Goal: Task Accomplishment & Management: Manage account settings

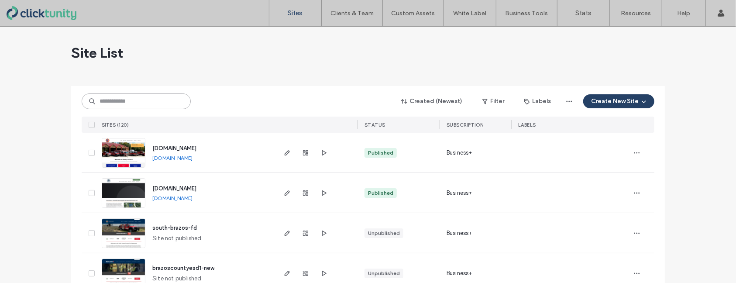
click at [150, 102] on input at bounding box center [136, 101] width 109 height 16
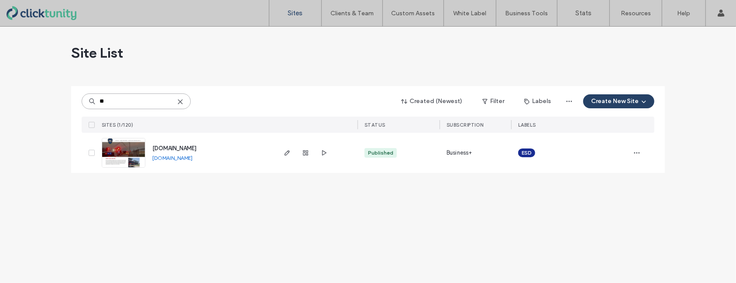
type input "**"
click at [181, 150] on span "[DOMAIN_NAME]" at bounding box center [174, 148] width 44 height 7
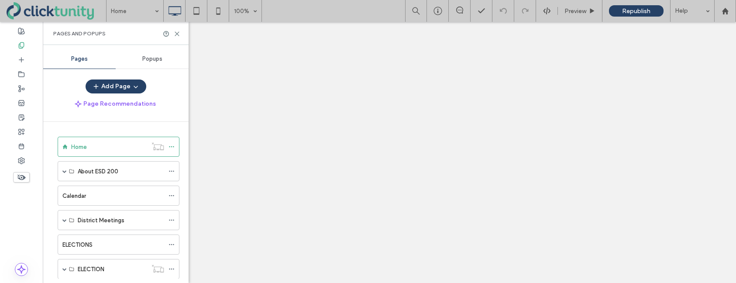
click at [85, 237] on label "ELECTIONS" at bounding box center [77, 244] width 30 height 15
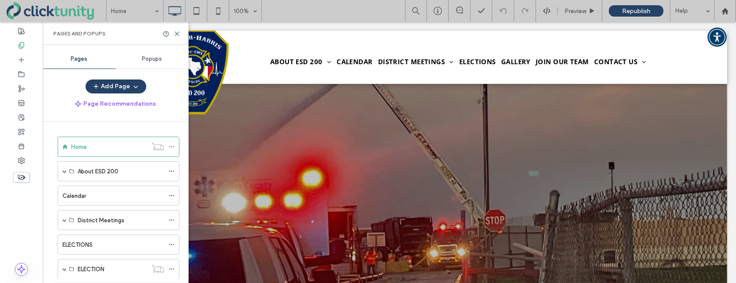
scroll to position [70, 0]
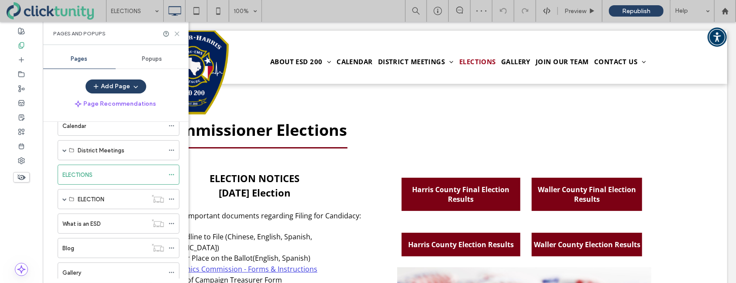
click at [179, 35] on icon at bounding box center [177, 34] width 7 height 7
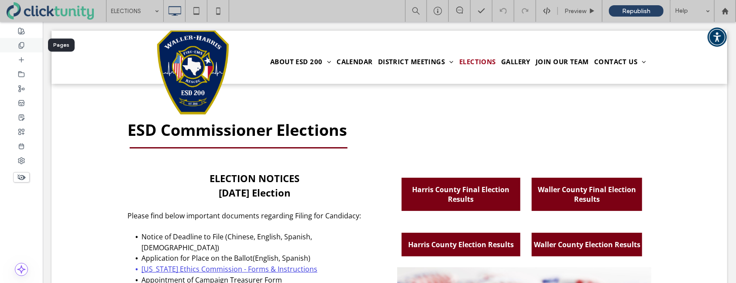
click at [22, 48] on use at bounding box center [21, 45] width 5 height 6
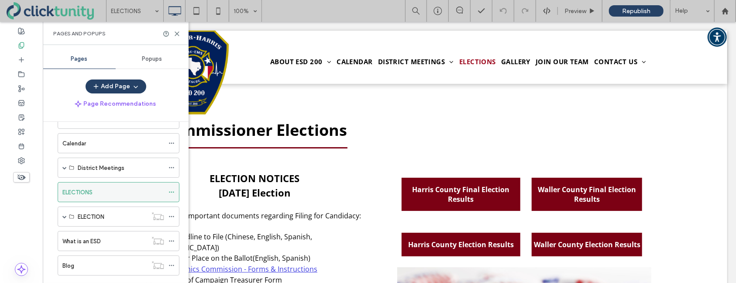
scroll to position [53, 0]
click at [65, 214] on span at bounding box center [64, 216] width 4 height 4
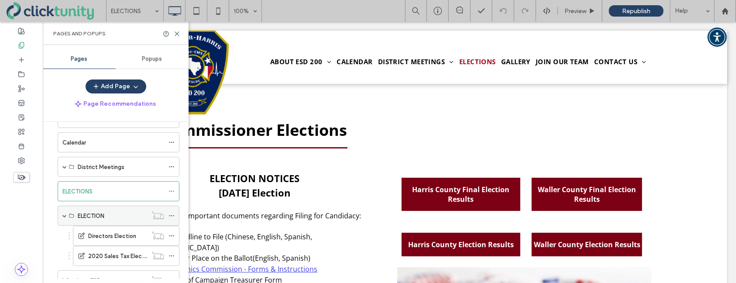
click at [65, 214] on span at bounding box center [64, 216] width 4 height 4
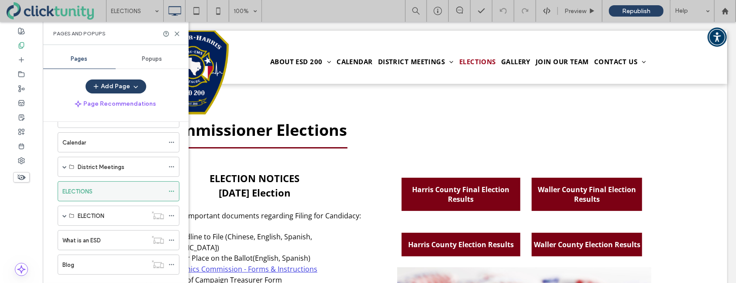
click at [172, 191] on use at bounding box center [171, 191] width 5 height 1
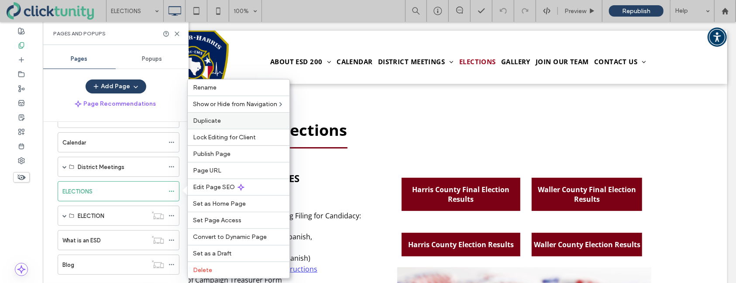
click at [220, 124] on div "Duplicate" at bounding box center [239, 120] width 102 height 17
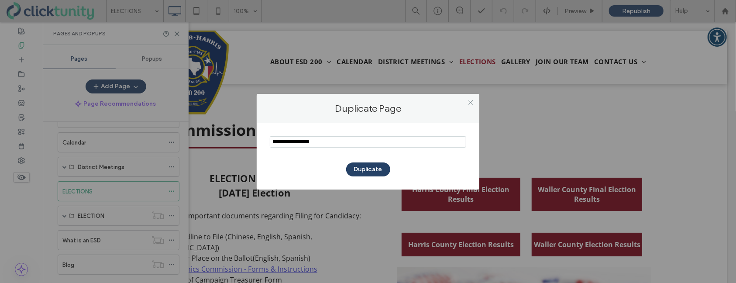
drag, startPoint x: 296, startPoint y: 142, endPoint x: 261, endPoint y: 141, distance: 34.9
click at [261, 141] on div "Duplicate" at bounding box center [368, 156] width 223 height 66
type input "*********"
click at [358, 172] on button "Duplicate" at bounding box center [368, 169] width 44 height 14
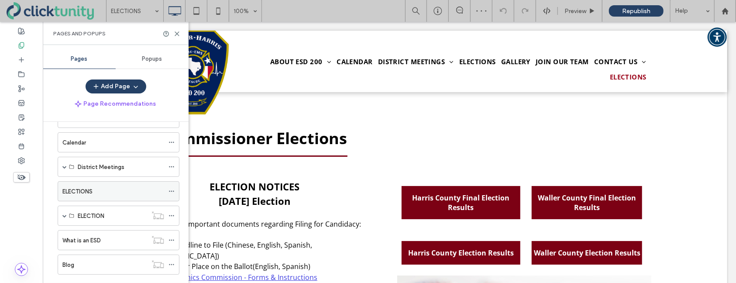
click at [173, 191] on icon at bounding box center [172, 191] width 6 height 6
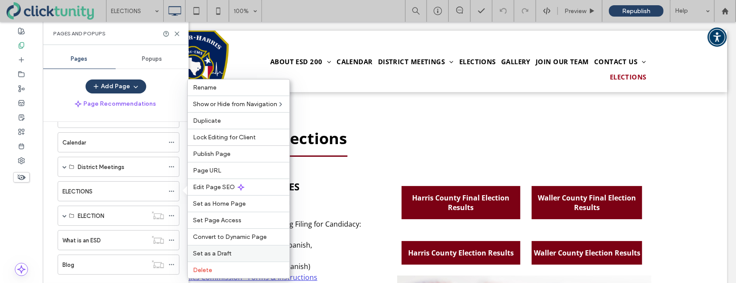
click at [214, 253] on span "Set as a Draft" at bounding box center [212, 253] width 38 height 7
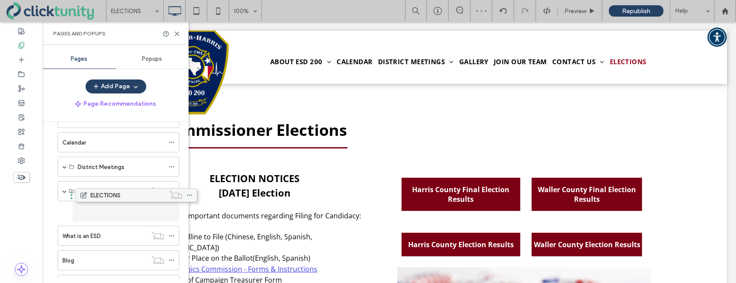
drag, startPoint x: 97, startPoint y: 190, endPoint x: 115, endPoint y: 198, distance: 19.2
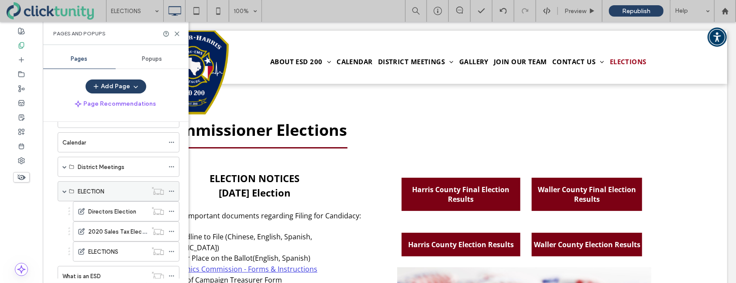
click at [64, 192] on span at bounding box center [64, 191] width 4 height 4
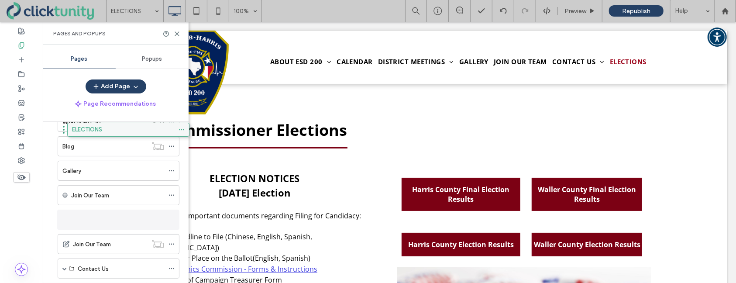
scroll to position [103, 0]
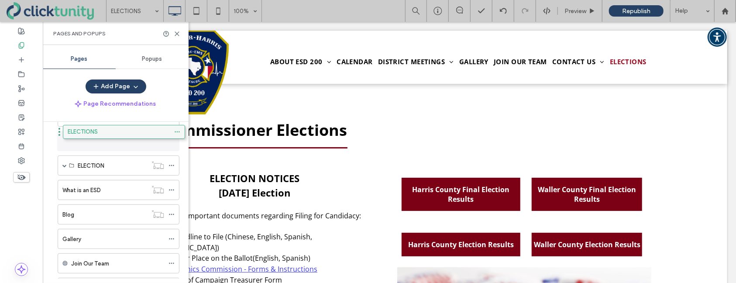
drag, startPoint x: 66, startPoint y: 246, endPoint x: 72, endPoint y: 134, distance: 112.3
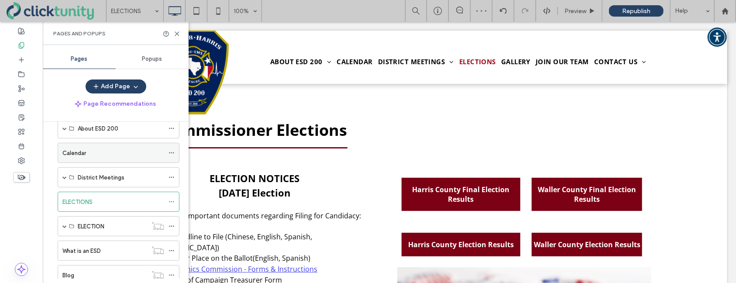
scroll to position [41, 0]
drag, startPoint x: 110, startPoint y: 198, endPoint x: 117, endPoint y: 195, distance: 7.6
click at [110, 199] on div "ELECTIONS" at bounding box center [113, 203] width 102 height 9
click at [176, 35] on icon at bounding box center [177, 34] width 7 height 7
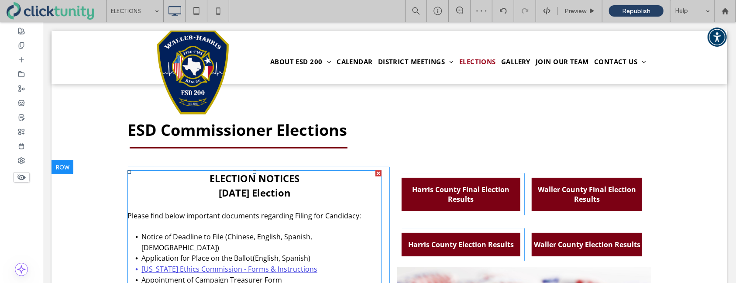
click at [243, 193] on span "November 5, 2024 Election" at bounding box center [254, 192] width 72 height 13
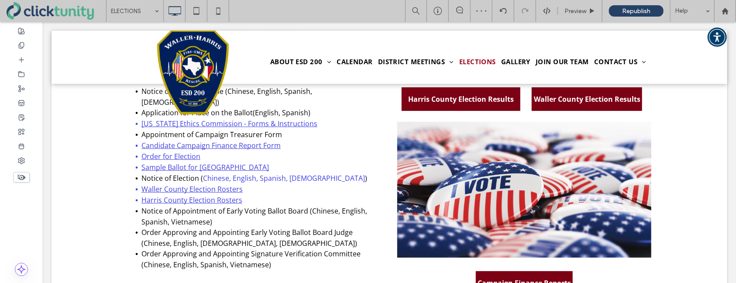
type input "*********"
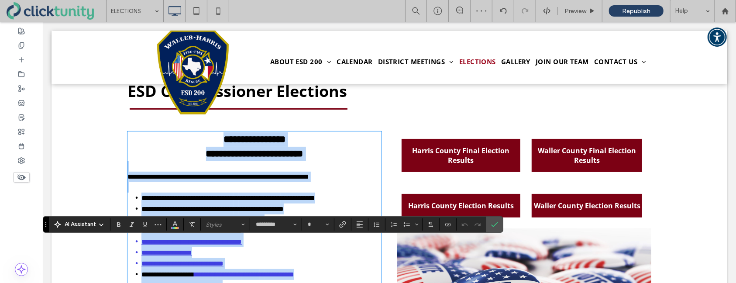
scroll to position [38, 0]
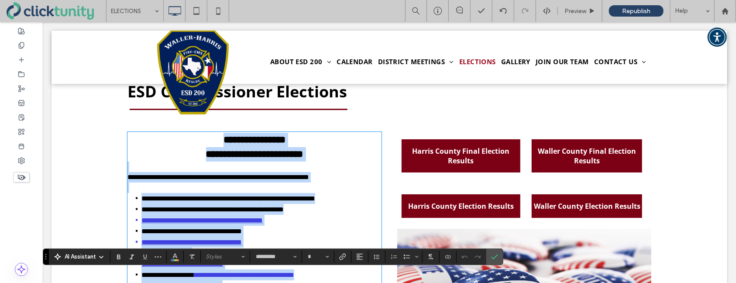
click at [233, 155] on strong "**********" at bounding box center [254, 154] width 97 height 10
type input "**"
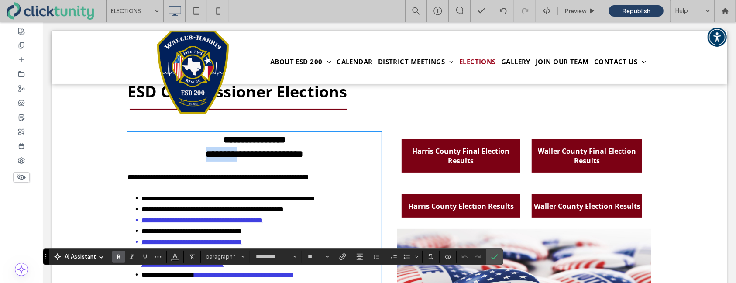
drag, startPoint x: 193, startPoint y: 155, endPoint x: 239, endPoint y: 155, distance: 46.3
click at [239, 155] on strong "**********" at bounding box center [254, 154] width 97 height 10
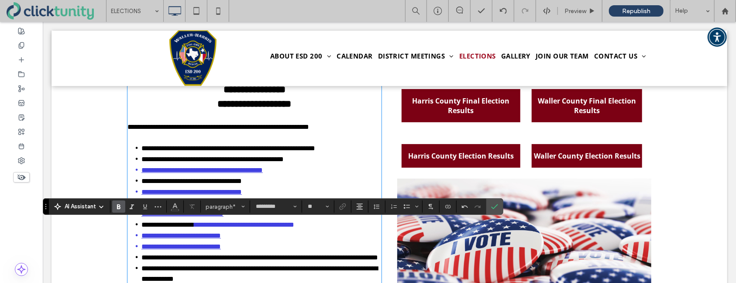
scroll to position [87, 0]
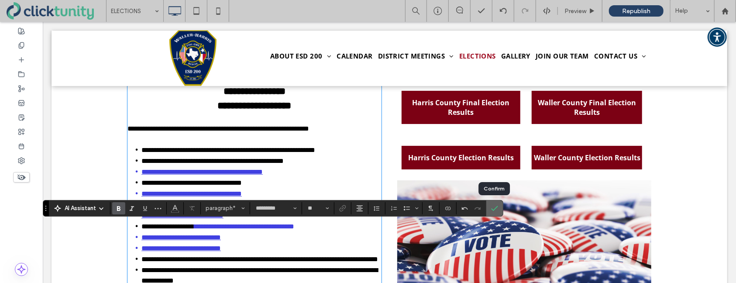
drag, startPoint x: 495, startPoint y: 210, endPoint x: 427, endPoint y: 189, distance: 71.5
click at [495, 210] on icon "Confirm" at bounding box center [494, 208] width 7 height 7
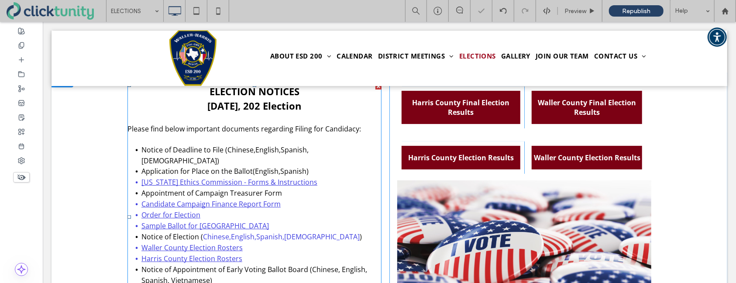
click at [316, 198] on li "Candidate Campaign Finance Report Form" at bounding box center [261, 203] width 240 height 11
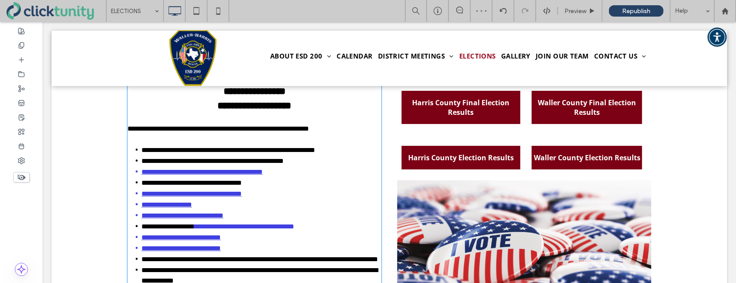
type input "*********"
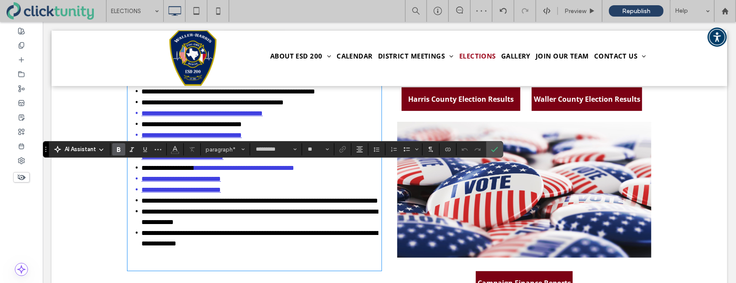
type input "**"
click at [291, 190] on li "**********" at bounding box center [261, 189] width 240 height 11
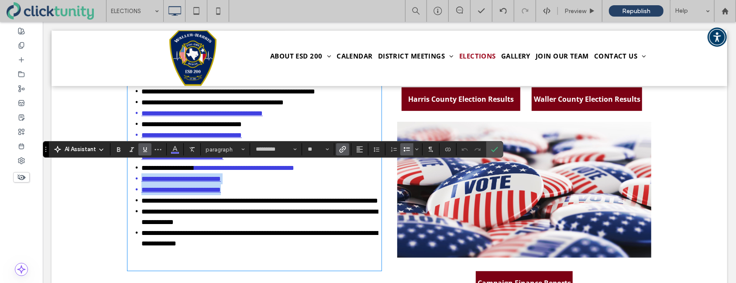
drag, startPoint x: 246, startPoint y: 190, endPoint x: 143, endPoint y: 181, distance: 103.4
click at [143, 181] on ul "**********" at bounding box center [254, 167] width 254 height 163
click at [176, 154] on span "Color" at bounding box center [175, 148] width 7 height 11
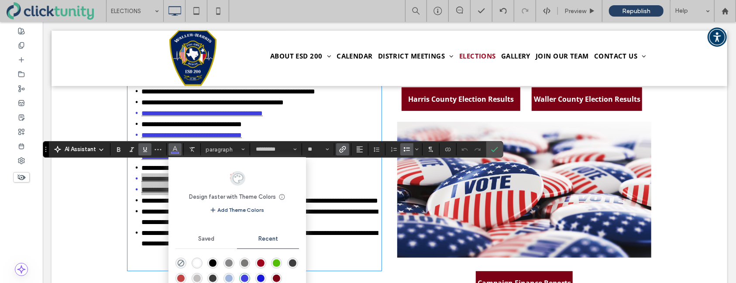
drag, startPoint x: 169, startPoint y: 239, endPoint x: 212, endPoint y: 261, distance: 48.2
click at [212, 261] on div "rgba(0, 0, 0, 1)" at bounding box center [212, 262] width 7 height 7
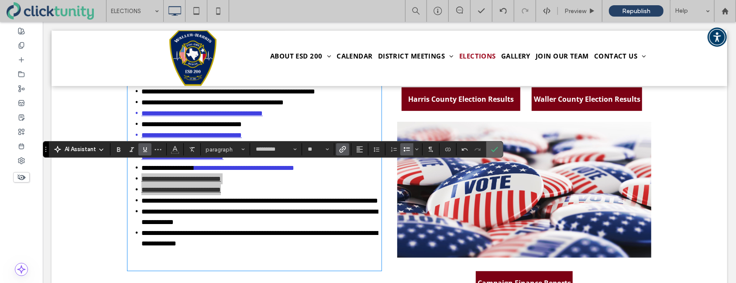
click at [494, 150] on use "Confirm" at bounding box center [495, 149] width 7 height 5
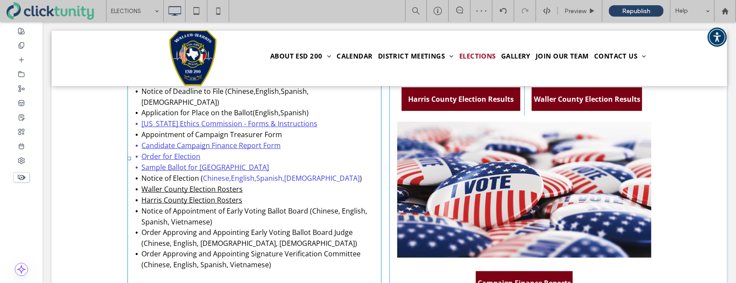
click at [311, 183] on li "Waller County Election Rosters" at bounding box center [261, 188] width 240 height 11
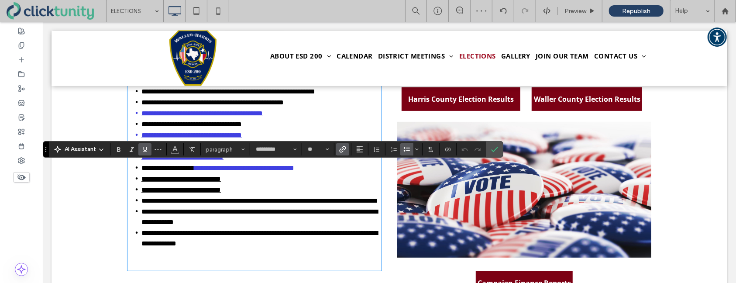
click at [294, 169] on span "*" at bounding box center [294, 167] width 0 height 7
drag, startPoint x: 326, startPoint y: 169, endPoint x: 203, endPoint y: 167, distance: 123.1
click at [203, 167] on li "**********" at bounding box center [261, 167] width 240 height 11
click at [174, 154] on span "Color" at bounding box center [175, 148] width 7 height 11
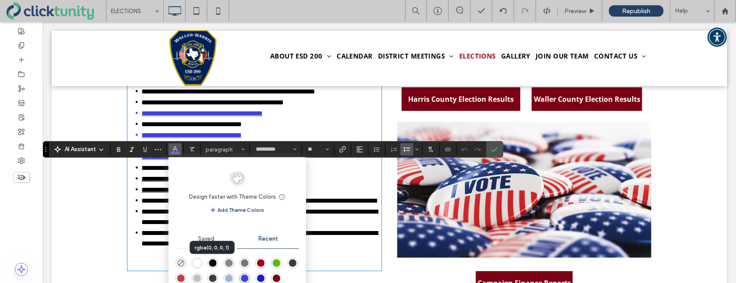
drag, startPoint x: 214, startPoint y: 261, endPoint x: 240, endPoint y: 209, distance: 58.2
click at [214, 261] on div "rgba(0, 0, 0, 1)" at bounding box center [212, 262] width 7 height 7
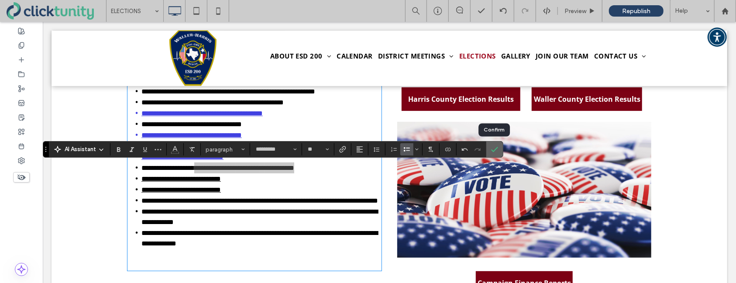
drag, startPoint x: 494, startPoint y: 153, endPoint x: 346, endPoint y: 137, distance: 148.9
click at [494, 153] on span "Confirm" at bounding box center [494, 149] width 7 height 15
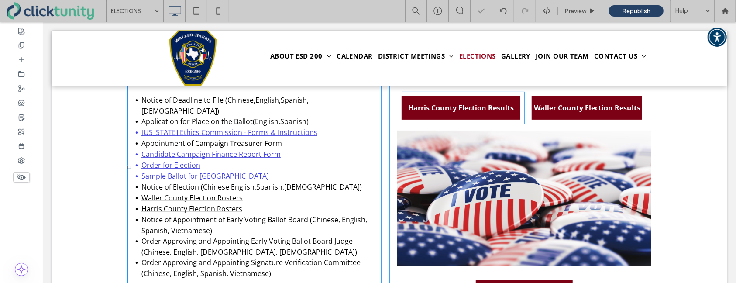
click at [255, 170] on li "Sample Ballot for Harris County" at bounding box center [261, 175] width 240 height 11
type input "*********"
type input "**"
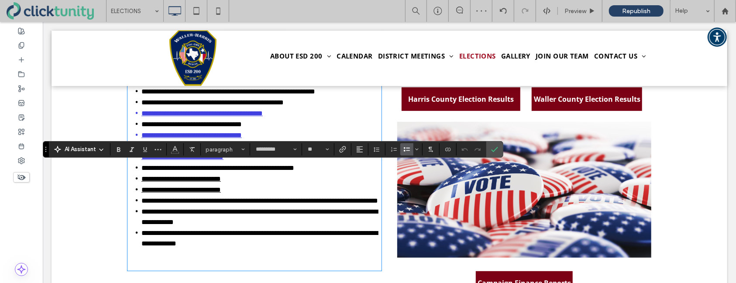
click at [291, 180] on li "**********" at bounding box center [261, 178] width 240 height 11
click at [492, 151] on use "Confirm" at bounding box center [495, 149] width 7 height 5
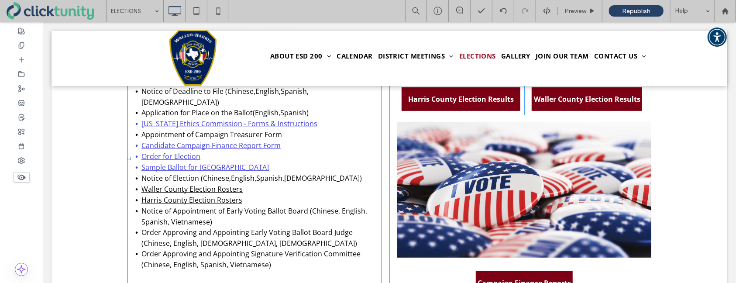
click at [244, 162] on li "Sample Ballot for Harris County" at bounding box center [261, 167] width 240 height 11
type input "*********"
type input "**"
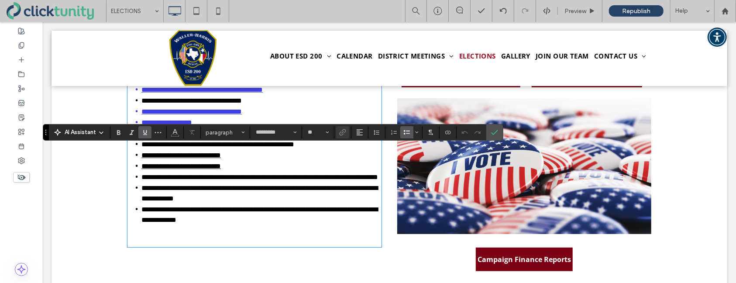
scroll to position [172, 0]
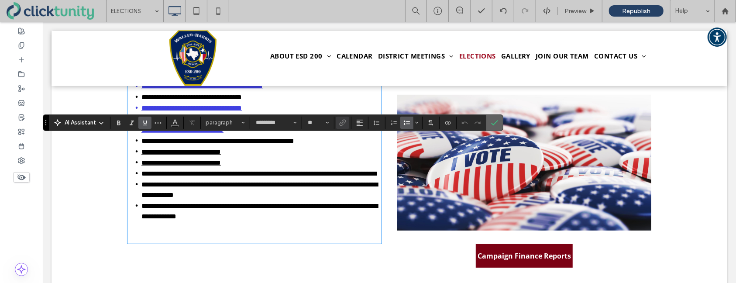
click at [495, 124] on icon "Confirm" at bounding box center [494, 122] width 7 height 7
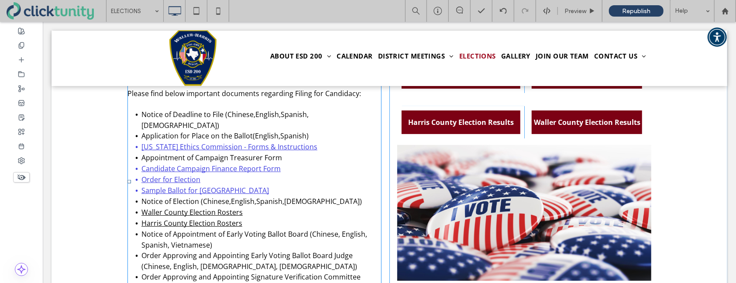
scroll to position [100, 0]
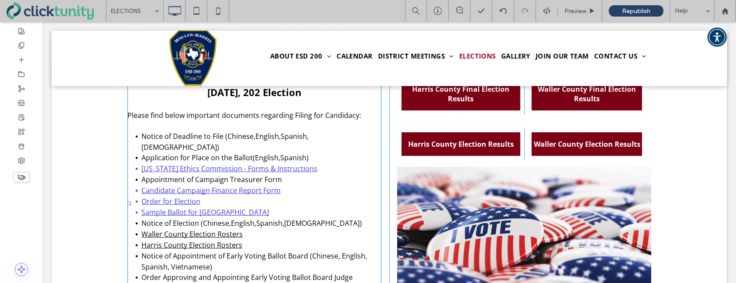
click at [263, 207] on li "Sample Ballot for Harris County" at bounding box center [261, 212] width 240 height 11
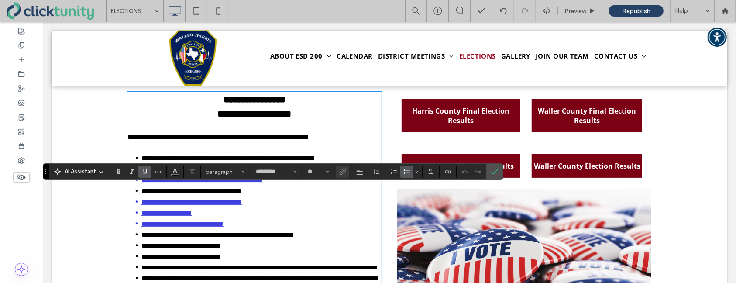
scroll to position [73, 0]
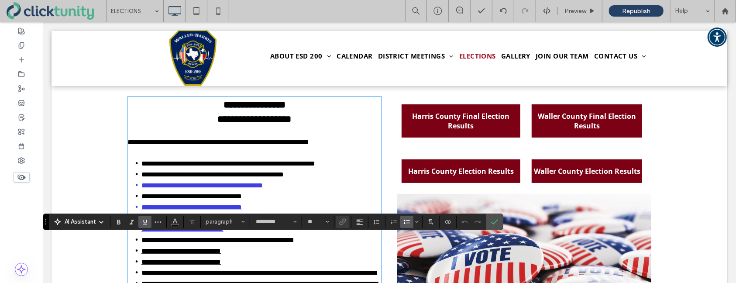
click at [320, 172] on li "**********" at bounding box center [261, 174] width 240 height 11
click at [497, 226] on label "Confirm" at bounding box center [494, 222] width 13 height 16
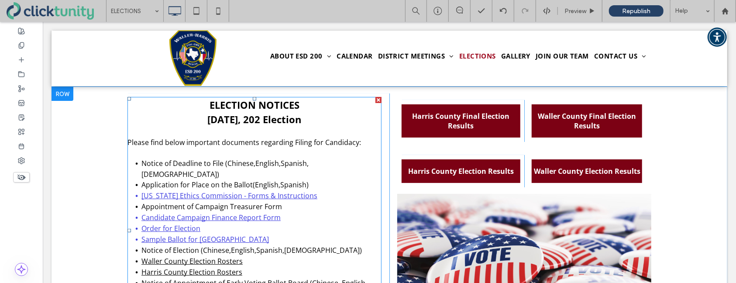
click at [357, 146] on span "Please find below important documents regarding Filing for Candidacy:" at bounding box center [244, 142] width 234 height 10
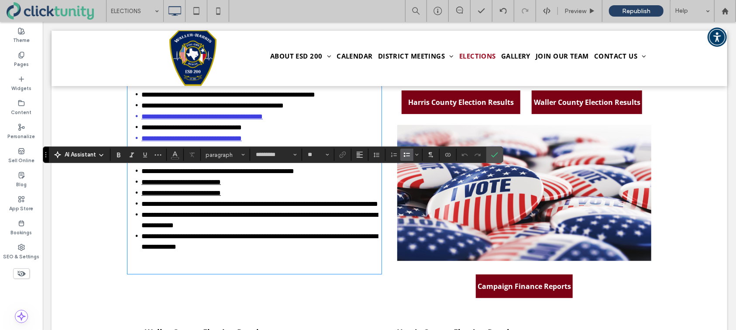
scroll to position [131, 0]
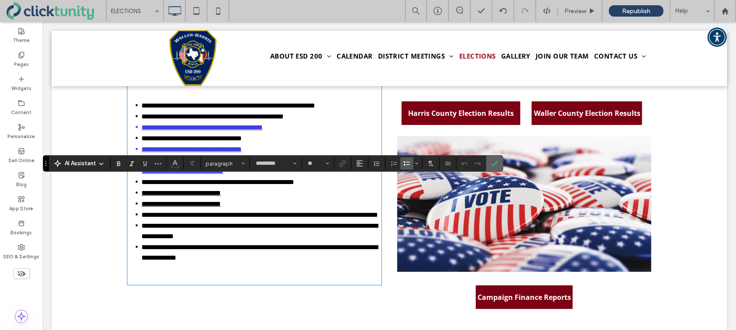
click at [493, 164] on icon "Confirm" at bounding box center [494, 163] width 7 height 7
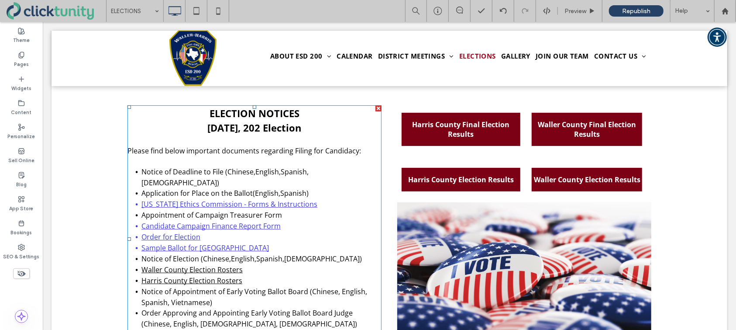
click at [212, 116] on strong "ELECTION NOTICES" at bounding box center [254, 112] width 90 height 13
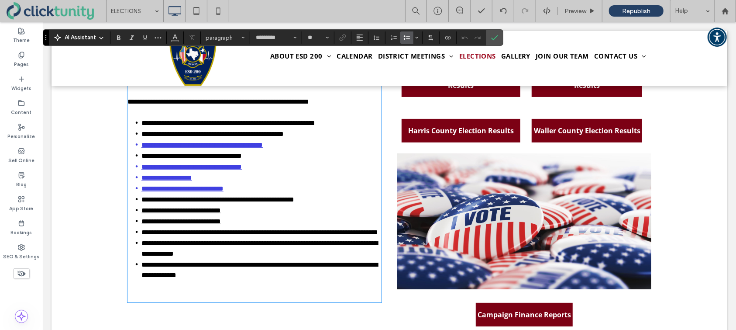
scroll to position [114, 0]
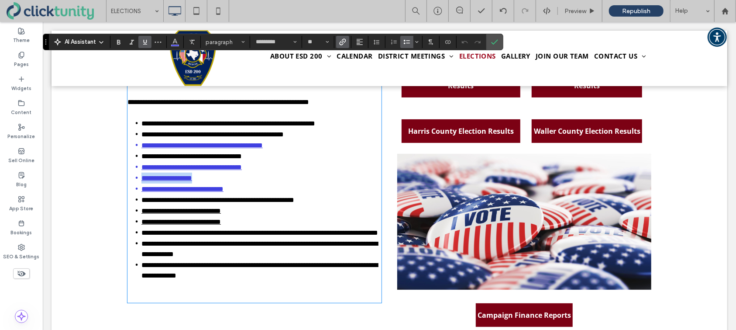
drag, startPoint x: 200, startPoint y: 177, endPoint x: 144, endPoint y: 176, distance: 56.8
click at [144, 176] on li "**********" at bounding box center [261, 177] width 240 height 11
click at [175, 45] on span "Color" at bounding box center [175, 40] width 7 height 11
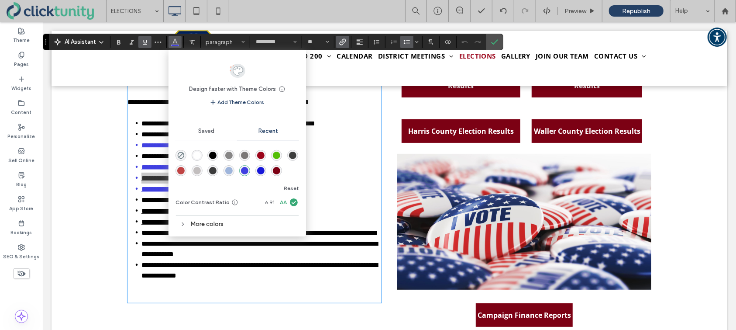
drag, startPoint x: 170, startPoint y: 131, endPoint x: 212, endPoint y: 153, distance: 47.7
click at [212, 153] on div "rgba(0, 0, 0, 1)" at bounding box center [212, 155] width 7 height 7
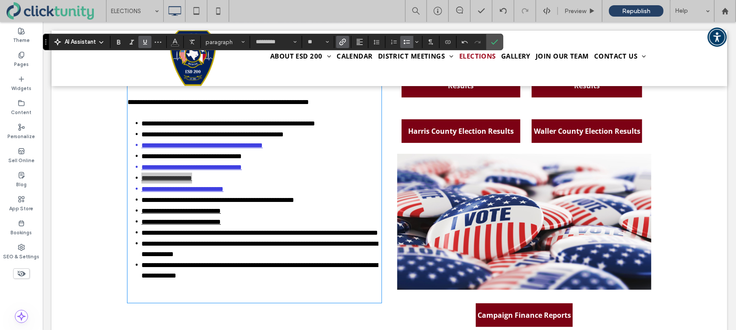
click at [339, 45] on icon "Link" at bounding box center [342, 41] width 7 height 7
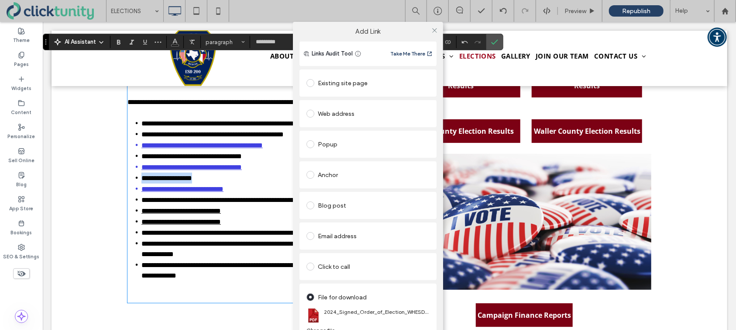
scroll to position [0, 0]
click at [310, 86] on span at bounding box center [311, 83] width 8 height 8
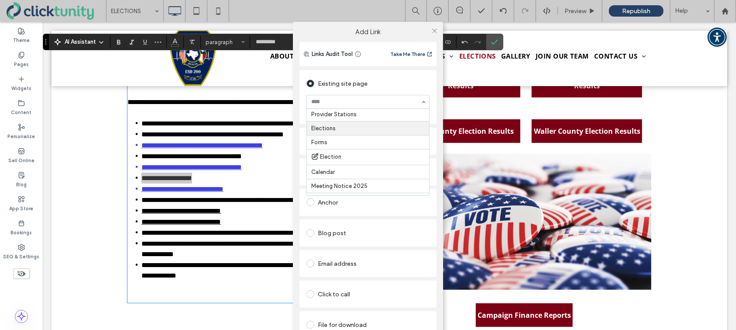
scroll to position [72, 0]
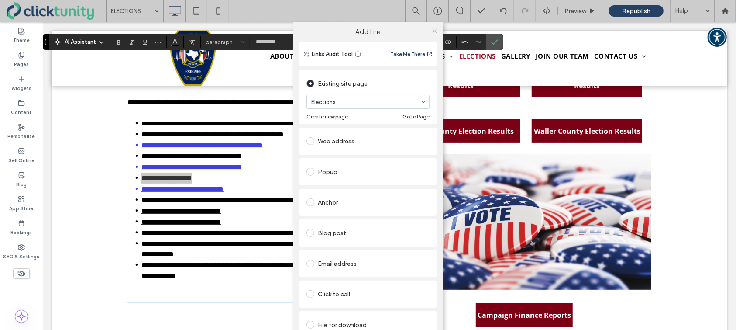
click at [433, 31] on icon at bounding box center [434, 31] width 7 height 7
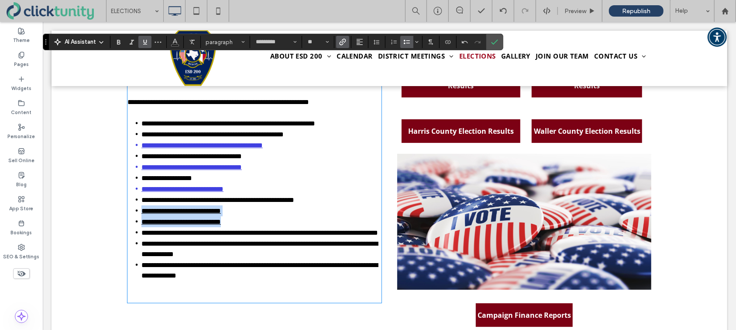
drag, startPoint x: 241, startPoint y: 223, endPoint x: 141, endPoint y: 211, distance: 100.3
click at [141, 211] on ul "**********" at bounding box center [254, 198] width 254 height 163
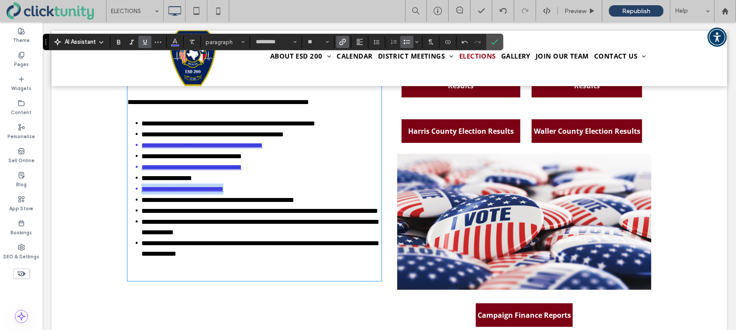
drag, startPoint x: 245, startPoint y: 189, endPoint x: 142, endPoint y: 186, distance: 103.1
click at [142, 186] on li "**********" at bounding box center [261, 188] width 240 height 11
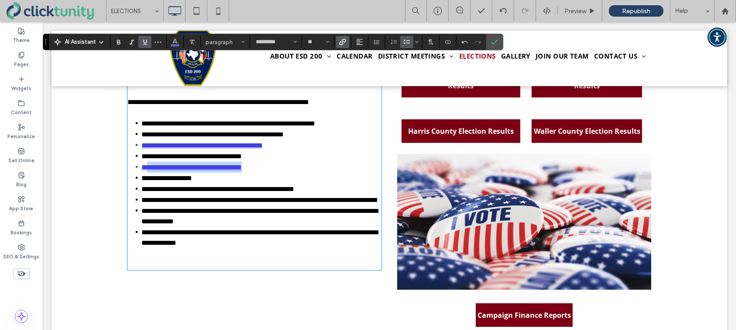
drag, startPoint x: 279, startPoint y: 169, endPoint x: 151, endPoint y: 169, distance: 128.8
click at [151, 169] on li "**********" at bounding box center [261, 166] width 240 height 11
click at [286, 169] on li "**********" at bounding box center [261, 166] width 240 height 11
click at [141, 123] on li "**********" at bounding box center [261, 122] width 240 height 11
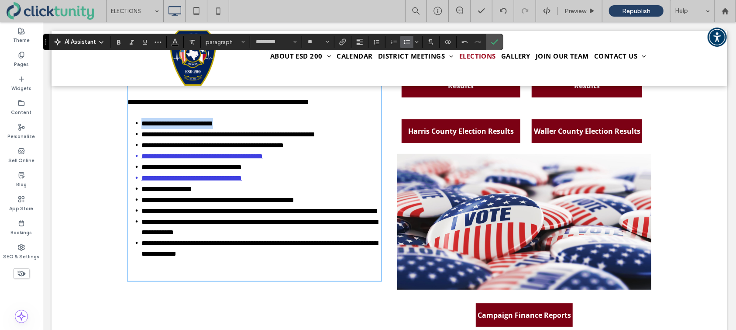
drag, startPoint x: 142, startPoint y: 123, endPoint x: 232, endPoint y: 125, distance: 90.4
click at [213, 125] on span "**********" at bounding box center [177, 123] width 72 height 7
click at [341, 47] on span "Link" at bounding box center [341, 42] width 4 height 12
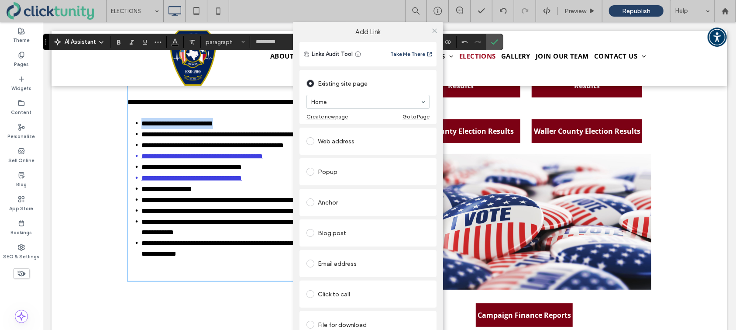
scroll to position [17, 0]
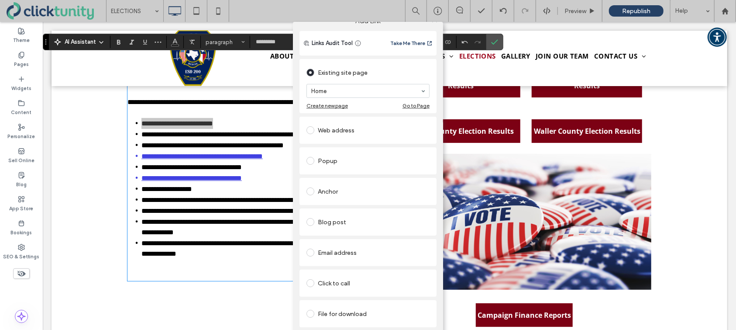
click at [307, 283] on span at bounding box center [311, 314] width 8 height 8
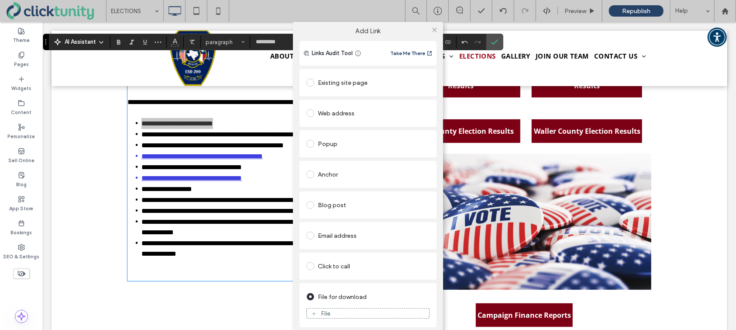
scroll to position [0, 0]
click at [312, 283] on span at bounding box center [313, 314] width 5 height 8
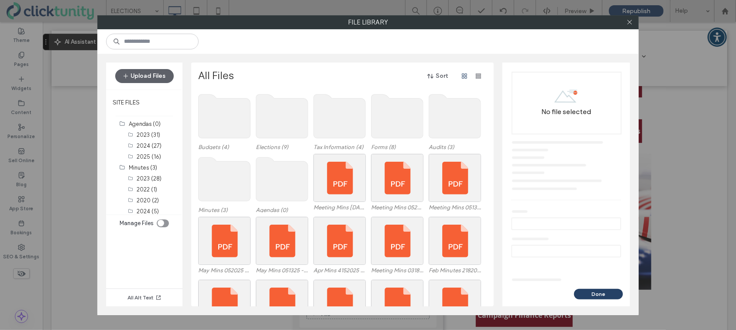
click at [285, 127] on use at bounding box center [282, 116] width 52 height 44
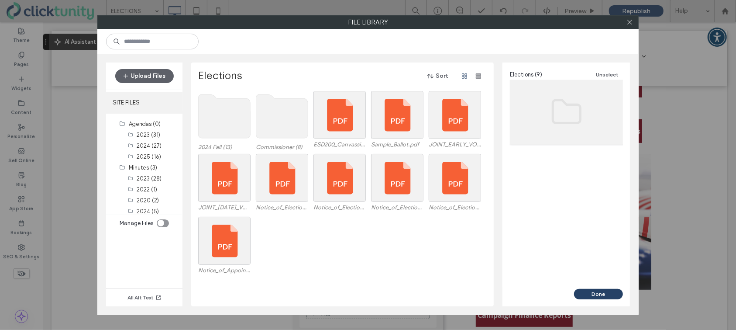
click at [165, 99] on label "SITE FILES" at bounding box center [144, 103] width 76 height 22
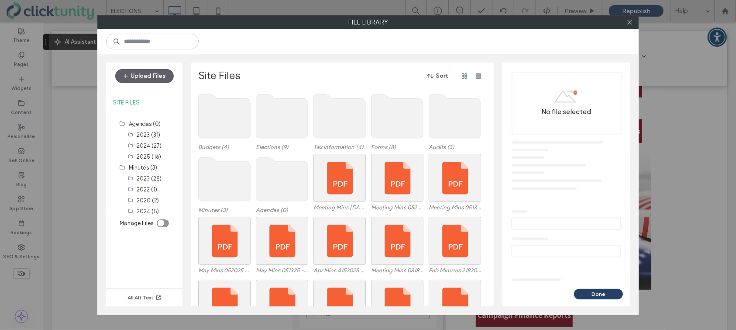
click at [163, 221] on div "toggle" at bounding box center [161, 223] width 7 height 7
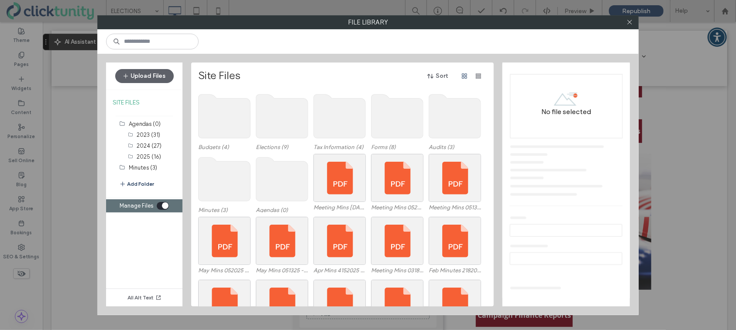
click at [152, 181] on button "Add Folder" at bounding box center [136, 183] width 35 height 9
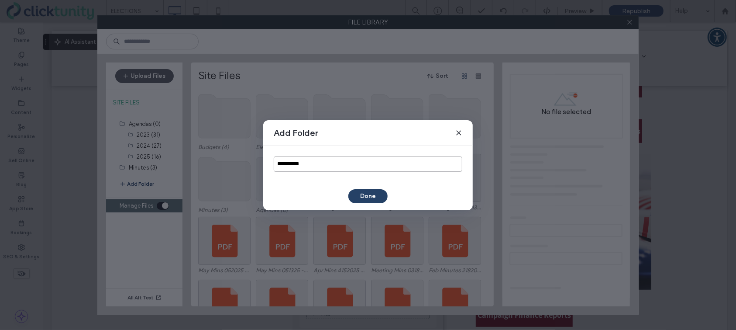
click at [283, 165] on input "**********" at bounding box center [368, 163] width 189 height 15
drag, startPoint x: 308, startPoint y: 164, endPoint x: 268, endPoint y: 163, distance: 40.2
click at [268, 163] on div "**********" at bounding box center [368, 164] width 210 height 36
type input "****"
click at [353, 197] on button "Done" at bounding box center [367, 196] width 39 height 14
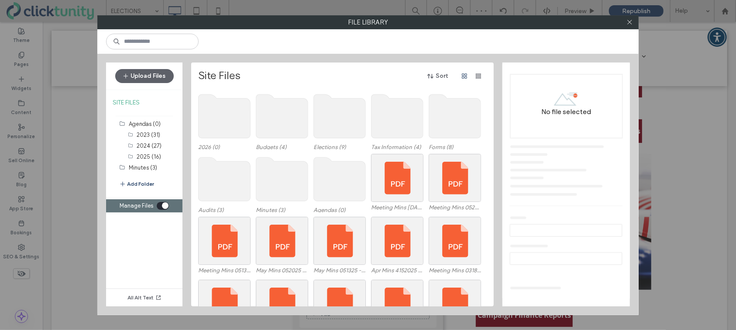
click at [232, 131] on use at bounding box center [225, 116] width 52 height 44
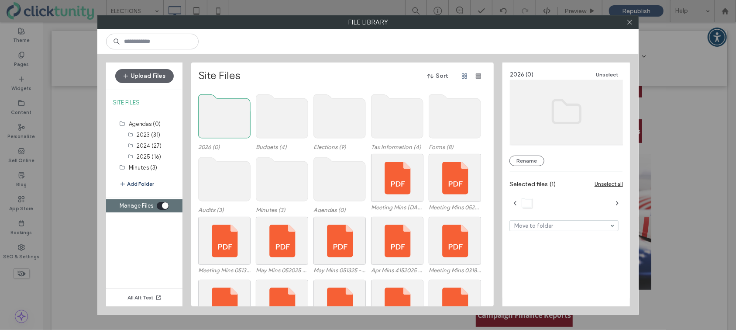
click at [334, 128] on use at bounding box center [340, 116] width 52 height 44
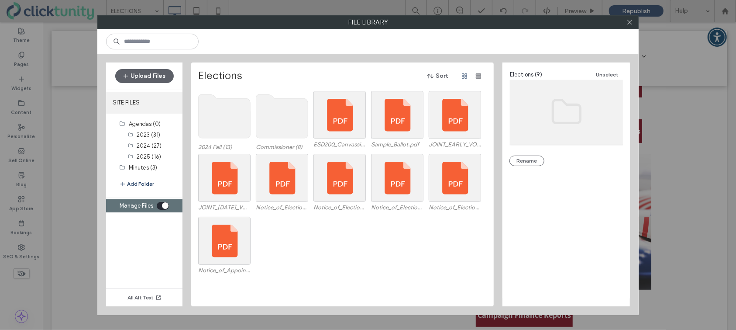
drag, startPoint x: 159, startPoint y: 104, endPoint x: 181, endPoint y: 109, distance: 22.0
click at [159, 104] on label "SITE FILES" at bounding box center [144, 103] width 76 height 22
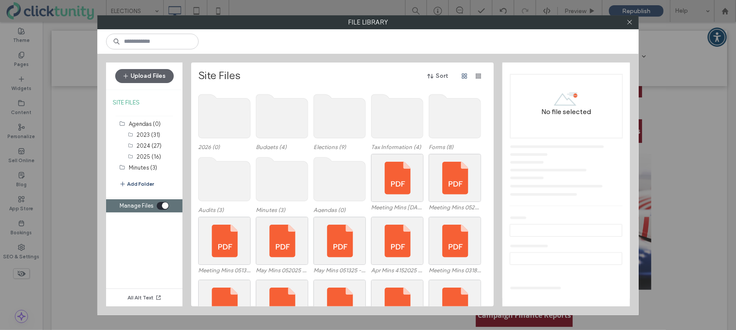
click at [232, 120] on use at bounding box center [225, 116] width 52 height 44
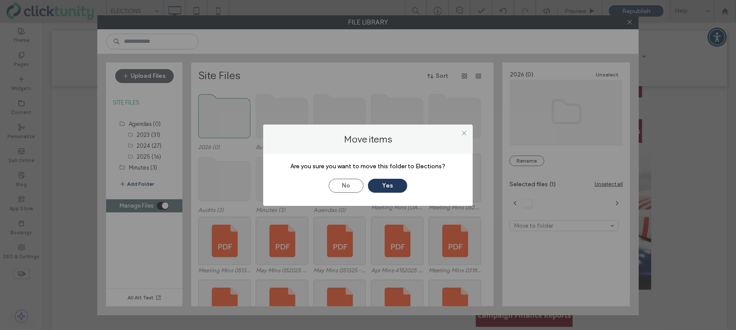
click at [381, 183] on button "Yes" at bounding box center [387, 186] width 39 height 14
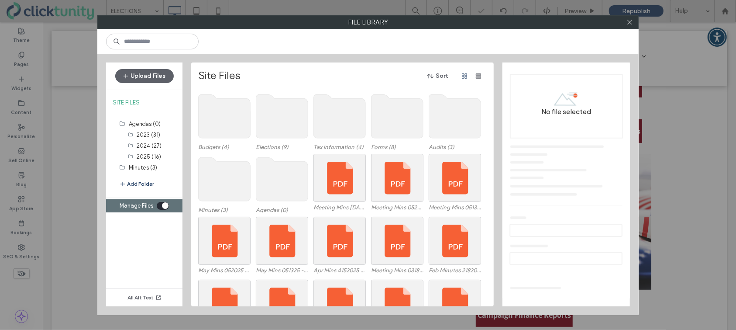
click at [164, 203] on div "toggle" at bounding box center [165, 205] width 7 height 7
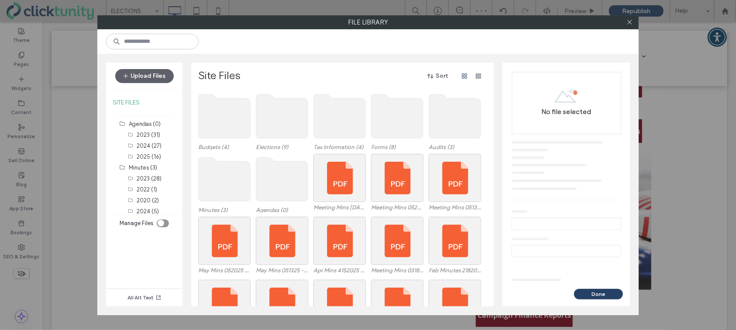
click at [267, 124] on use at bounding box center [282, 116] width 52 height 44
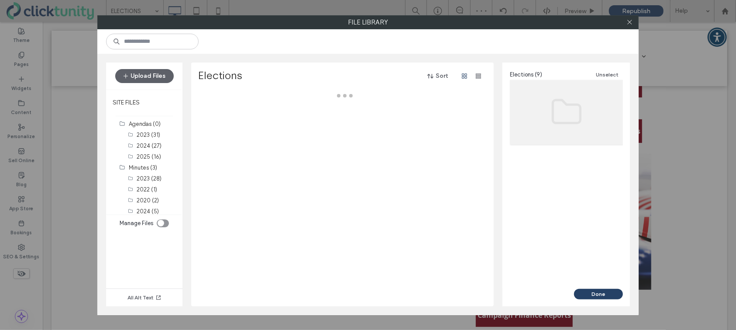
click at [267, 124] on div at bounding box center [344, 198] width 293 height 215
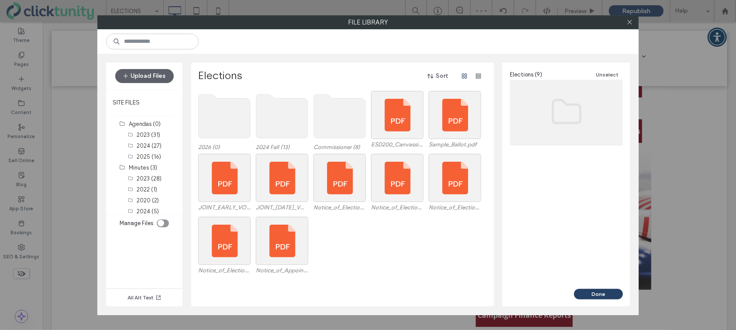
click at [230, 117] on use at bounding box center [225, 116] width 52 height 44
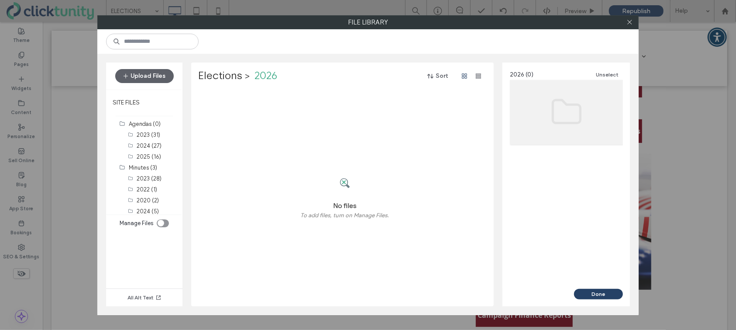
drag, startPoint x: 167, startPoint y: 76, endPoint x: 181, endPoint y: 85, distance: 16.6
click at [167, 76] on button "Upload Files" at bounding box center [144, 76] width 59 height 14
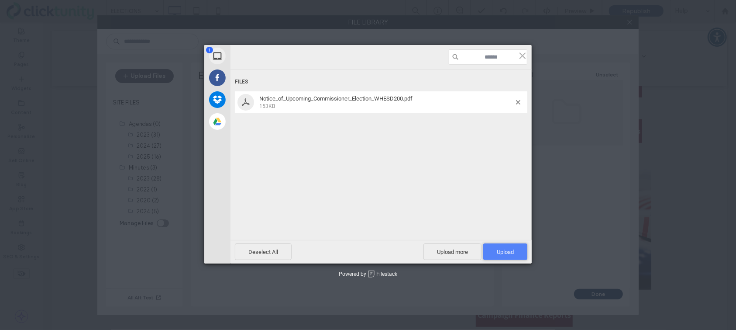
click at [499, 250] on span "Upload 1" at bounding box center [505, 251] width 17 height 7
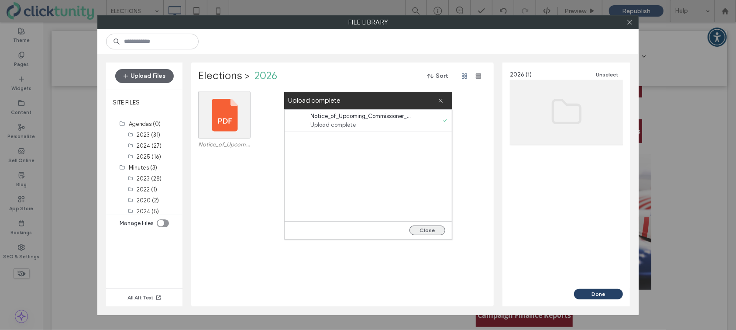
click at [423, 227] on button "Close" at bounding box center [428, 230] width 36 height 10
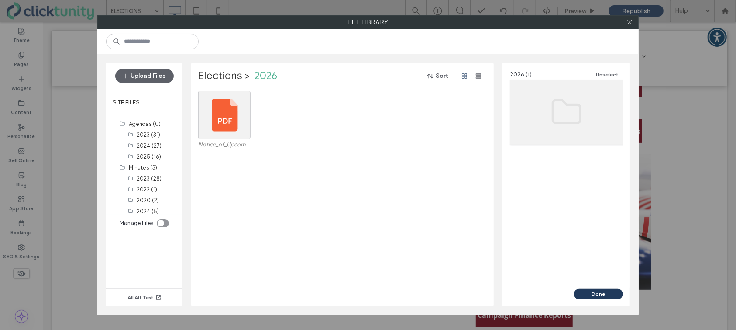
drag, startPoint x: 544, startPoint y: 269, endPoint x: 586, endPoint y: 291, distance: 48.2
click at [587, 283] on button "Done" at bounding box center [598, 294] width 49 height 10
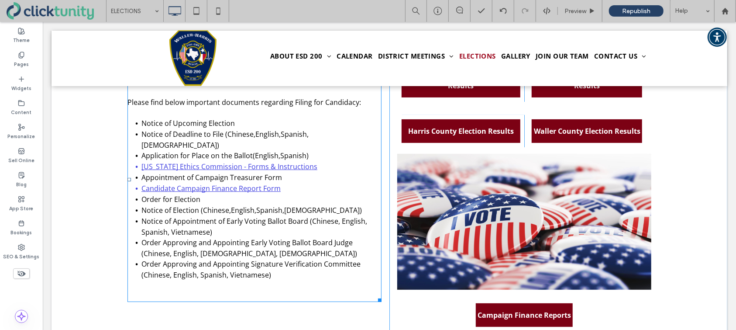
click at [239, 123] on li "Notice of Upcoming Election" at bounding box center [261, 122] width 240 height 11
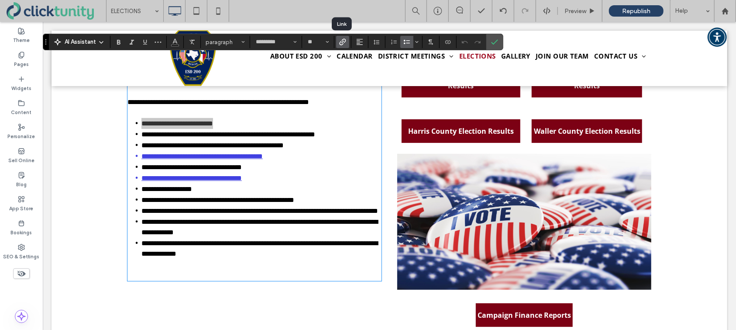
click at [342, 45] on span "Link" at bounding box center [341, 42] width 4 height 12
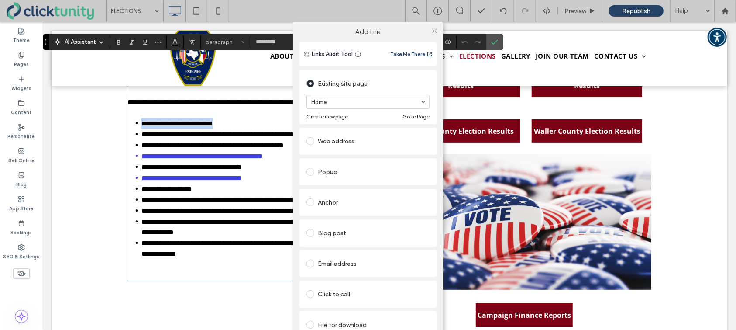
scroll to position [17, 0]
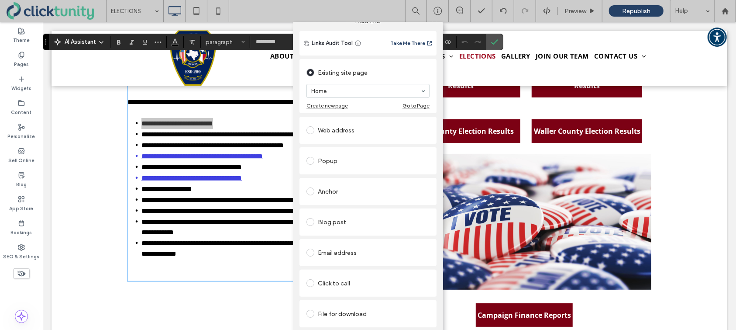
click at [311, 283] on label at bounding box center [312, 314] width 11 height 8
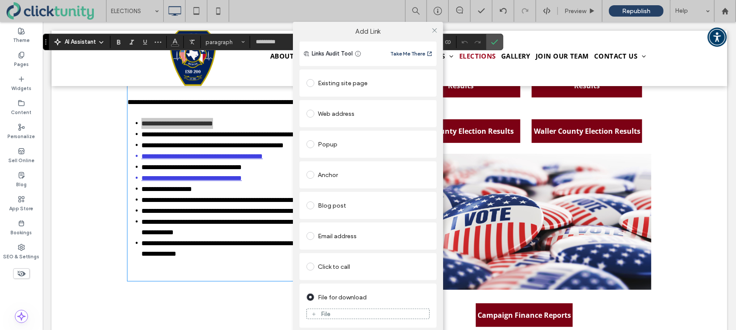
click at [321, 283] on div "File" at bounding box center [326, 313] width 10 height 7
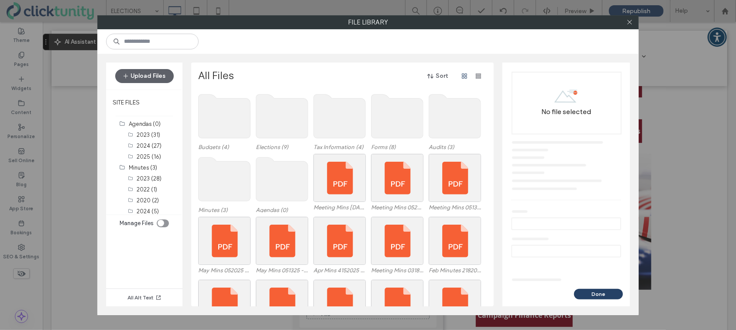
click at [283, 127] on use at bounding box center [282, 116] width 52 height 44
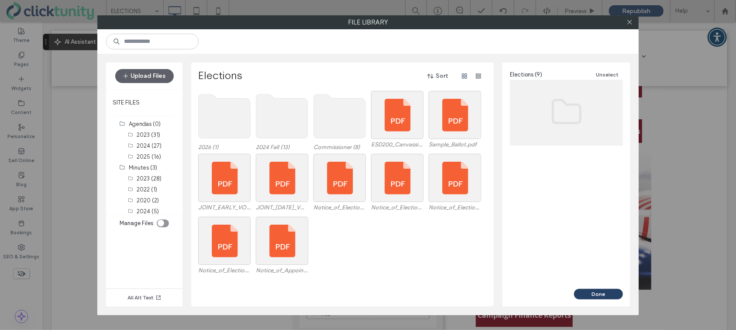
click at [232, 116] on use at bounding box center [225, 116] width 52 height 44
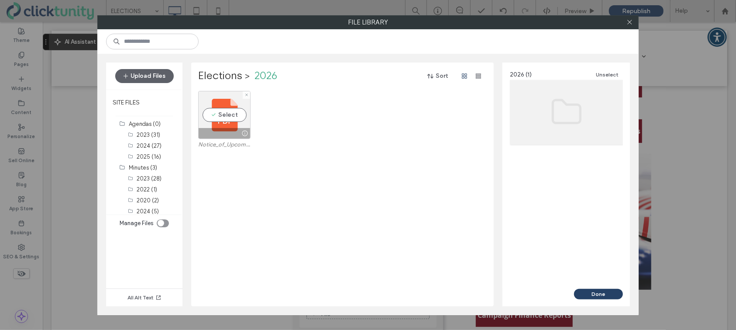
drag, startPoint x: 231, startPoint y: 114, endPoint x: 297, endPoint y: 147, distance: 74.4
click at [231, 114] on div "Select" at bounding box center [224, 115] width 52 height 48
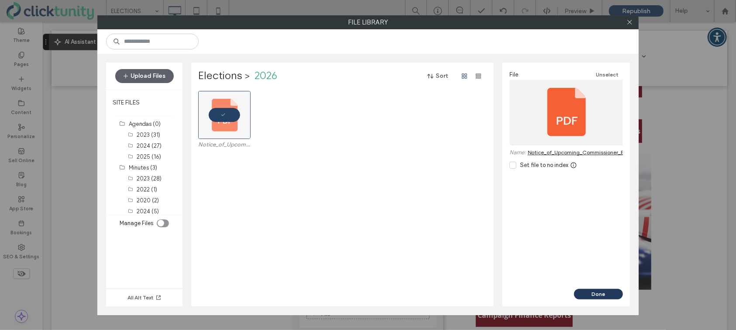
click at [599, 283] on button "Done" at bounding box center [598, 294] width 49 height 10
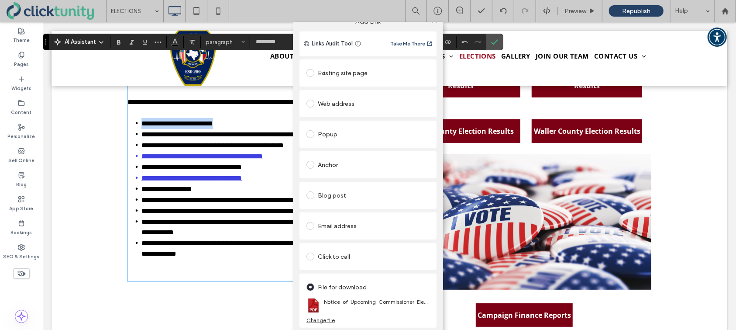
scroll to position [0, 0]
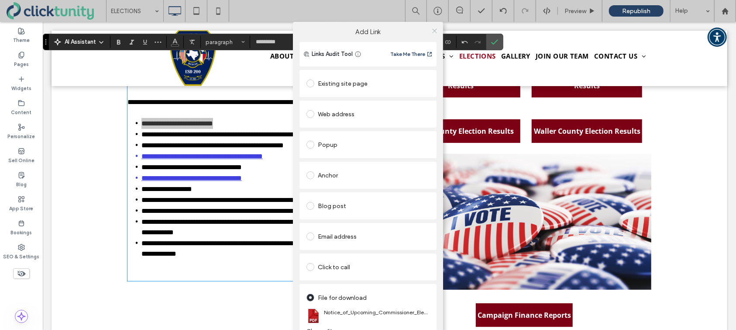
click at [433, 32] on icon at bounding box center [434, 31] width 7 height 7
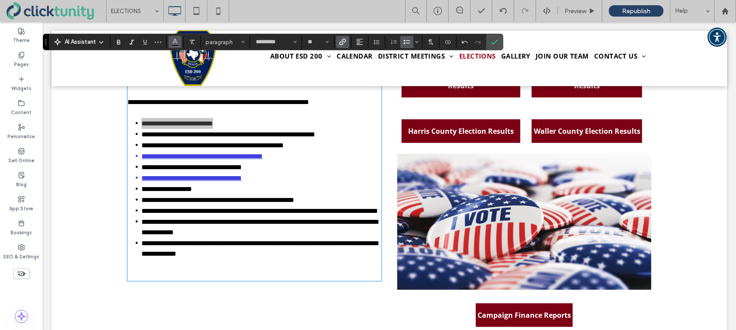
click at [175, 45] on span "Color" at bounding box center [175, 40] width 7 height 11
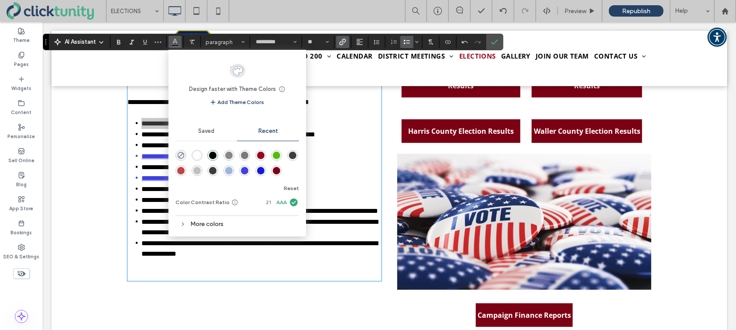
click at [243, 171] on div "rgba(64, 64, 225, 1)" at bounding box center [244, 170] width 7 height 7
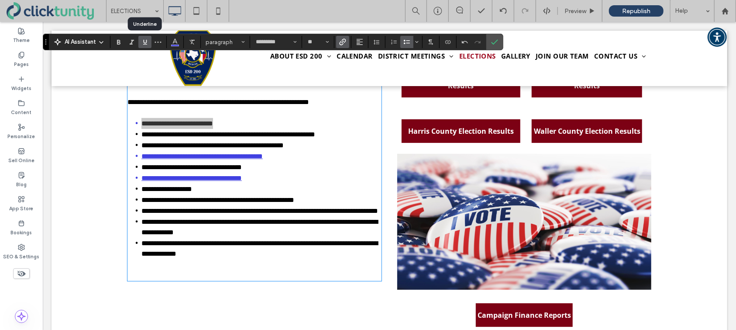
click at [144, 42] on use "Underline" at bounding box center [145, 42] width 4 height 5
click at [493, 45] on icon "Confirm" at bounding box center [494, 41] width 7 height 7
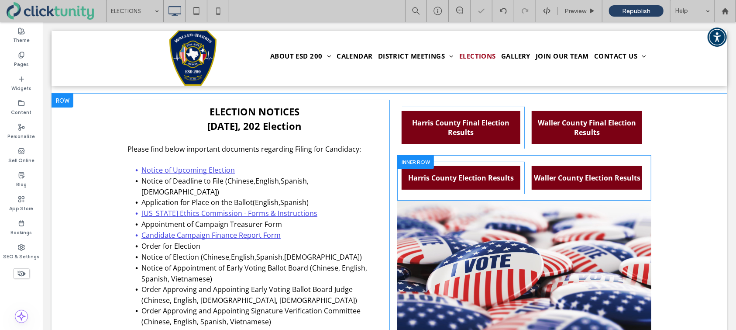
scroll to position [65, 0]
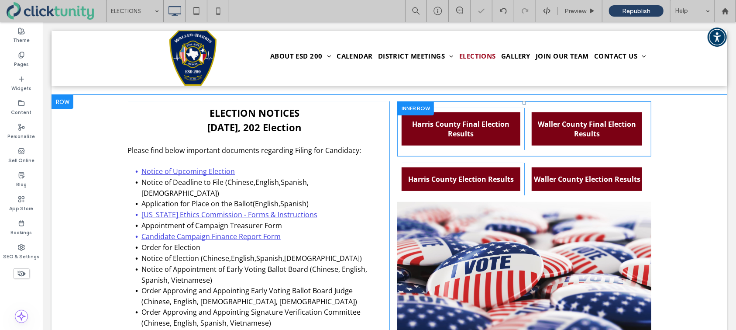
drag, startPoint x: 419, startPoint y: 102, endPoint x: 462, endPoint y: 125, distance: 48.9
click at [419, 102] on div at bounding box center [415, 108] width 37 height 14
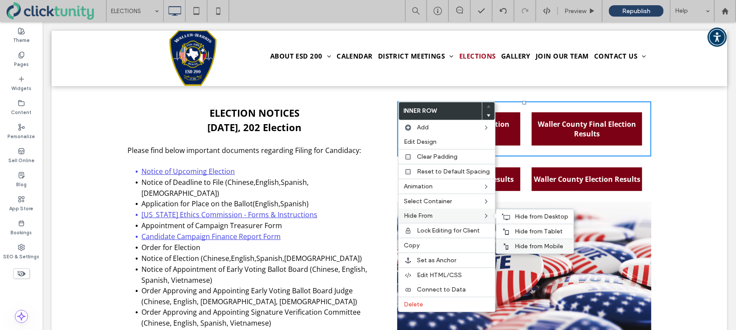
click at [515, 246] on span "Hide from Mobile" at bounding box center [539, 245] width 48 height 7
click at [515, 233] on span "Hide from Tablet" at bounding box center [539, 230] width 48 height 7
click at [515, 218] on span "Hide from Desktop" at bounding box center [542, 216] width 54 height 7
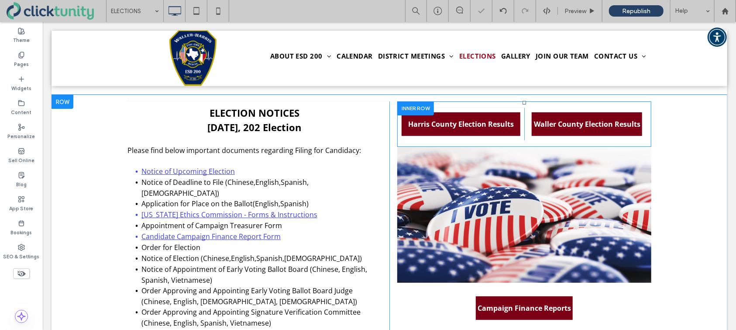
click at [408, 110] on div at bounding box center [415, 108] width 37 height 14
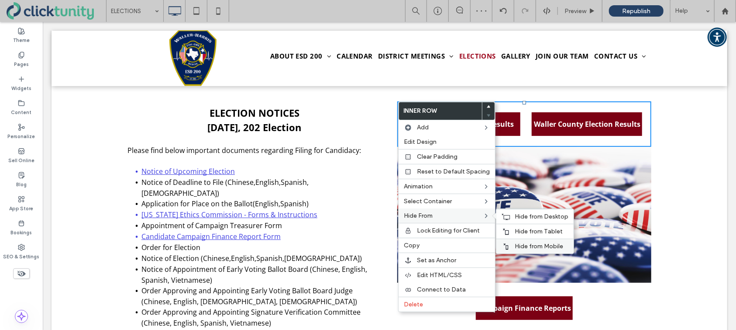
drag, startPoint x: 517, startPoint y: 245, endPoint x: 516, endPoint y: 240, distance: 5.8
click at [517, 245] on span "Hide from Mobile" at bounding box center [539, 245] width 48 height 7
drag, startPoint x: 514, startPoint y: 234, endPoint x: 514, endPoint y: 229, distance: 5.7
click at [515, 234] on span "Hide from Tablet" at bounding box center [539, 230] width 48 height 7
click at [515, 220] on span "Hide from Desktop" at bounding box center [542, 216] width 54 height 7
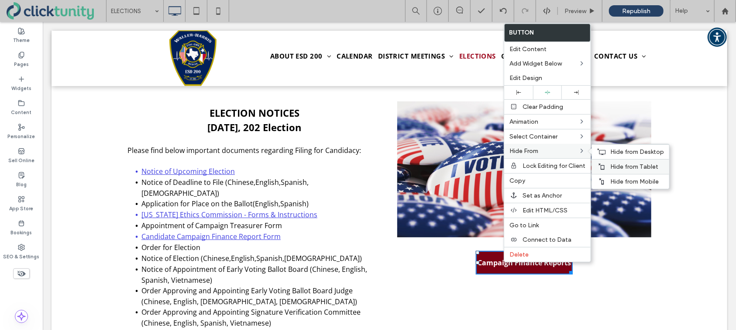
drag, startPoint x: 603, startPoint y: 182, endPoint x: 603, endPoint y: 173, distance: 8.3
click at [603, 181] on icon at bounding box center [601, 181] width 7 height 7
click at [603, 168] on icon at bounding box center [601, 166] width 7 height 7
click at [605, 155] on icon at bounding box center [601, 151] width 9 height 7
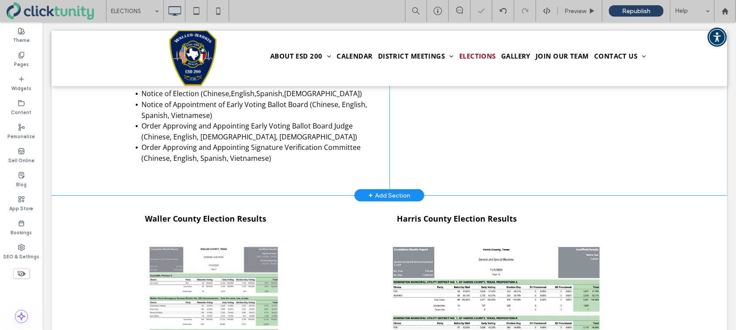
scroll to position [250, 0]
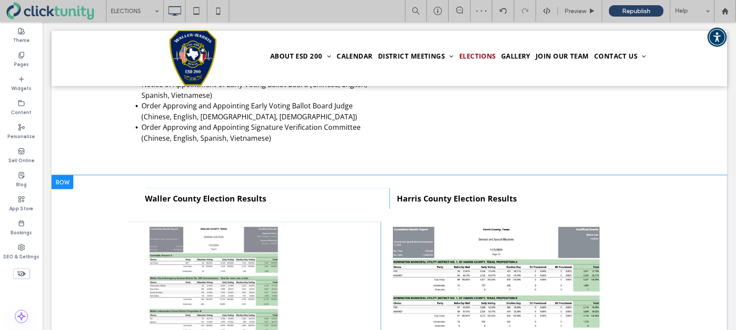
click at [70, 175] on div at bounding box center [62, 182] width 22 height 14
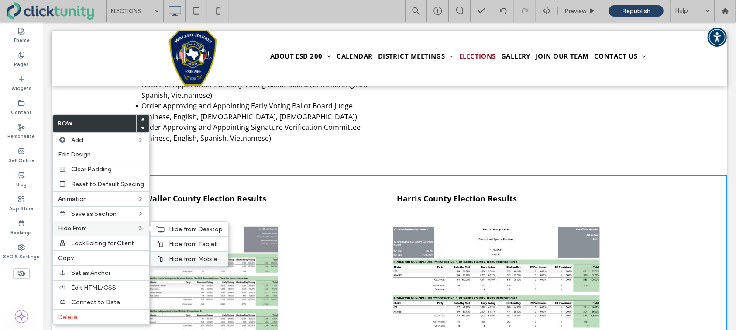
click at [164, 255] on div "Hide from Mobile" at bounding box center [189, 258] width 77 height 15
click at [165, 246] on div "Hide from Tablet" at bounding box center [189, 243] width 77 height 15
click at [169, 229] on span "Hide from Desktop" at bounding box center [196, 228] width 54 height 7
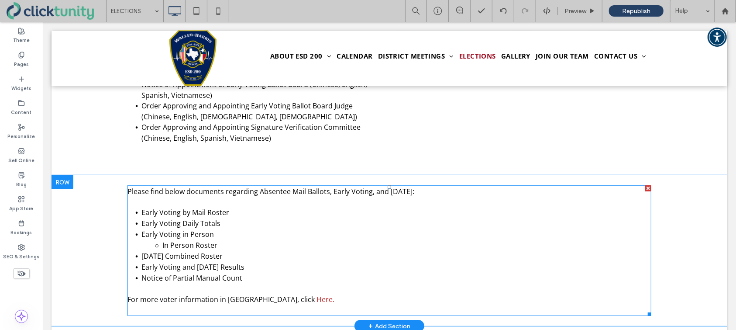
click at [266, 196] on p at bounding box center [389, 201] width 524 height 10
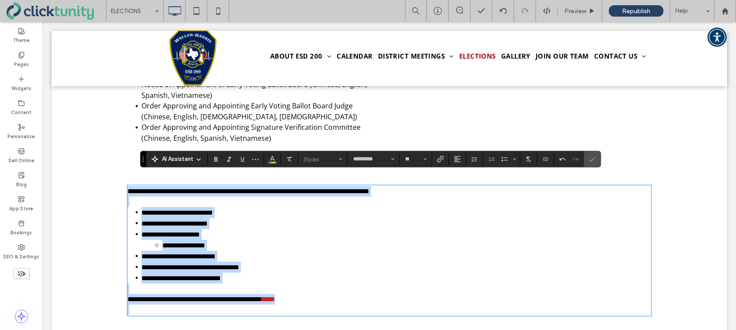
click at [265, 196] on p at bounding box center [389, 201] width 524 height 10
drag, startPoint x: 138, startPoint y: 181, endPoint x: 254, endPoint y: 264, distance: 142.7
click at [254, 264] on div "**********" at bounding box center [389, 250] width 524 height 129
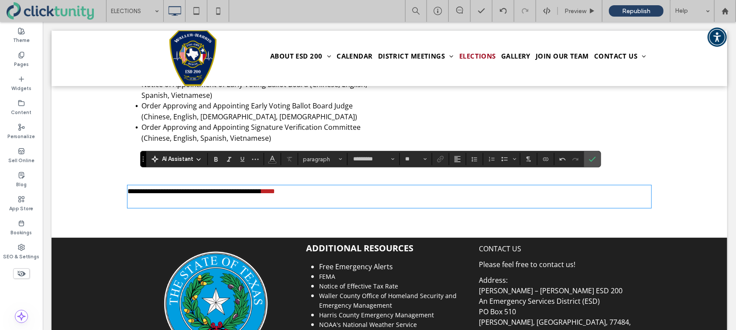
click at [236, 196] on p at bounding box center [389, 201] width 524 height 10
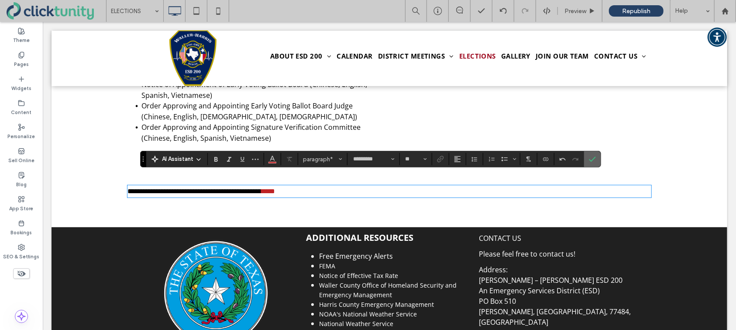
click at [587, 158] on label "Confirm" at bounding box center [592, 159] width 13 height 16
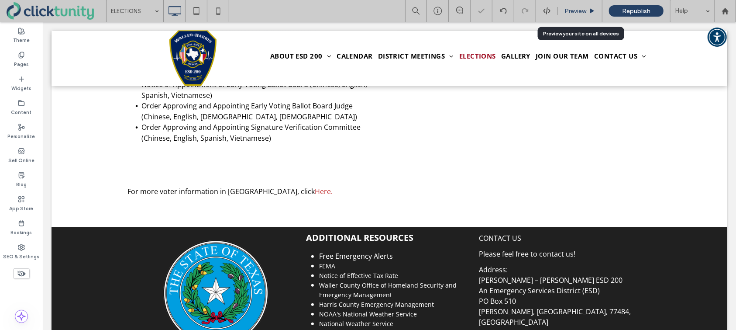
drag, startPoint x: 574, startPoint y: 16, endPoint x: 569, endPoint y: 21, distance: 7.2
click at [574, 16] on div "Preview" at bounding box center [580, 11] width 45 height 22
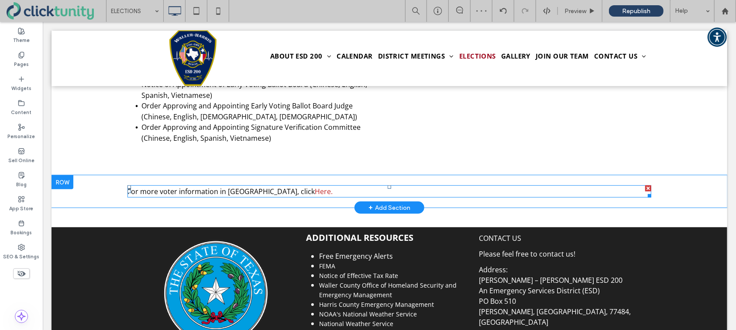
click at [314, 186] on link "Here" at bounding box center [322, 191] width 16 height 10
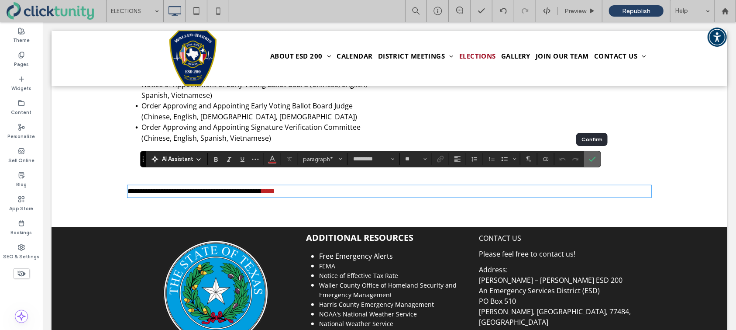
click at [594, 160] on icon "Confirm" at bounding box center [592, 158] width 7 height 7
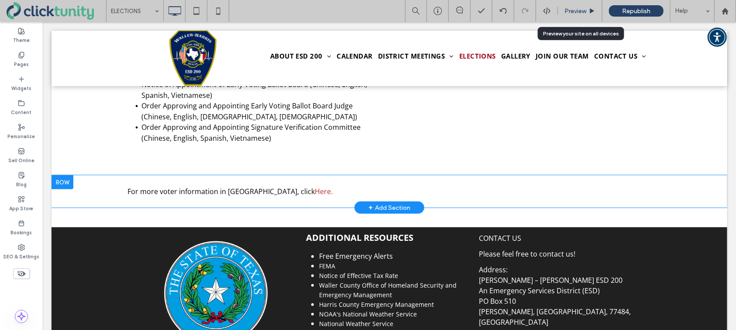
click at [579, 14] on span "Preview" at bounding box center [576, 10] width 22 height 7
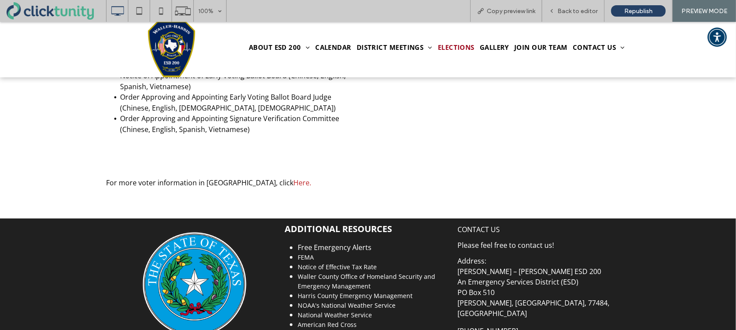
click at [293, 177] on link "Here" at bounding box center [301, 182] width 16 height 10
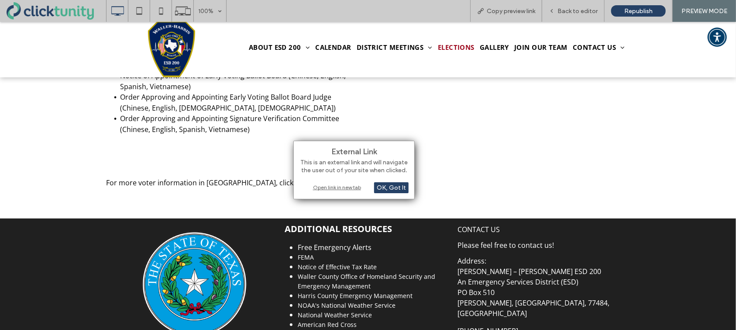
click at [316, 186] on div "Open link in new tab" at bounding box center [354, 187] width 109 height 9
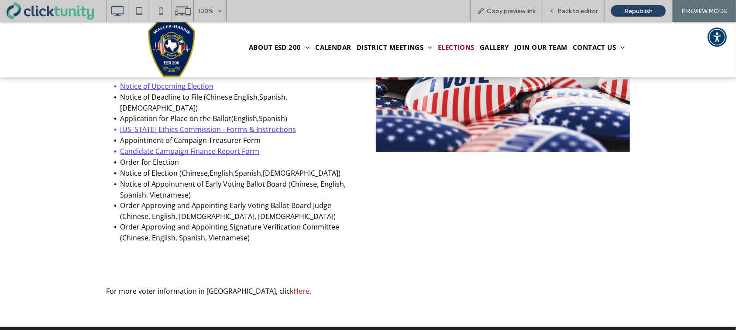
scroll to position [139, 0]
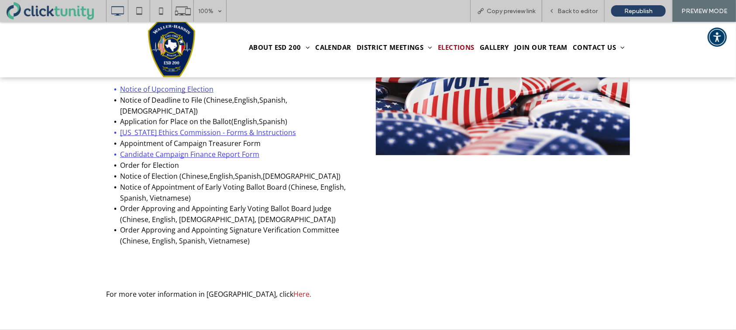
click at [252, 149] on link "Candidate Campaign Finance Report Form" at bounding box center [189, 154] width 139 height 10
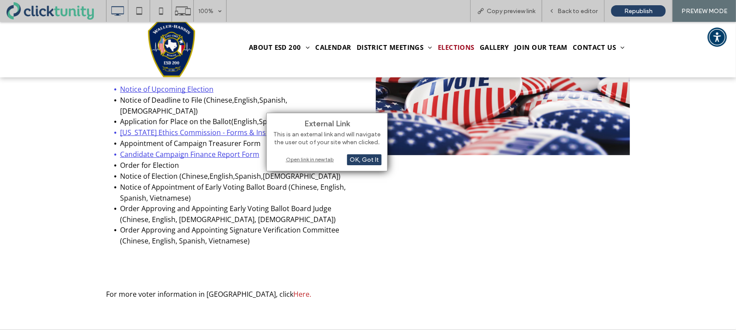
click at [323, 156] on div "Open link in new tab" at bounding box center [326, 159] width 109 height 9
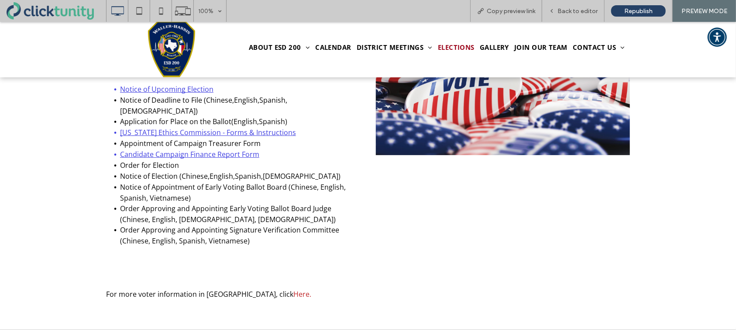
click at [252, 127] on link "Texas Ethics Commission - Forms & Instructions" at bounding box center [208, 132] width 176 height 10
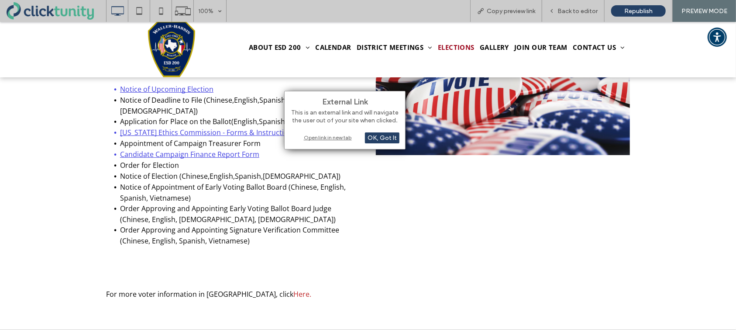
click at [307, 139] on div "Open link in new tab" at bounding box center [344, 137] width 109 height 9
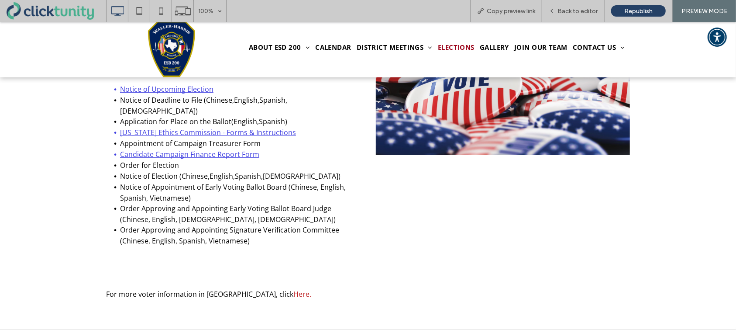
click at [193, 89] on link "Notice of Upcoming Election" at bounding box center [166, 89] width 93 height 10
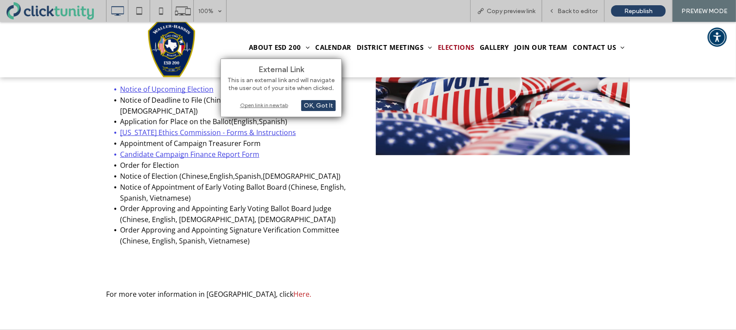
click at [265, 103] on div "Open link in new tab" at bounding box center [281, 104] width 109 height 9
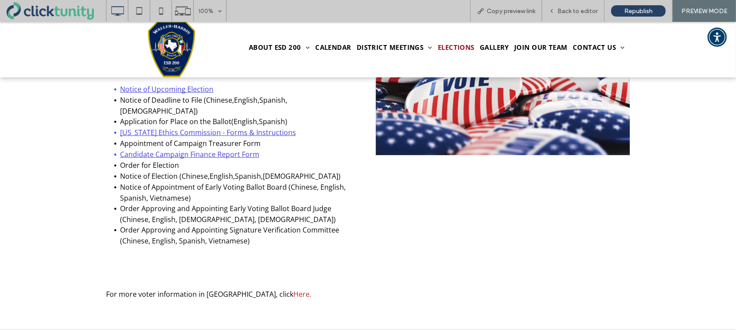
click at [201, 171] on link "Chinese" at bounding box center [195, 176] width 26 height 10
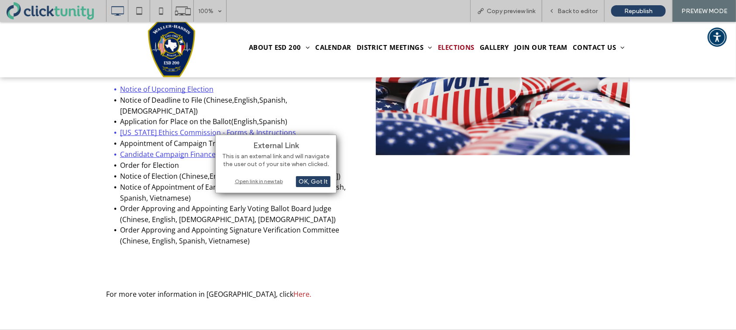
click at [241, 180] on div "Open link in new tab" at bounding box center [275, 180] width 109 height 9
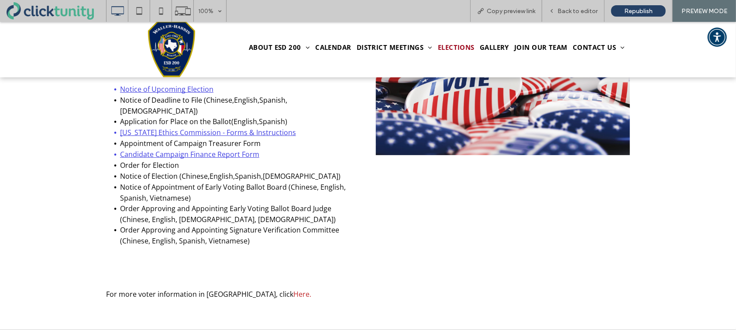
click at [207, 207] on span "Order Approving and Appointing Early Voting Ballot Board Judge (Chinese, Englis…" at bounding box center [228, 213] width 216 height 21
click at [237, 227] on span "Order Approving and Appointing Signature Verification Committee (Chinese, Engli…" at bounding box center [229, 234] width 219 height 21
click at [569, 11] on span "Back to editor" at bounding box center [578, 10] width 40 height 7
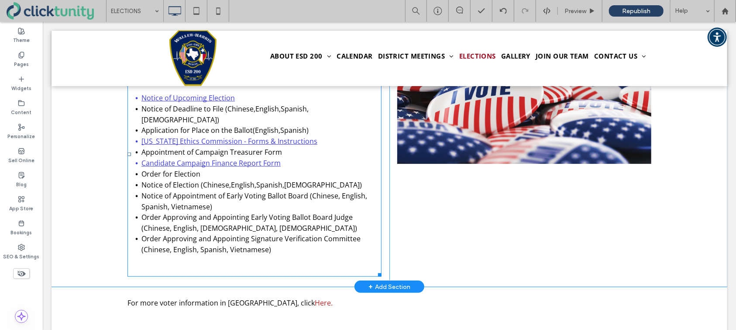
click at [215, 179] on link "Chinese" at bounding box center [216, 184] width 26 height 10
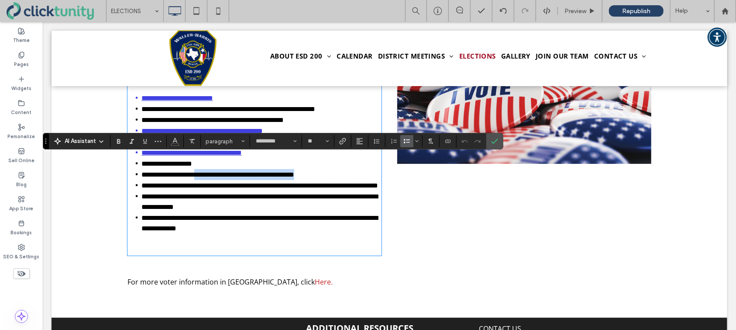
drag, startPoint x: 203, startPoint y: 173, endPoint x: 323, endPoint y: 175, distance: 120.1
click at [325, 174] on li "**********" at bounding box center [261, 174] width 240 height 11
click at [340, 147] on span "Link" at bounding box center [341, 141] width 4 height 12
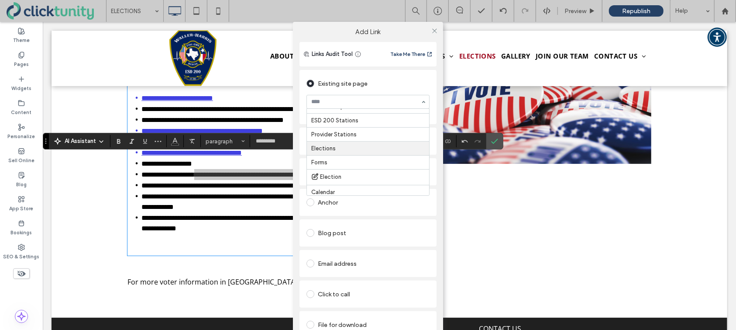
scroll to position [53, 0]
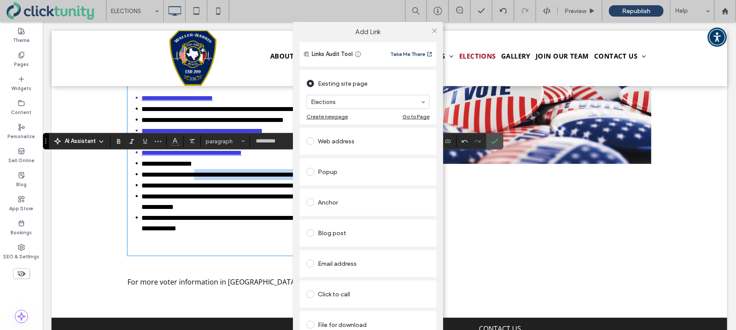
drag, startPoint x: 352, startPoint y: 150, endPoint x: 361, endPoint y: 149, distance: 8.3
click at [432, 31] on icon at bounding box center [434, 31] width 7 height 7
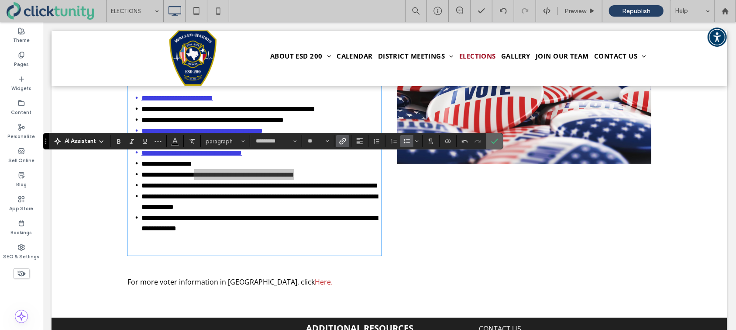
click at [493, 146] on span "Confirm" at bounding box center [493, 141] width 4 height 16
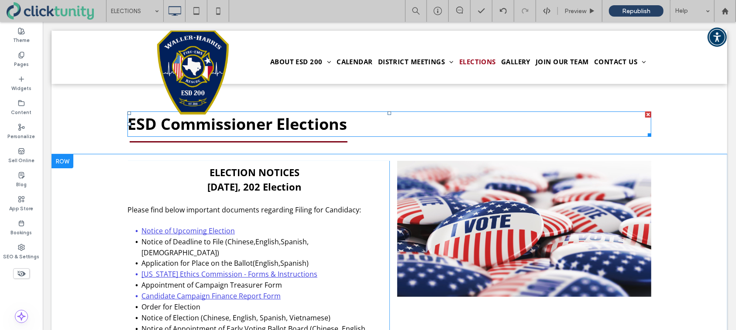
scroll to position [0, 0]
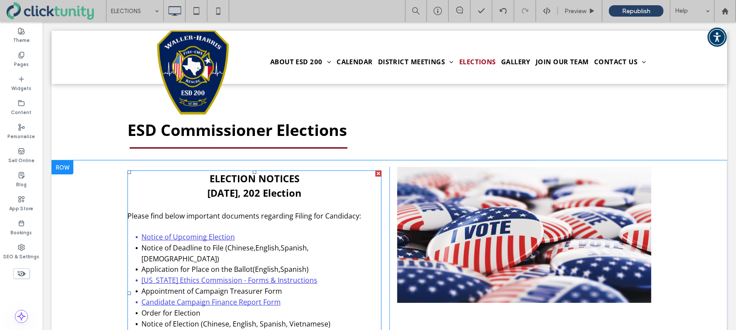
click at [297, 213] on span "Please find below important documents regarding Filing for Candidacy:" at bounding box center [244, 215] width 234 height 10
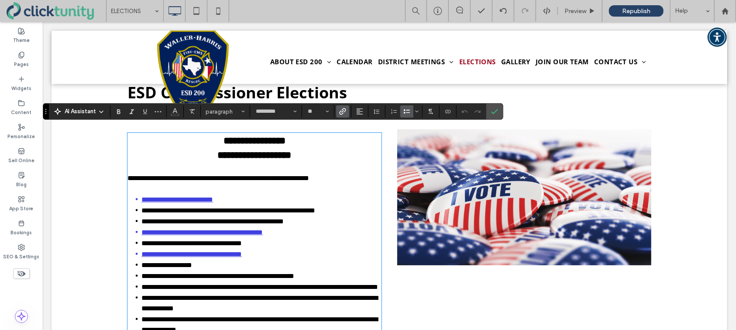
scroll to position [35, 0]
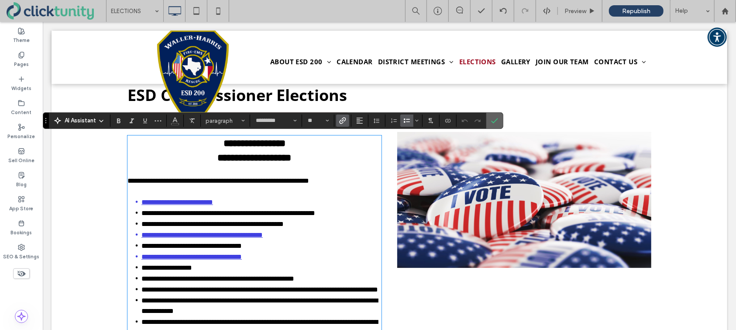
click at [492, 124] on span "Confirm" at bounding box center [493, 121] width 4 height 16
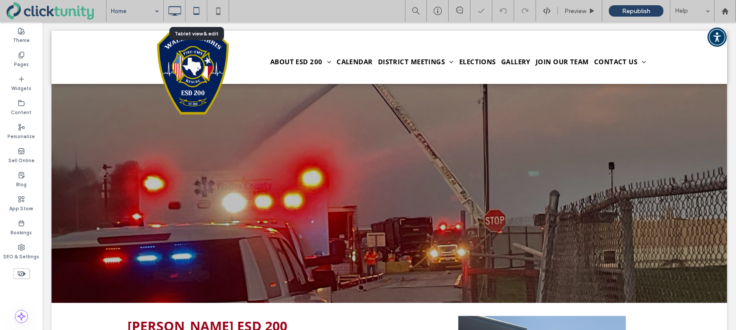
drag, startPoint x: 197, startPoint y: 10, endPoint x: 202, endPoint y: 13, distance: 6.1
click at [197, 10] on icon at bounding box center [196, 10] width 17 height 17
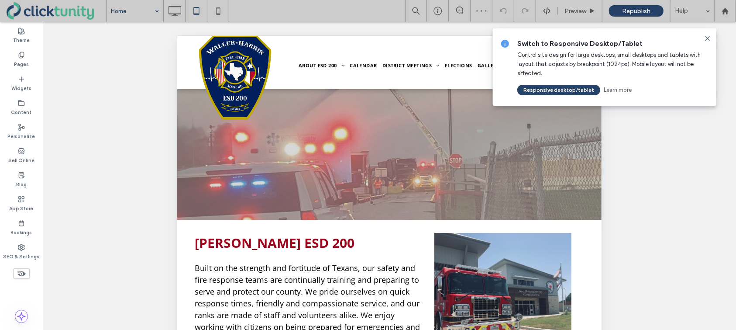
drag, startPoint x: 128, startPoint y: 16, endPoint x: 132, endPoint y: 21, distance: 5.6
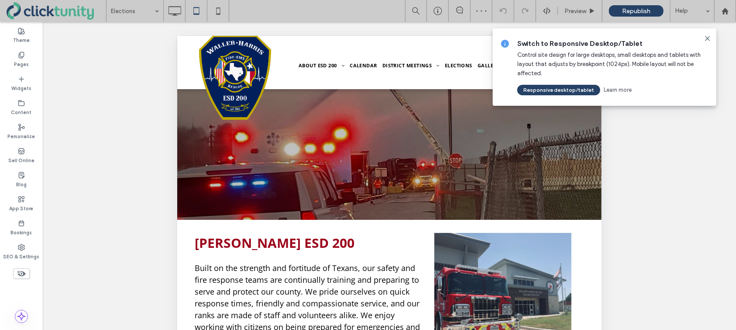
drag, startPoint x: 134, startPoint y: 115, endPoint x: 146, endPoint y: 114, distance: 12.7
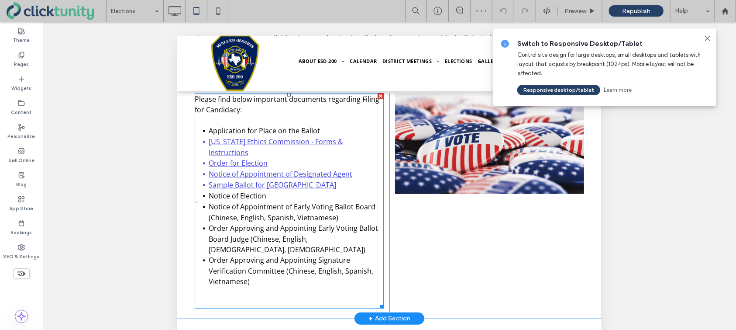
scroll to position [203, 0]
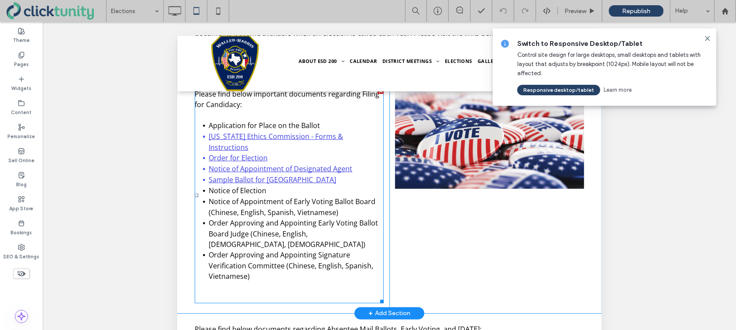
click at [316, 174] on li "Sample Ballot for Harris County" at bounding box center [295, 179] width 175 height 11
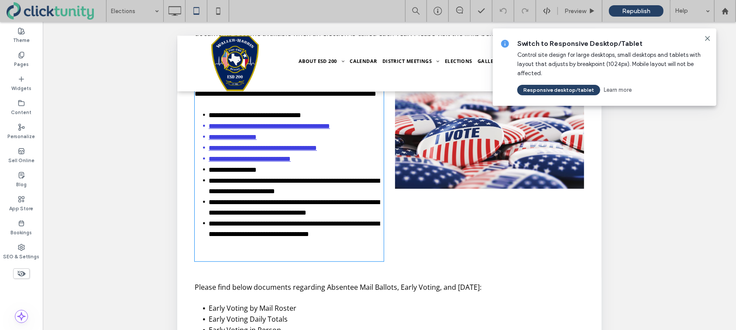
type input "*********"
type input "**"
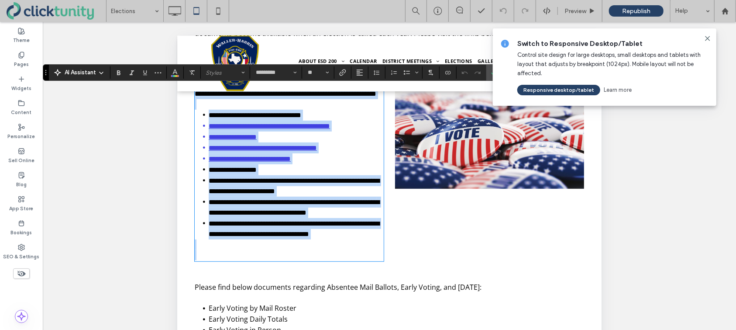
click at [316, 164] on li "**********" at bounding box center [295, 158] width 175 height 11
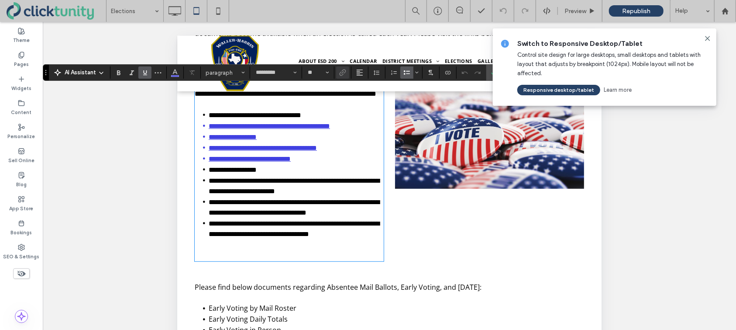
scroll to position [204, 0]
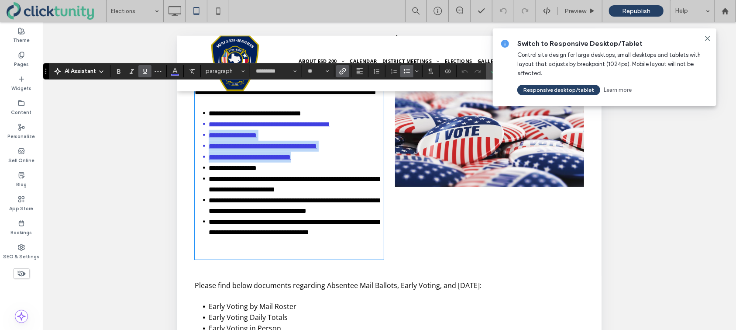
drag, startPoint x: 317, startPoint y: 172, endPoint x: 209, endPoint y: 148, distance: 110.0
click at [210, 148] on ul "**********" at bounding box center [288, 172] width 189 height 130
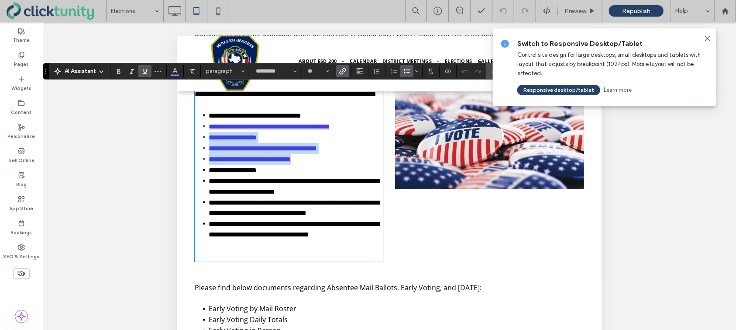
scroll to position [202, 0]
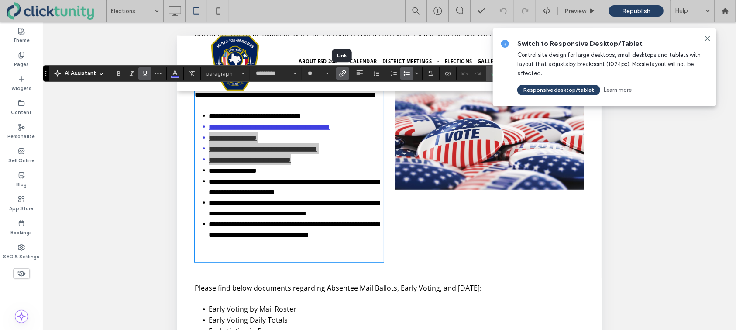
click at [343, 74] on icon "Link" at bounding box center [342, 73] width 7 height 7
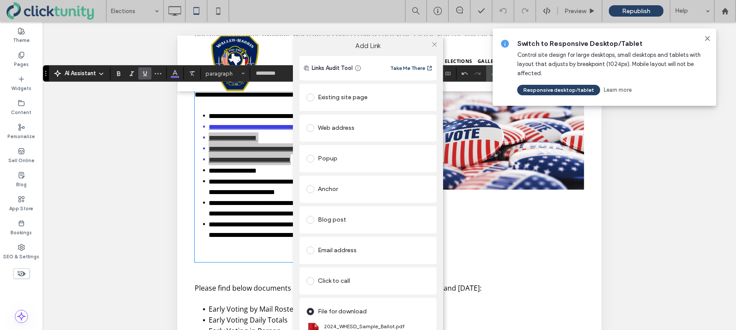
click at [309, 99] on span at bounding box center [311, 97] width 8 height 8
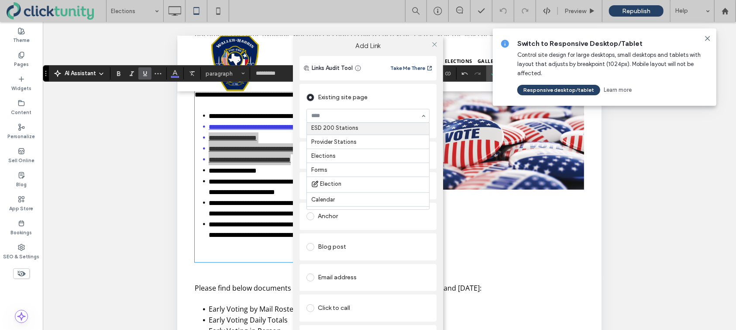
scroll to position [59, 0]
click at [434, 46] on use at bounding box center [434, 44] width 4 height 4
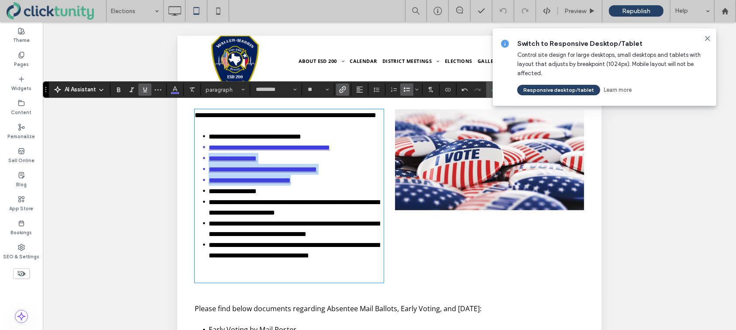
scroll to position [186, 0]
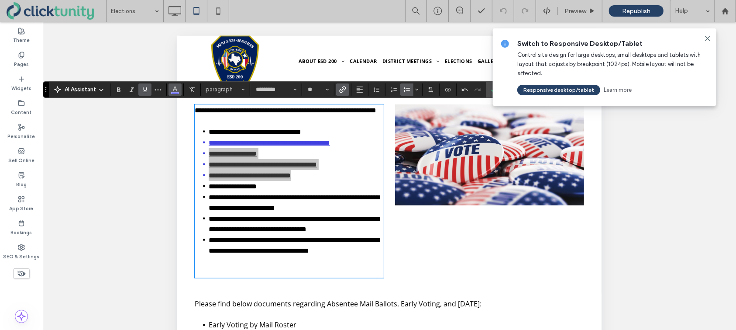
click at [174, 92] on span "Color" at bounding box center [175, 88] width 7 height 11
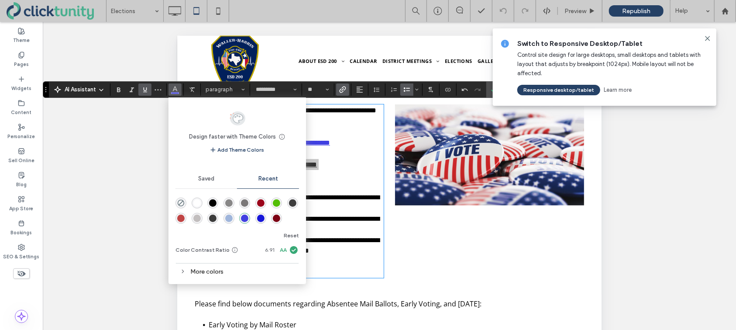
click at [210, 205] on div "rgba(0, 0, 0, 1)" at bounding box center [212, 202] width 7 height 7
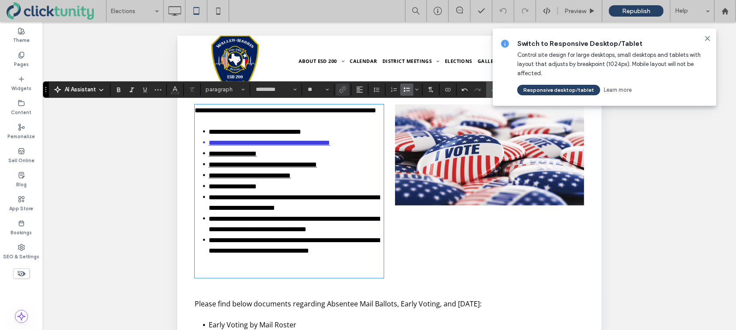
click at [210, 134] on link "**********" at bounding box center [254, 131] width 93 height 7
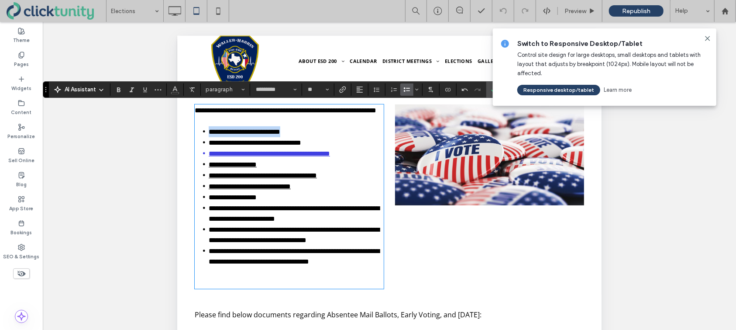
drag, startPoint x: 210, startPoint y: 141, endPoint x: 306, endPoint y: 137, distance: 96.2
click at [280, 134] on span "**********" at bounding box center [244, 131] width 72 height 7
click at [343, 92] on icon "Link" at bounding box center [342, 89] width 7 height 7
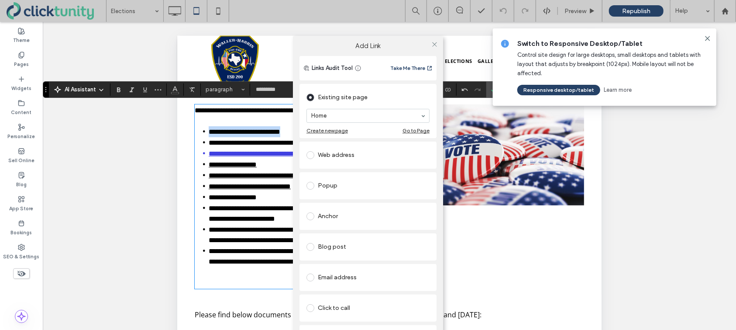
scroll to position [17, 0]
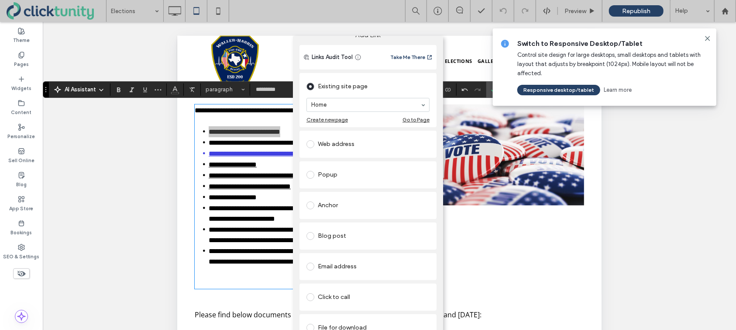
click at [310, 283] on span at bounding box center [311, 328] width 8 height 8
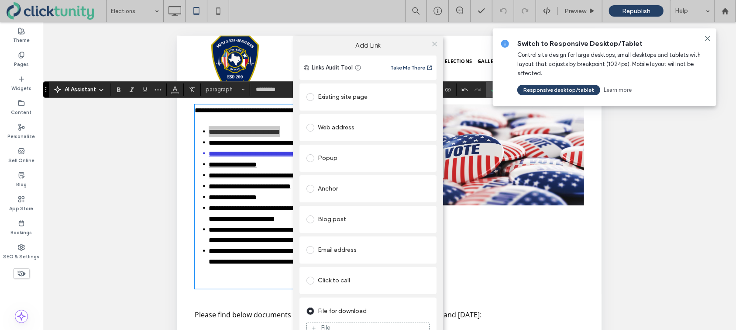
click at [316, 283] on div "File" at bounding box center [368, 328] width 122 height 8
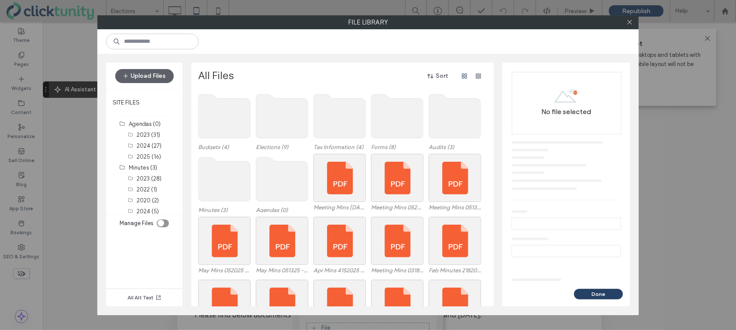
click at [282, 129] on use at bounding box center [282, 116] width 52 height 44
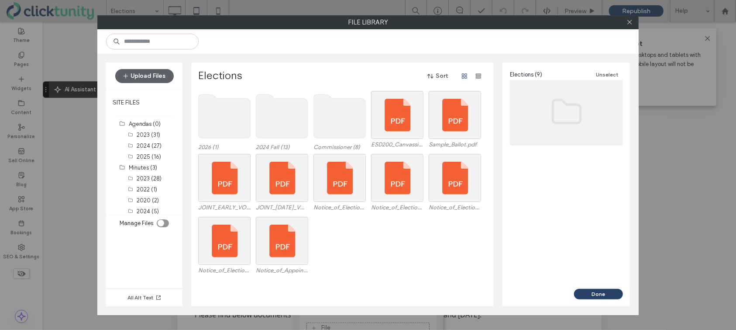
click at [227, 121] on use at bounding box center [225, 116] width 52 height 44
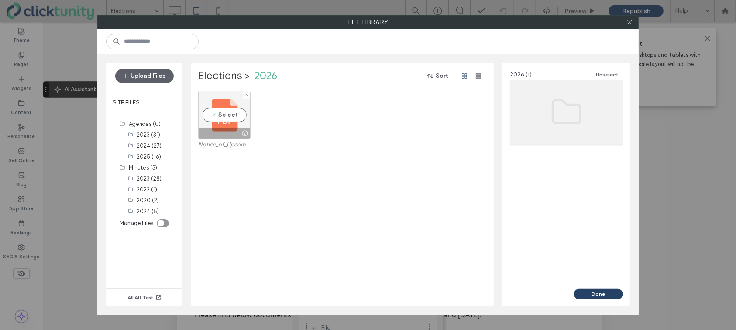
click at [221, 120] on div "Select" at bounding box center [224, 115] width 52 height 48
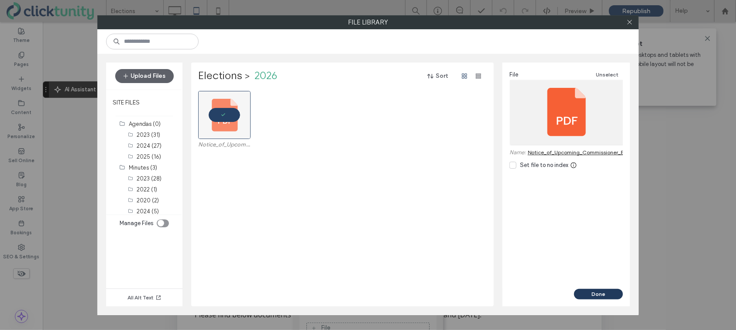
click at [581, 283] on button "Done" at bounding box center [598, 294] width 49 height 10
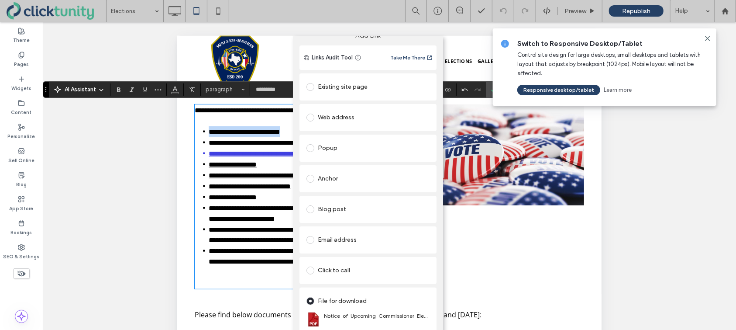
scroll to position [0, 0]
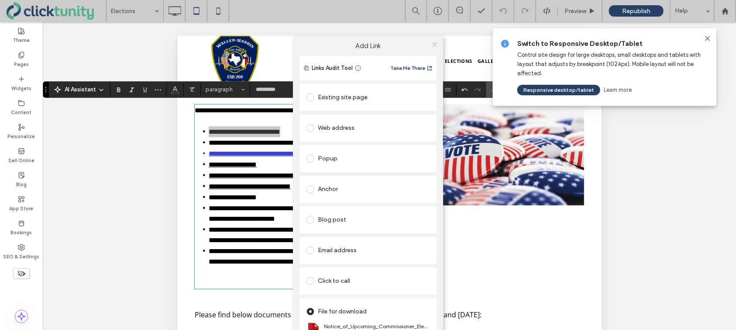
click at [433, 46] on use at bounding box center [434, 44] width 4 height 4
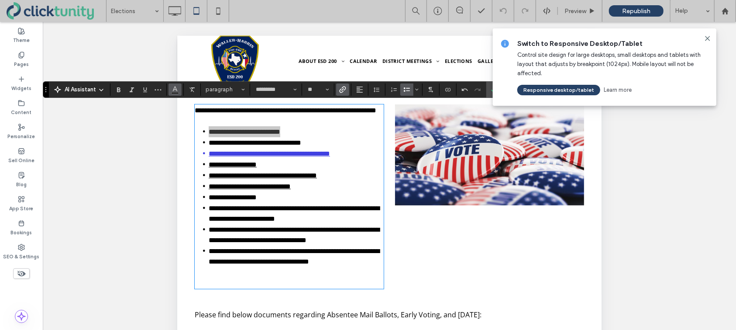
click at [176, 89] on icon "Color" at bounding box center [175, 88] width 7 height 7
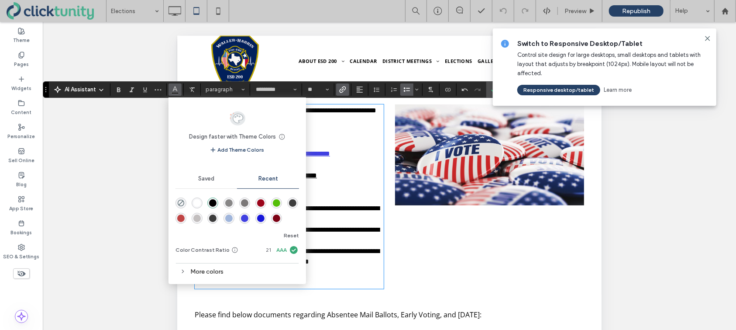
drag, startPoint x: 244, startPoint y: 220, endPoint x: 59, endPoint y: 182, distance: 189.1
click at [244, 220] on div "rgba(64, 64, 225, 1)" at bounding box center [244, 217] width 7 height 7
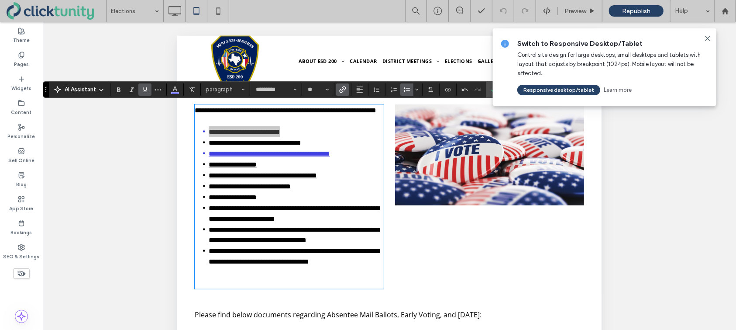
click at [143, 95] on span "Underline" at bounding box center [143, 89] width 4 height 12
click at [710, 39] on icon at bounding box center [707, 38] width 7 height 7
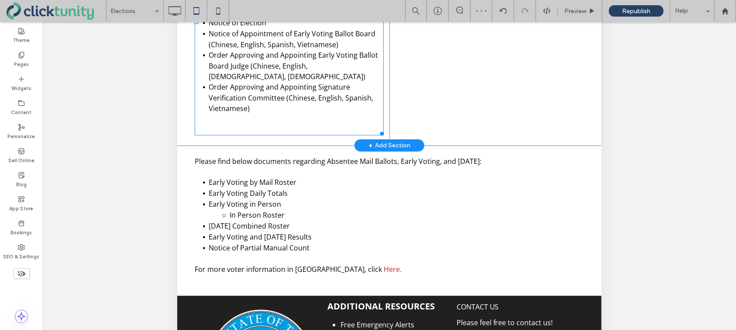
scroll to position [141, 0]
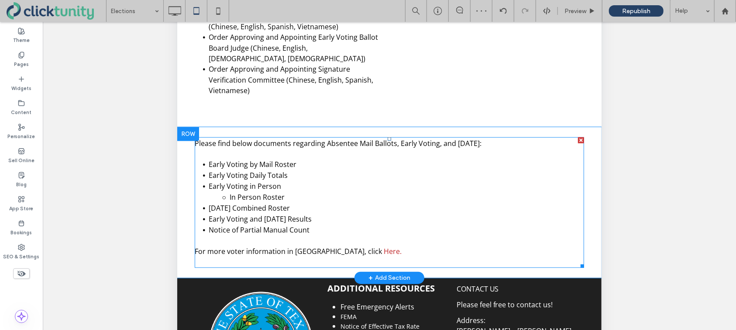
click at [279, 160] on span "Early Voting by Mail Roster" at bounding box center [252, 165] width 88 height 10
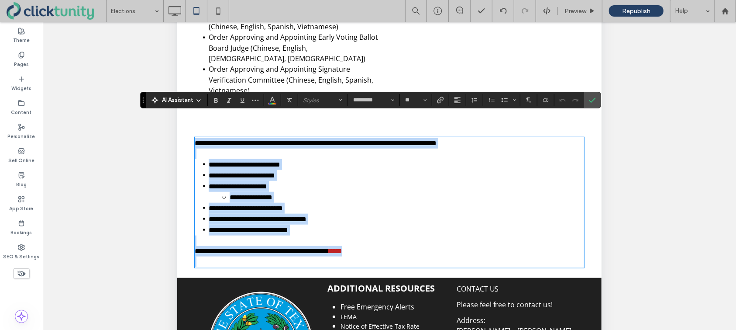
click at [203, 149] on p at bounding box center [388, 154] width 389 height 10
drag, startPoint x: 196, startPoint y: 123, endPoint x: 310, endPoint y: 211, distance: 143.8
click at [310, 211] on div "**********" at bounding box center [388, 202] width 389 height 129
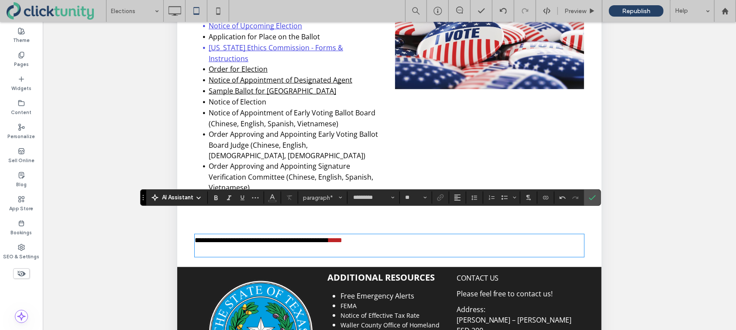
scroll to position [150, 0]
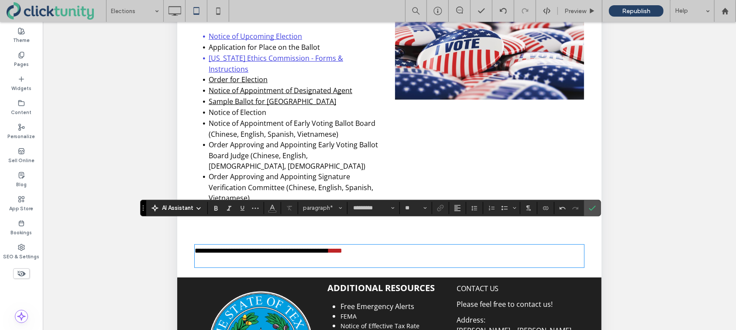
click at [291, 256] on p at bounding box center [388, 261] width 389 height 10
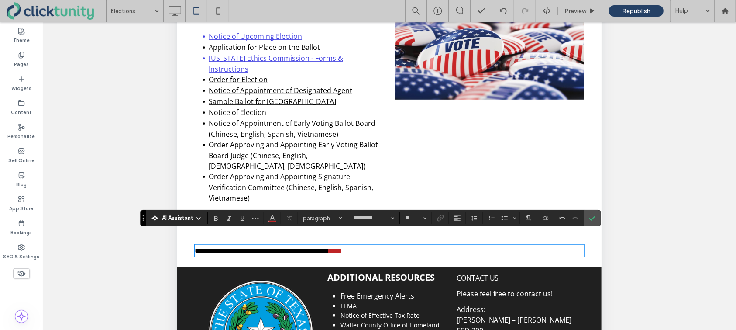
scroll to position [140, 0]
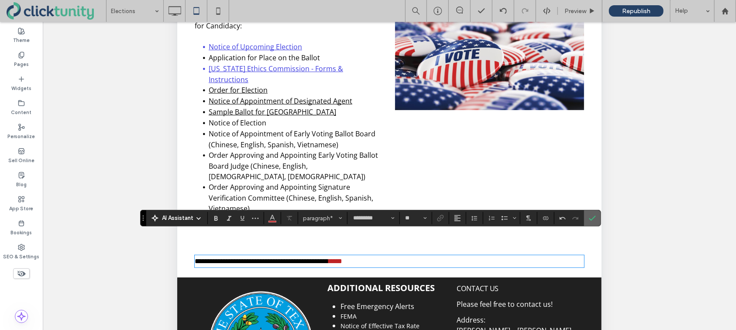
click at [590, 218] on icon "Confirm" at bounding box center [592, 217] width 7 height 7
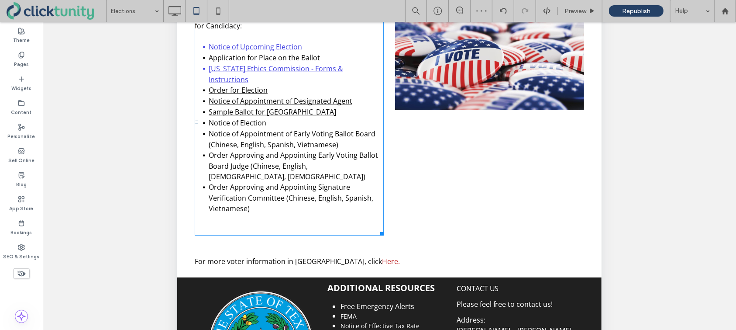
drag, startPoint x: 310, startPoint y: 107, endPoint x: 310, endPoint y: -35, distance: 141.9
click at [309, 118] on li "Notice of Election" at bounding box center [295, 123] width 175 height 11
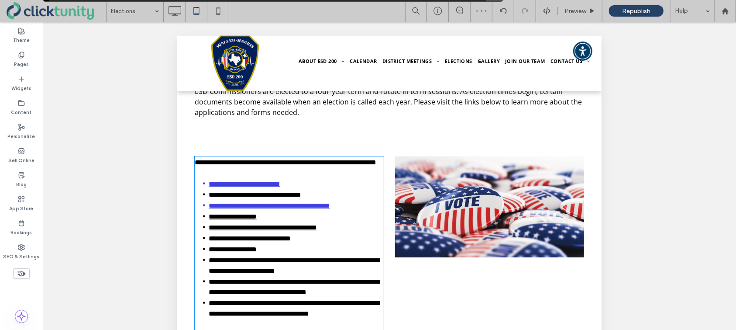
click at [290, 240] on link "**********" at bounding box center [249, 237] width 82 height 7
drag, startPoint x: 314, startPoint y: 243, endPoint x: 209, endPoint y: 239, distance: 104.9
click at [209, 239] on li "**********" at bounding box center [295, 237] width 175 height 11
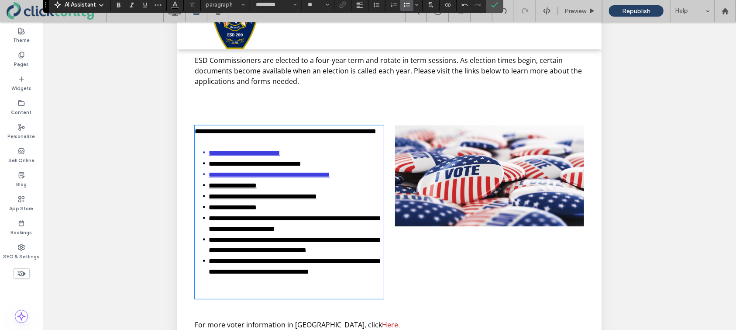
scroll to position [43, 0]
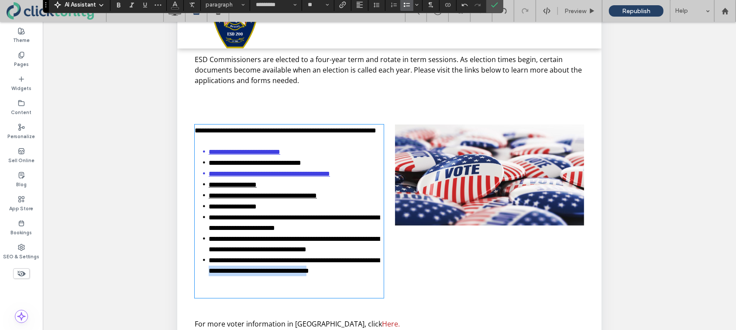
drag, startPoint x: 246, startPoint y: 286, endPoint x: 287, endPoint y: 276, distance: 41.7
click at [287, 274] on span "**********" at bounding box center [293, 265] width 171 height 17
click at [345, 7] on icon "Link" at bounding box center [342, 4] width 7 height 7
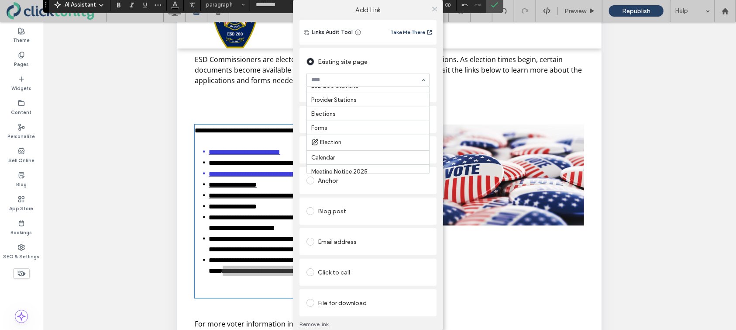
scroll to position [65, 0]
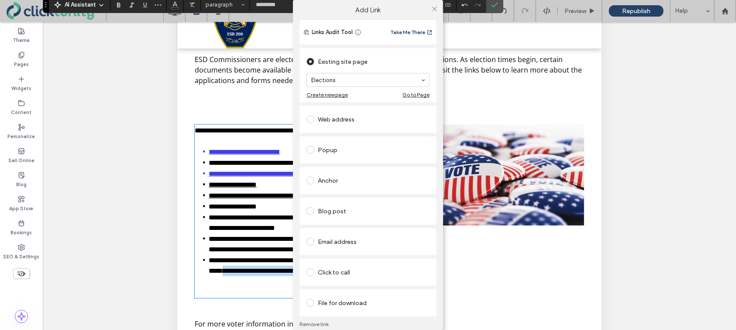
drag, startPoint x: 355, startPoint y: 117, endPoint x: 362, endPoint y: 114, distance: 7.9
click at [432, 9] on icon at bounding box center [434, 9] width 7 height 7
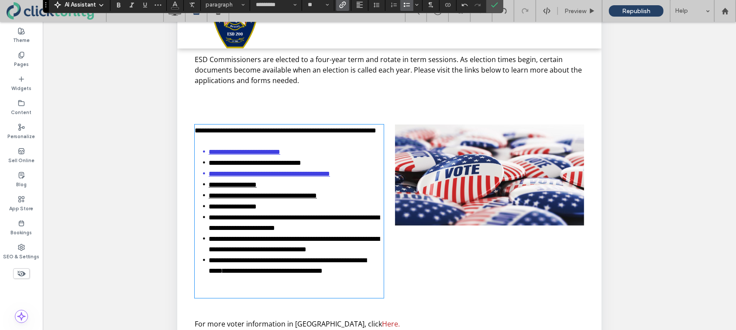
click at [263, 252] on span "**********" at bounding box center [293, 243] width 171 height 17
drag, startPoint x: 253, startPoint y: 254, endPoint x: 371, endPoint y: 247, distance: 117.6
click at [374, 252] on span "**********" at bounding box center [293, 243] width 171 height 17
click at [341, 7] on icon "Link" at bounding box center [342, 4] width 7 height 7
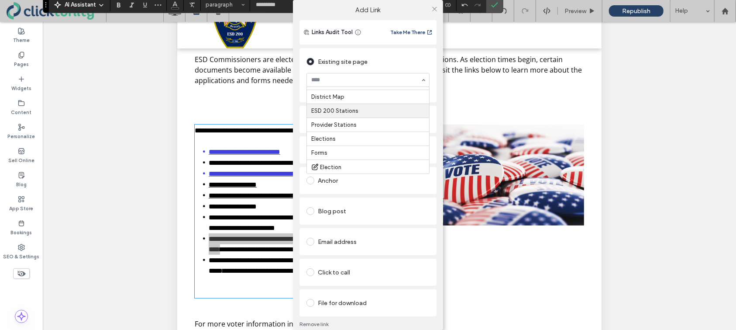
scroll to position [49, 0]
click at [431, 9] on icon at bounding box center [434, 9] width 7 height 7
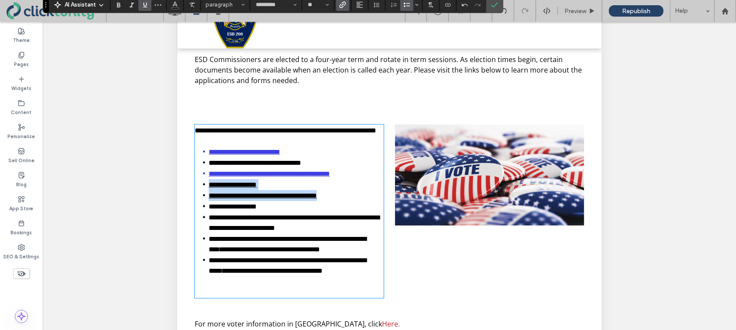
drag, startPoint x: 350, startPoint y: 201, endPoint x: 210, endPoint y: 191, distance: 140.9
click at [210, 191] on ul "**********" at bounding box center [288, 211] width 189 height 130
drag, startPoint x: 145, startPoint y: 5, endPoint x: 149, endPoint y: 11, distance: 6.9
click at [145, 5] on icon "Underline" at bounding box center [144, 4] width 7 height 7
click at [278, 190] on li "**********" at bounding box center [295, 184] width 175 height 11
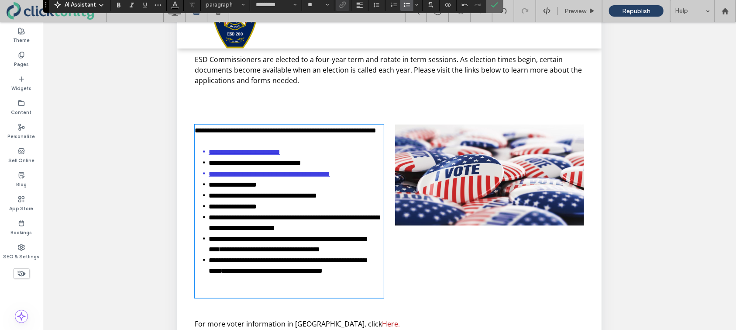
click at [493, 8] on icon "Confirm" at bounding box center [494, 4] width 7 height 7
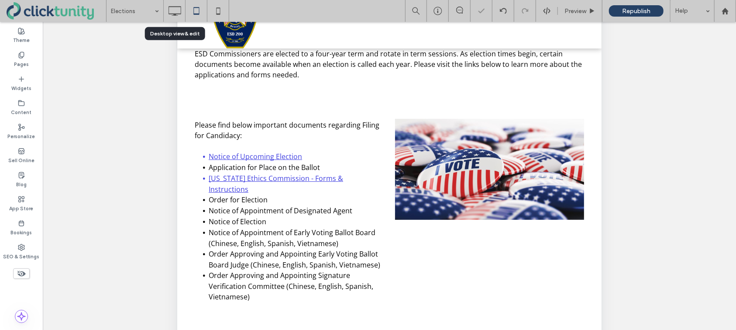
drag, startPoint x: 174, startPoint y: 11, endPoint x: 196, endPoint y: 56, distance: 50.4
click at [174, 11] on icon at bounding box center [174, 10] width 17 height 17
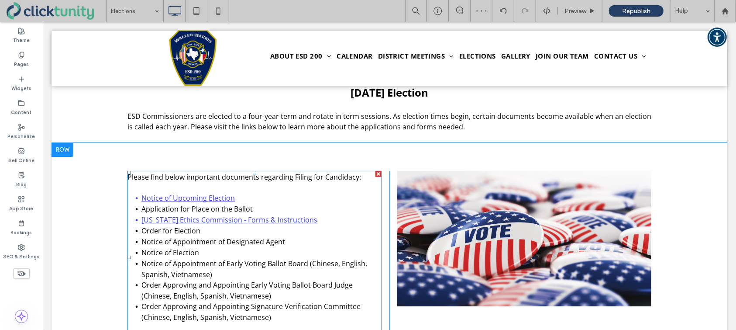
scroll to position [100, 0]
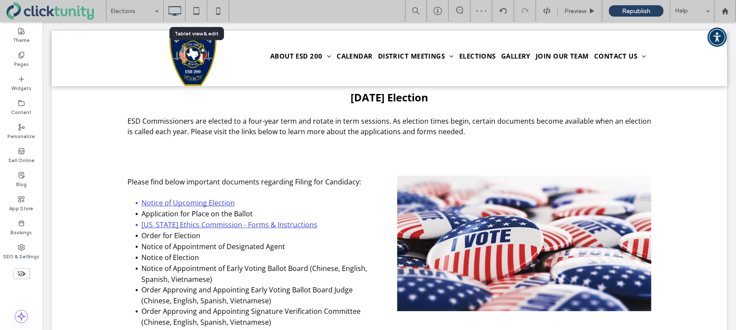
drag, startPoint x: 196, startPoint y: 13, endPoint x: 207, endPoint y: 30, distance: 19.6
click at [196, 13] on icon at bounding box center [196, 10] width 17 height 17
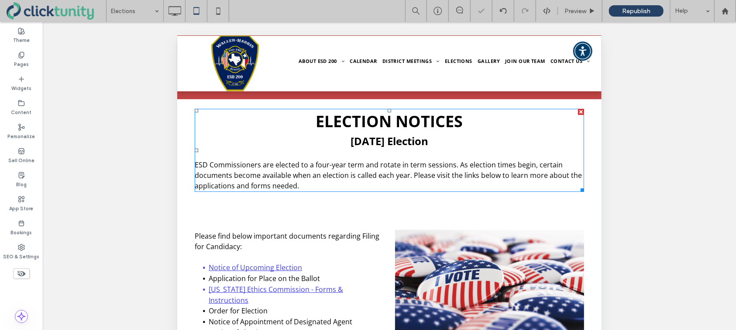
scroll to position [0, 0]
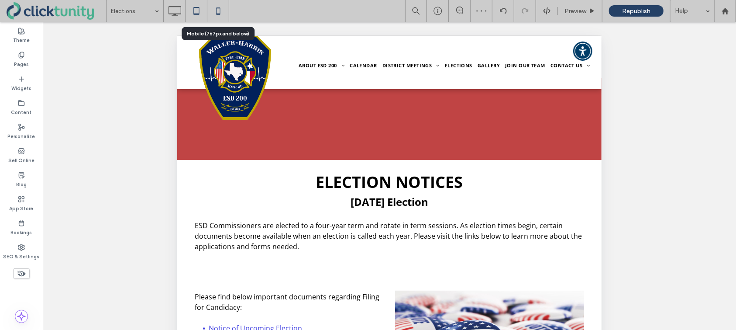
click at [218, 16] on icon at bounding box center [218, 10] width 17 height 17
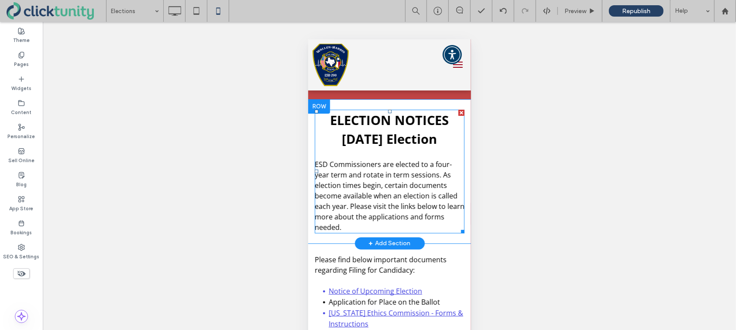
scroll to position [49, 0]
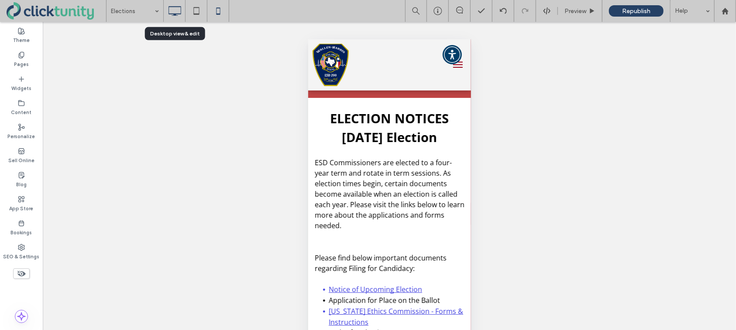
click at [176, 14] on icon at bounding box center [174, 10] width 17 height 17
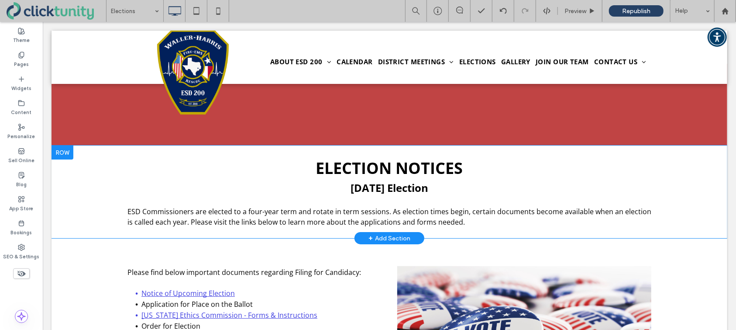
scroll to position [6, 0]
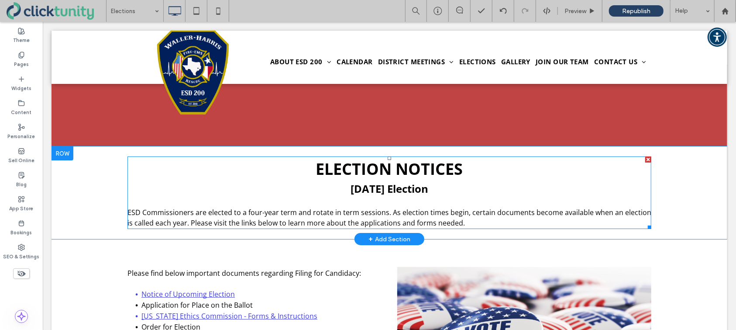
click at [350, 188] on span "November 5, 2024 Election" at bounding box center [389, 188] width 78 height 14
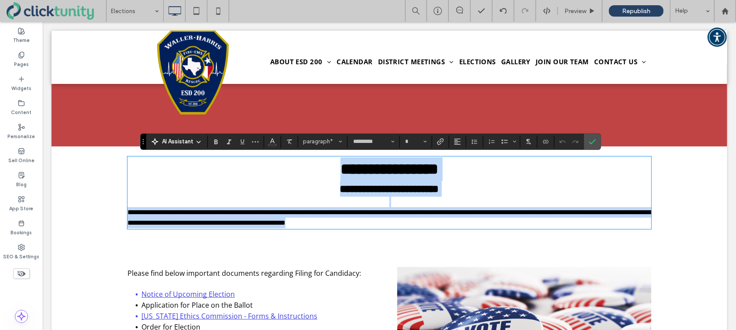
click at [340, 188] on strong "**********" at bounding box center [389, 188] width 99 height 10
type input "**"
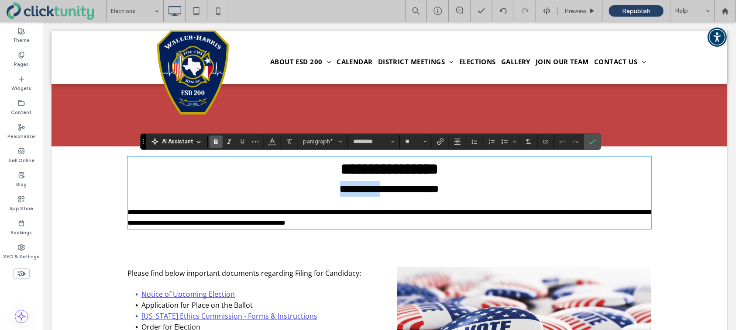
drag, startPoint x: 322, startPoint y: 188, endPoint x: 381, endPoint y: 189, distance: 59.4
click at [381, 189] on strong "**********" at bounding box center [389, 188] width 99 height 10
click at [592, 146] on span "Confirm" at bounding box center [592, 141] width 7 height 15
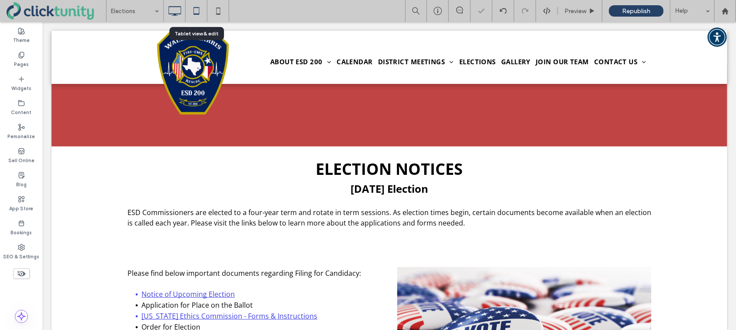
click at [195, 14] on use at bounding box center [196, 10] width 6 height 7
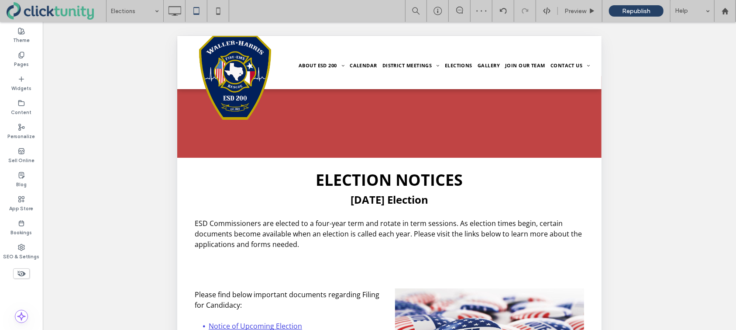
scroll to position [0, 0]
drag, startPoint x: 220, startPoint y: 14, endPoint x: 234, endPoint y: 24, distance: 17.9
click at [220, 14] on use at bounding box center [218, 10] width 4 height 7
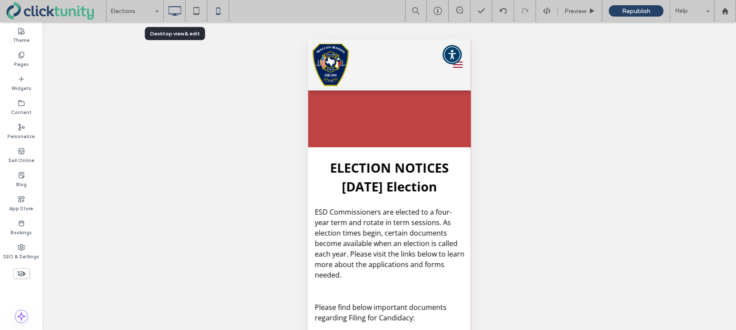
click at [176, 17] on icon at bounding box center [174, 10] width 17 height 17
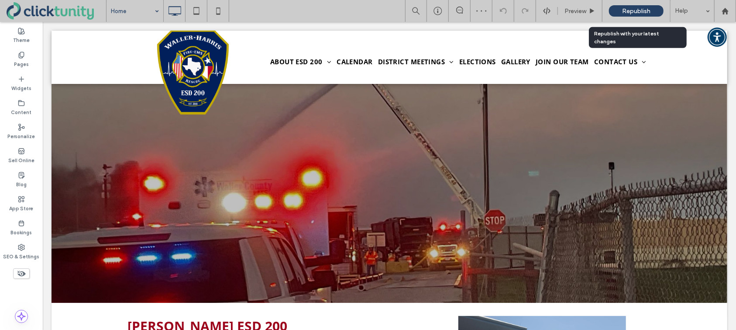
click at [628, 13] on span "Republish" at bounding box center [636, 10] width 28 height 7
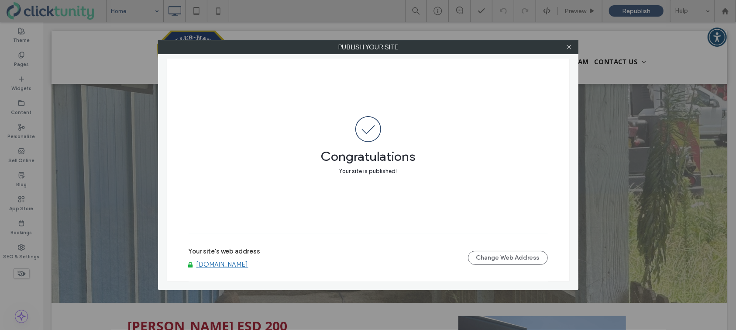
click at [231, 265] on link "www.whesd200.org" at bounding box center [222, 264] width 52 height 8
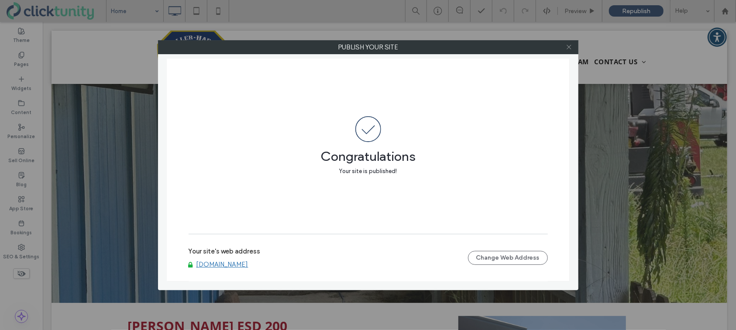
click at [569, 47] on icon at bounding box center [569, 47] width 7 height 7
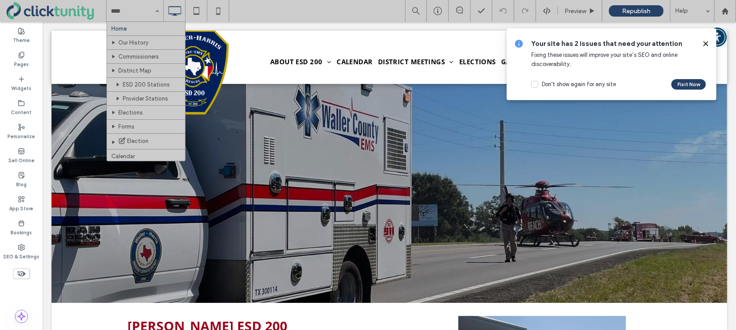
drag, startPoint x: 147, startPoint y: 116, endPoint x: 152, endPoint y: 116, distance: 4.8
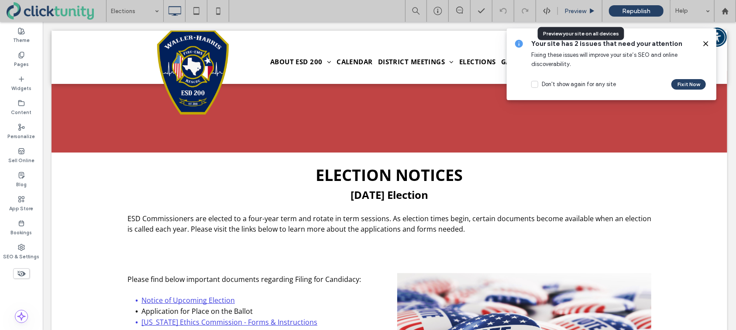
click at [574, 12] on span "Preview" at bounding box center [576, 10] width 22 height 7
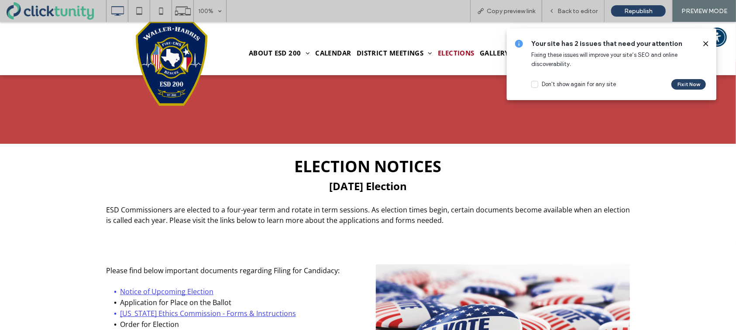
click at [460, 51] on span "ELECTIONS" at bounding box center [456, 53] width 37 height 10
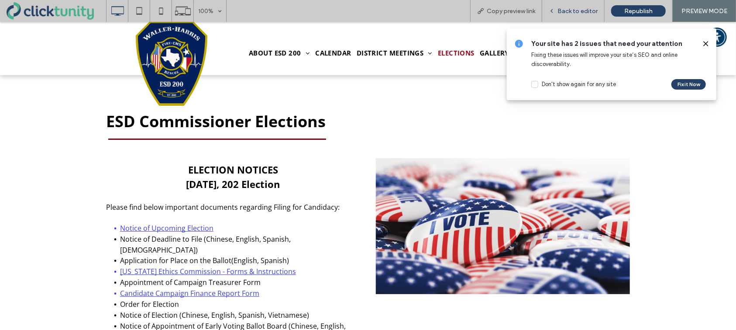
click at [583, 14] on span "Back to editor" at bounding box center [578, 10] width 40 height 7
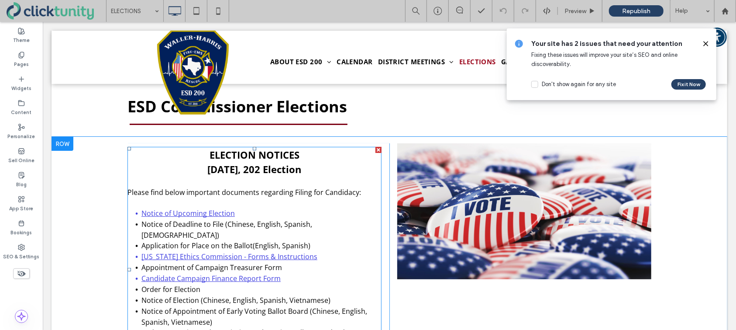
click at [258, 170] on strong "May 2, 202 Election" at bounding box center [254, 168] width 94 height 13
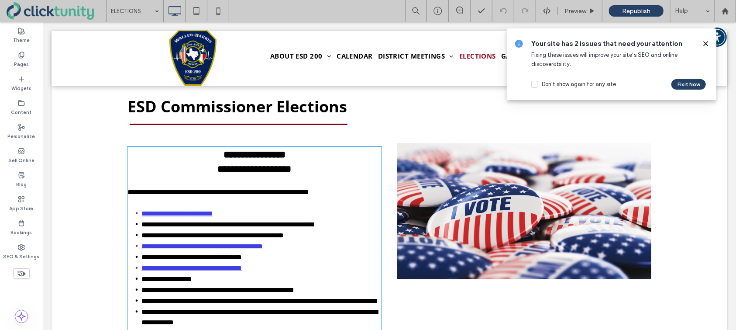
type input "*********"
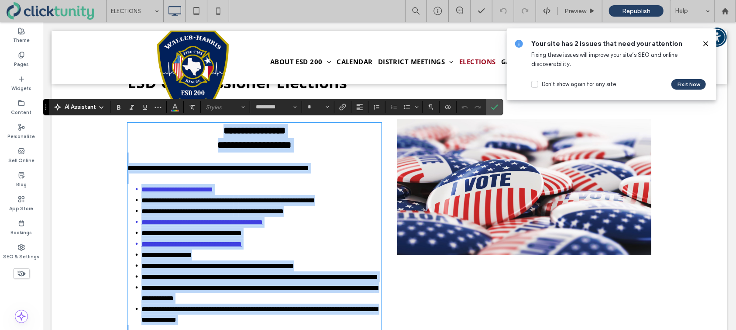
scroll to position [44, 0]
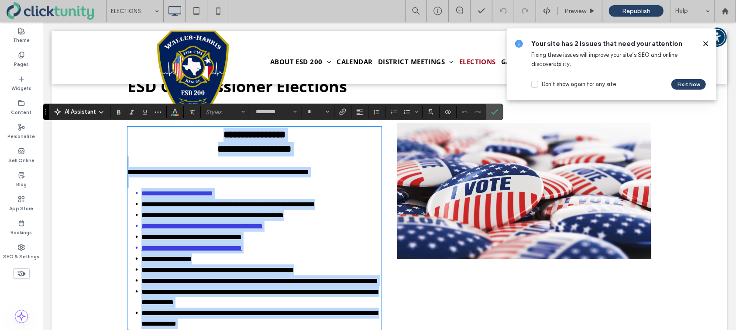
click at [258, 151] on strong "**********" at bounding box center [254, 149] width 74 height 10
type input "**"
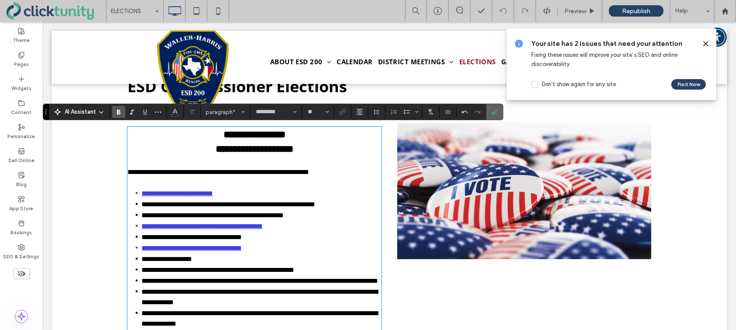
drag, startPoint x: 451, startPoint y: 92, endPoint x: 493, endPoint y: 114, distance: 48.0
click at [493, 114] on use "Confirm" at bounding box center [495, 111] width 7 height 5
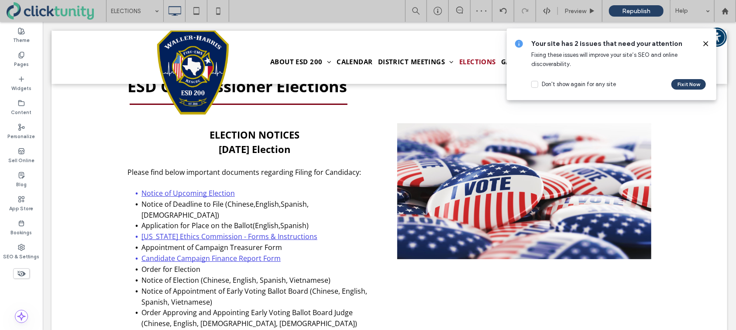
click at [706, 44] on use at bounding box center [706, 43] width 4 height 4
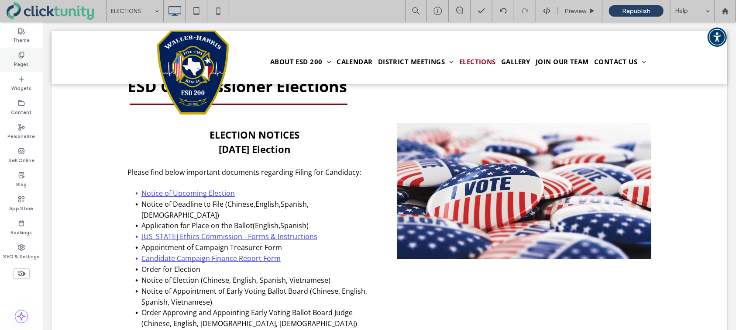
click at [24, 62] on label "Pages" at bounding box center [21, 64] width 15 height 10
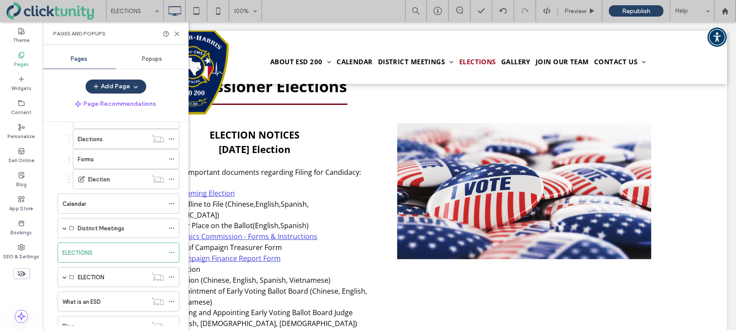
scroll to position [138, 0]
click at [108, 169] on label "Election" at bounding box center [99, 174] width 22 height 15
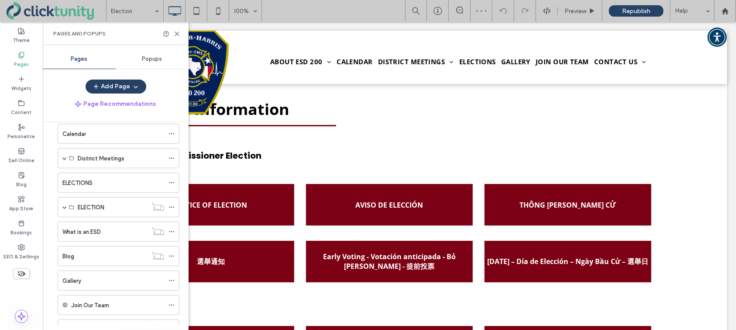
scroll to position [207, 0]
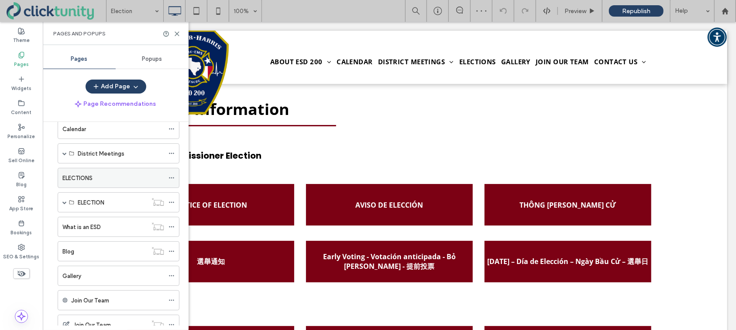
click at [109, 170] on div "ELECTIONS" at bounding box center [113, 177] width 102 height 19
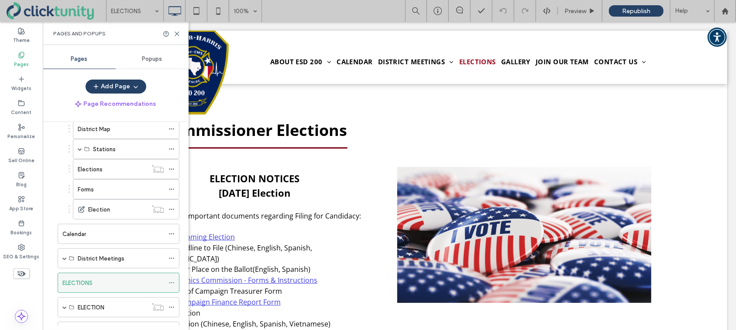
scroll to position [97, 0]
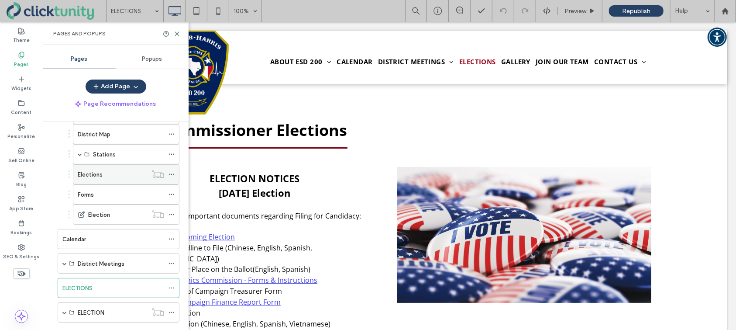
click at [121, 172] on div "Elections" at bounding box center [112, 174] width 69 height 9
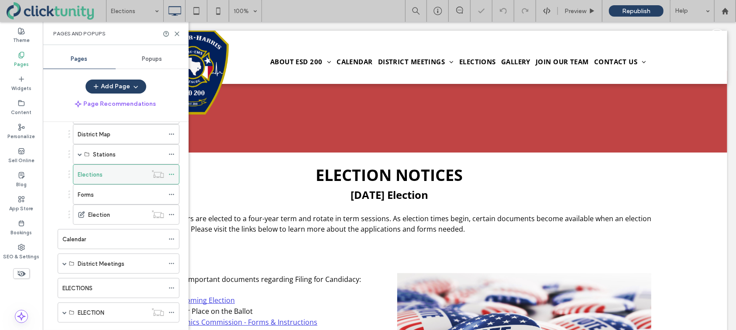
click at [175, 173] on icon at bounding box center [172, 174] width 6 height 6
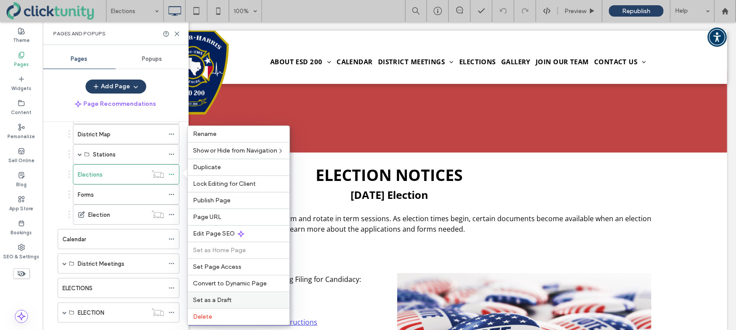
drag, startPoint x: 217, startPoint y: 300, endPoint x: 175, endPoint y: 268, distance: 53.2
click at [217, 300] on span "Set as a Draft" at bounding box center [212, 299] width 38 height 7
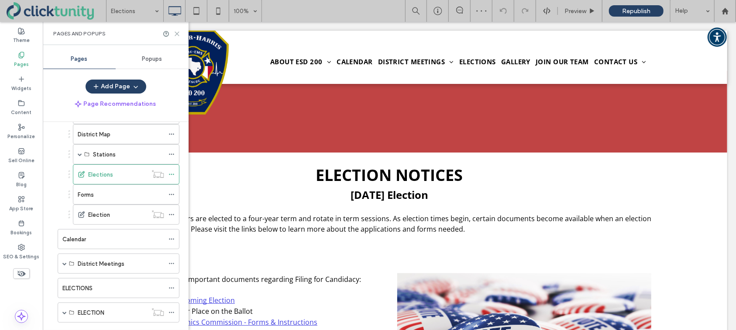
drag, startPoint x: 178, startPoint y: 34, endPoint x: 135, endPoint y: 13, distance: 48.2
click at [178, 34] on use at bounding box center [177, 34] width 4 height 4
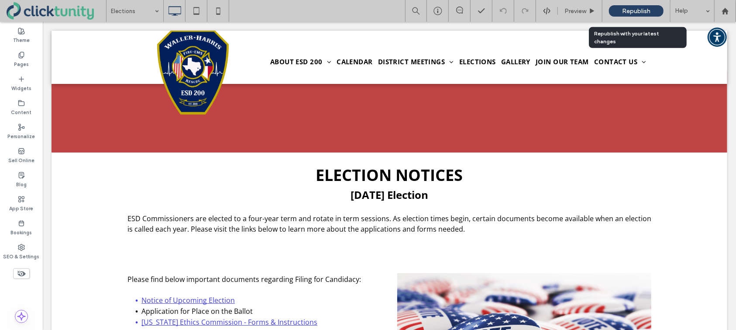
click at [633, 14] on span "Republish" at bounding box center [636, 10] width 28 height 7
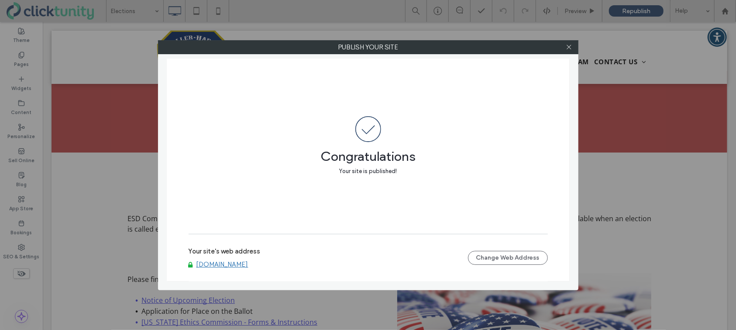
click at [232, 262] on link "www.whesd200.org" at bounding box center [222, 264] width 52 height 8
click at [572, 49] on icon at bounding box center [569, 47] width 7 height 7
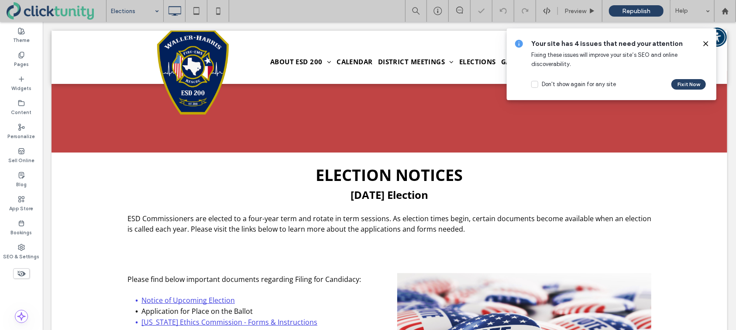
click at [129, 15] on input at bounding box center [133, 11] width 44 height 22
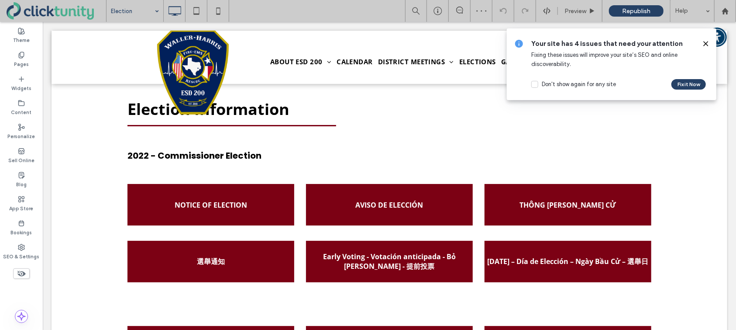
click at [127, 15] on input at bounding box center [133, 11] width 44 height 22
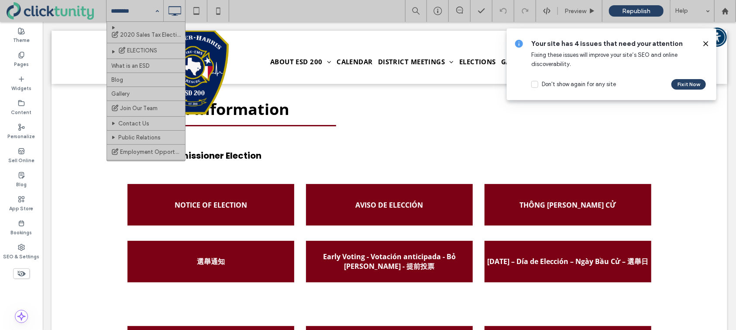
scroll to position [531, 0]
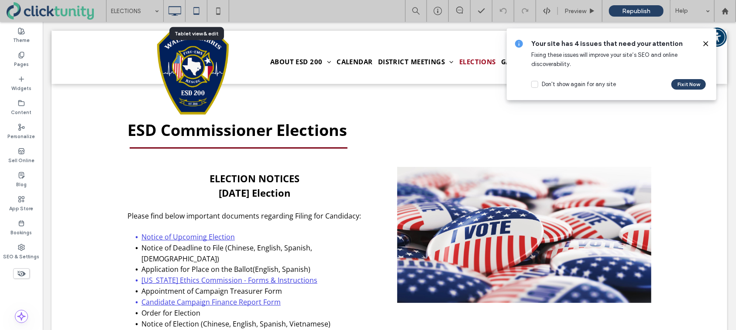
click at [191, 10] on icon at bounding box center [196, 10] width 17 height 17
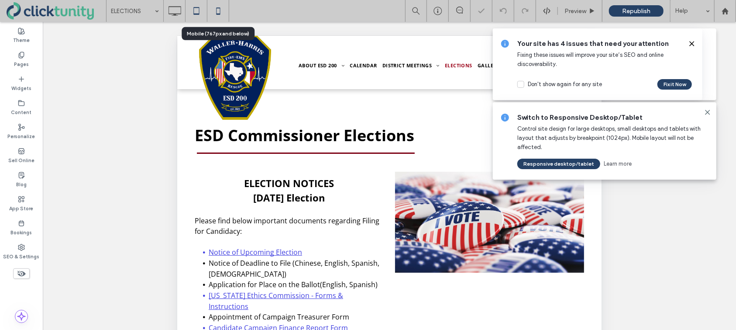
click at [218, 11] on icon at bounding box center [218, 10] width 17 height 17
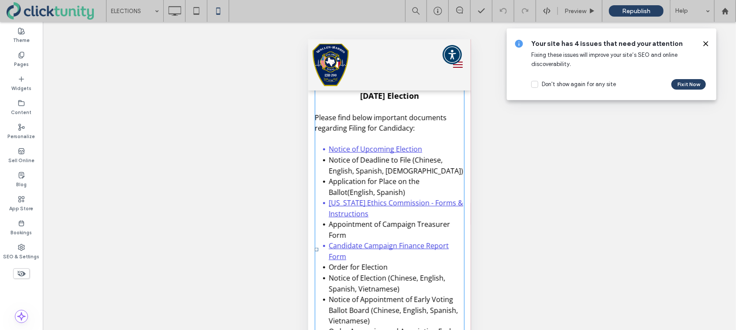
scroll to position [66, 0]
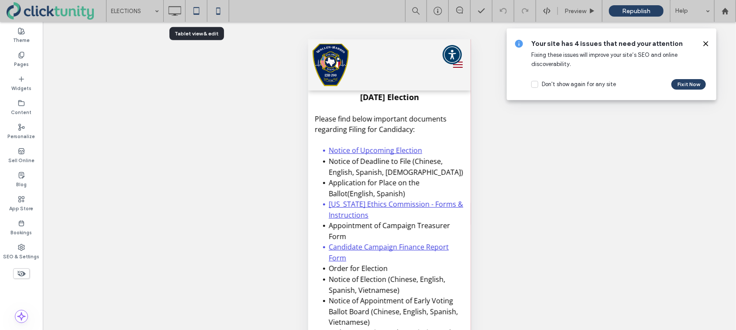
click at [192, 9] on icon at bounding box center [196, 10] width 17 height 17
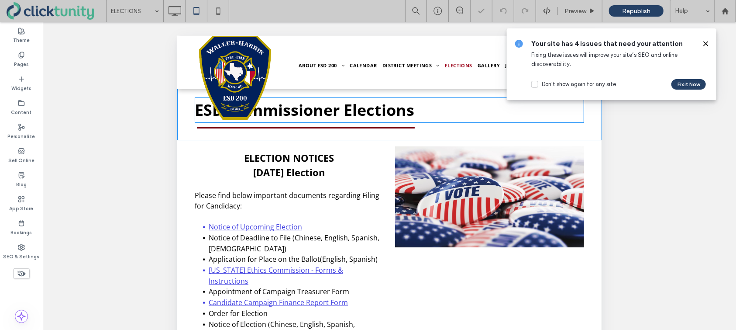
scroll to position [0, 0]
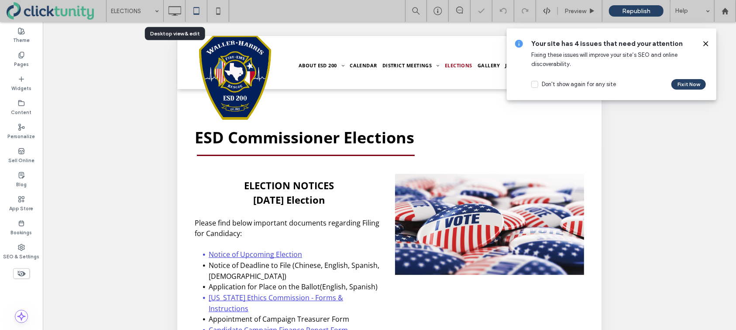
click at [179, 19] on icon at bounding box center [174, 10] width 17 height 17
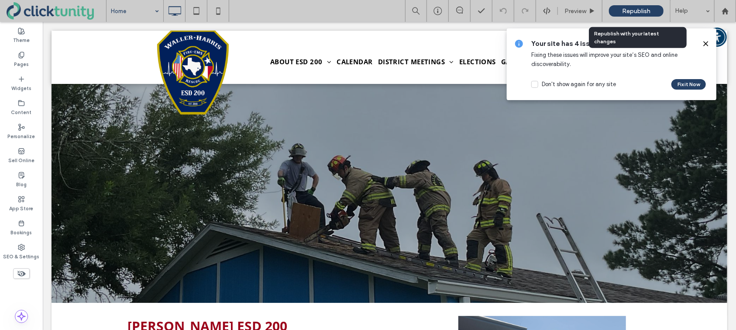
click at [641, 11] on span "Republish" at bounding box center [636, 10] width 28 height 7
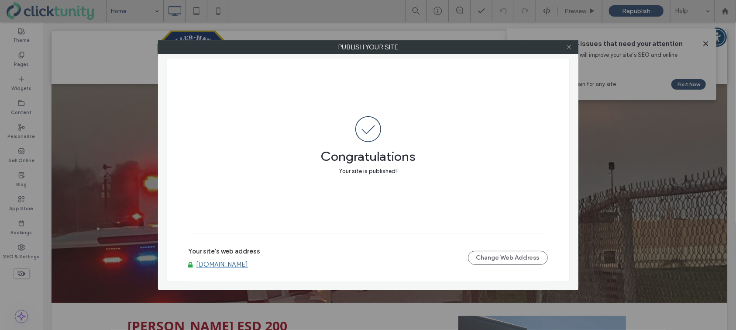
click at [570, 48] on icon at bounding box center [569, 47] width 7 height 7
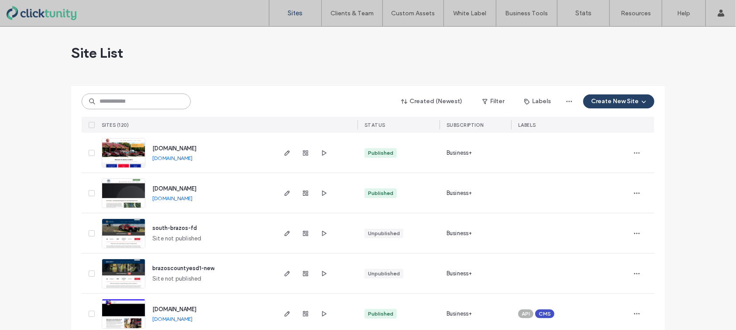
click at [158, 100] on input at bounding box center [136, 101] width 109 height 16
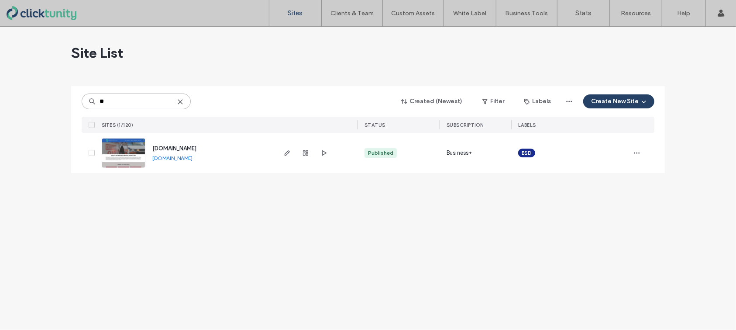
type input "**"
click at [180, 145] on span "[DOMAIN_NAME]" at bounding box center [174, 148] width 44 height 7
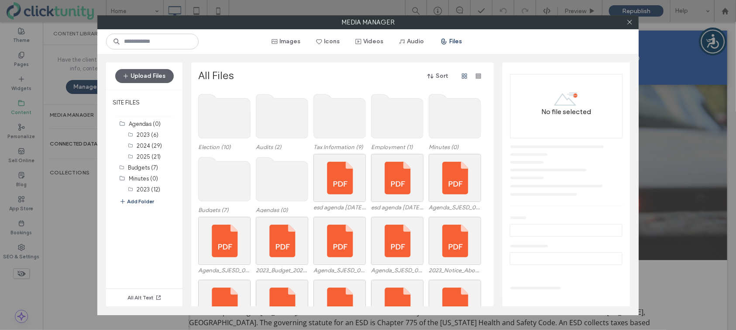
click at [296, 168] on use at bounding box center [282, 179] width 52 height 44
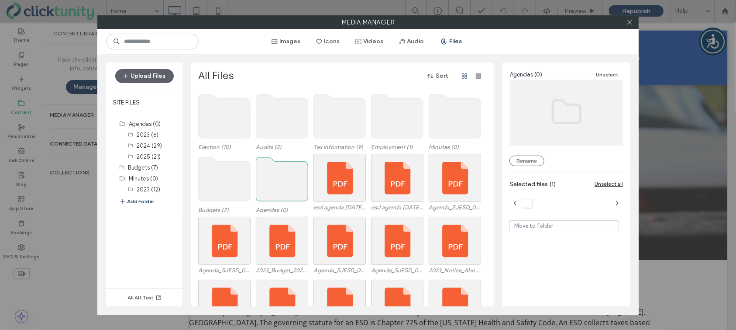
click at [296, 168] on use at bounding box center [282, 179] width 52 height 44
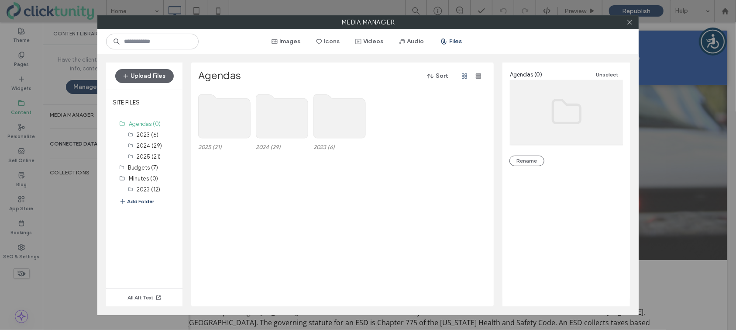
click at [242, 125] on use at bounding box center [225, 116] width 52 height 44
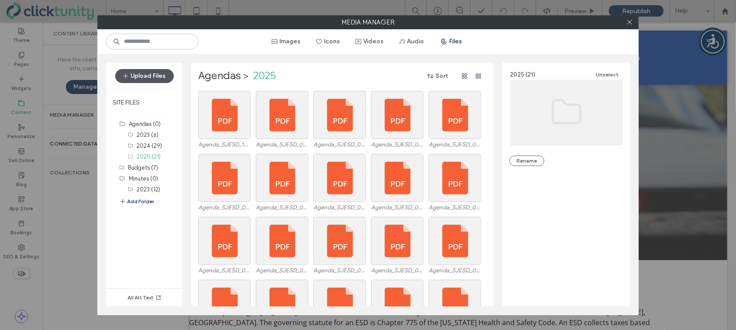
click at [163, 75] on button "Upload Files" at bounding box center [144, 76] width 59 height 14
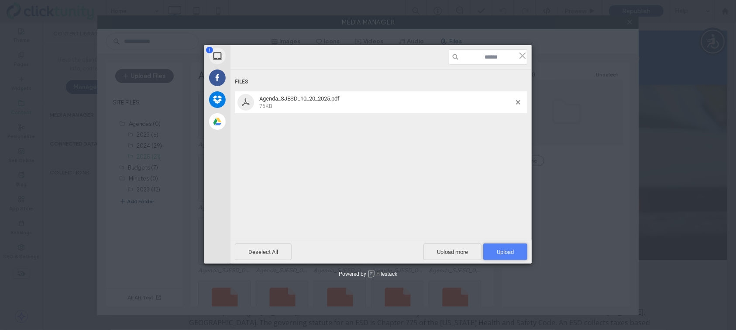
click at [500, 252] on span "Upload 1" at bounding box center [505, 251] width 17 height 7
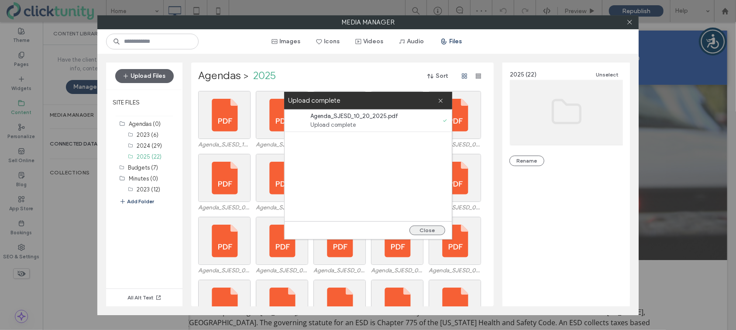
click at [427, 230] on button "Close" at bounding box center [428, 230] width 36 height 10
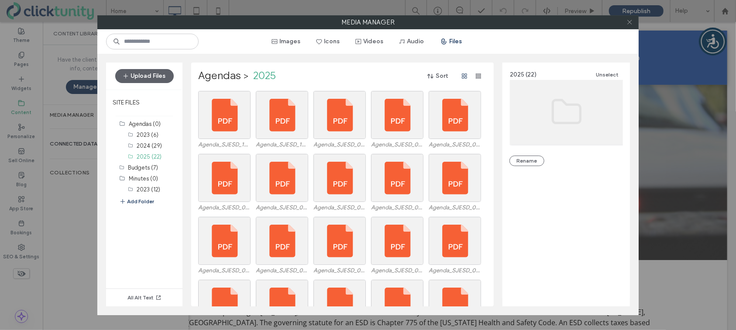
click at [629, 24] on icon at bounding box center [630, 22] width 7 height 7
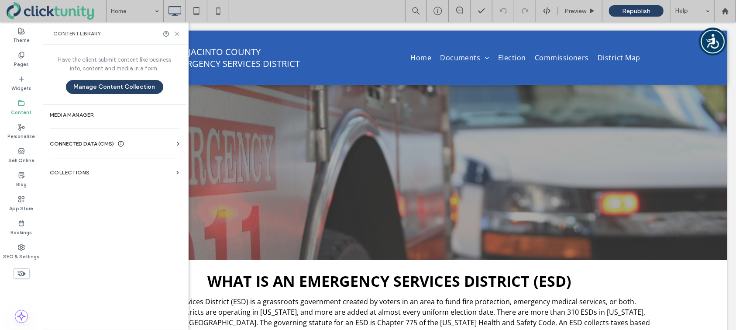
click at [179, 35] on icon at bounding box center [177, 34] width 7 height 7
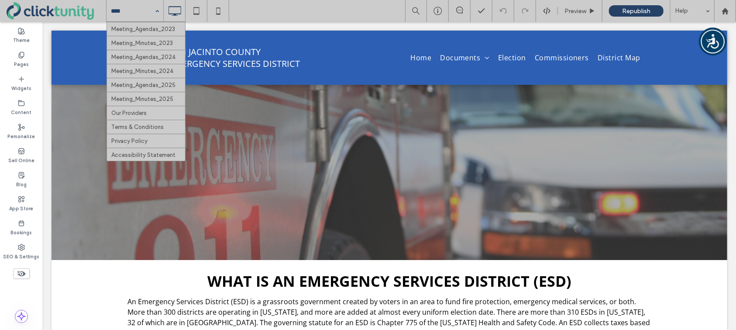
scroll to position [215, 0]
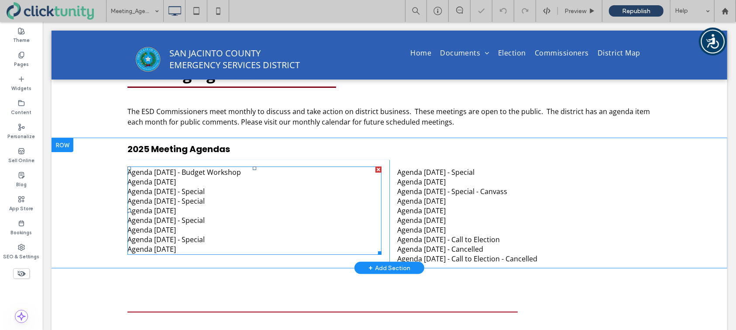
scroll to position [65, 0]
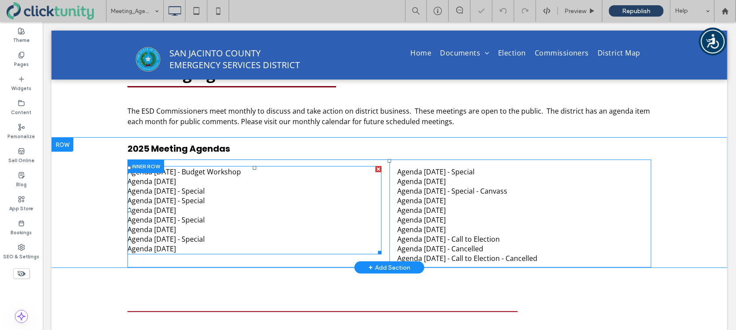
click at [268, 178] on p "Agenda 09/15/25" at bounding box center [254, 181] width 254 height 10
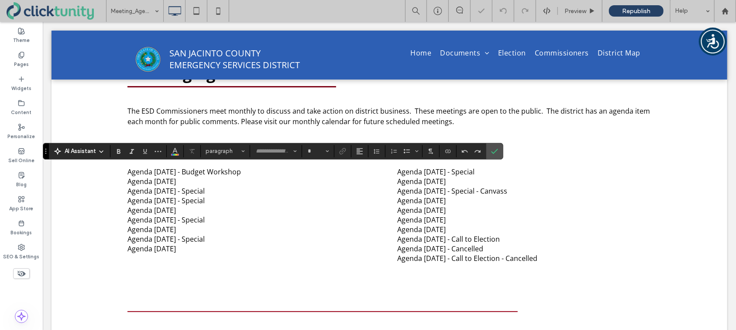
type input "*********"
type input "**"
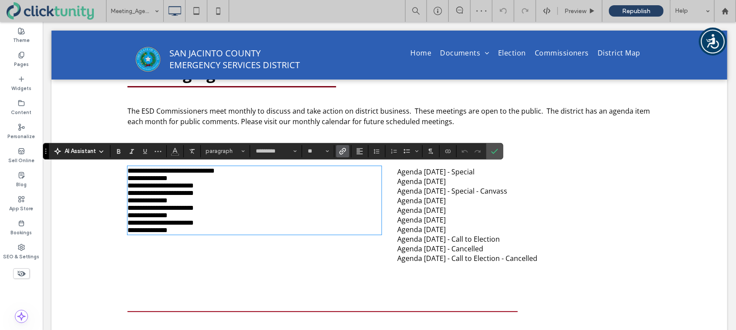
click at [128, 172] on link "**********" at bounding box center [170, 170] width 87 height 7
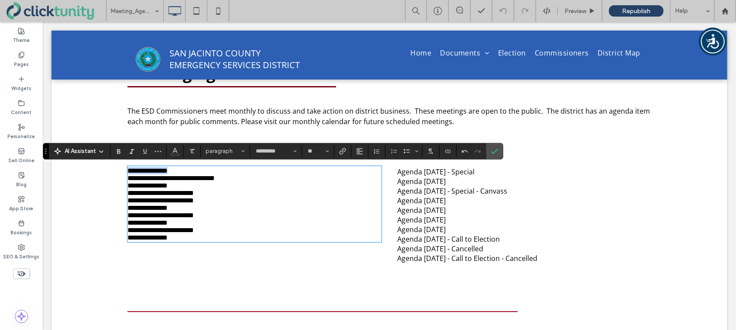
drag, startPoint x: 183, startPoint y: 172, endPoint x: 128, endPoint y: 172, distance: 55.0
click at [128, 172] on p "**********" at bounding box center [254, 169] width 254 height 7
click at [343, 153] on icon "Link" at bounding box center [342, 151] width 7 height 7
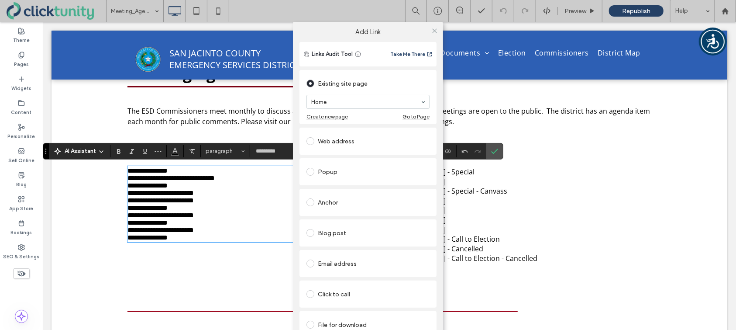
scroll to position [17, 0]
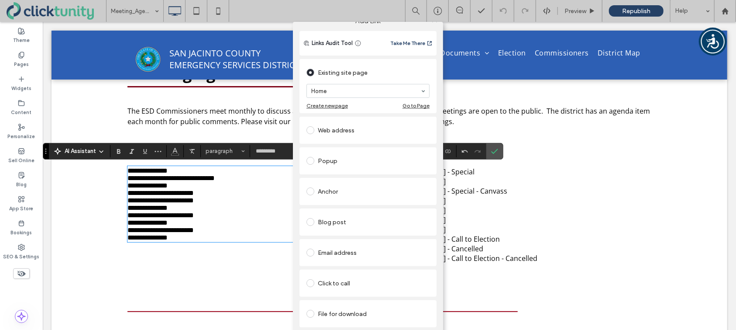
click at [312, 310] on label at bounding box center [312, 314] width 11 height 8
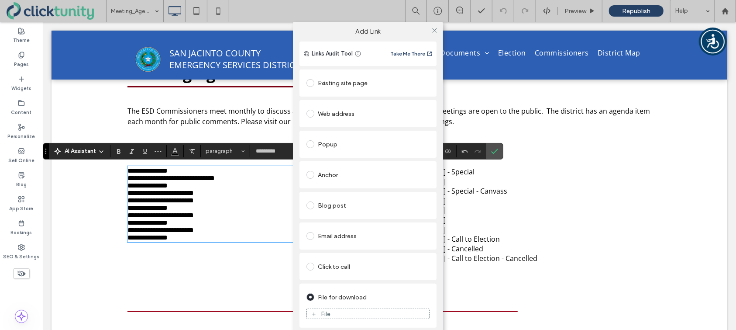
click at [321, 314] on div "File" at bounding box center [326, 313] width 10 height 7
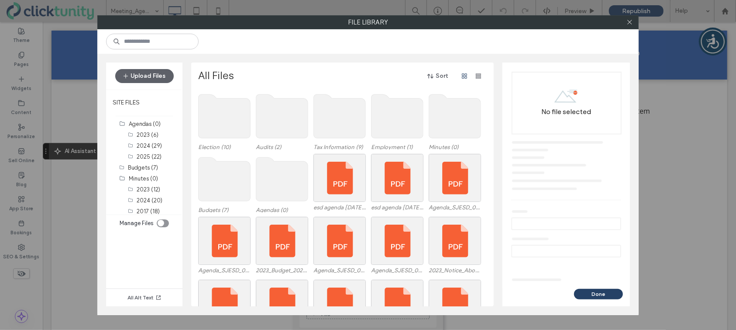
click at [264, 170] on use at bounding box center [282, 179] width 52 height 44
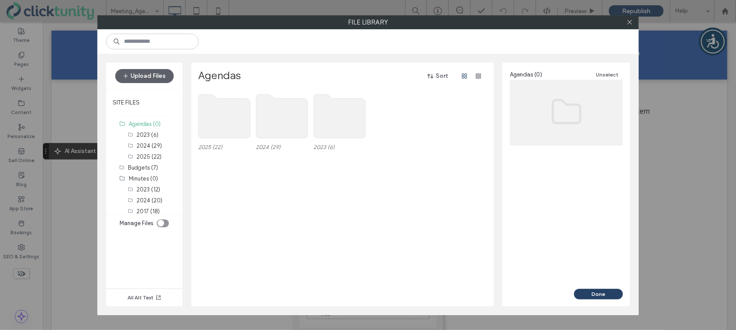
click at [228, 134] on use at bounding box center [225, 116] width 52 height 44
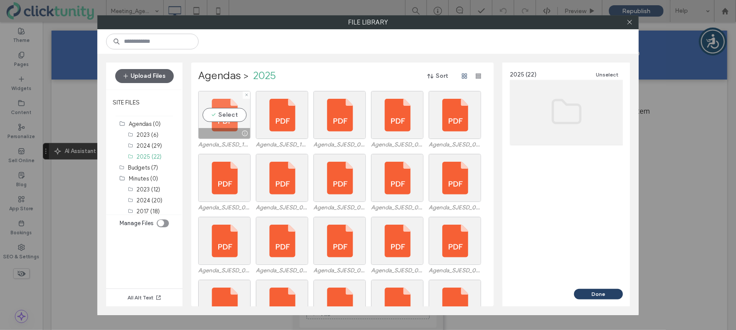
click at [219, 118] on div "Select" at bounding box center [224, 115] width 52 height 48
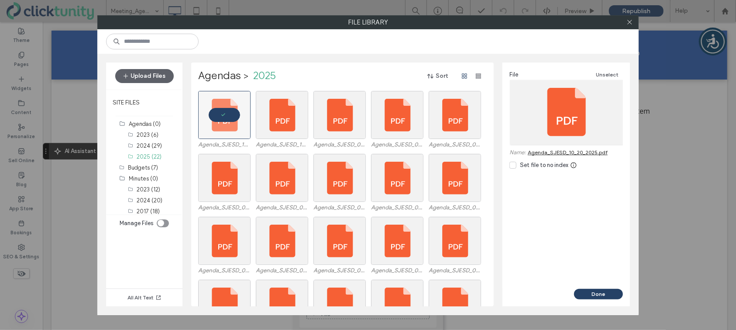
click at [589, 293] on button "Done" at bounding box center [598, 294] width 49 height 10
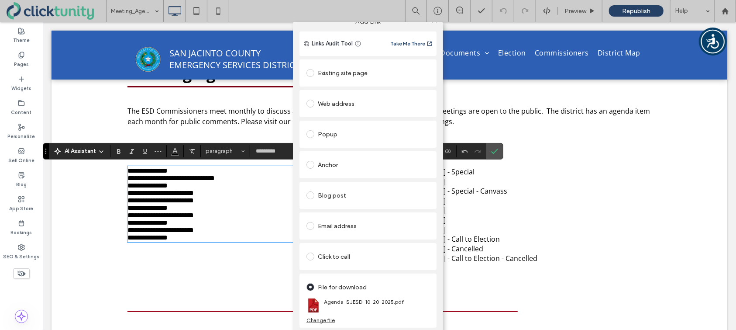
scroll to position [0, 0]
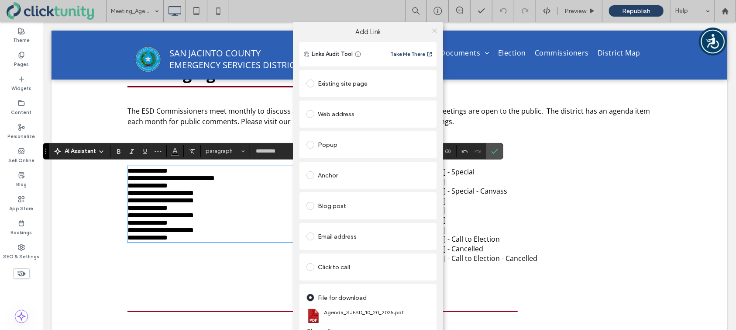
click at [433, 32] on icon at bounding box center [434, 31] width 7 height 7
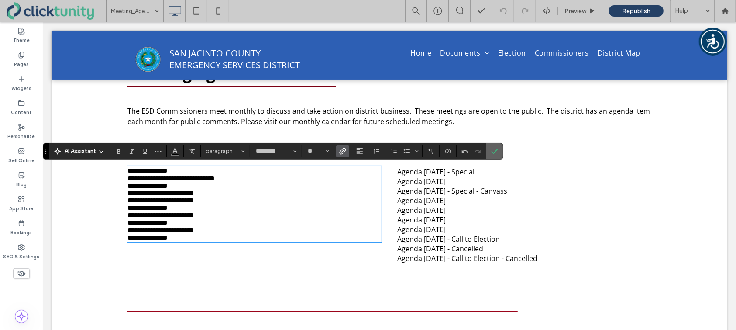
click at [493, 153] on use "Confirm" at bounding box center [495, 150] width 7 height 5
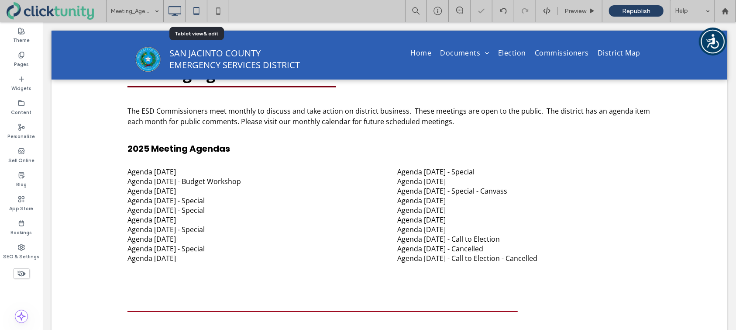
click at [195, 11] on icon at bounding box center [196, 10] width 17 height 17
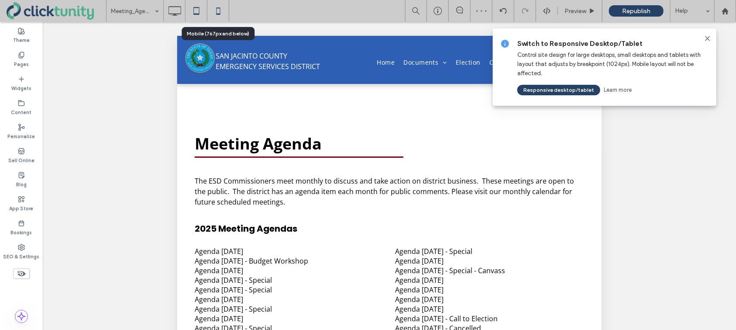
click at [216, 12] on use at bounding box center [218, 10] width 4 height 7
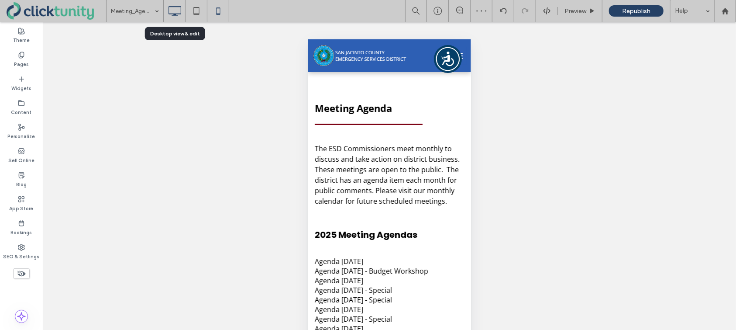
click at [172, 11] on icon at bounding box center [174, 10] width 17 height 17
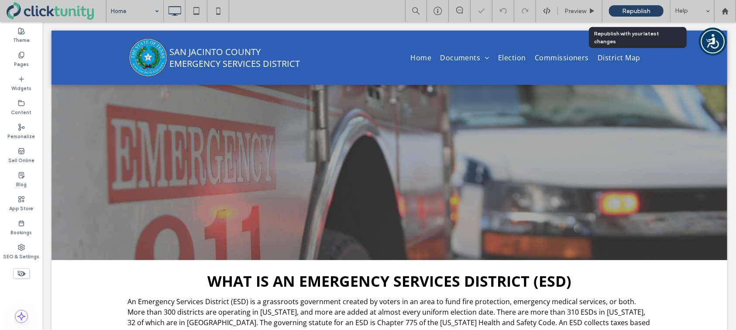
click at [623, 11] on span "Republish" at bounding box center [636, 10] width 28 height 7
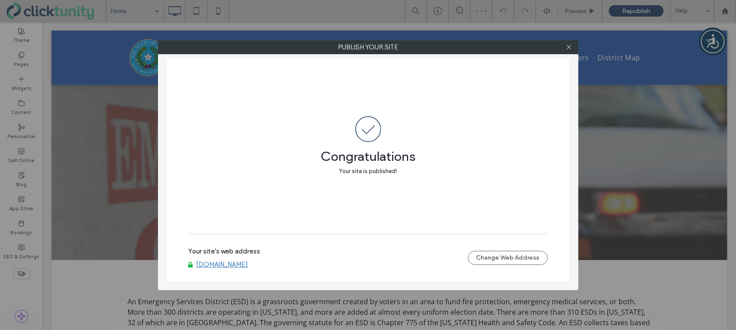
click at [224, 267] on link "www.sjcesd.org" at bounding box center [222, 264] width 52 height 8
click at [568, 50] on span at bounding box center [569, 47] width 7 height 13
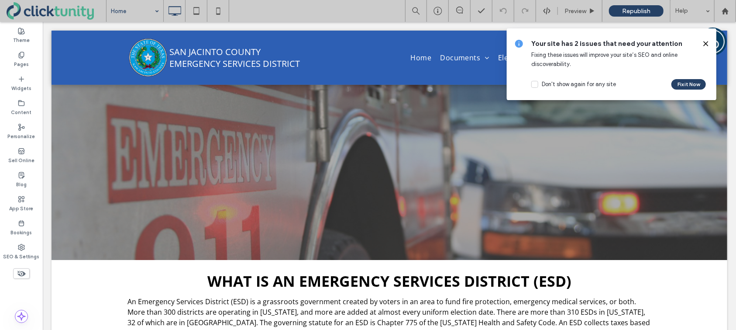
click at [707, 43] on icon at bounding box center [706, 43] width 7 height 7
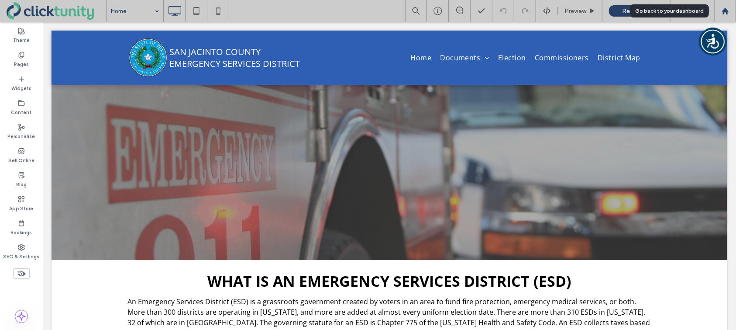
click at [724, 16] on div at bounding box center [725, 11] width 22 height 22
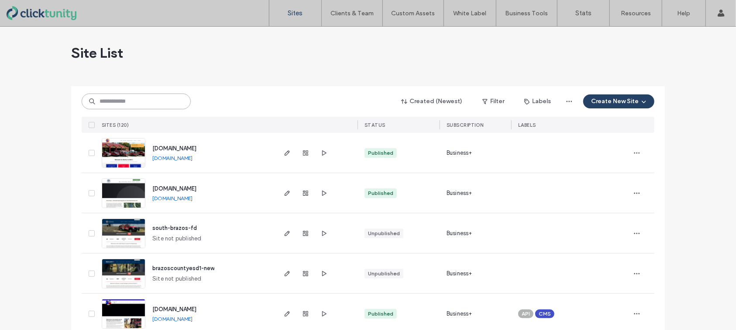
click at [146, 101] on input at bounding box center [136, 101] width 109 height 16
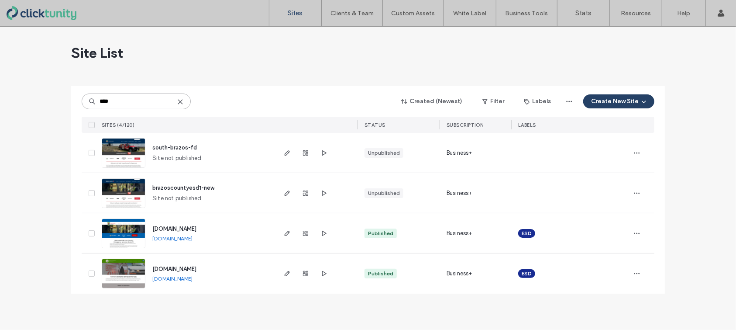
type input "****"
click at [193, 228] on span "[DOMAIN_NAME]" at bounding box center [174, 228] width 44 height 7
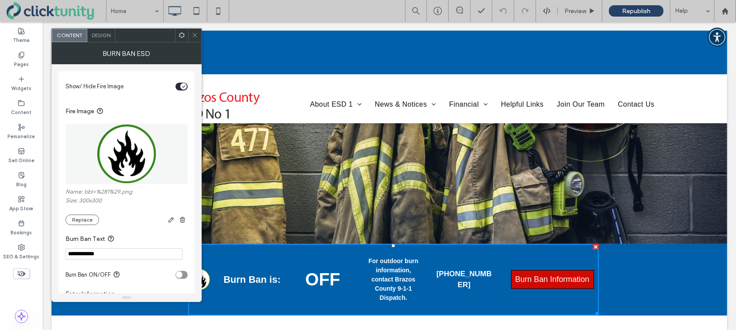
drag, startPoint x: 92, startPoint y: 218, endPoint x: 125, endPoint y: 217, distance: 33.2
click at [91, 218] on button "Replace" at bounding box center [82, 219] width 34 height 10
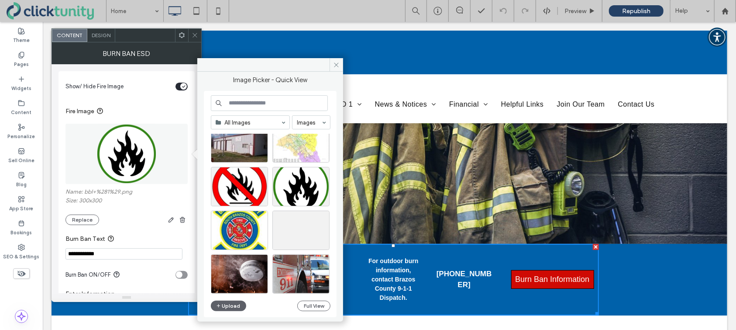
scroll to position [1382, 0]
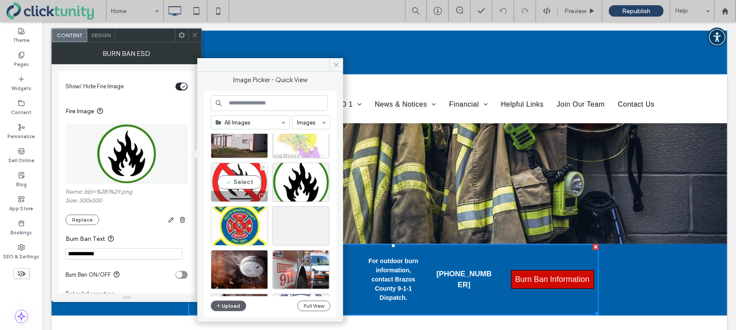
drag, startPoint x: 242, startPoint y: 179, endPoint x: 199, endPoint y: 158, distance: 48.0
click at [242, 179] on div "Select" at bounding box center [239, 181] width 57 height 39
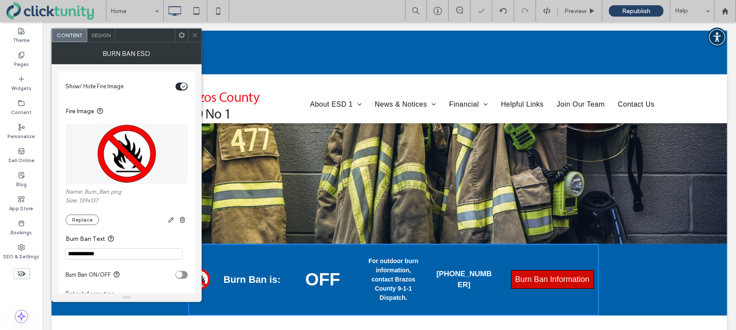
click at [178, 276] on icon "toggle" at bounding box center [179, 275] width 3 height 2
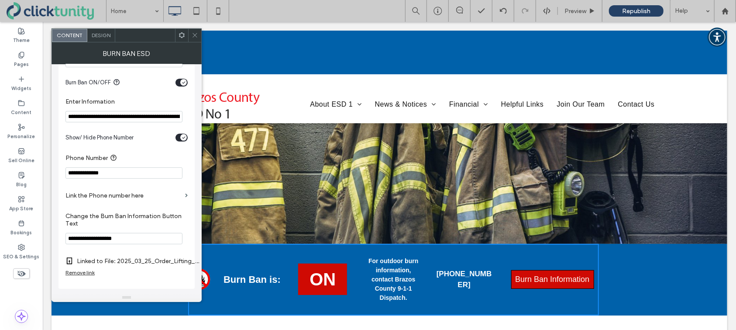
scroll to position [196, 0]
click at [89, 271] on div "Remove link" at bounding box center [79, 272] width 29 height 7
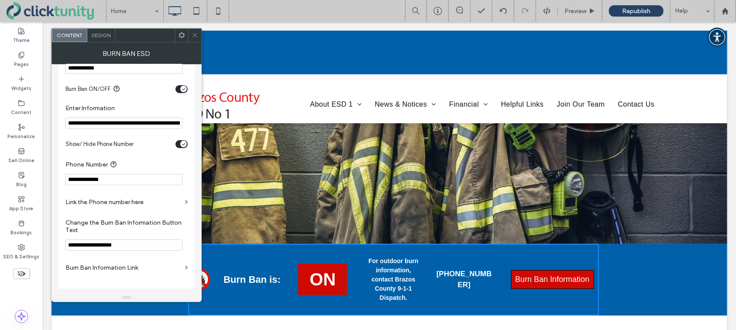
click at [131, 266] on label "Burn Ban Information Link" at bounding box center [123, 267] width 116 height 16
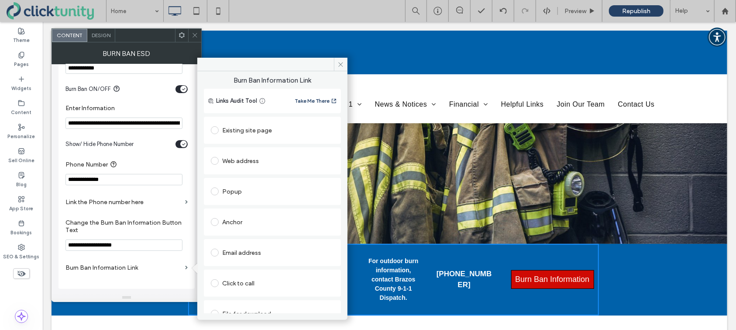
scroll to position [13, 0]
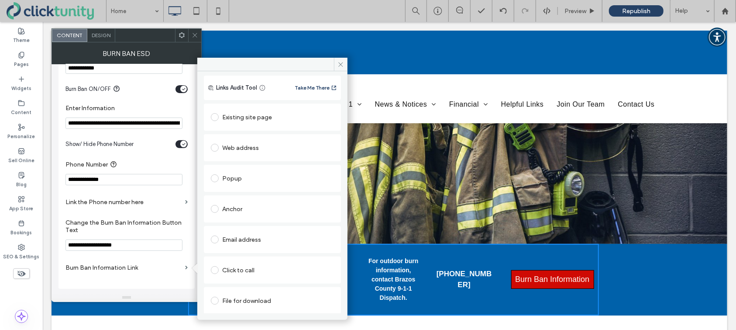
click at [217, 300] on span at bounding box center [215, 300] width 8 height 8
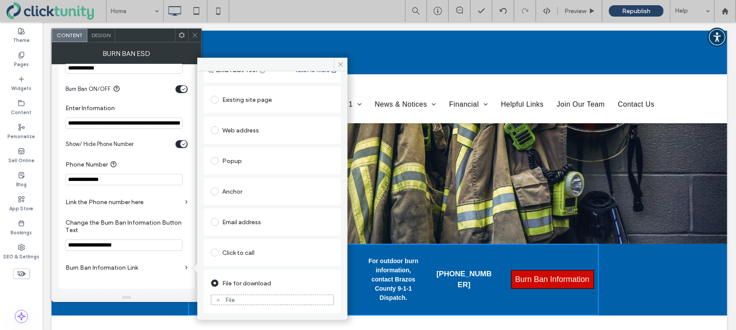
click at [238, 298] on div "File" at bounding box center [272, 300] width 122 height 8
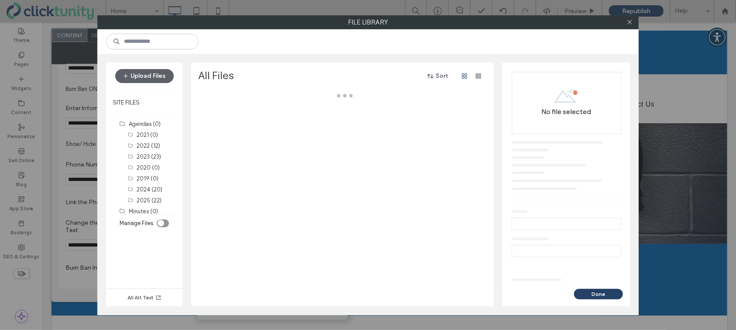
scroll to position [30, 0]
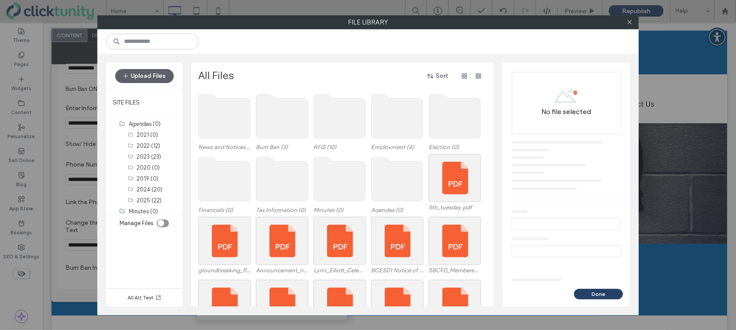
click at [284, 127] on use at bounding box center [282, 116] width 52 height 44
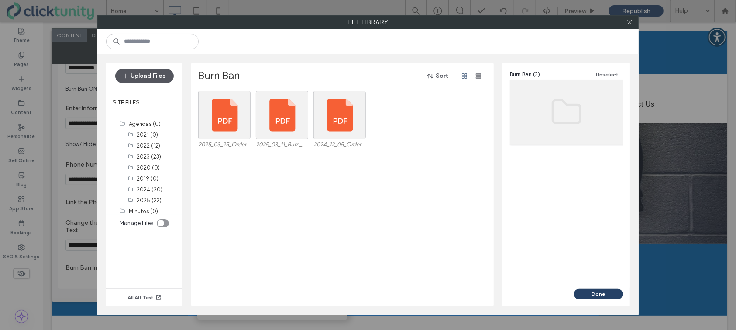
click at [160, 77] on button "Upload Files" at bounding box center [144, 76] width 59 height 14
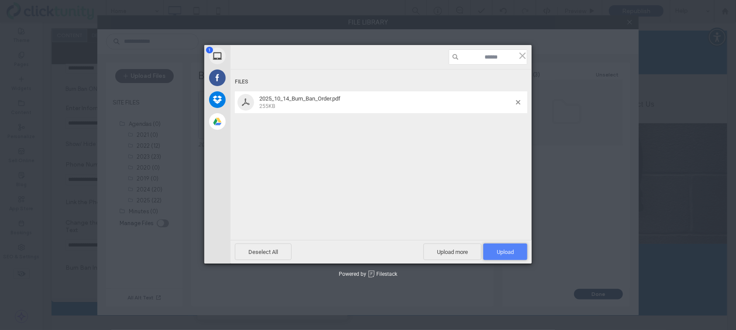
click at [506, 253] on span "Upload 1" at bounding box center [505, 251] width 17 height 7
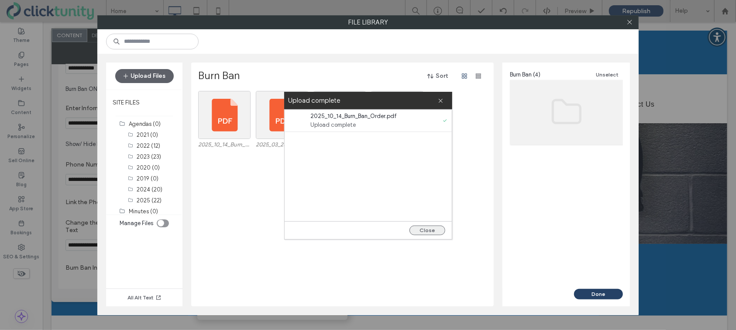
drag, startPoint x: 437, startPoint y: 231, endPoint x: 432, endPoint y: 231, distance: 4.8
click at [435, 231] on button "Close" at bounding box center [428, 230] width 36 height 10
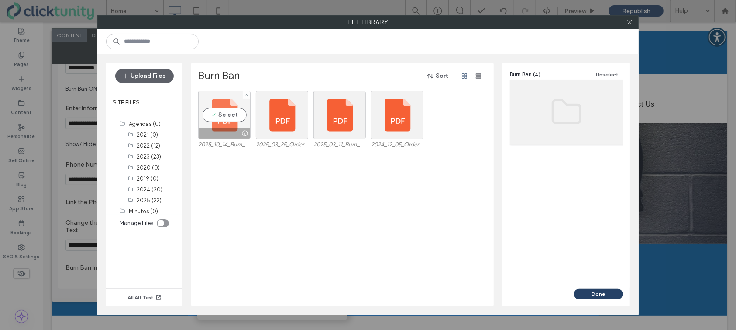
drag, startPoint x: 232, startPoint y: 116, endPoint x: 237, endPoint y: 119, distance: 5.5
click at [232, 116] on div "Select" at bounding box center [224, 115] width 52 height 48
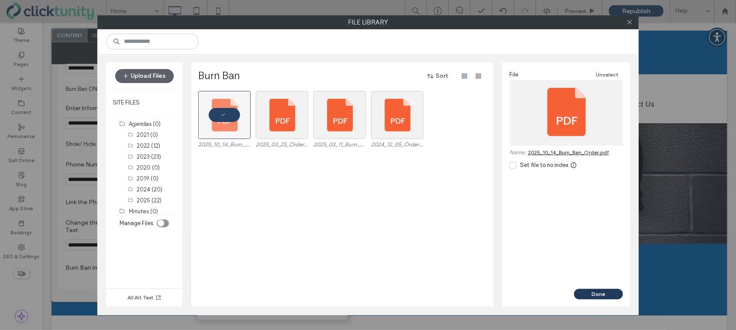
click at [594, 293] on button "Done" at bounding box center [598, 294] width 49 height 10
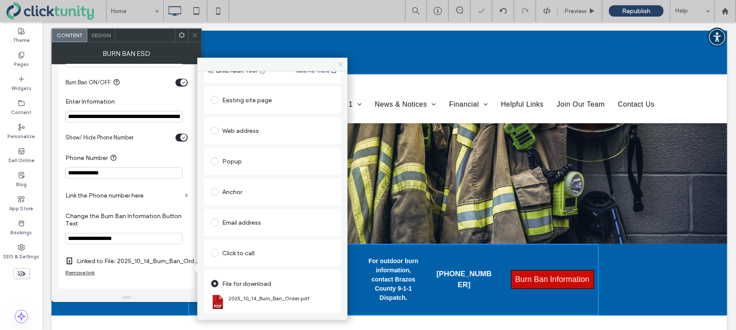
click at [340, 63] on icon at bounding box center [341, 64] width 7 height 7
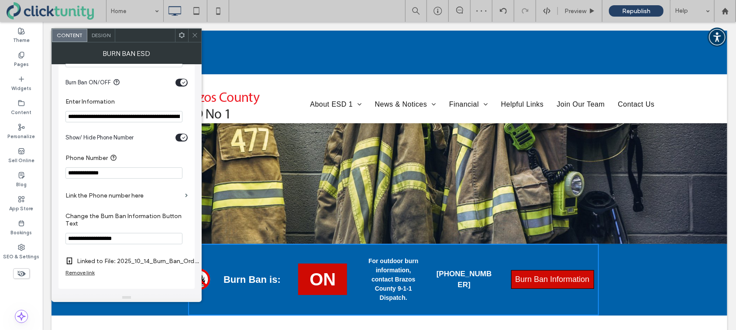
click at [195, 37] on icon at bounding box center [195, 35] width 7 height 7
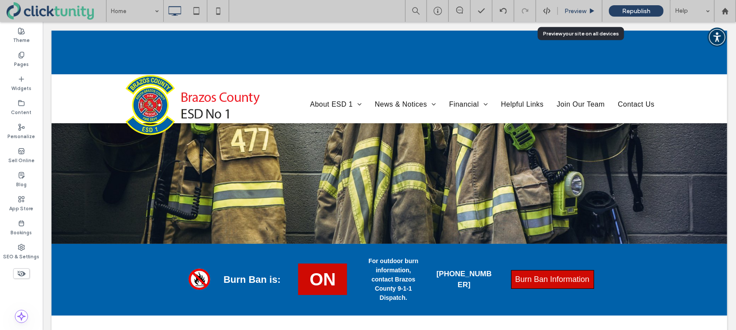
click at [576, 13] on span "Preview" at bounding box center [576, 10] width 22 height 7
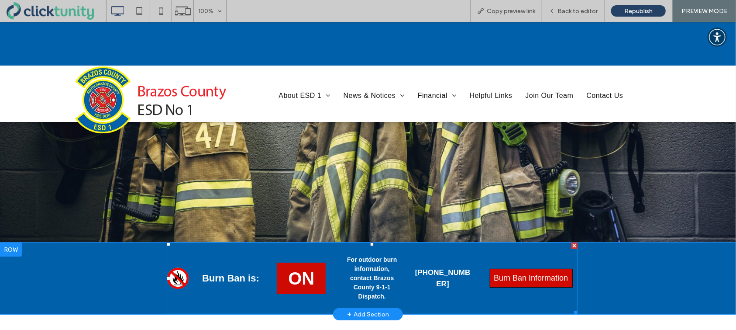
click at [542, 278] on span at bounding box center [372, 278] width 411 height 72
click at [525, 276] on span at bounding box center [372, 278] width 411 height 72
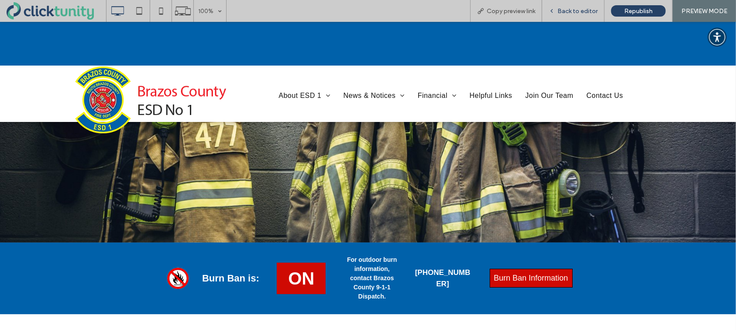
click at [583, 14] on span "Back to editor" at bounding box center [578, 10] width 40 height 7
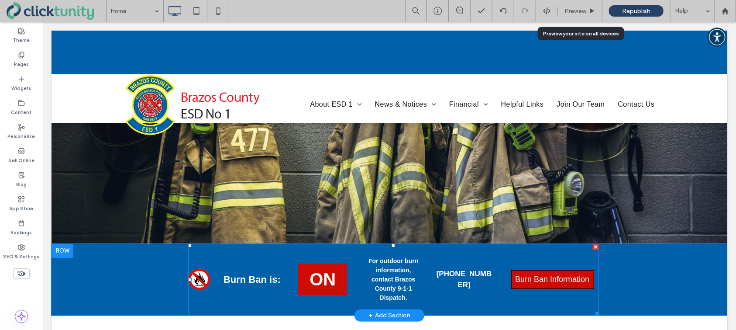
click at [532, 274] on span at bounding box center [393, 279] width 411 height 72
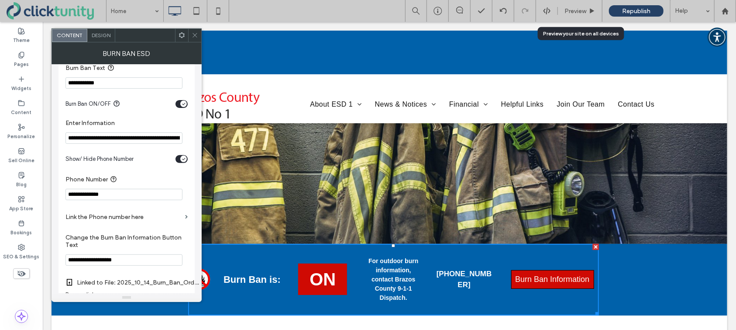
scroll to position [196, 0]
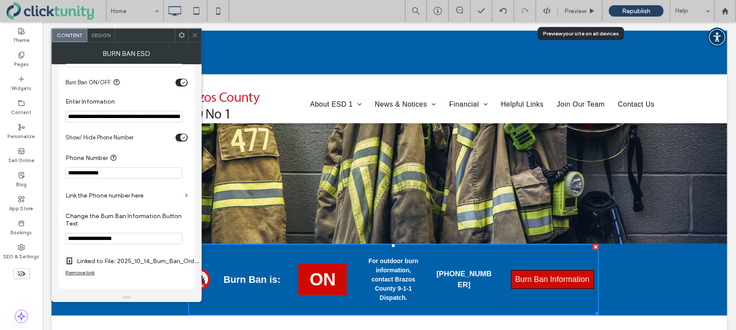
click at [196, 34] on icon at bounding box center [195, 35] width 7 height 7
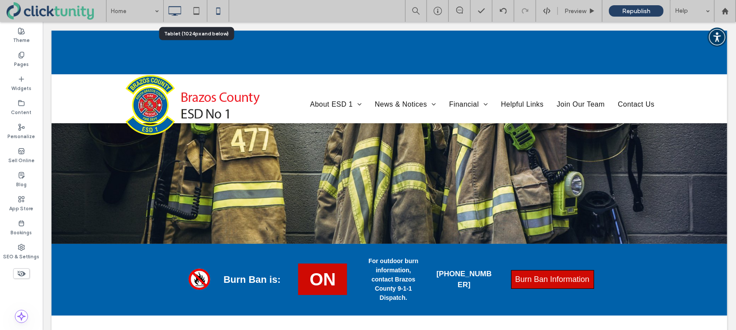
drag, startPoint x: 198, startPoint y: 14, endPoint x: 212, endPoint y: 13, distance: 13.5
click at [198, 14] on use at bounding box center [196, 10] width 6 height 7
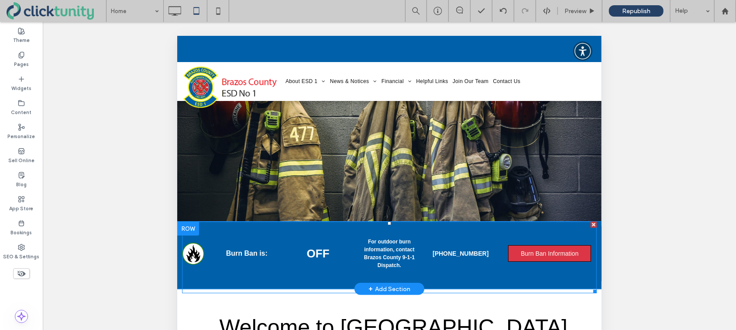
click at [534, 258] on span at bounding box center [389, 257] width 415 height 72
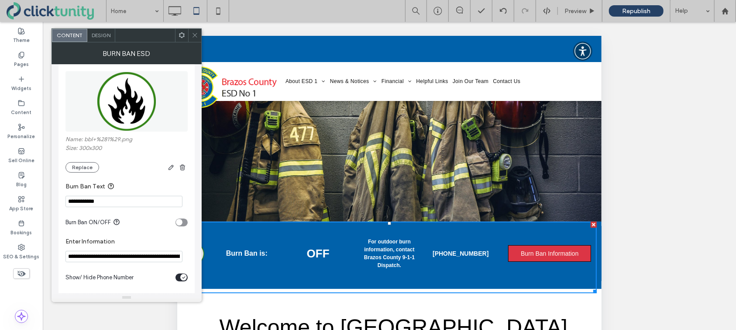
scroll to position [54, 0]
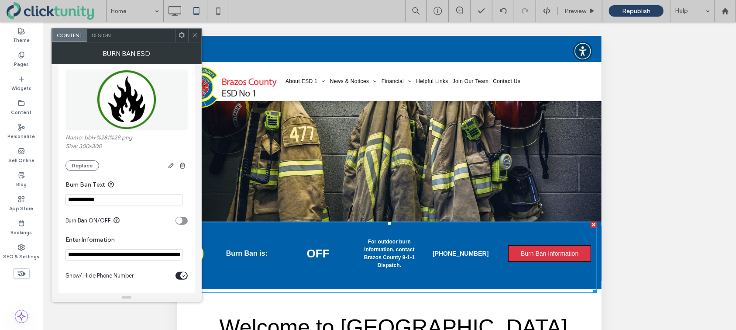
click at [180, 224] on div "toggle" at bounding box center [179, 220] width 7 height 7
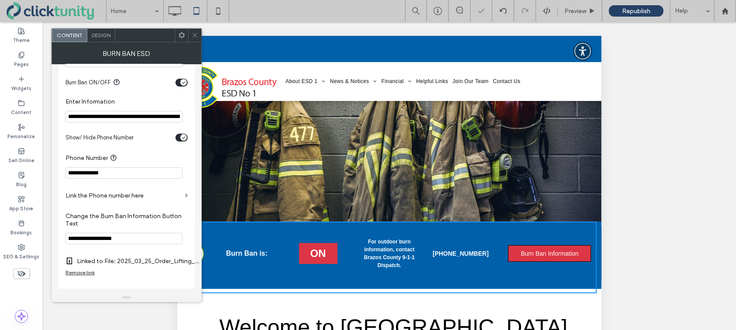
scroll to position [196, 0]
click at [79, 273] on div "Remove link" at bounding box center [79, 272] width 29 height 7
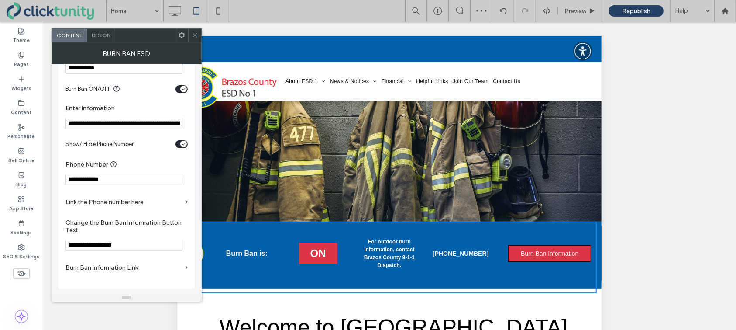
scroll to position [190, 0]
click at [83, 266] on label "Burn Ban Information Link" at bounding box center [123, 267] width 116 height 16
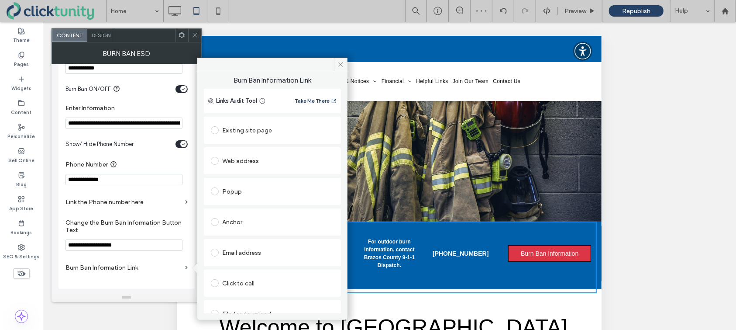
scroll to position [13, 0]
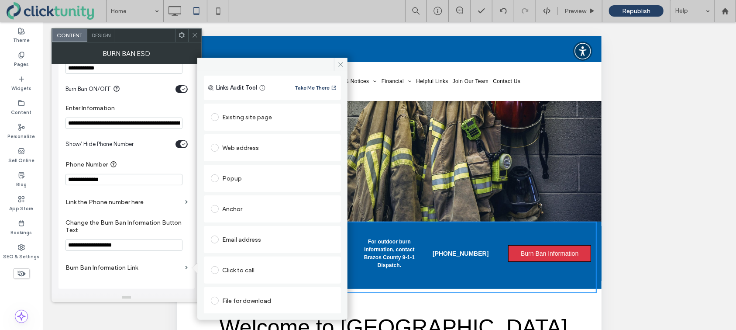
click at [218, 300] on span at bounding box center [215, 300] width 8 height 8
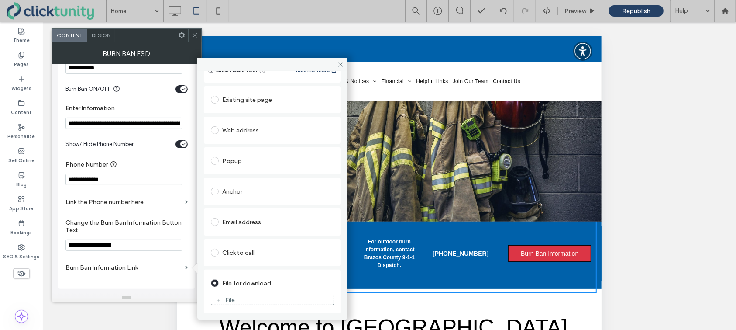
click at [234, 300] on div "File" at bounding box center [230, 299] width 10 height 7
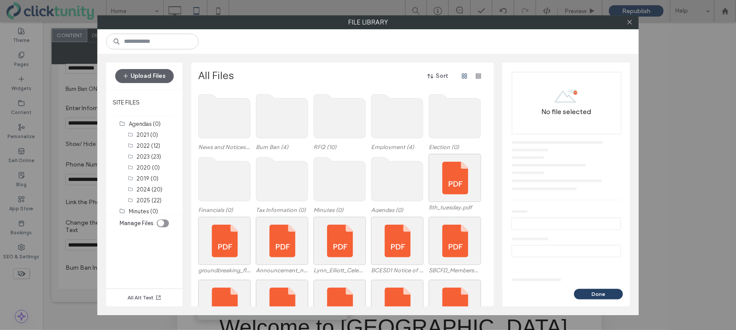
click at [296, 126] on use at bounding box center [282, 116] width 52 height 44
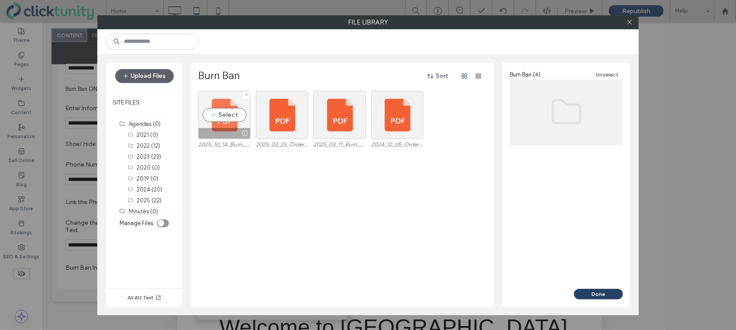
click at [226, 117] on div "Select" at bounding box center [224, 115] width 52 height 48
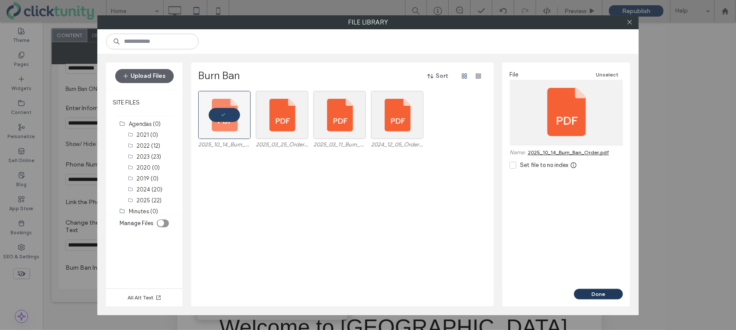
click at [603, 296] on button "Done" at bounding box center [598, 294] width 49 height 10
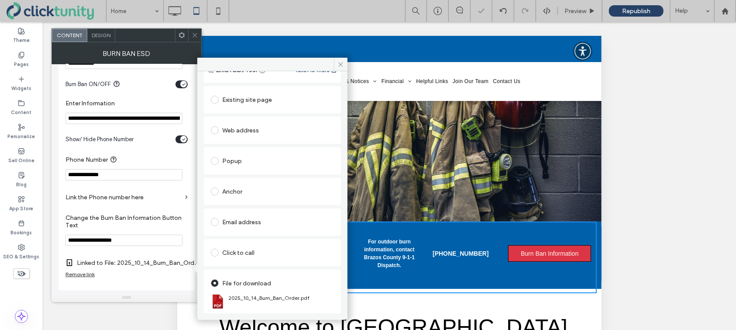
scroll to position [196, 0]
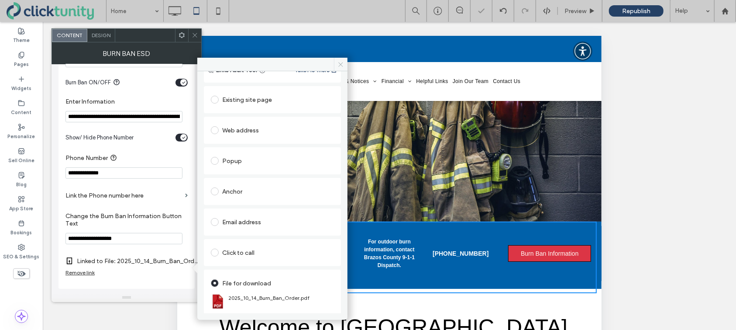
click at [339, 64] on icon at bounding box center [341, 64] width 7 height 7
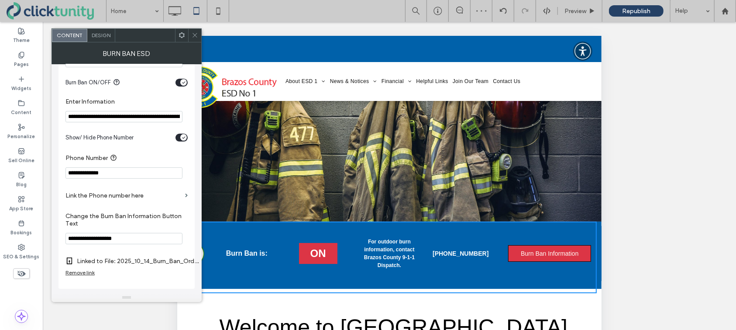
click at [196, 36] on icon at bounding box center [195, 35] width 7 height 7
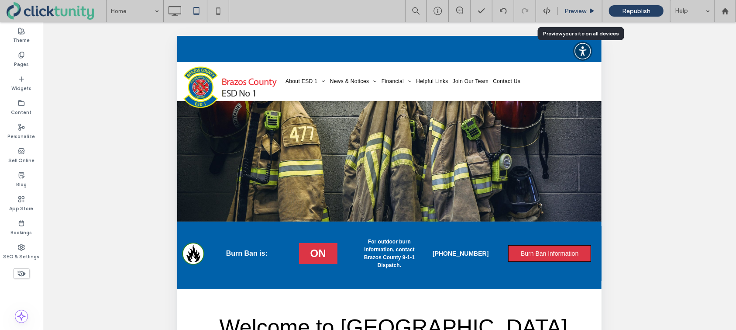
click at [577, 15] on div "Preview" at bounding box center [580, 11] width 45 height 22
click at [573, 11] on span "Preview" at bounding box center [576, 10] width 22 height 7
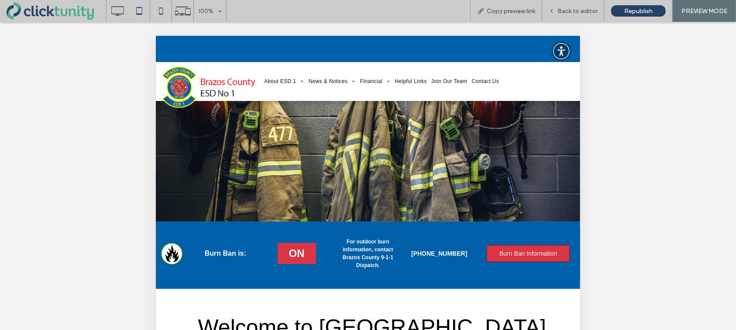
click at [536, 250] on span "Burn Ban Information" at bounding box center [528, 253] width 64 height 16
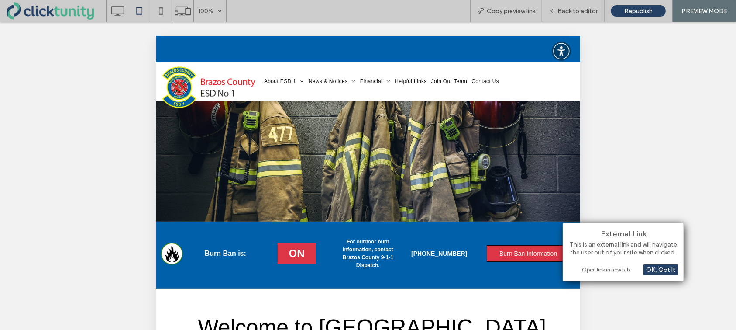
click at [589, 269] on div "Open link in new tab" at bounding box center [623, 269] width 109 height 9
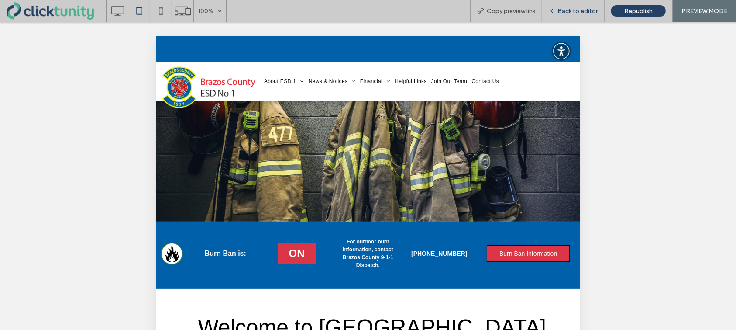
click at [569, 12] on span "Back to editor" at bounding box center [578, 10] width 40 height 7
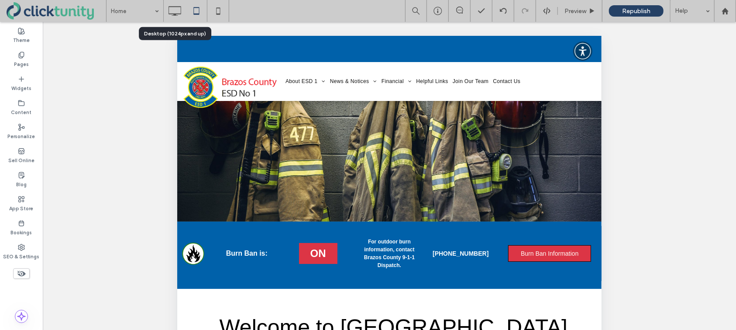
drag, startPoint x: 177, startPoint y: 11, endPoint x: 189, endPoint y: 20, distance: 14.7
click at [177, 11] on icon at bounding box center [174, 10] width 17 height 17
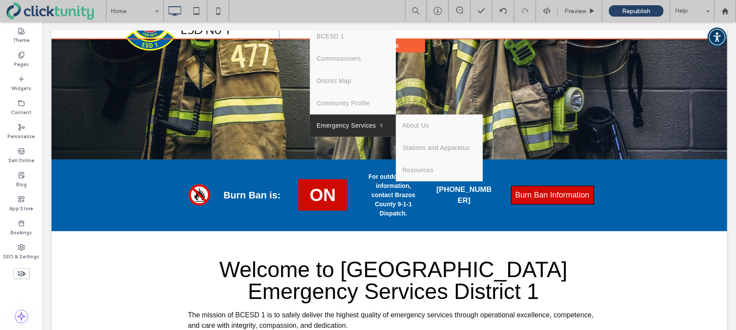
scroll to position [86, 0]
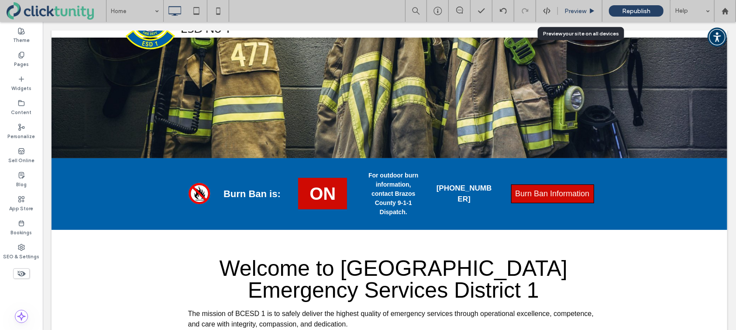
click at [571, 12] on span "Preview" at bounding box center [576, 10] width 22 height 7
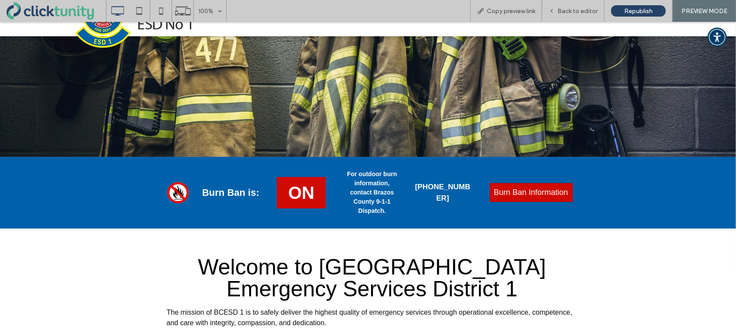
click at [536, 195] on span "Burn Ban Information" at bounding box center [531, 192] width 80 height 18
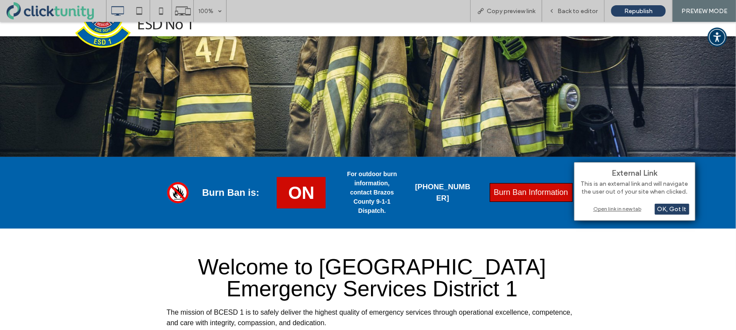
click at [601, 207] on div "Open link in new tab" at bounding box center [634, 208] width 109 height 9
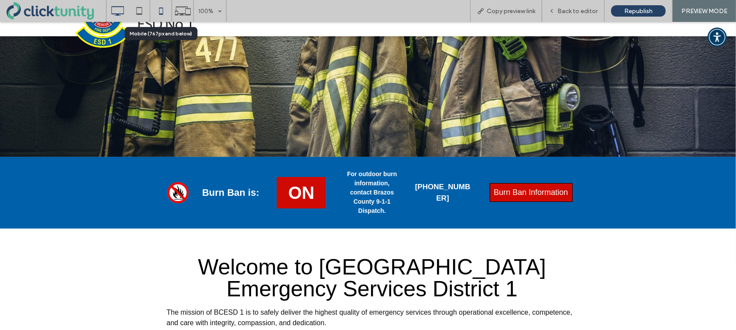
click at [163, 14] on icon at bounding box center [160, 10] width 17 height 17
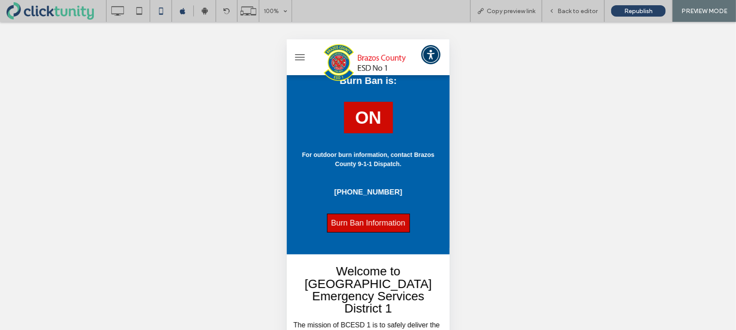
scroll to position [159, 0]
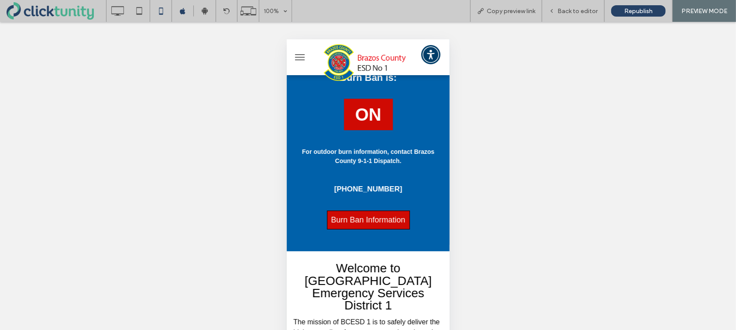
click at [372, 208] on div "Burn Ban Information" at bounding box center [368, 220] width 150 height 28
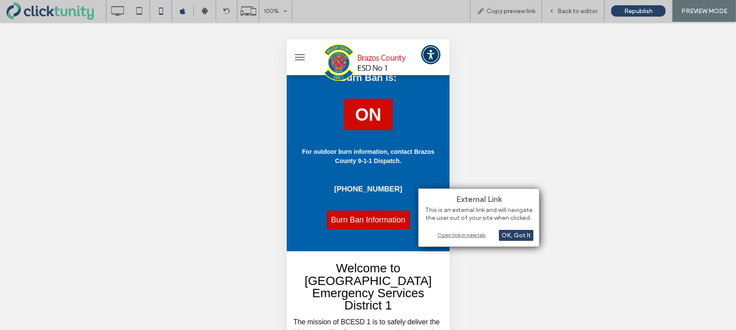
click at [373, 214] on span "Burn Ban Information" at bounding box center [367, 219] width 80 height 18
click at [440, 234] on div "Open link in new tab" at bounding box center [478, 234] width 109 height 9
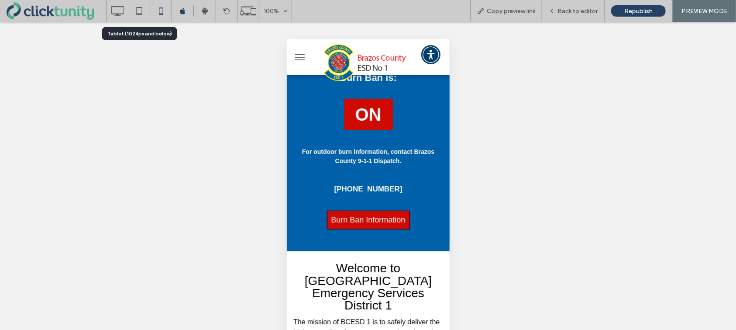
drag, startPoint x: 137, startPoint y: 9, endPoint x: 230, endPoint y: 32, distance: 95.8
click at [137, 9] on icon at bounding box center [139, 10] width 17 height 17
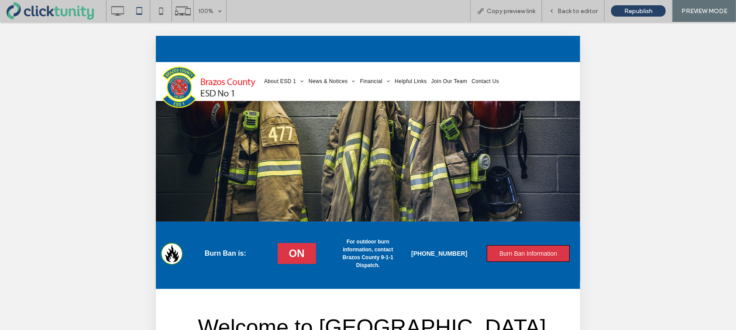
scroll to position [0, 0]
click at [566, 13] on span "Back to editor" at bounding box center [578, 10] width 40 height 7
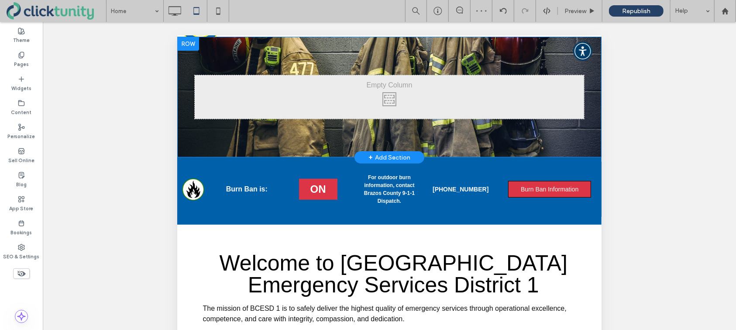
scroll to position [69, 0]
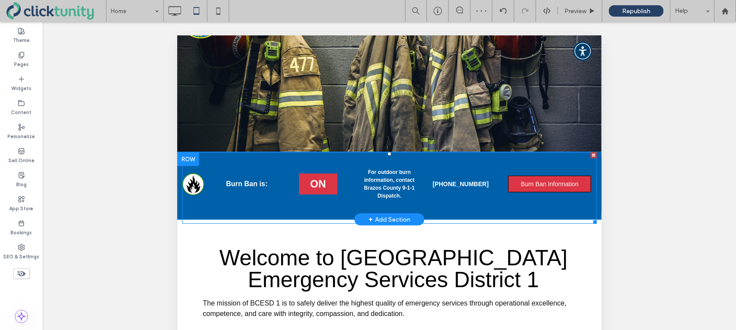
click at [265, 200] on span at bounding box center [389, 188] width 415 height 72
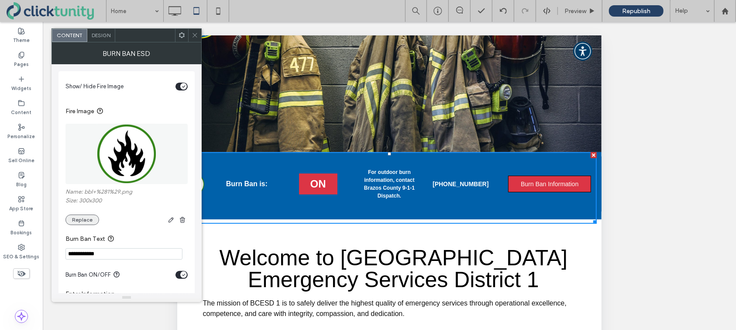
click at [90, 218] on button "Replace" at bounding box center [82, 219] width 34 height 10
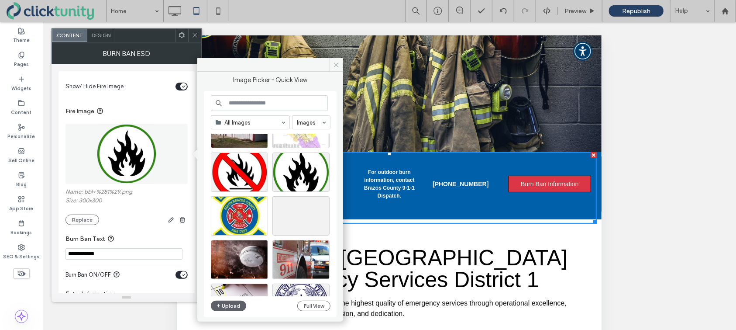
scroll to position [1393, 0]
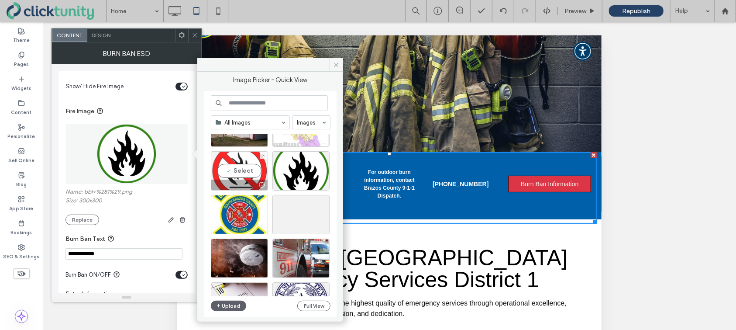
click at [241, 173] on div "Select" at bounding box center [239, 170] width 57 height 39
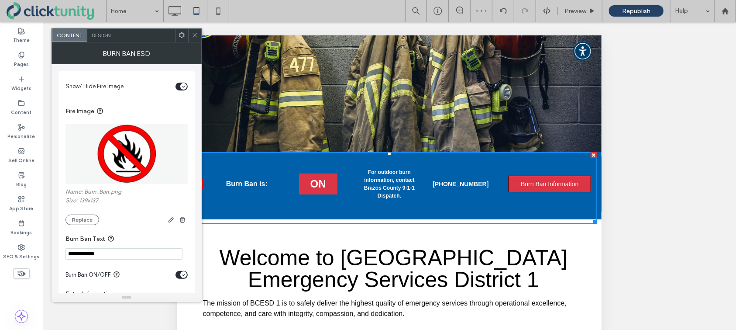
click at [196, 35] on icon at bounding box center [195, 35] width 7 height 7
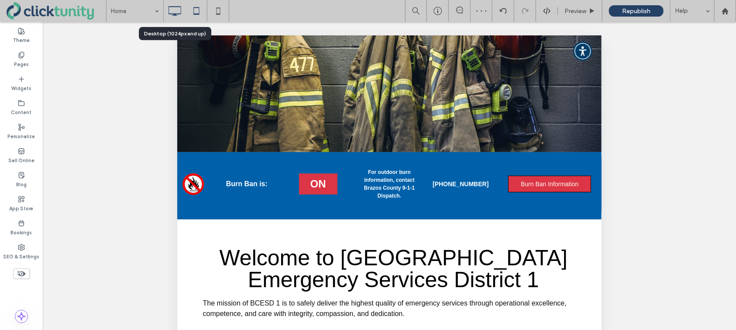
click at [178, 14] on use at bounding box center [175, 11] width 13 height 10
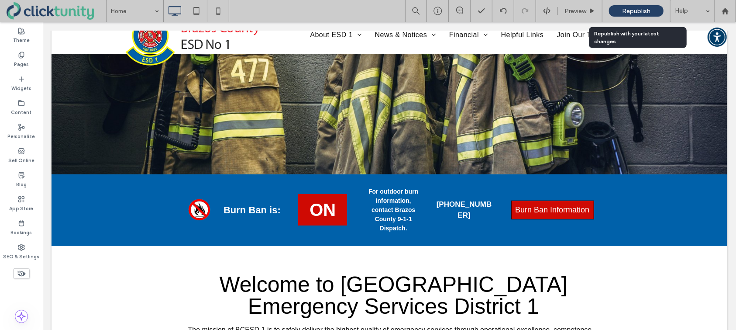
click at [634, 14] on span "Republish" at bounding box center [636, 10] width 28 height 7
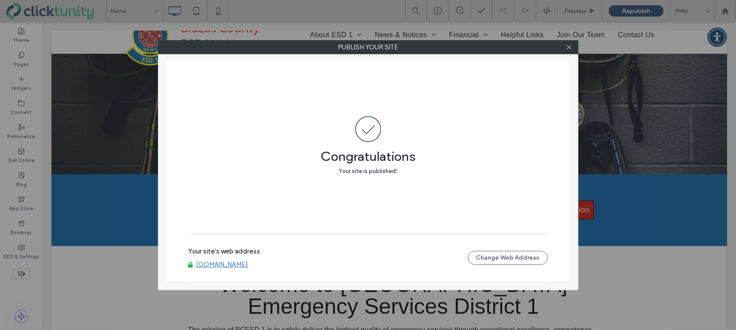
click at [245, 266] on link "[DOMAIN_NAME]" at bounding box center [222, 264] width 52 height 8
drag, startPoint x: 571, startPoint y: 47, endPoint x: 583, endPoint y: 43, distance: 12.2
click at [571, 47] on icon at bounding box center [569, 47] width 7 height 7
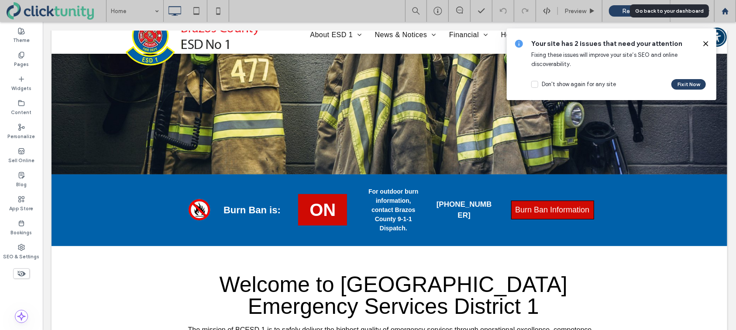
drag, startPoint x: 724, startPoint y: 15, endPoint x: 718, endPoint y: 15, distance: 5.7
click at [724, 15] on div at bounding box center [725, 11] width 22 height 22
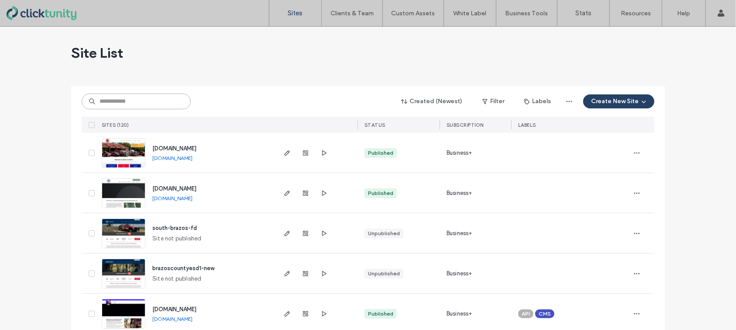
click at [138, 102] on input at bounding box center [136, 101] width 109 height 16
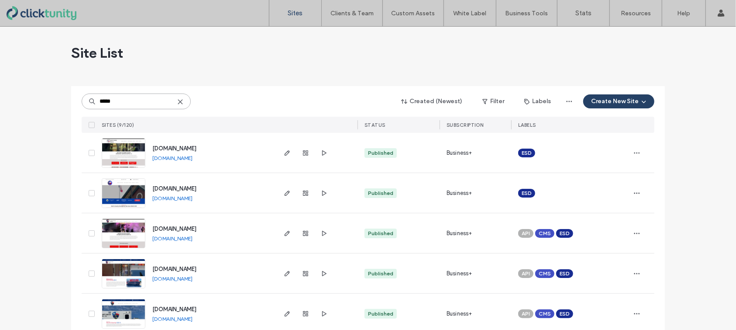
type input "*****"
click at [165, 185] on span "[DOMAIN_NAME]" at bounding box center [174, 188] width 44 height 7
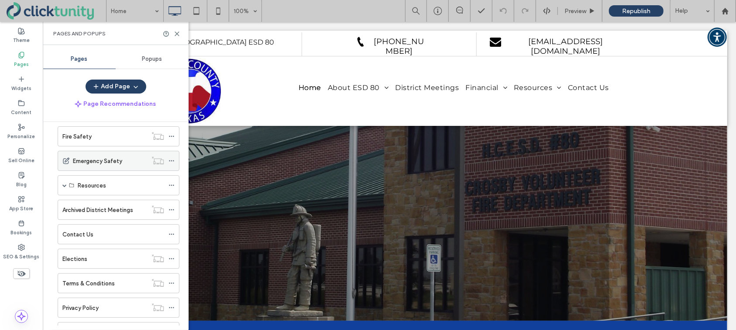
scroll to position [110, 0]
click at [117, 252] on div "Elections" at bounding box center [104, 256] width 85 height 9
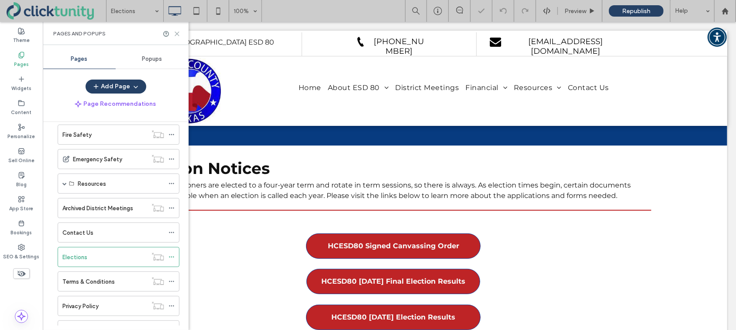
click at [175, 32] on use at bounding box center [177, 34] width 4 height 4
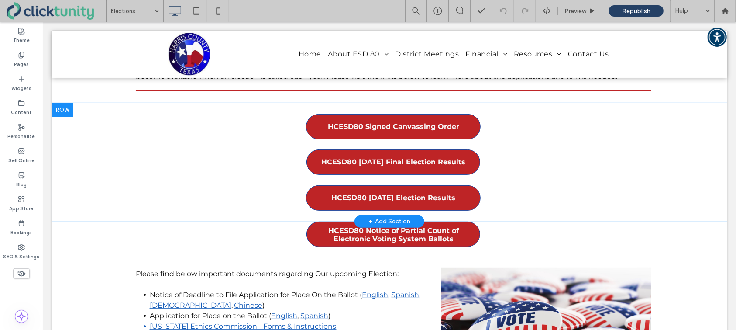
scroll to position [118, 0]
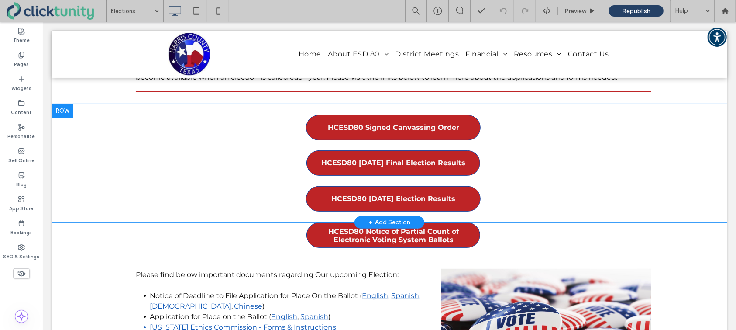
click at [70, 110] on div at bounding box center [62, 110] width 22 height 14
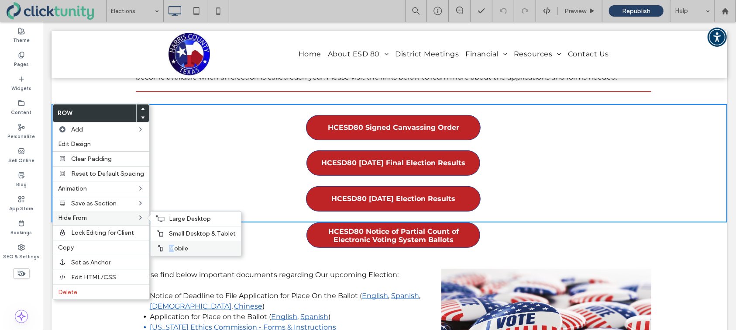
click at [169, 246] on span "Mobile" at bounding box center [178, 248] width 19 height 7
drag, startPoint x: 169, startPoint y: 236, endPoint x: 169, endPoint y: 227, distance: 8.7
click at [169, 235] on span "Small Desktop & Tablet" at bounding box center [202, 233] width 67 height 7
click at [169, 221] on span "Large Desktop" at bounding box center [190, 218] width 42 height 7
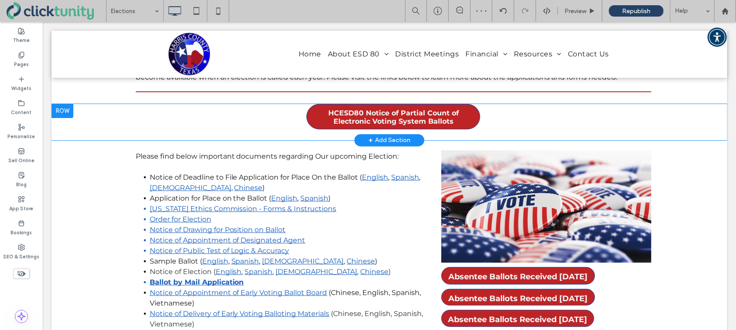
click at [68, 109] on div at bounding box center [62, 110] width 22 height 14
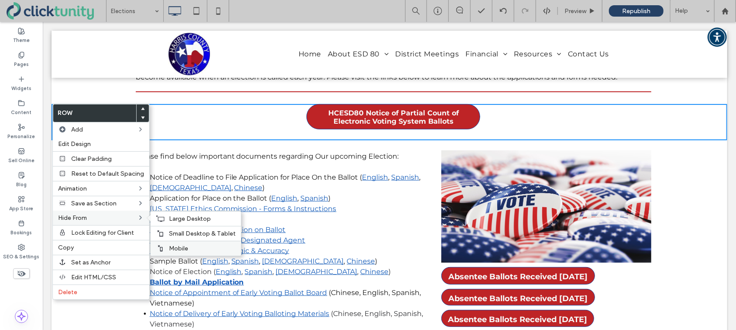
click at [159, 245] on icon at bounding box center [160, 248] width 7 height 7
click at [160, 233] on icon at bounding box center [160, 233] width 7 height 7
click at [160, 220] on icon at bounding box center [160, 218] width 9 height 7
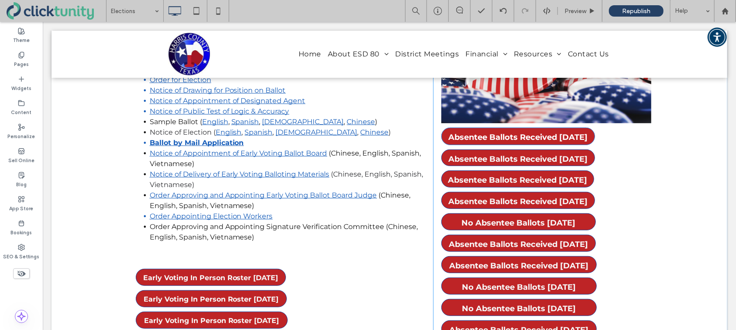
scroll to position [220, 0]
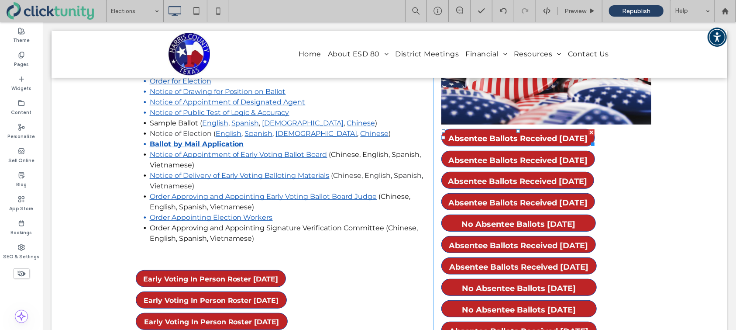
click at [592, 131] on div at bounding box center [591, 132] width 6 height 6
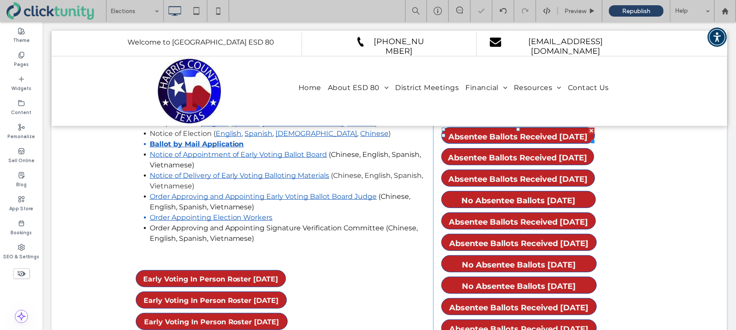
click at [592, 131] on div at bounding box center [591, 130] width 6 height 6
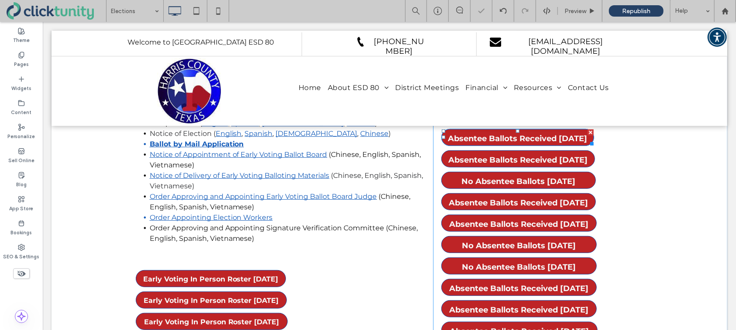
click at [592, 131] on div at bounding box center [590, 132] width 6 height 6
click at [592, 131] on div at bounding box center [591, 132] width 6 height 6
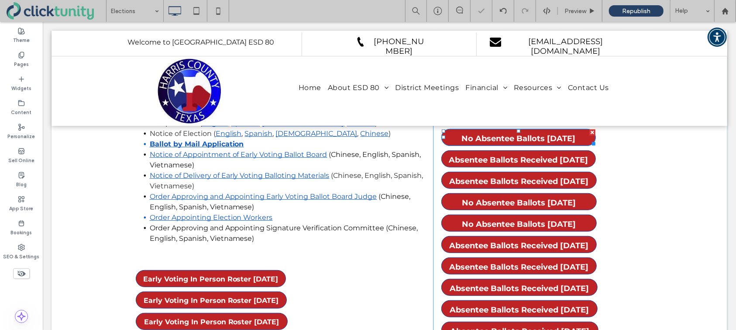
click at [592, 131] on div at bounding box center [592, 132] width 6 height 6
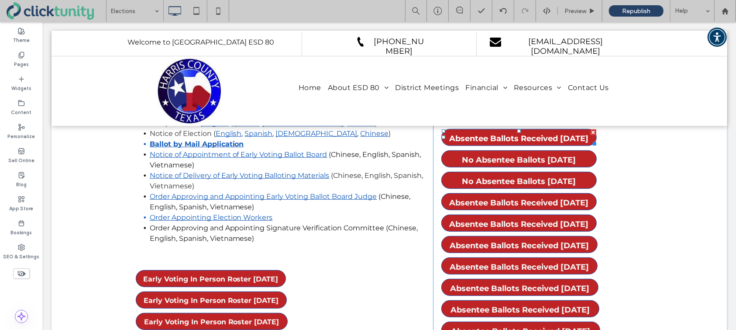
drag, startPoint x: 591, startPoint y: 131, endPoint x: 634, endPoint y: 153, distance: 48.2
click at [591, 131] on div at bounding box center [593, 132] width 6 height 6
drag, startPoint x: 634, startPoint y: 153, endPoint x: 591, endPoint y: 131, distance: 48.0
click at [591, 131] on div at bounding box center [593, 132] width 6 height 6
click at [592, 131] on div at bounding box center [593, 132] width 6 height 6
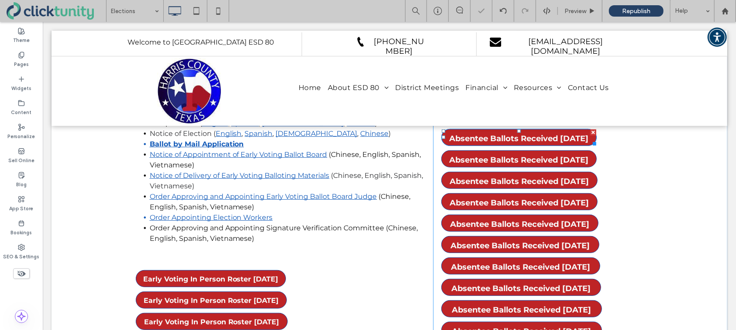
click at [592, 131] on div at bounding box center [593, 132] width 6 height 6
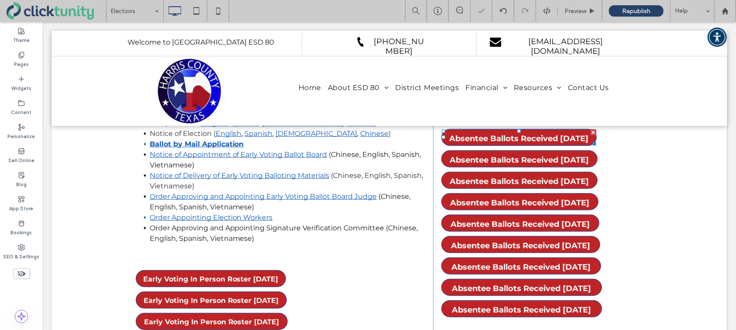
click at [592, 131] on div at bounding box center [593, 132] width 6 height 6
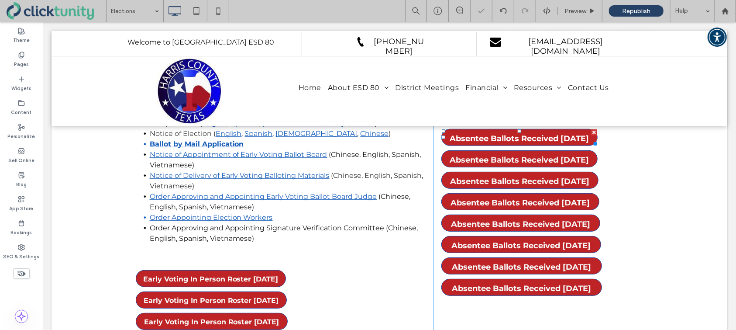
click at [592, 131] on div at bounding box center [594, 132] width 6 height 6
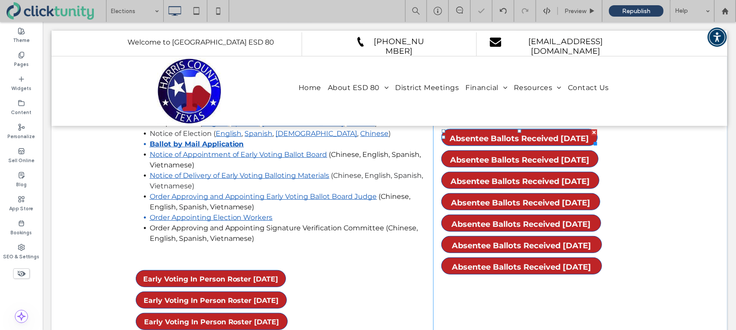
click at [592, 131] on div at bounding box center [594, 132] width 6 height 6
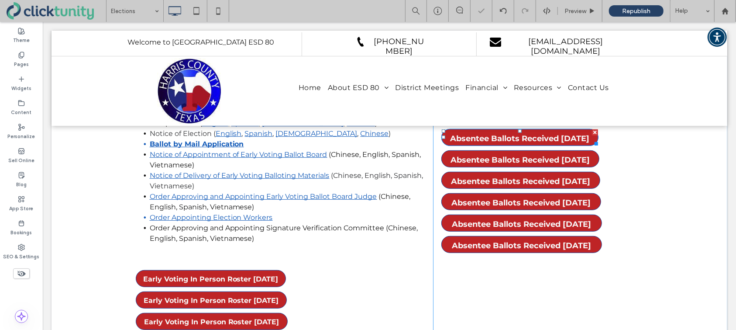
click at [592, 131] on div at bounding box center [595, 132] width 6 height 6
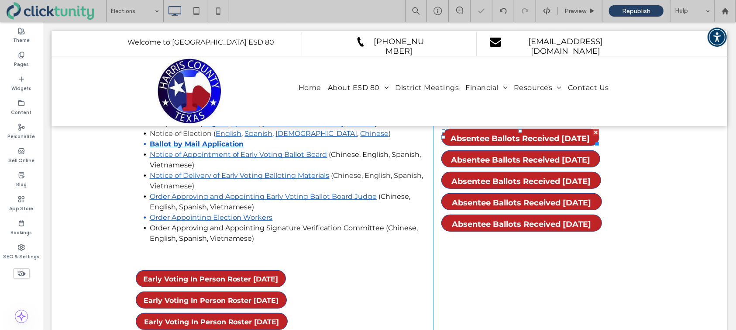
click at [595, 132] on div at bounding box center [596, 132] width 6 height 6
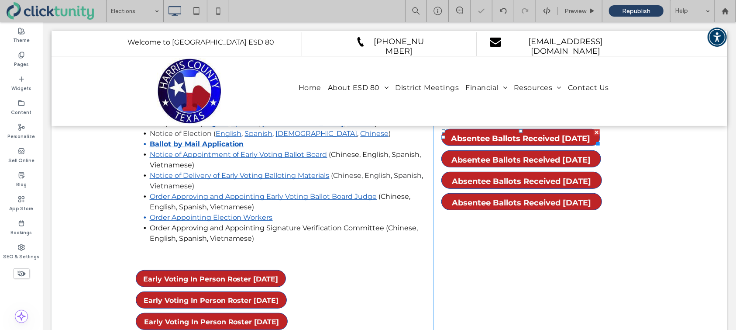
click at [595, 132] on div at bounding box center [596, 132] width 6 height 6
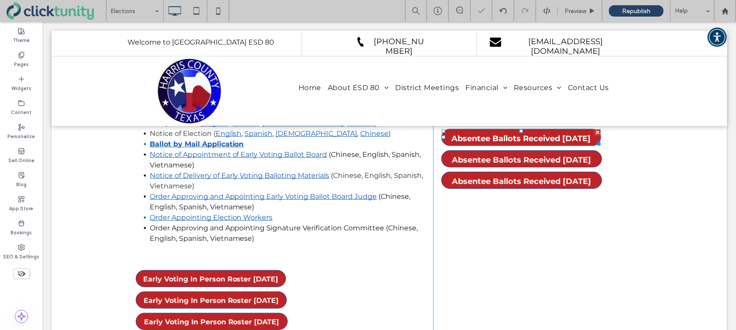
click at [596, 132] on div at bounding box center [597, 132] width 6 height 6
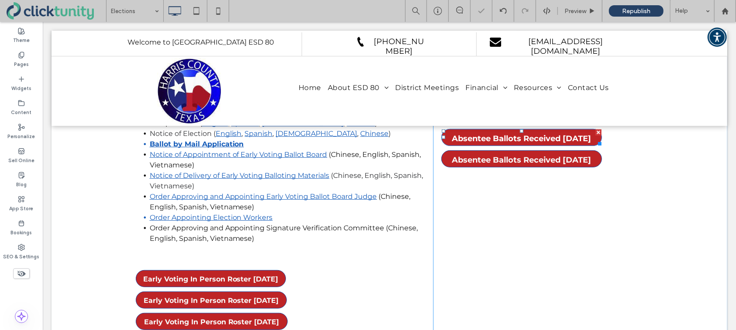
click at [596, 132] on div at bounding box center [598, 132] width 6 height 6
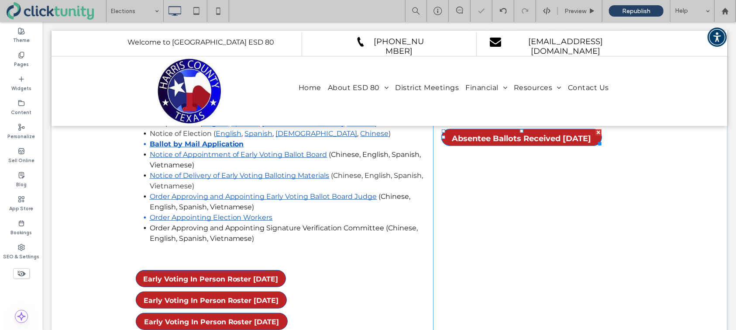
click at [596, 132] on div at bounding box center [598, 132] width 6 height 6
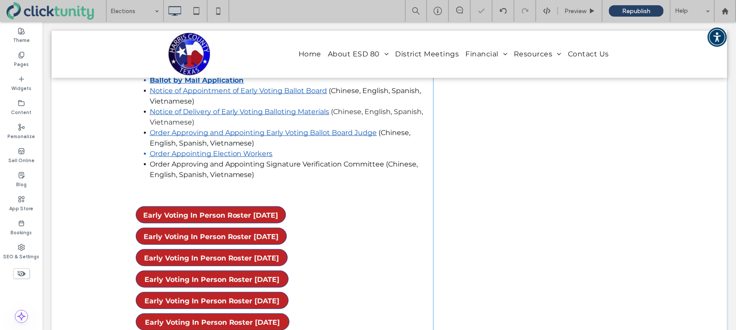
scroll to position [285, 0]
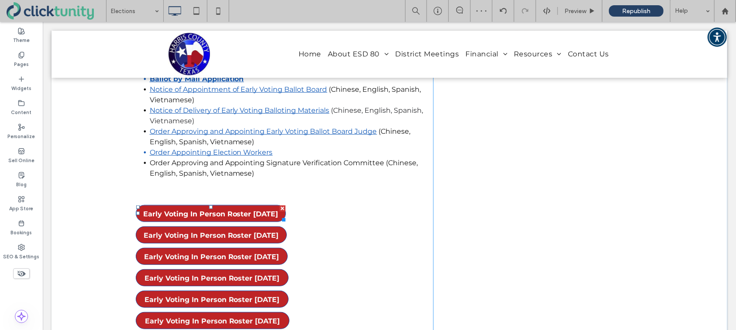
click at [282, 208] on div at bounding box center [282, 208] width 6 height 6
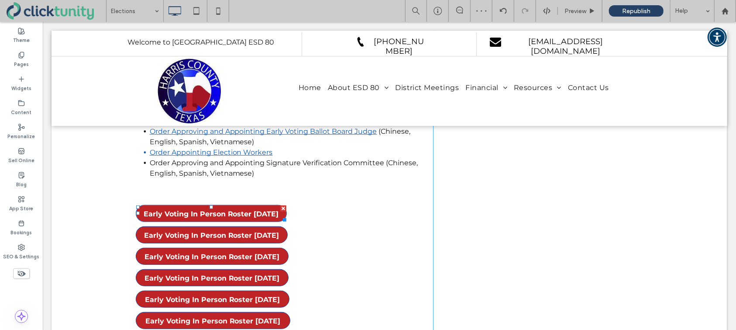
click at [282, 208] on div at bounding box center [283, 208] width 6 height 6
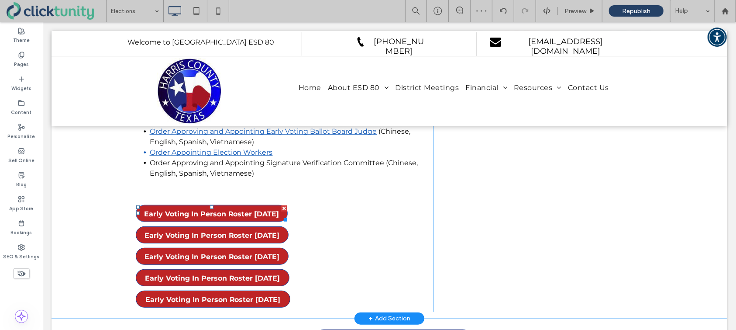
click at [283, 208] on div at bounding box center [284, 208] width 6 height 6
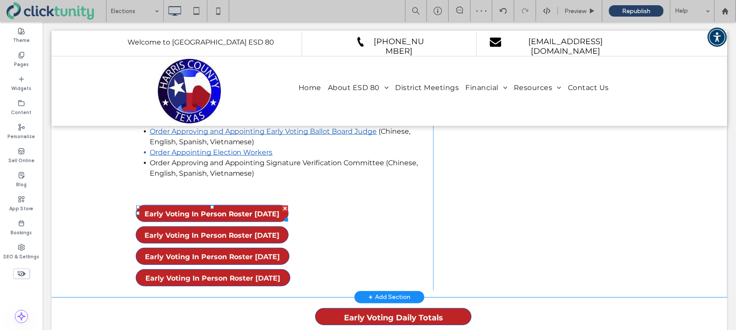
click at [283, 208] on div at bounding box center [285, 208] width 6 height 6
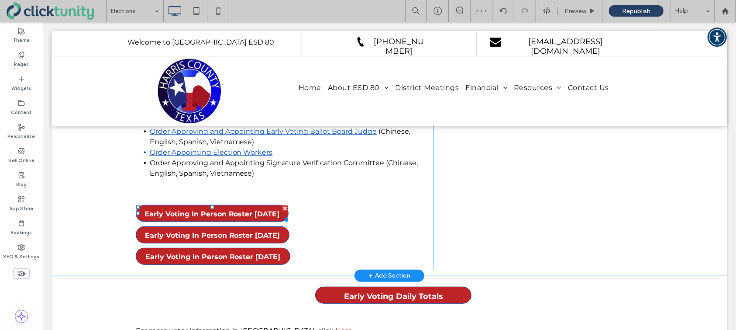
click at [283, 208] on div at bounding box center [285, 208] width 6 height 6
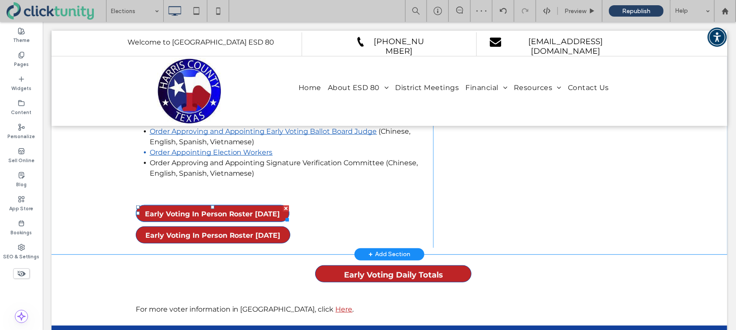
click at [283, 208] on div at bounding box center [286, 208] width 6 height 6
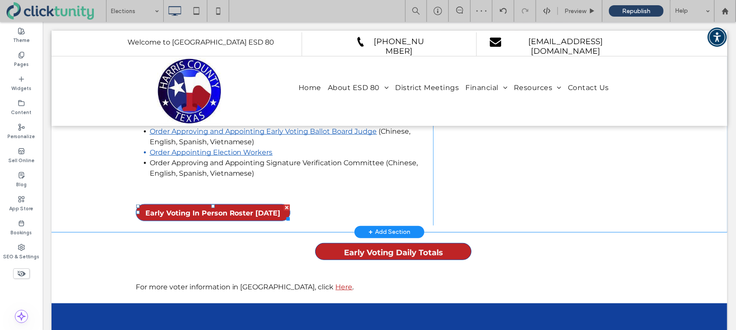
drag, startPoint x: 284, startPoint y: 207, endPoint x: 328, endPoint y: 231, distance: 50.0
click at [284, 207] on div at bounding box center [286, 207] width 6 height 6
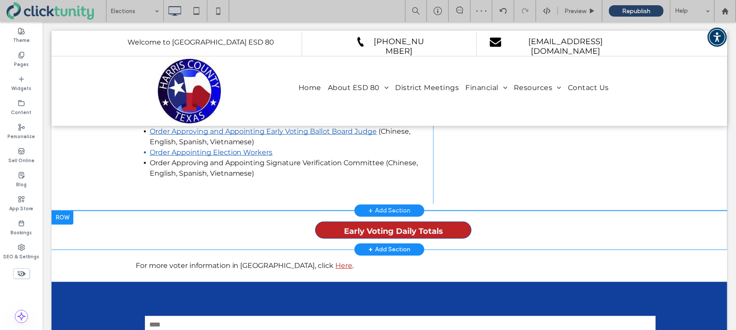
click at [65, 217] on div at bounding box center [62, 217] width 22 height 14
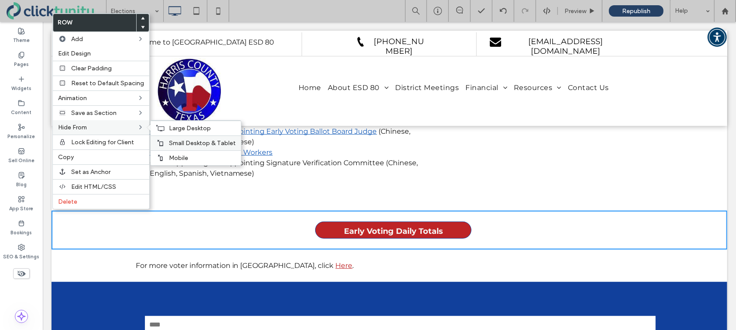
drag, startPoint x: 155, startPoint y: 158, endPoint x: 159, endPoint y: 149, distance: 10.0
click at [157, 157] on icon at bounding box center [160, 157] width 7 height 7
drag, startPoint x: 160, startPoint y: 145, endPoint x: 160, endPoint y: 134, distance: 10.5
click at [160, 143] on use at bounding box center [161, 143] width 6 height 6
click at [161, 131] on use at bounding box center [160, 128] width 8 height 6
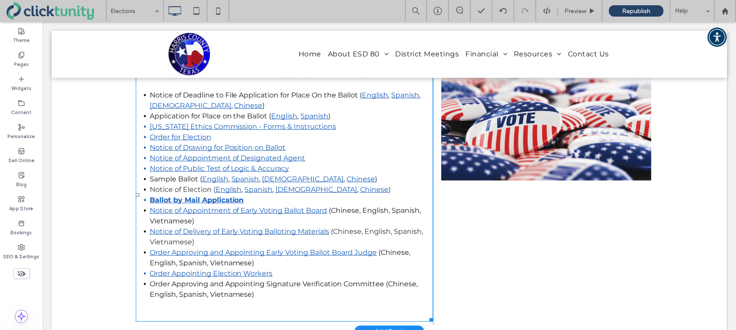
scroll to position [167, 0]
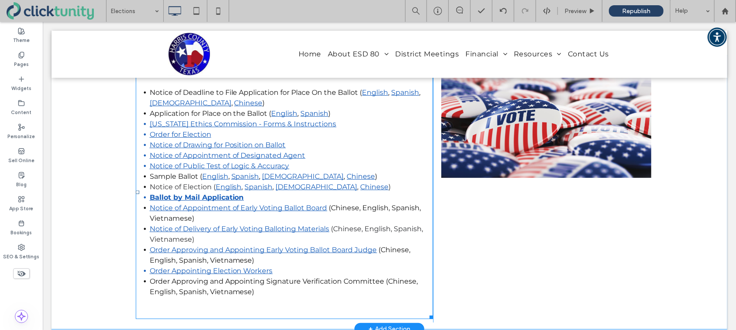
click at [277, 274] on li "Order Appointing Election Workers" at bounding box center [290, 270] width 283 height 10
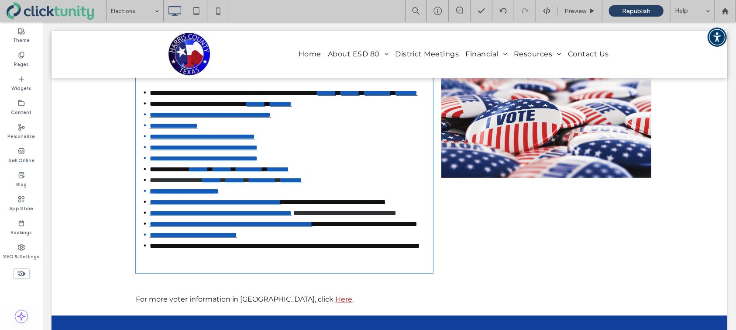
type input "**********"
type input "**"
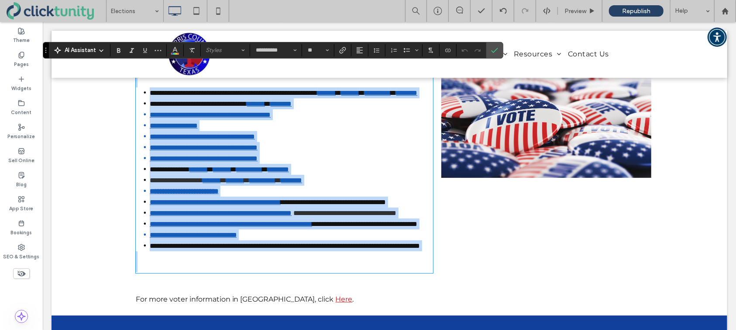
click at [278, 240] on li "**********" at bounding box center [290, 234] width 283 height 11
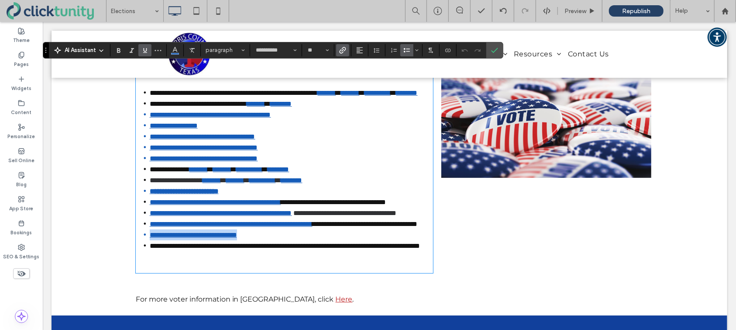
drag, startPoint x: 277, startPoint y: 270, endPoint x: 160, endPoint y: 272, distance: 117.0
click at [150, 240] on li "**********" at bounding box center [290, 234] width 283 height 11
click at [340, 54] on span "Link" at bounding box center [341, 50] width 4 height 12
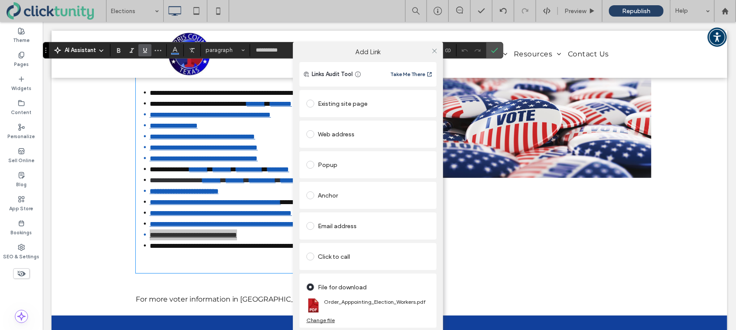
click at [379, 110] on div "Existing site page" at bounding box center [368, 104] width 123 height 14
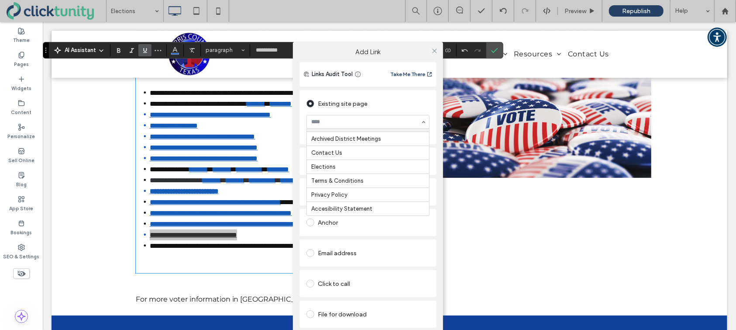
scroll to position [170, 0]
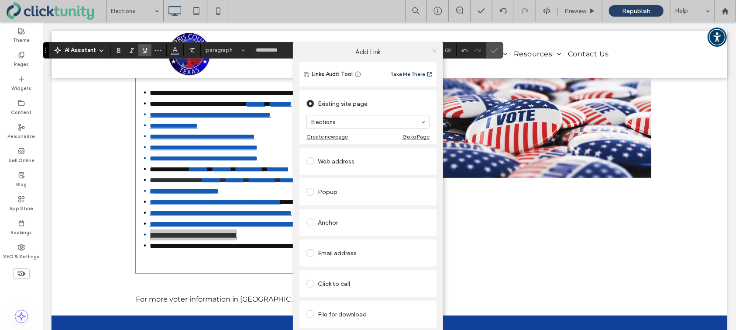
click at [435, 49] on icon at bounding box center [434, 51] width 7 height 7
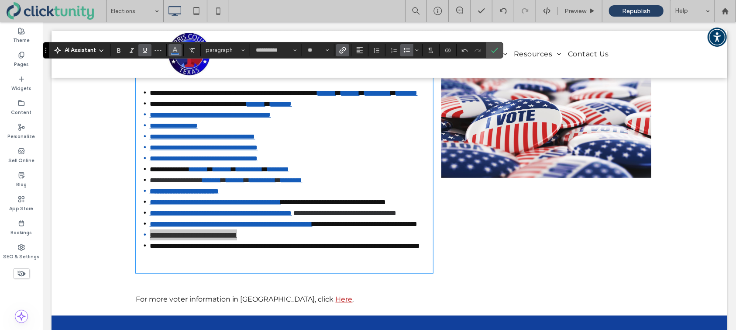
click at [175, 55] on button "Color" at bounding box center [175, 50] width 13 height 12
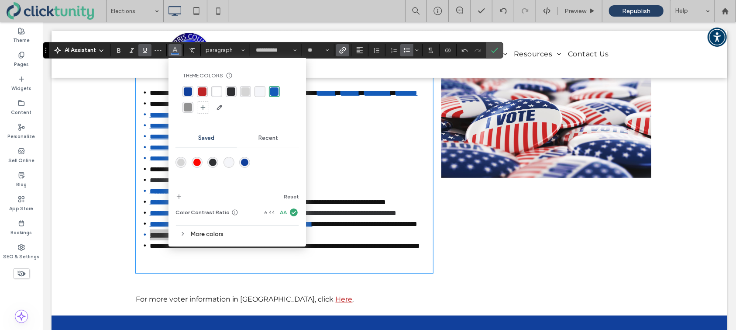
drag, startPoint x: 233, startPoint y: 93, endPoint x: 219, endPoint y: 83, distance: 17.2
click at [232, 91] on div "rgba(47,48,51,1)" at bounding box center [231, 91] width 8 height 8
click at [147, 53] on icon "Underline" at bounding box center [144, 50] width 7 height 7
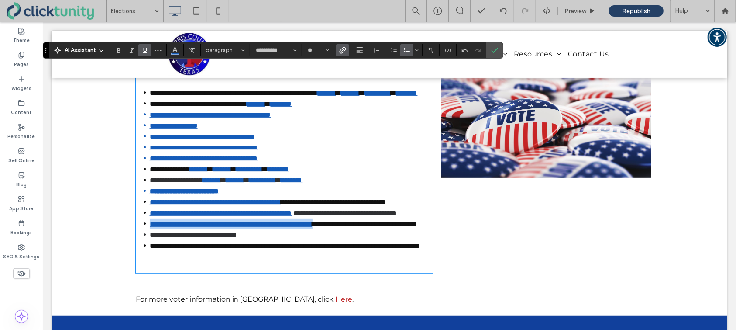
drag, startPoint x: 379, startPoint y: 250, endPoint x: 151, endPoint y: 248, distance: 227.5
click at [151, 229] on li "**********" at bounding box center [290, 223] width 283 height 11
click at [344, 52] on icon "Link" at bounding box center [342, 50] width 7 height 7
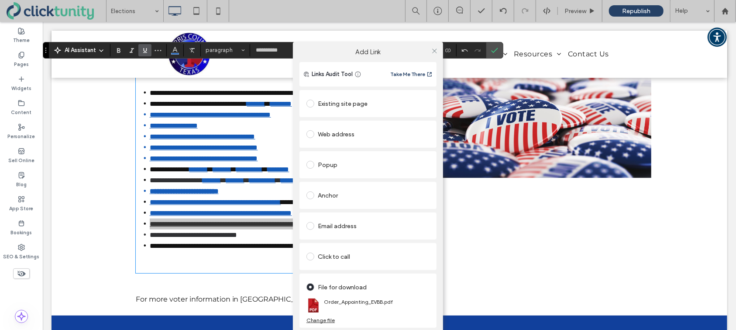
click at [336, 105] on div "Existing site page" at bounding box center [368, 104] width 123 height 14
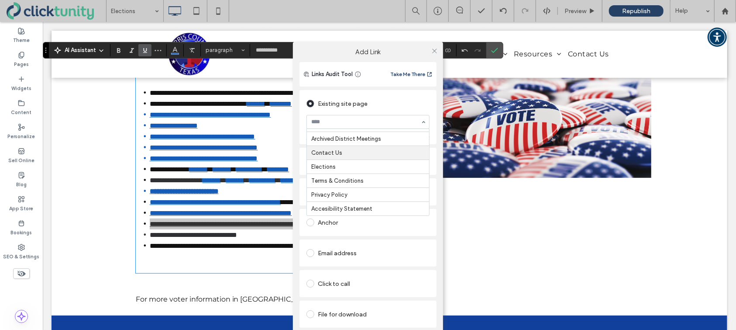
scroll to position [175, 0]
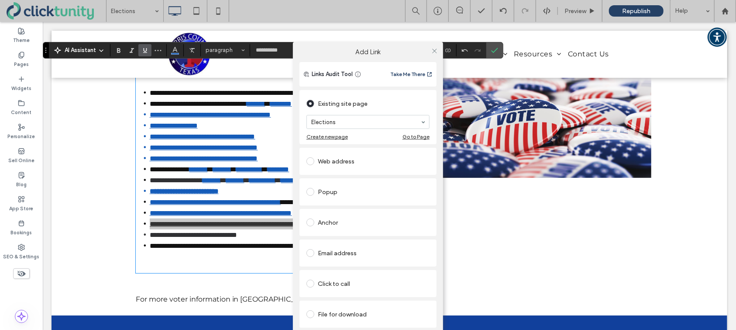
click at [429, 51] on div at bounding box center [434, 50] width 13 height 13
drag, startPoint x: 434, startPoint y: 51, endPoint x: 410, endPoint y: 52, distance: 23.6
click at [434, 51] on icon at bounding box center [434, 51] width 7 height 7
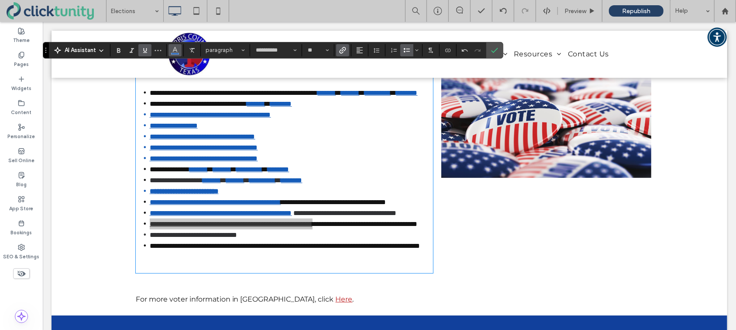
click at [175, 54] on span "Color" at bounding box center [175, 49] width 7 height 11
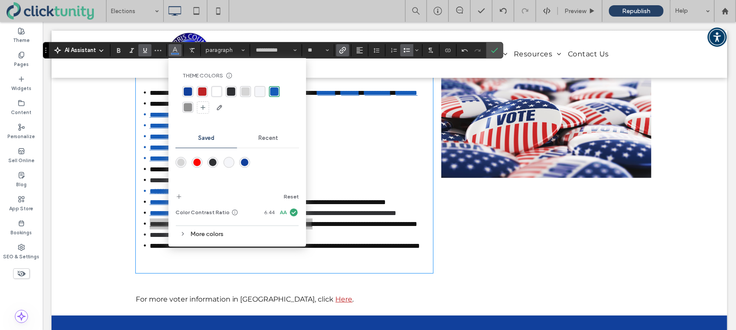
click at [212, 159] on div "rgba(47,48,51,1)" at bounding box center [212, 162] width 7 height 7
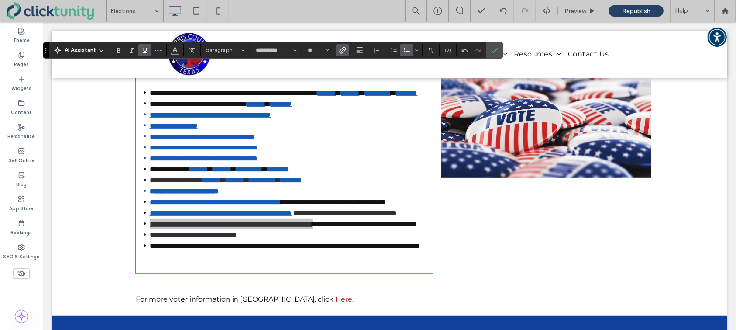
click at [146, 51] on icon "Underline" at bounding box center [144, 50] width 7 height 7
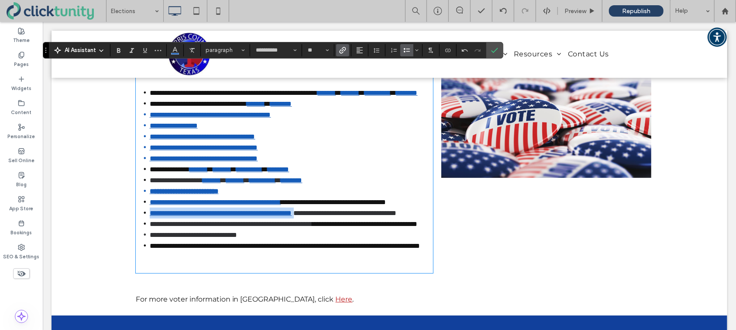
drag, startPoint x: 331, startPoint y: 229, endPoint x: 157, endPoint y: 227, distance: 174.2
click at [151, 218] on li "**********" at bounding box center [290, 212] width 283 height 11
click at [344, 51] on icon "Link" at bounding box center [342, 50] width 7 height 7
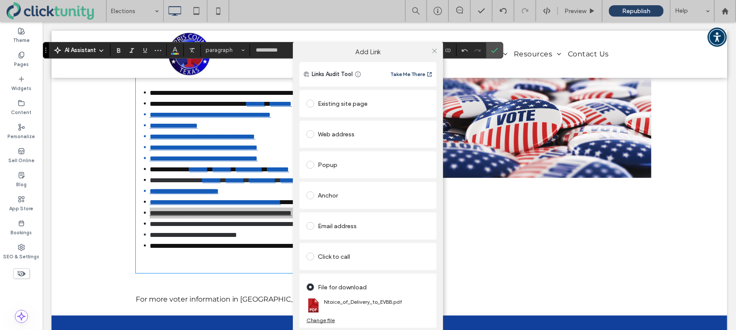
click at [349, 111] on div "Existing site page" at bounding box center [368, 103] width 123 height 18
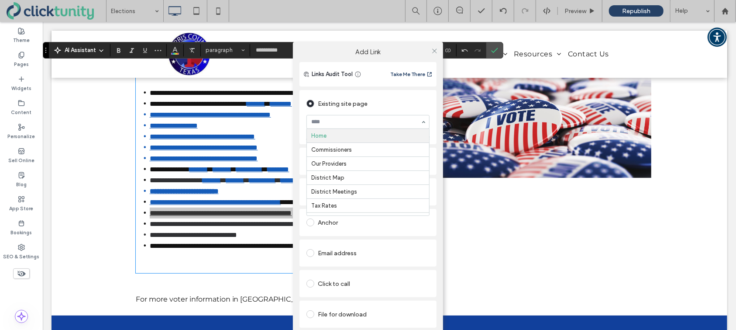
drag, startPoint x: 348, startPoint y: 124, endPoint x: 350, endPoint y: 136, distance: 11.9
click at [438, 48] on icon at bounding box center [434, 51] width 7 height 7
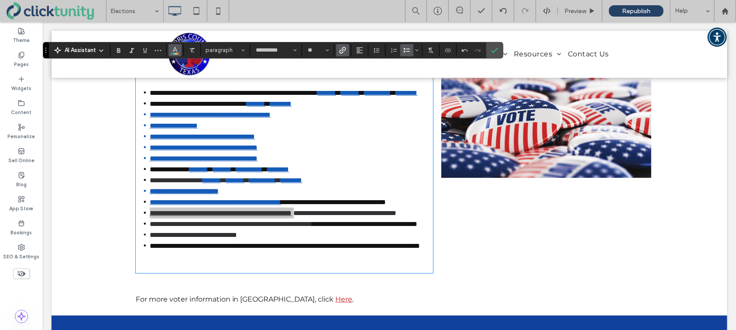
click at [174, 53] on span "Color" at bounding box center [175, 49] width 7 height 11
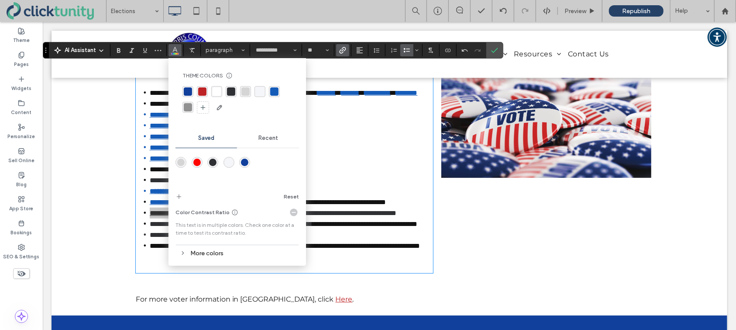
click at [231, 93] on div "rgba(47,48,51,1)" at bounding box center [231, 91] width 8 height 8
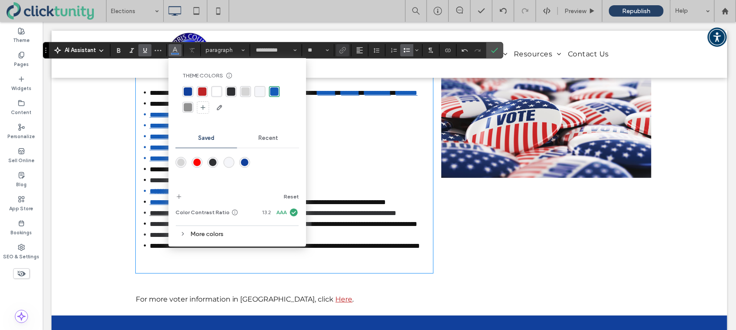
click at [149, 120] on li "**********" at bounding box center [290, 114] width 283 height 11
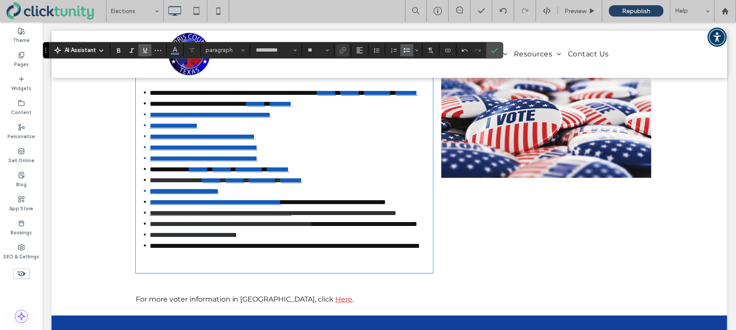
click at [145, 55] on span "Underline" at bounding box center [144, 50] width 7 height 11
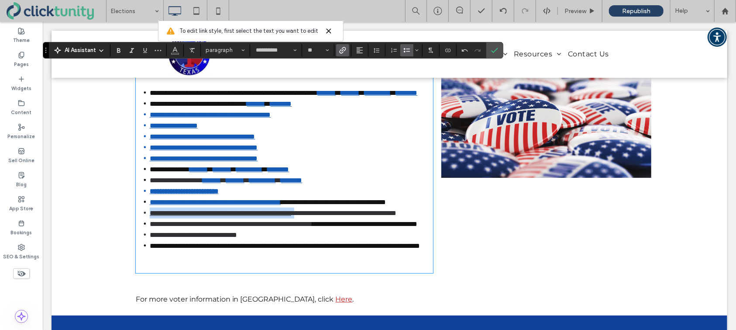
drag, startPoint x: 331, startPoint y: 231, endPoint x: 152, endPoint y: 229, distance: 179.5
click at [152, 218] on li "**********" at bounding box center [290, 212] width 283 height 11
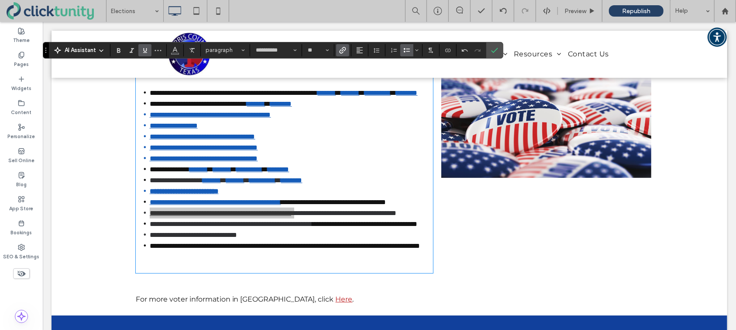
click at [145, 52] on icon "Underline" at bounding box center [144, 50] width 7 height 7
click at [145, 53] on icon "Underline" at bounding box center [144, 50] width 7 height 7
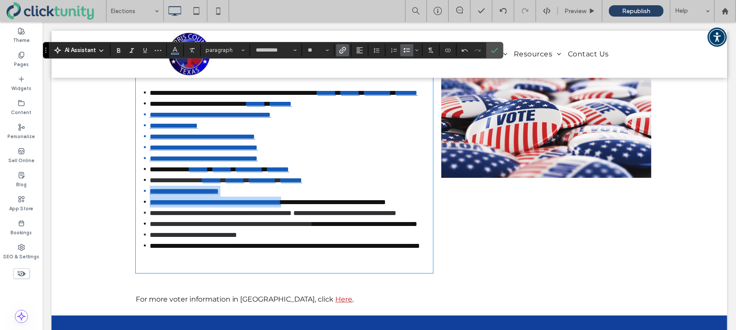
drag, startPoint x: 328, startPoint y: 208, endPoint x: 151, endPoint y: 200, distance: 177.5
click at [151, 200] on ul "**********" at bounding box center [283, 169] width 297 height 164
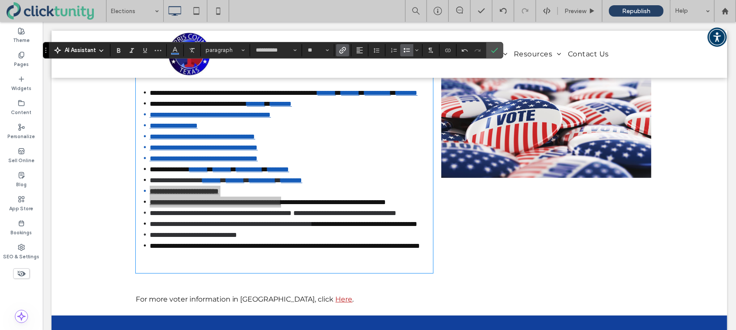
click at [343, 55] on span "Link" at bounding box center [342, 50] width 7 height 11
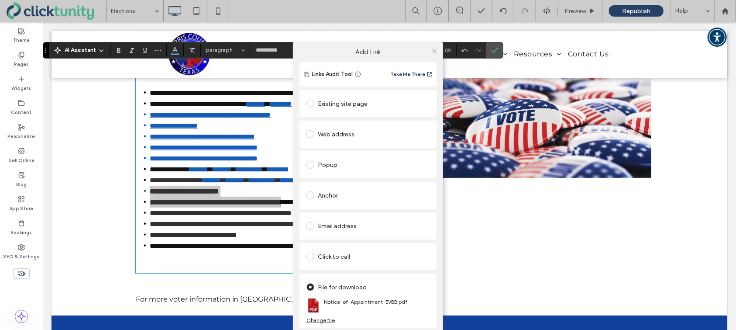
click at [358, 104] on div "Existing site page" at bounding box center [368, 104] width 123 height 14
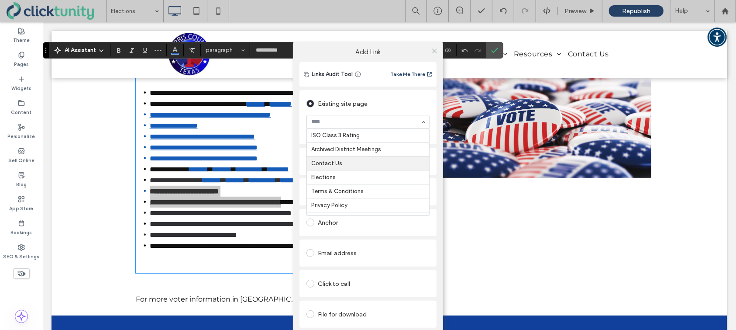
scroll to position [158, 0]
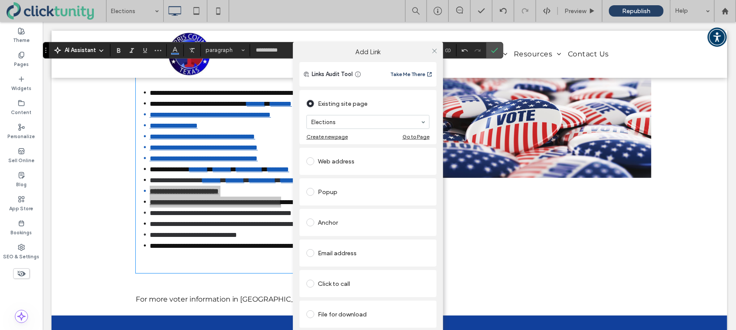
drag, startPoint x: 435, startPoint y: 49, endPoint x: 409, endPoint y: 49, distance: 26.2
click at [435, 49] on icon at bounding box center [434, 51] width 7 height 7
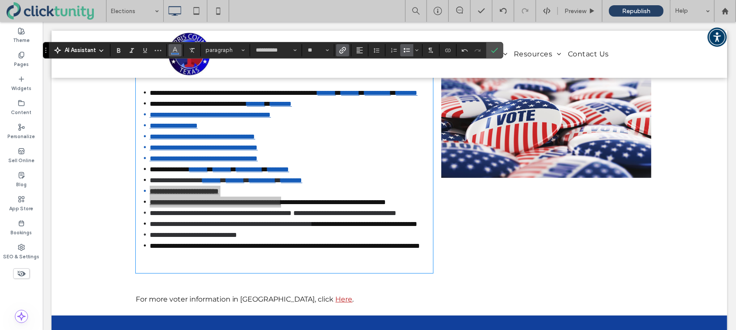
click at [174, 52] on icon "Color" at bounding box center [175, 49] width 7 height 7
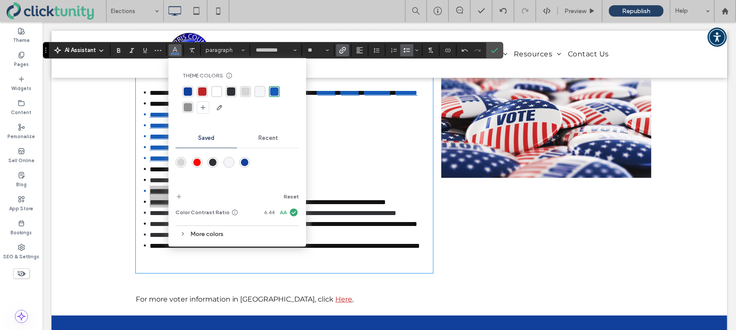
click at [230, 91] on div "rgba(47,48,51,1)" at bounding box center [231, 91] width 8 height 8
click at [146, 54] on span "Underline" at bounding box center [144, 50] width 7 height 11
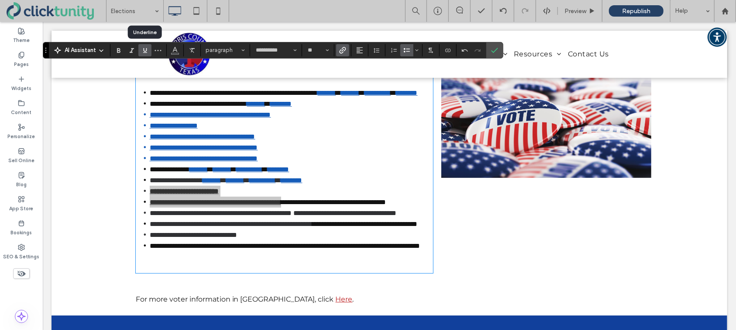
click at [146, 54] on span "Underline" at bounding box center [144, 50] width 7 height 11
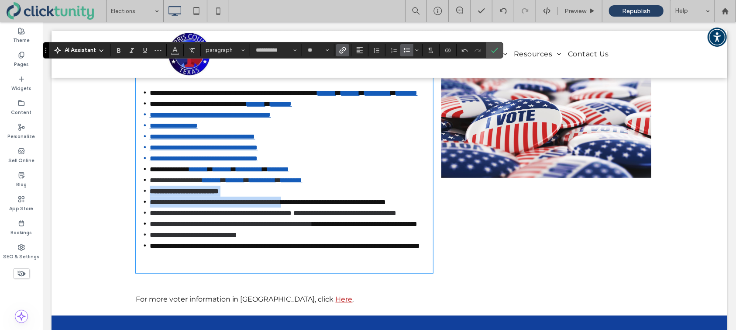
click at [216, 192] on strong "**********" at bounding box center [183, 190] width 69 height 7
drag, startPoint x: 244, startPoint y: 197, endPoint x: 151, endPoint y: 192, distance: 93.2
click at [151, 192] on li "**********" at bounding box center [290, 190] width 283 height 11
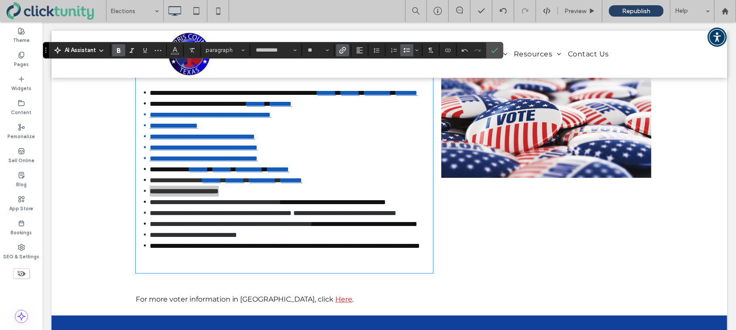
click at [121, 54] on span "Bold" at bounding box center [118, 50] width 7 height 11
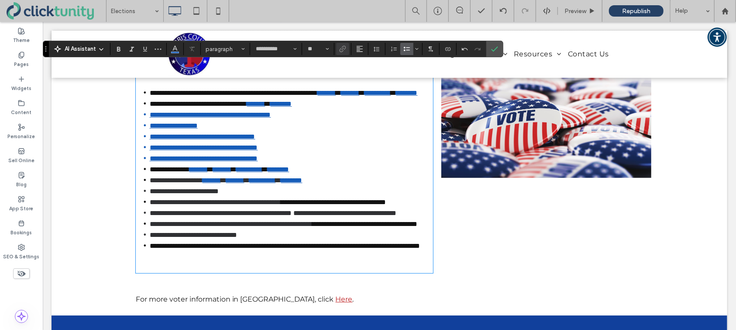
scroll to position [168, 0]
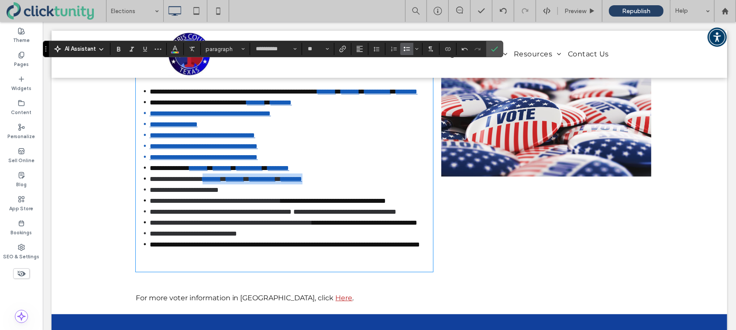
drag, startPoint x: 348, startPoint y: 186, endPoint x: 216, endPoint y: 184, distance: 132.3
click at [216, 184] on li "**********" at bounding box center [290, 178] width 283 height 11
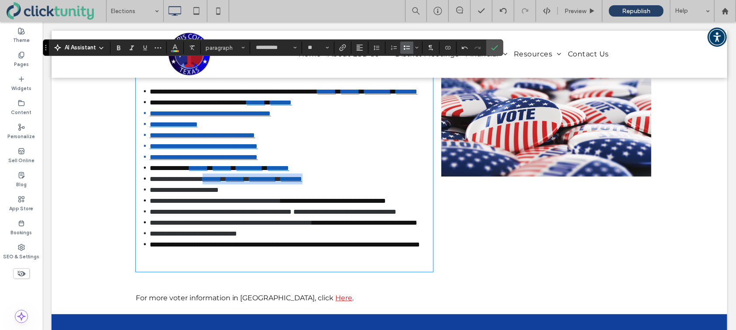
scroll to position [169, 0]
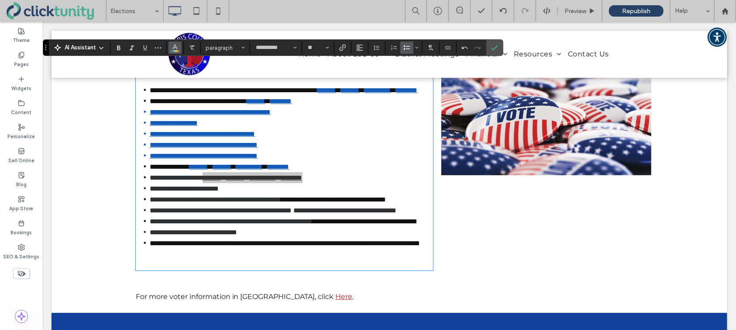
click at [175, 47] on icon "Color" at bounding box center [175, 46] width 7 height 7
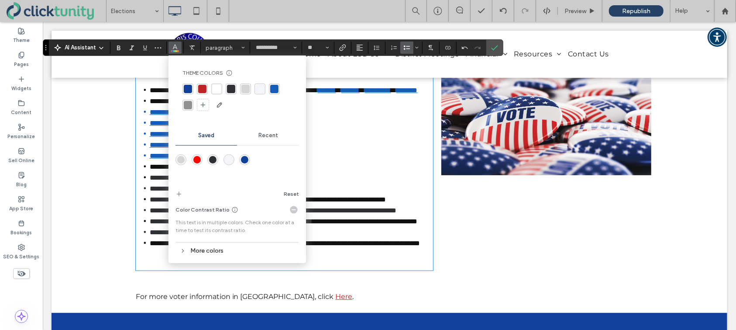
click at [227, 90] on div "rgba(47,48,51,1)" at bounding box center [231, 89] width 8 height 8
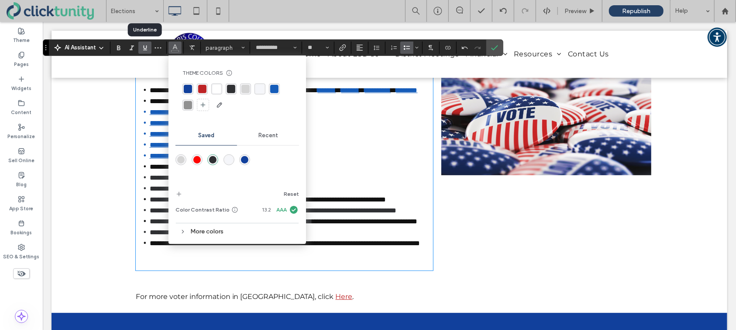
click at [143, 47] on use "Underline" at bounding box center [145, 47] width 4 height 5
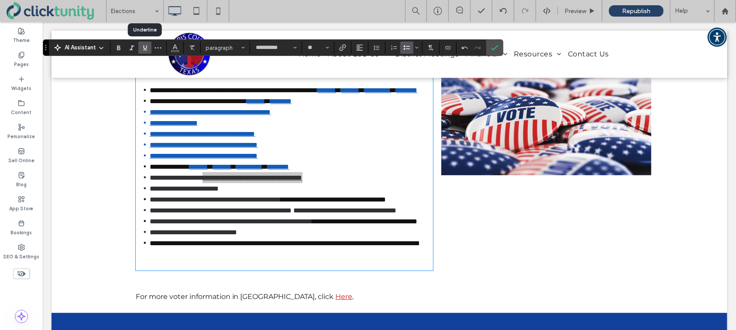
click at [143, 47] on use "Underline" at bounding box center [145, 47] width 4 height 5
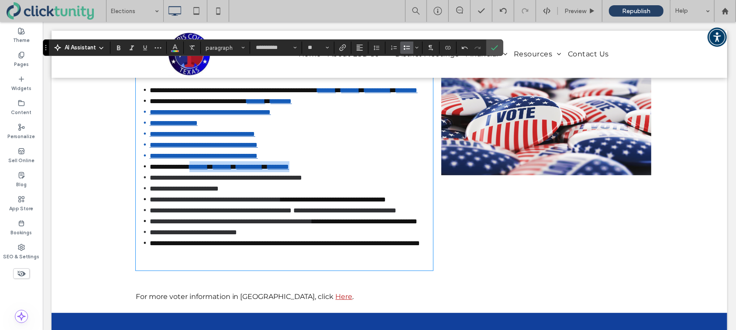
drag, startPoint x: 203, startPoint y: 173, endPoint x: 335, endPoint y: 177, distance: 131.9
click at [335, 172] on li "**********" at bounding box center [290, 166] width 283 height 11
click at [175, 50] on span "Color" at bounding box center [175, 46] width 7 height 11
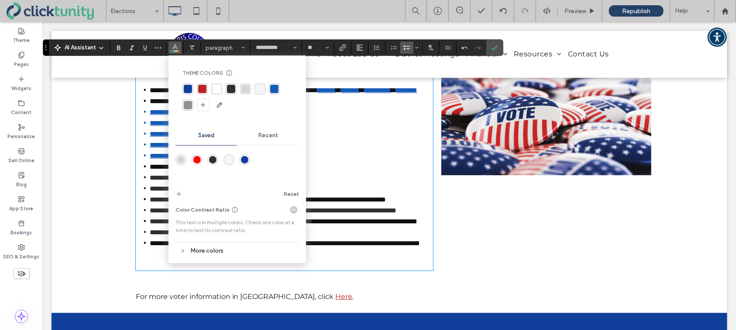
click at [231, 91] on div "rgba(47,48,51,1)" at bounding box center [231, 89] width 8 height 8
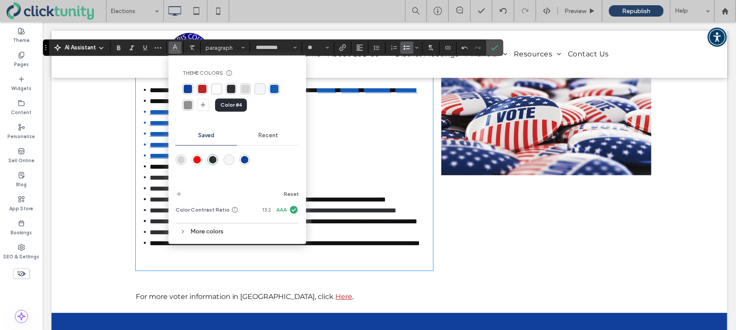
click at [232, 90] on div "rgba(47,48,51,1)" at bounding box center [231, 89] width 8 height 8
click at [144, 48] on use "Underline" at bounding box center [145, 47] width 4 height 5
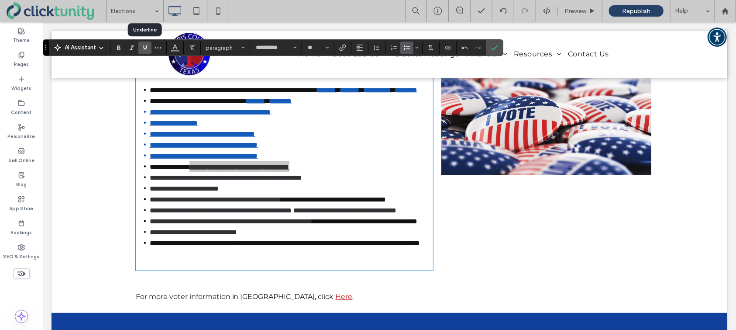
click at [144, 48] on use "Underline" at bounding box center [145, 47] width 4 height 5
click at [344, 45] on icon "Link" at bounding box center [342, 47] width 7 height 7
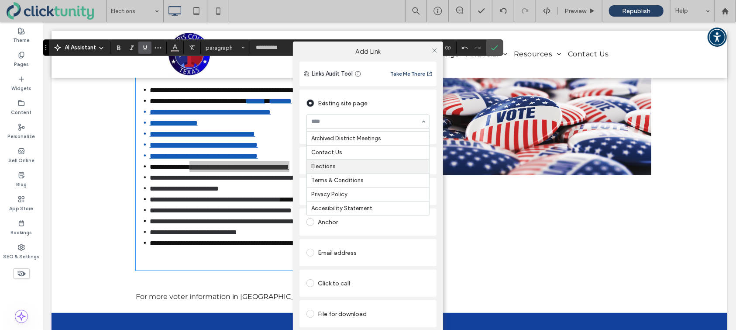
scroll to position [174, 0]
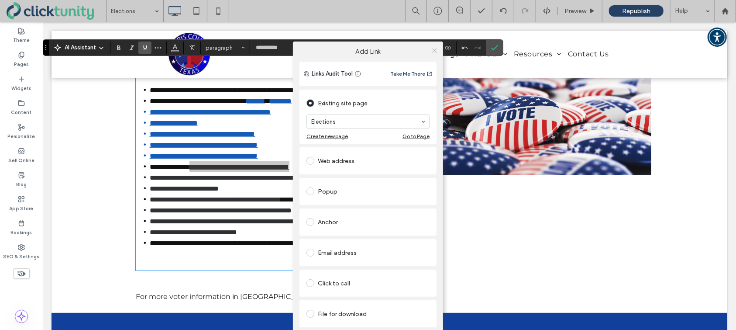
click at [437, 50] on icon at bounding box center [434, 50] width 7 height 7
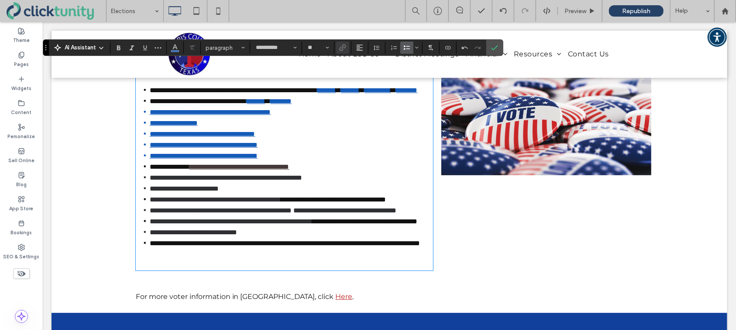
scroll to position [171, 0]
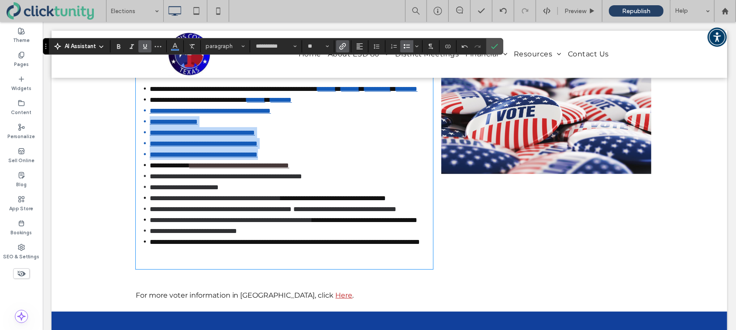
drag, startPoint x: 293, startPoint y: 163, endPoint x: 156, endPoint y: 130, distance: 141.4
click at [150, 130] on ul "**********" at bounding box center [283, 165] width 297 height 164
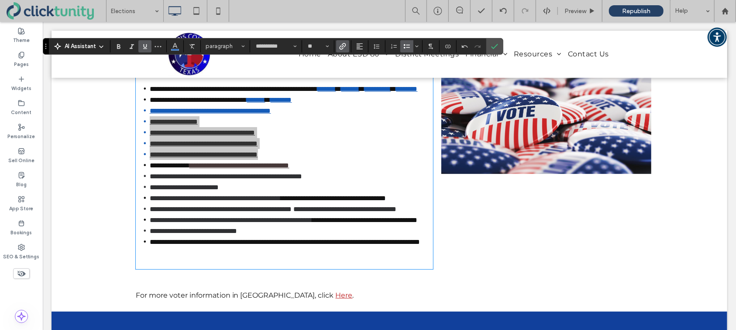
click at [341, 45] on icon "Link" at bounding box center [342, 46] width 7 height 7
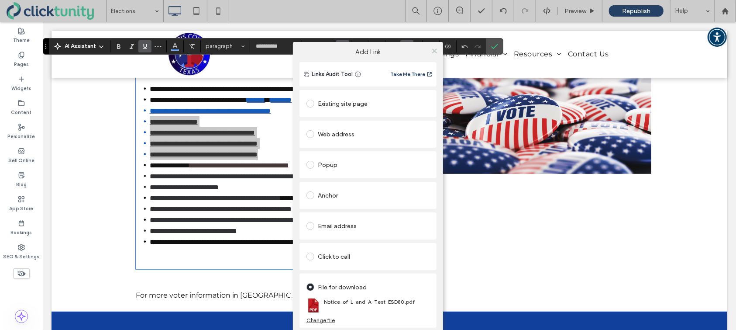
click at [345, 109] on div "Existing site page" at bounding box center [368, 104] width 123 height 14
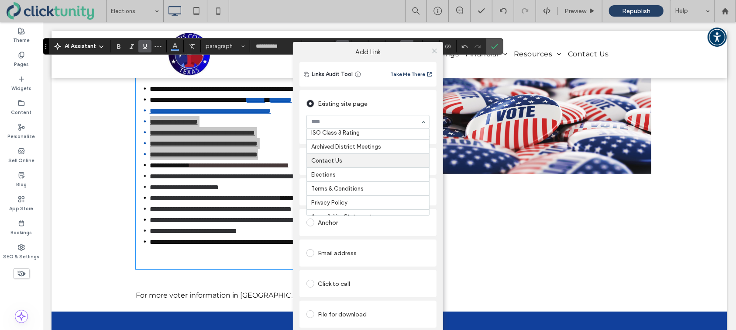
scroll to position [162, 0]
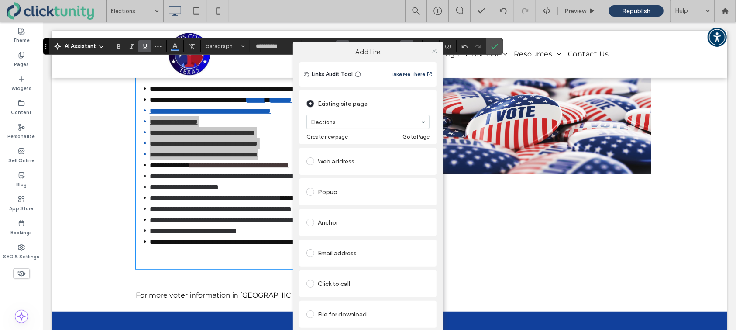
click at [172, 48] on div "Add Link Links Audit Tool Take Me There Existing site page Elections Create new…" at bounding box center [368, 197] width 736 height 330
click at [173, 47] on div "Add Link Links Audit Tool Take Me There Existing site page Elections Create new…" at bounding box center [368, 197] width 736 height 330
drag, startPoint x: 175, startPoint y: 47, endPoint x: 342, endPoint y: 62, distance: 168.4
click at [178, 48] on div "Add Link Links Audit Tool Take Me There Existing site page Elections Create new…" at bounding box center [368, 197] width 736 height 330
click at [435, 51] on icon at bounding box center [434, 51] width 7 height 7
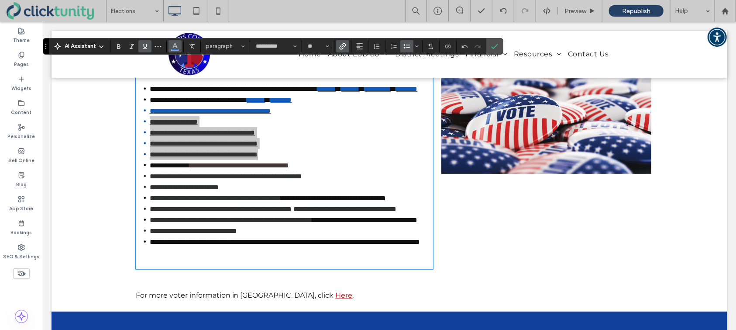
click at [178, 46] on icon "Color" at bounding box center [175, 45] width 7 height 7
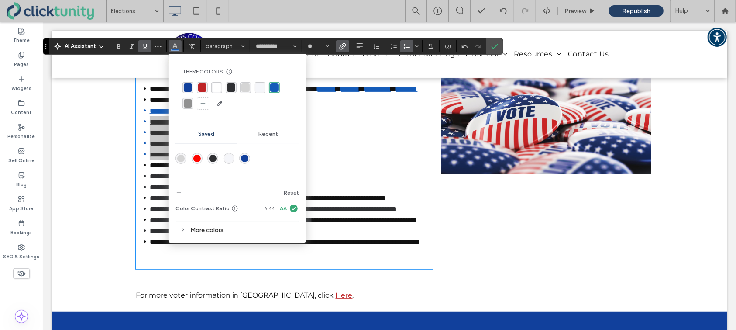
click at [231, 88] on div "rgba(47,48,51,1)" at bounding box center [231, 87] width 8 height 8
click at [146, 47] on use "Underline" at bounding box center [145, 46] width 4 height 5
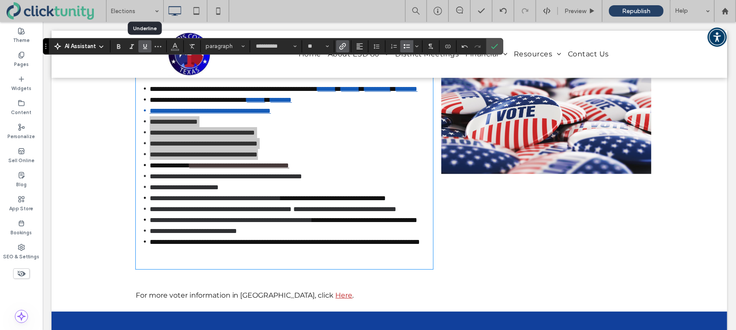
click at [146, 47] on use "Underline" at bounding box center [145, 46] width 4 height 5
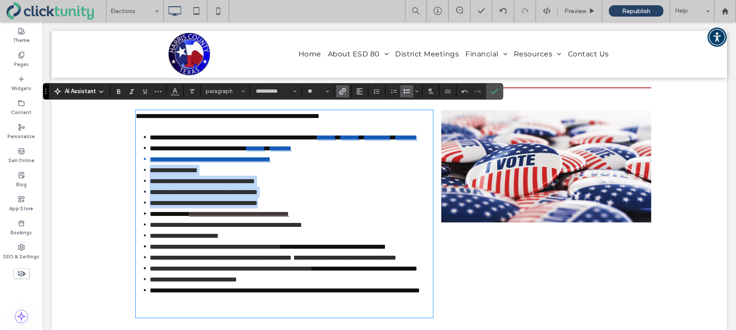
scroll to position [117, 0]
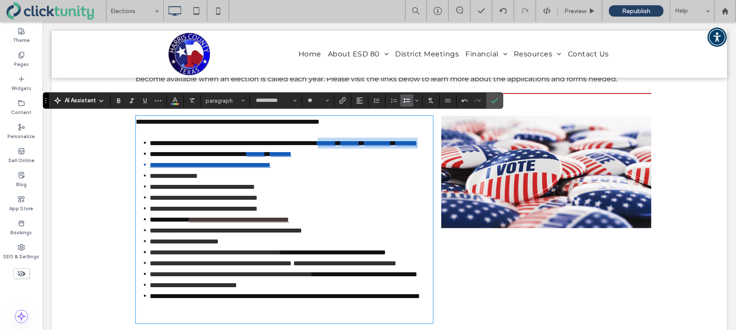
drag, startPoint x: 365, startPoint y: 142, endPoint x: 224, endPoint y: 151, distance: 141.7
click at [223, 148] on li "**********" at bounding box center [290, 142] width 283 height 11
click at [343, 102] on icon "Link" at bounding box center [342, 100] width 7 height 7
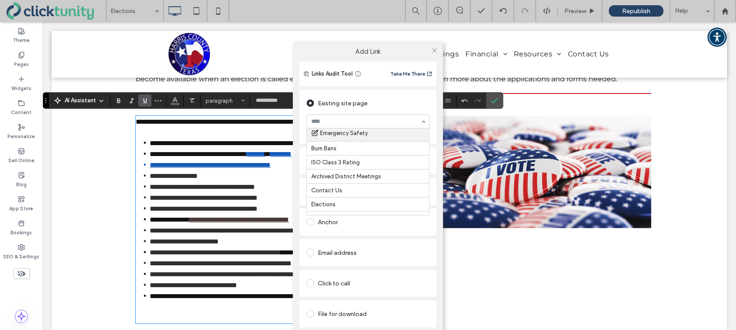
scroll to position [145, 0]
drag, startPoint x: 435, startPoint y: 48, endPoint x: 420, endPoint y: 52, distance: 16.0
click at [435, 48] on icon at bounding box center [434, 50] width 7 height 7
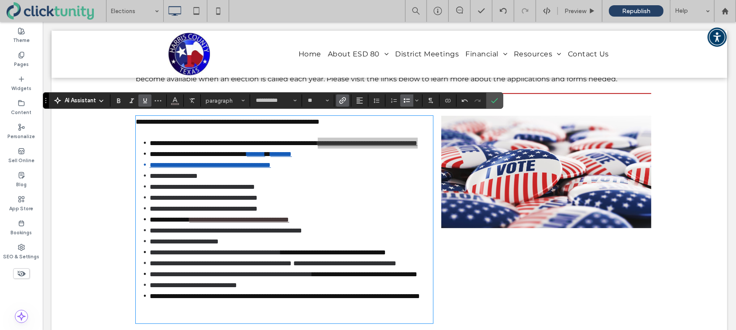
click at [145, 100] on icon "Underline" at bounding box center [144, 100] width 7 height 7
click at [149, 141] on li "**********" at bounding box center [290, 142] width 283 height 11
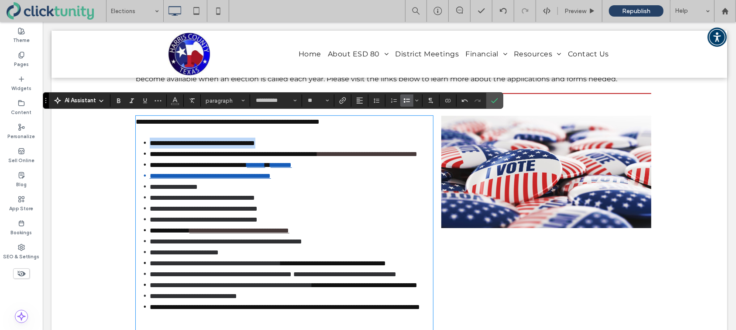
drag, startPoint x: 151, startPoint y: 142, endPoint x: 302, endPoint y: 142, distance: 151.5
click at [255, 142] on span "**********" at bounding box center [202, 142] width 106 height 7
click at [341, 102] on icon "Link" at bounding box center [342, 100] width 7 height 7
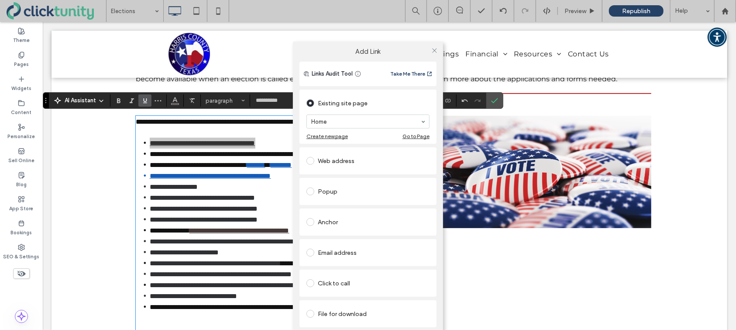
click at [314, 313] on span at bounding box center [311, 314] width 8 height 8
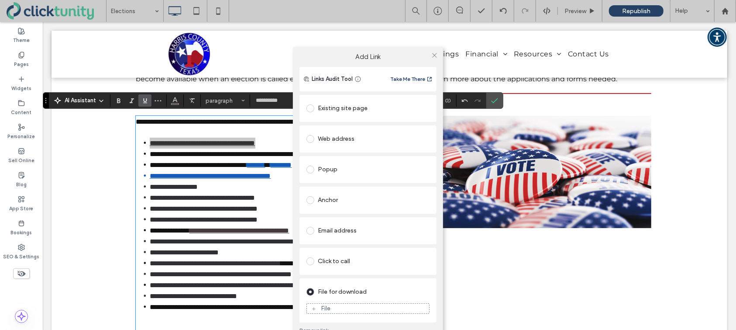
click at [326, 306] on div "File" at bounding box center [326, 307] width 10 height 7
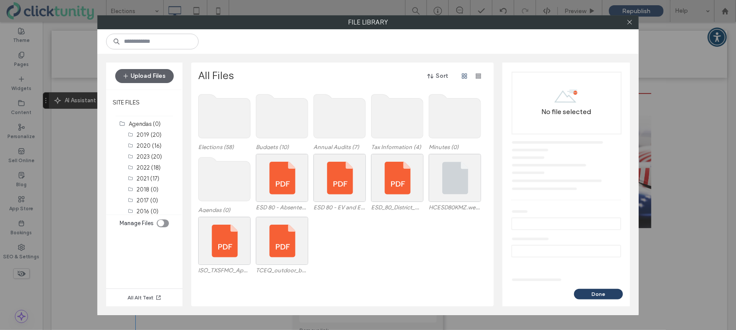
click at [163, 221] on div "toggle" at bounding box center [161, 223] width 7 height 7
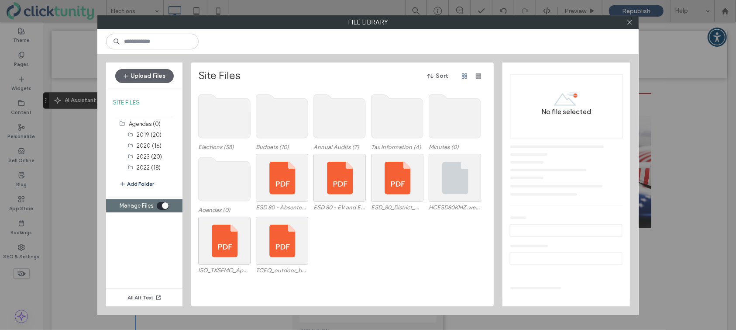
click at [148, 182] on button "Add Folder" at bounding box center [136, 183] width 35 height 9
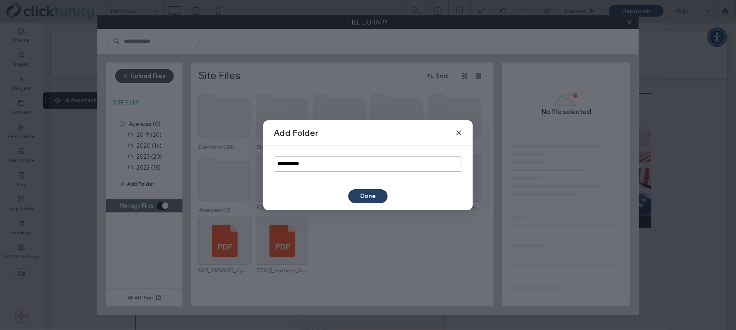
drag, startPoint x: 313, startPoint y: 162, endPoint x: 275, endPoint y: 162, distance: 38.0
click at [275, 162] on input "**********" at bounding box center [368, 163] width 189 height 15
type input "****"
click at [370, 195] on button "Done" at bounding box center [367, 196] width 39 height 14
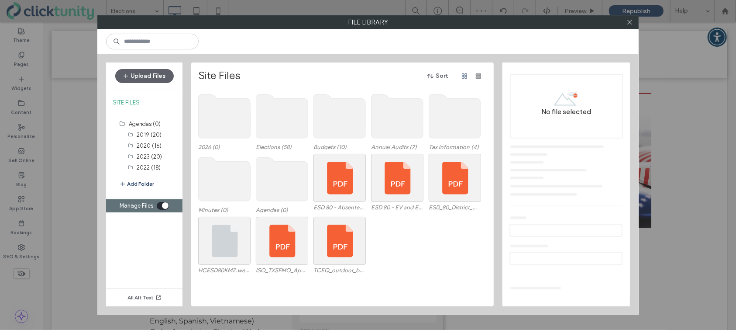
click at [164, 205] on icon "toggle" at bounding box center [165, 206] width 3 height 2
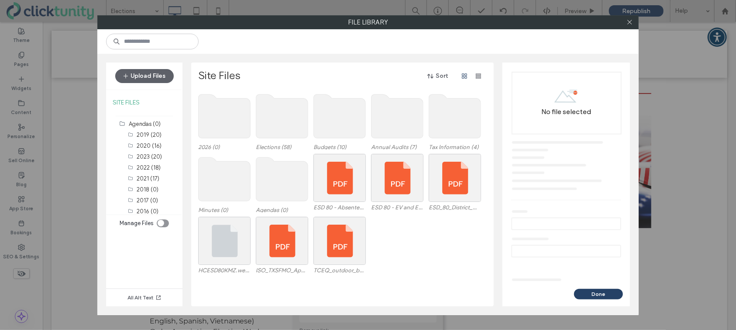
click at [227, 123] on use at bounding box center [225, 116] width 52 height 44
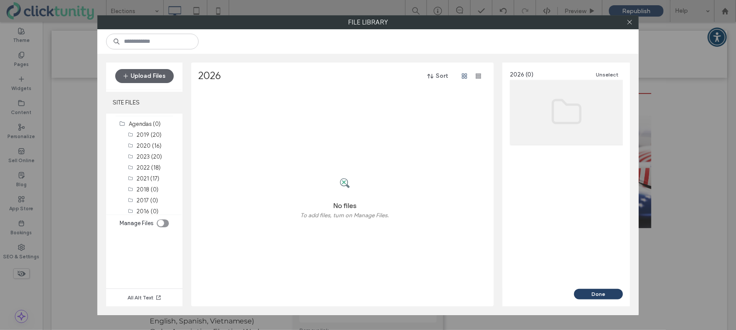
click at [145, 106] on label "SITE FILES" at bounding box center [144, 103] width 76 height 22
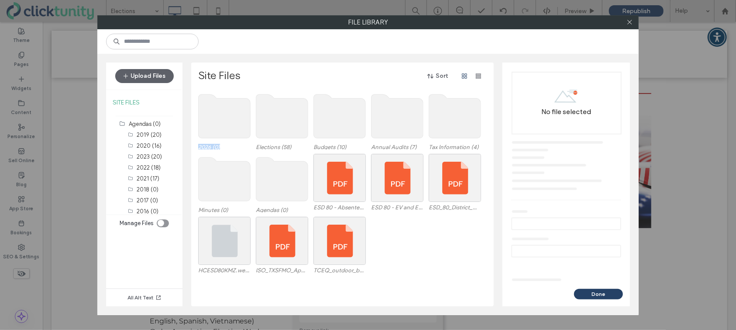
drag, startPoint x: 223, startPoint y: 126, endPoint x: 274, endPoint y: 125, distance: 50.7
click at [284, 125] on div "2026 (0) Elections (58) Budgets (10) Annual Audits (7) Tax Information (4)" at bounding box center [344, 122] width 293 height 63
drag, startPoint x: 218, startPoint y: 124, endPoint x: 240, endPoint y: 122, distance: 22.3
click at [265, 123] on div "2026 (0) Elections (58) Budgets (10) Annual Audits (7) Tax Information (4)" at bounding box center [344, 122] width 293 height 63
drag, startPoint x: 213, startPoint y: 123, endPoint x: 194, endPoint y: 164, distance: 45.0
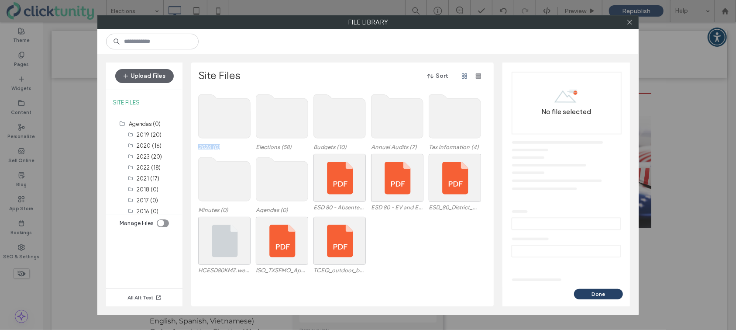
click at [269, 122] on div "2026 (0) Elections (58) Budgets (10) Annual Audits (7) Tax Information (4)" at bounding box center [344, 122] width 293 height 63
click at [159, 223] on div "toggle" at bounding box center [161, 223] width 7 height 7
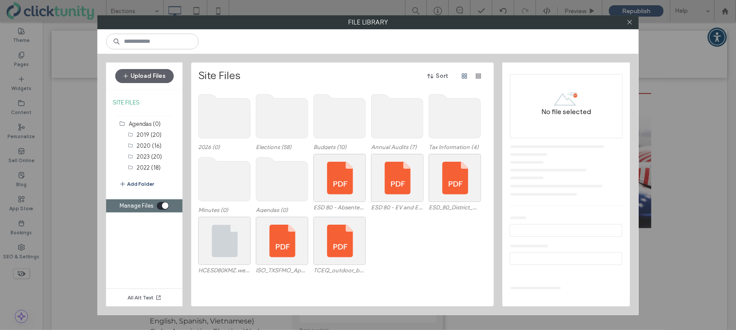
click at [218, 110] on use at bounding box center [225, 116] width 52 height 44
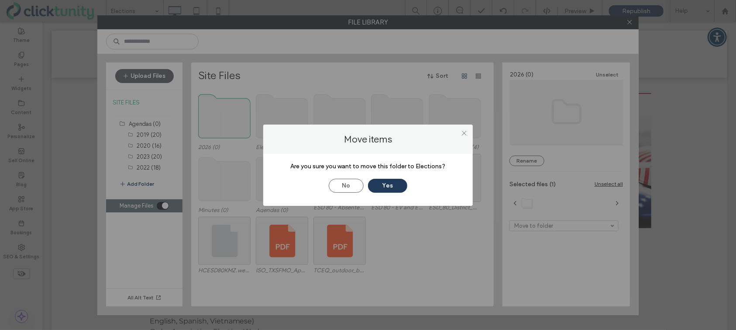
click at [381, 182] on button "Yes" at bounding box center [387, 186] width 39 height 14
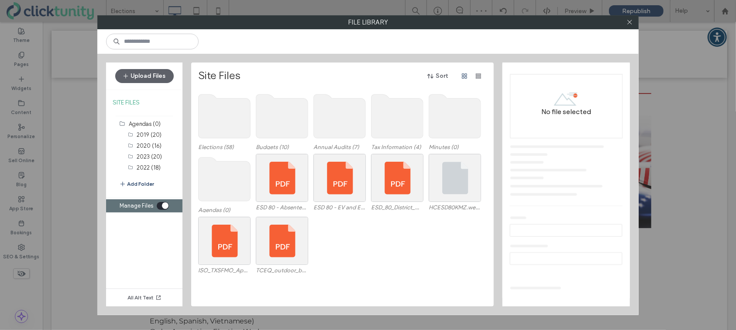
click at [167, 204] on div "toggle" at bounding box center [165, 205] width 7 height 7
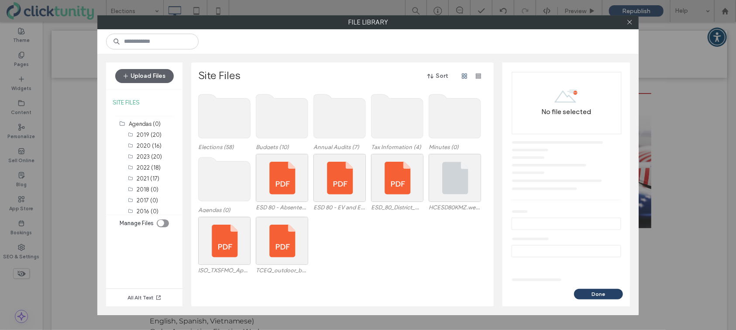
click at [224, 121] on use at bounding box center [225, 116] width 52 height 44
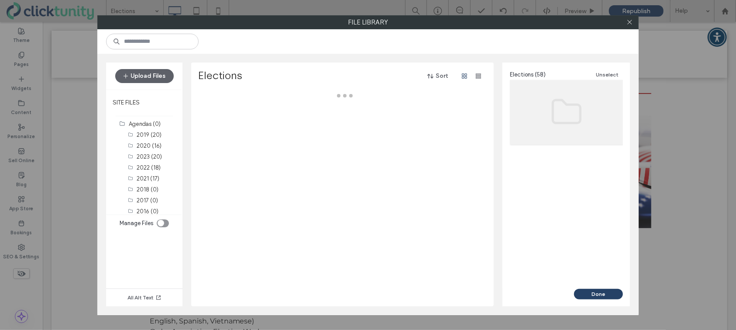
click at [224, 121] on div at bounding box center [344, 198] width 293 height 215
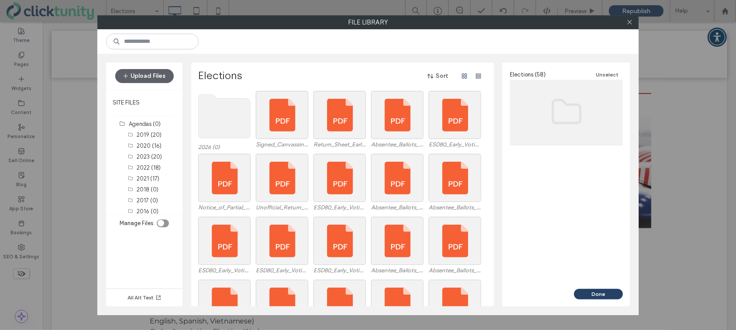
click at [226, 121] on use at bounding box center [225, 116] width 52 height 44
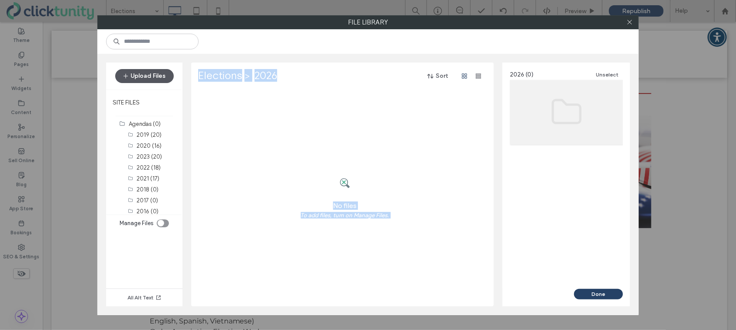
click at [162, 79] on button "Upload Files" at bounding box center [144, 76] width 59 height 14
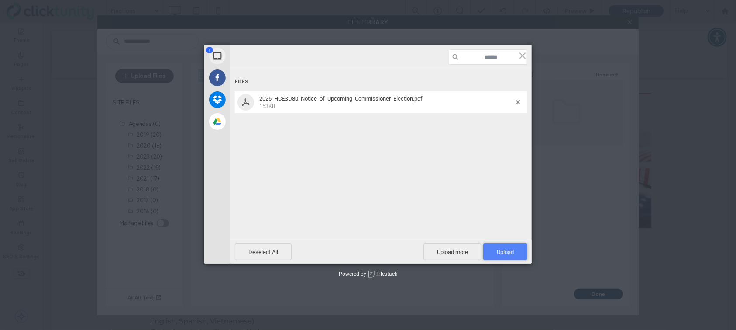
click at [493, 251] on span "Upload 1" at bounding box center [505, 251] width 44 height 17
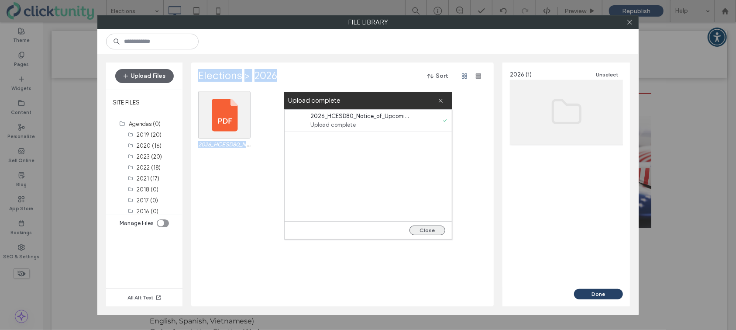
click at [421, 231] on button "Close" at bounding box center [428, 230] width 36 height 10
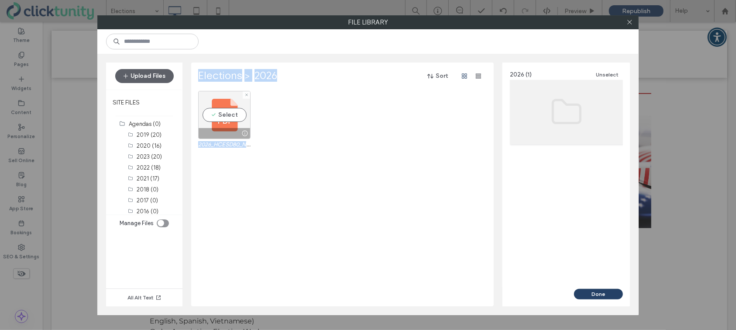
click at [233, 128] on div at bounding box center [225, 133] width 52 height 10
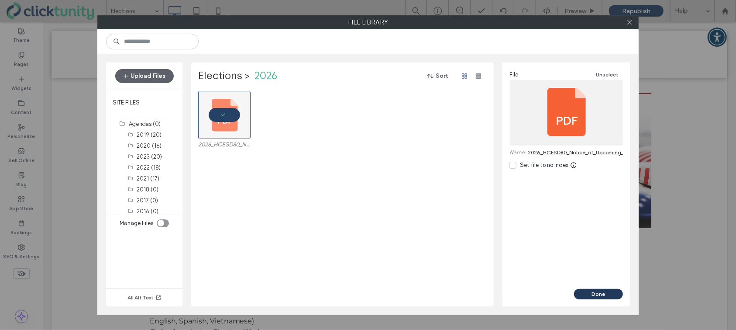
click at [577, 294] on button "Done" at bounding box center [598, 294] width 49 height 10
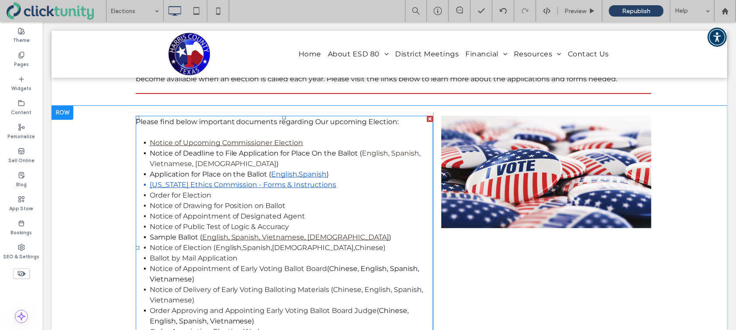
click at [309, 140] on li "Notice of Upcoming Commissioner Election" at bounding box center [290, 142] width 283 height 10
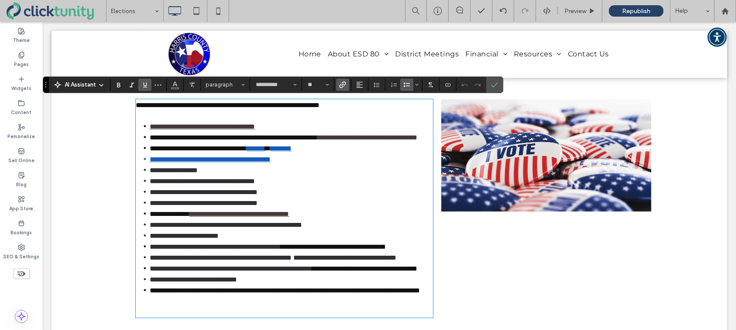
scroll to position [132, 0]
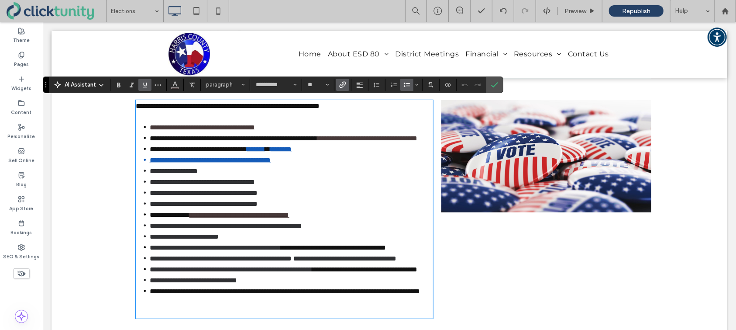
click at [341, 87] on use "Link" at bounding box center [343, 84] width 7 height 7
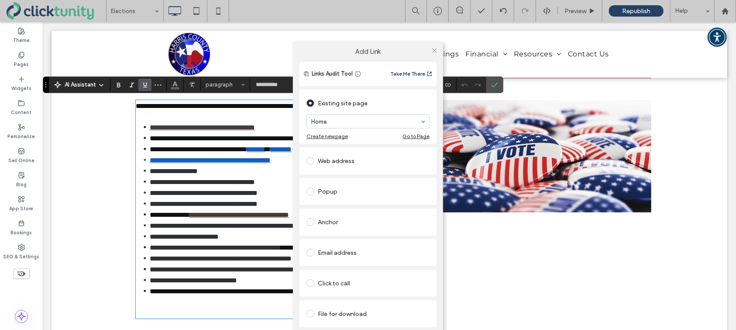
click at [313, 314] on span at bounding box center [311, 314] width 8 height 8
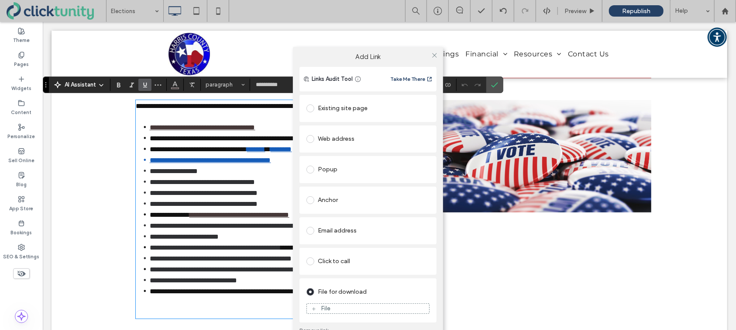
click at [329, 305] on div "File" at bounding box center [326, 307] width 10 height 7
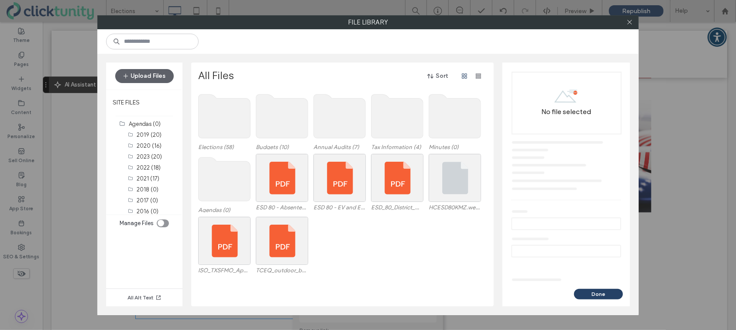
click at [236, 128] on use at bounding box center [225, 116] width 52 height 44
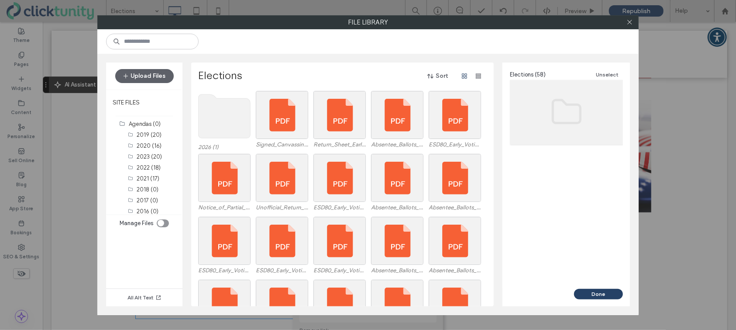
click at [231, 125] on use at bounding box center [225, 116] width 52 height 44
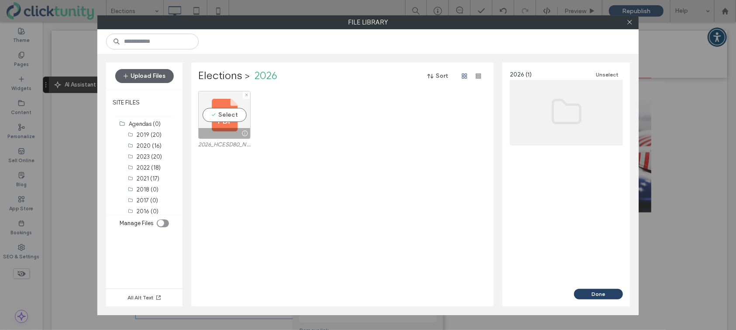
drag, startPoint x: 227, startPoint y: 122, endPoint x: 238, endPoint y: 123, distance: 10.9
click at [227, 122] on div "Select" at bounding box center [224, 115] width 52 height 48
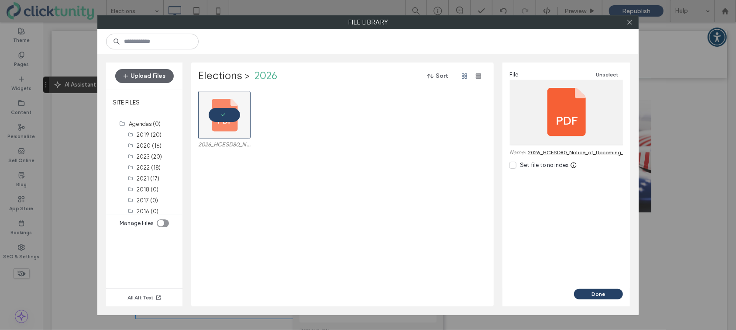
click at [608, 290] on button "Done" at bounding box center [598, 294] width 49 height 10
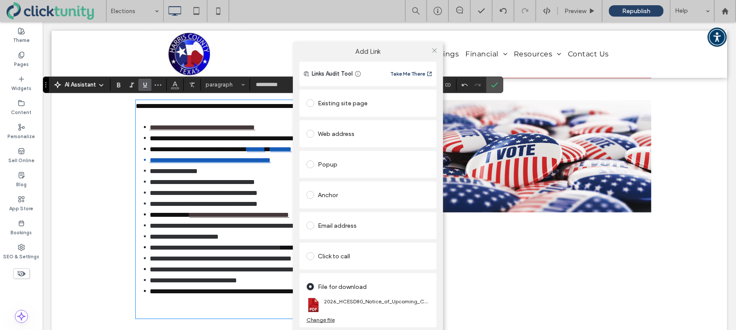
drag, startPoint x: 435, startPoint y: 49, endPoint x: 426, endPoint y: 49, distance: 8.7
click at [435, 49] on icon at bounding box center [434, 50] width 7 height 7
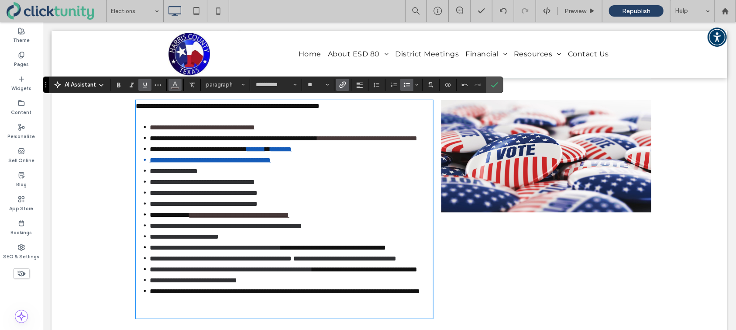
click at [174, 88] on span "Color" at bounding box center [175, 83] width 7 height 11
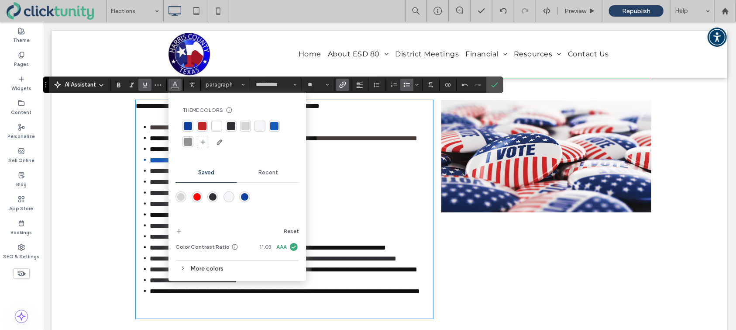
drag, startPoint x: 274, startPoint y: 128, endPoint x: 281, endPoint y: 128, distance: 7.4
click at [274, 128] on div "rgba(21, 92, 185, 1)" at bounding box center [274, 126] width 8 height 8
click at [336, 128] on li "**********" at bounding box center [290, 126] width 283 height 11
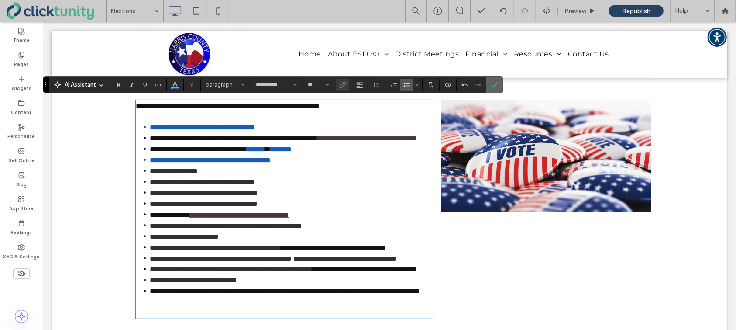
click at [496, 89] on span "Confirm" at bounding box center [494, 84] width 7 height 15
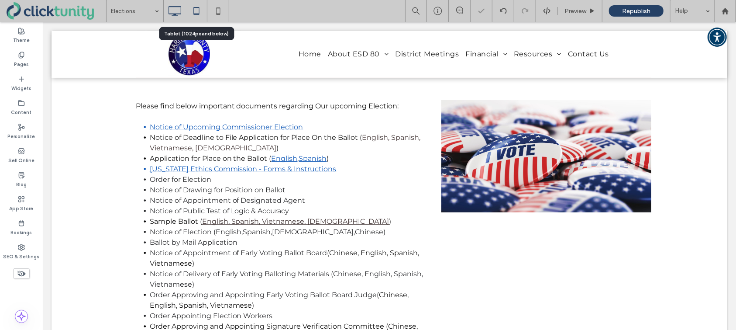
click at [198, 10] on icon at bounding box center [196, 10] width 17 height 17
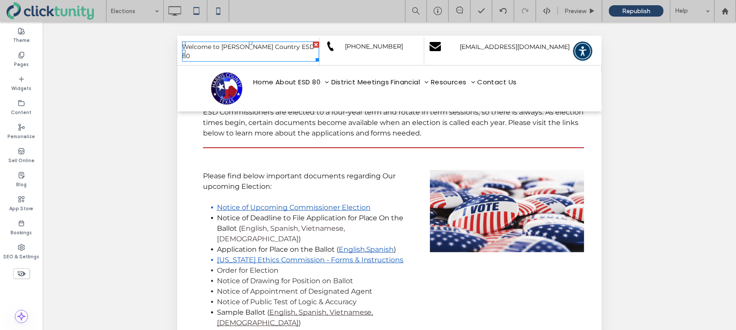
scroll to position [40, 0]
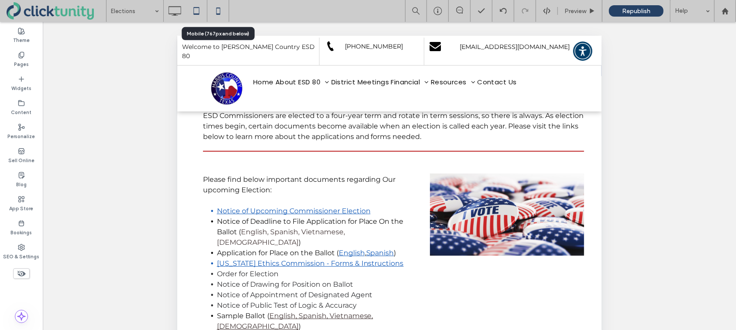
click at [222, 14] on icon at bounding box center [218, 10] width 17 height 17
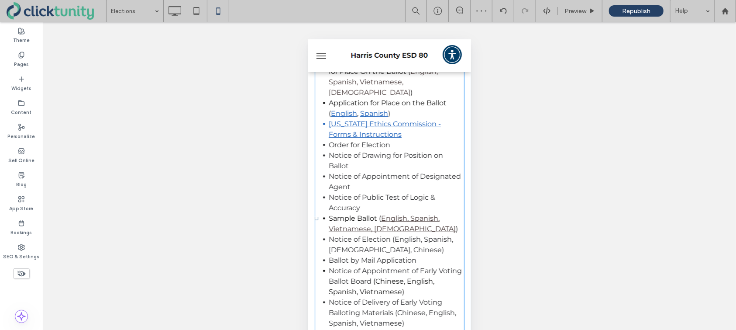
scroll to position [217, 0]
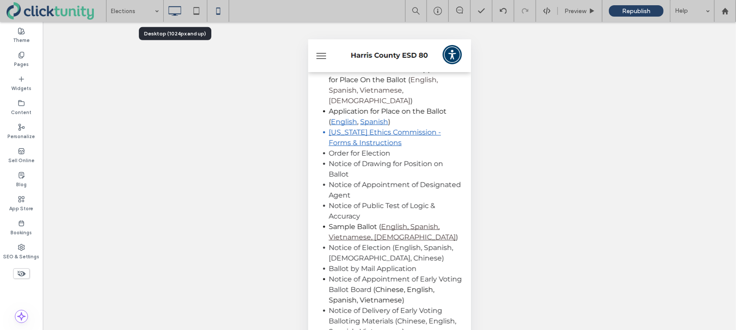
click at [176, 14] on use at bounding box center [175, 11] width 13 height 10
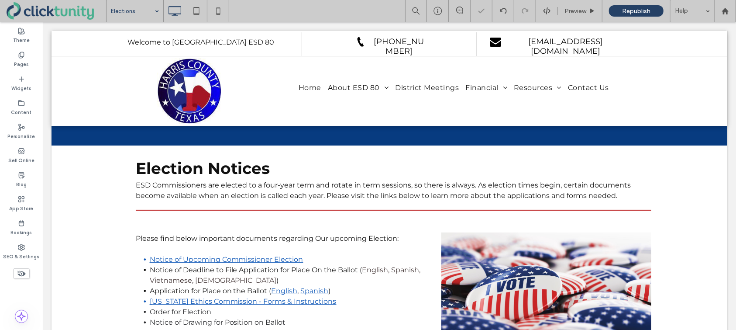
scroll to position [0, 0]
drag, startPoint x: 142, startPoint y: 26, endPoint x: 231, endPoint y: 29, distance: 89.1
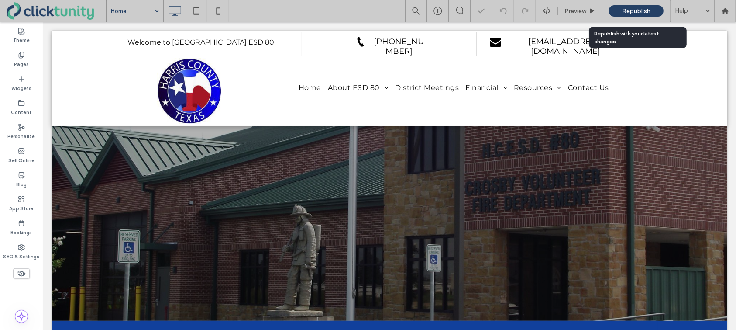
click at [631, 13] on span "Republish" at bounding box center [636, 10] width 28 height 7
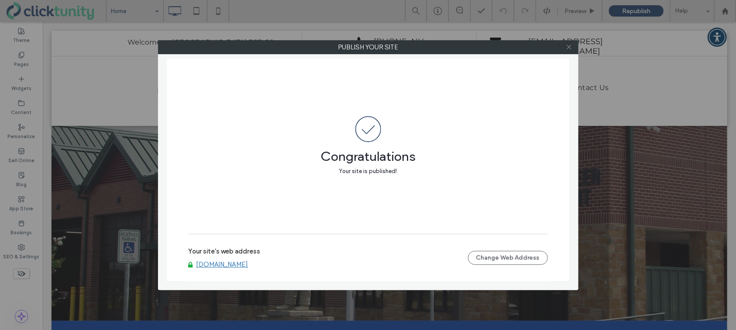
click at [569, 49] on icon at bounding box center [569, 47] width 7 height 7
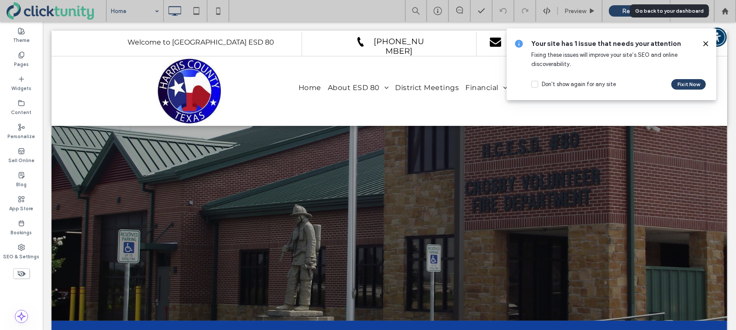
drag, startPoint x: 726, startPoint y: 8, endPoint x: 625, endPoint y: 10, distance: 101.3
click at [726, 8] on use at bounding box center [725, 10] width 7 height 7
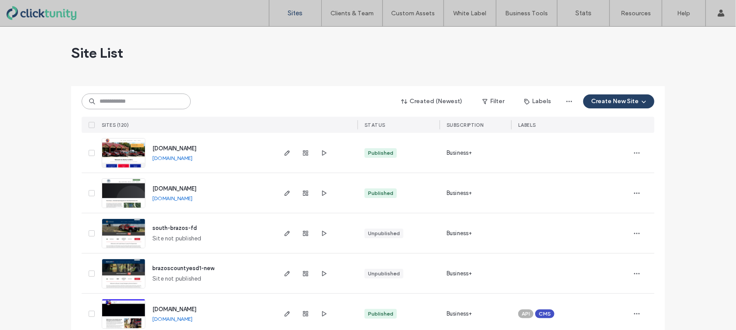
click at [144, 102] on input at bounding box center [136, 101] width 109 height 16
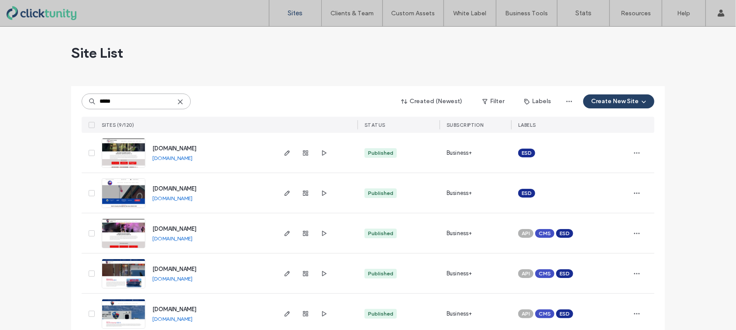
type input "*****"
click at [171, 187] on span "[DOMAIN_NAME]" at bounding box center [174, 188] width 44 height 7
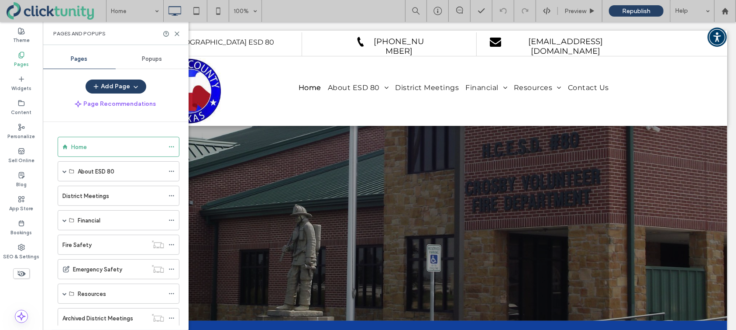
scroll to position [145, 0]
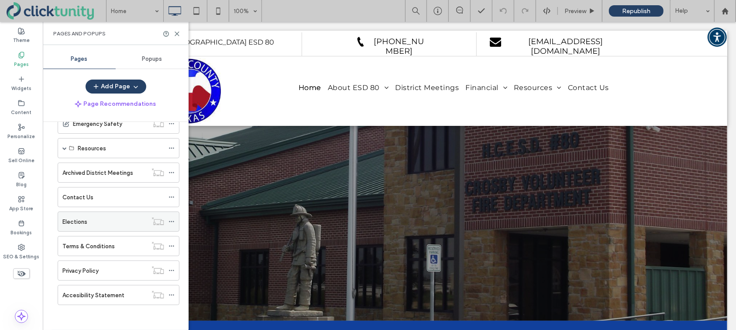
click at [175, 219] on div at bounding box center [174, 221] width 10 height 13
click at [172, 219] on icon at bounding box center [172, 221] width 6 height 6
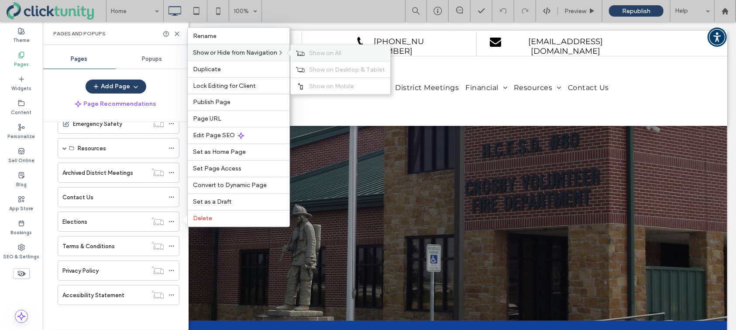
click at [303, 51] on icon at bounding box center [300, 53] width 9 height 6
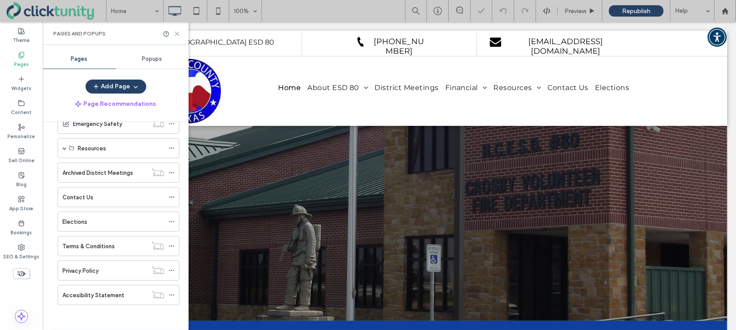
drag, startPoint x: 177, startPoint y: 34, endPoint x: 141, endPoint y: 15, distance: 41.6
click at [177, 34] on icon at bounding box center [177, 34] width 7 height 7
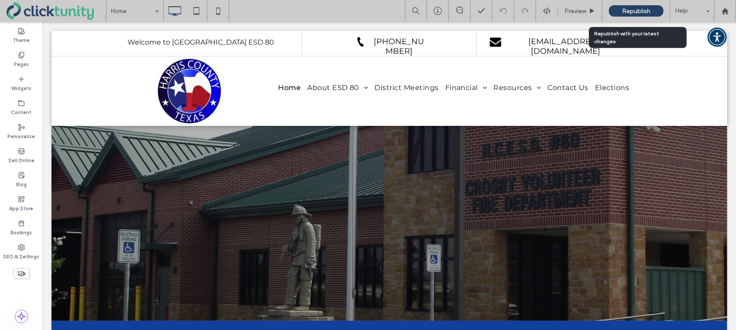
click at [617, 12] on div "Republish" at bounding box center [636, 10] width 55 height 11
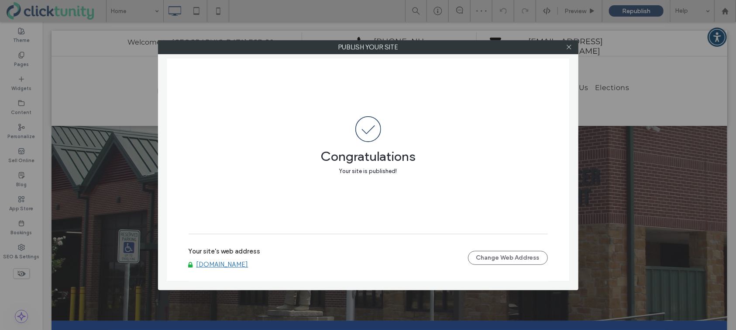
click at [240, 262] on link "[DOMAIN_NAME]" at bounding box center [222, 264] width 52 height 8
click at [569, 52] on span at bounding box center [569, 47] width 7 height 13
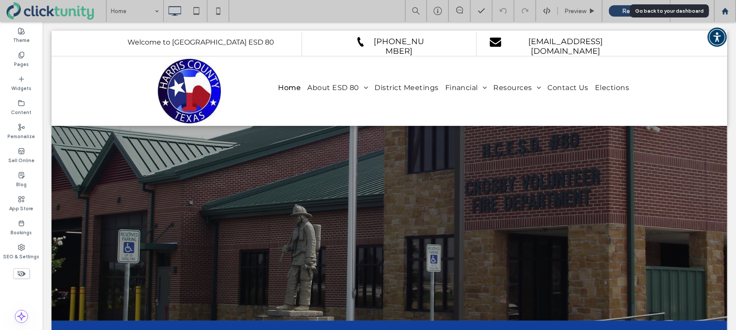
click at [725, 14] on icon at bounding box center [725, 10] width 7 height 7
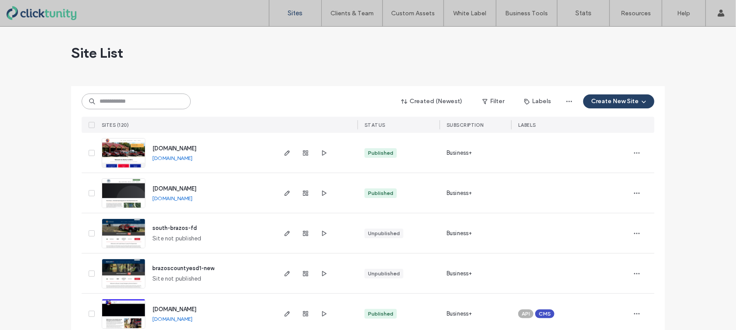
click at [153, 101] on input at bounding box center [136, 101] width 109 height 16
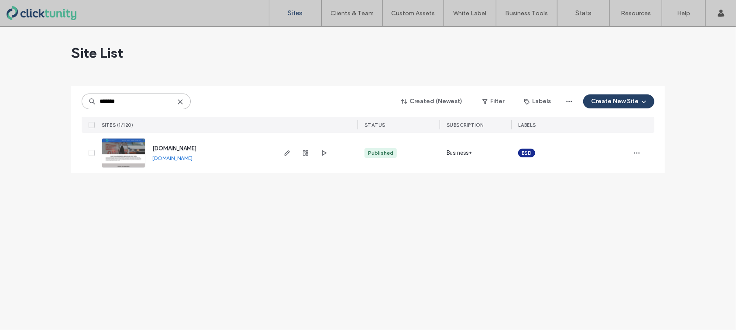
type input "*******"
click at [180, 147] on span "[DOMAIN_NAME]" at bounding box center [174, 148] width 44 height 7
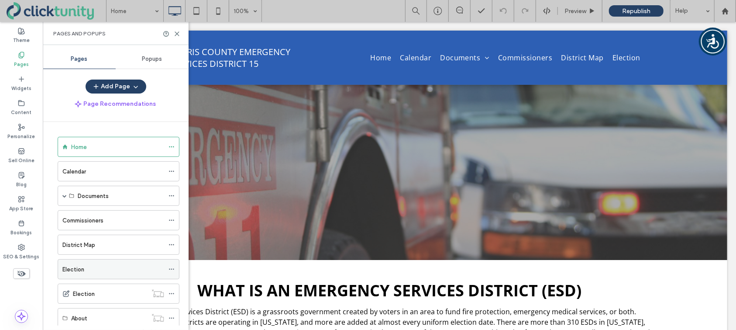
scroll to position [94, 0]
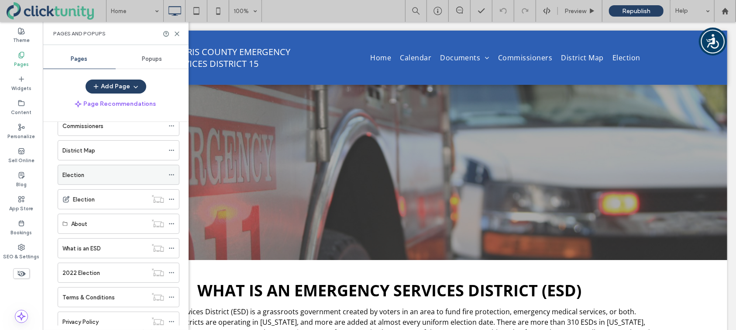
click at [90, 172] on div "Election" at bounding box center [113, 174] width 102 height 9
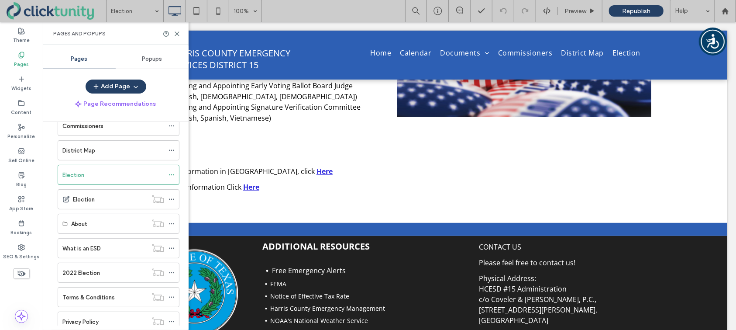
scroll to position [233, 0]
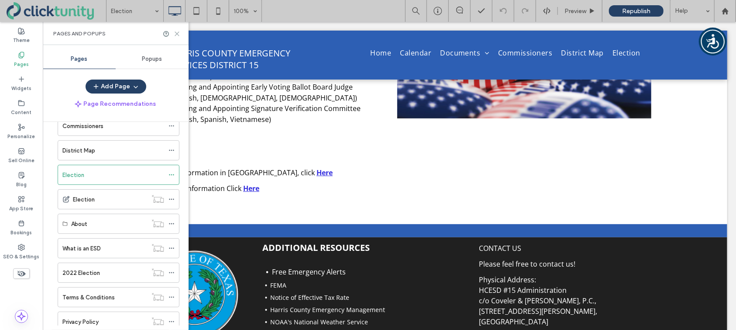
drag, startPoint x: 179, startPoint y: 33, endPoint x: 134, endPoint y: 56, distance: 50.4
click at [179, 33] on icon at bounding box center [177, 34] width 7 height 7
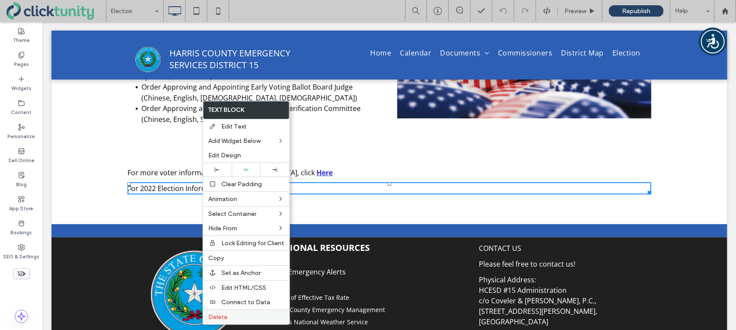
click at [227, 316] on label "Delete" at bounding box center [246, 316] width 76 height 7
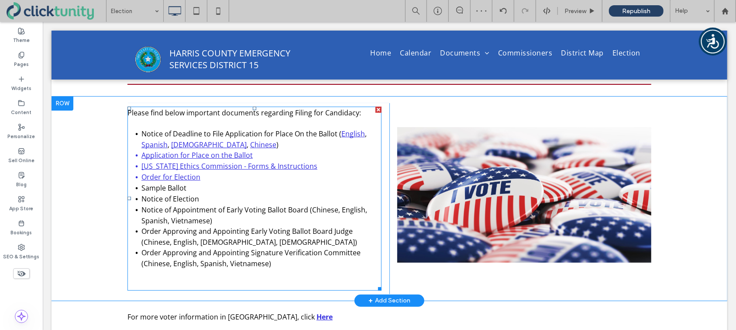
scroll to position [89, 0]
click at [141, 135] on span "Notice of Deadline to File Application for Place On the Ballot (" at bounding box center [241, 133] width 200 height 10
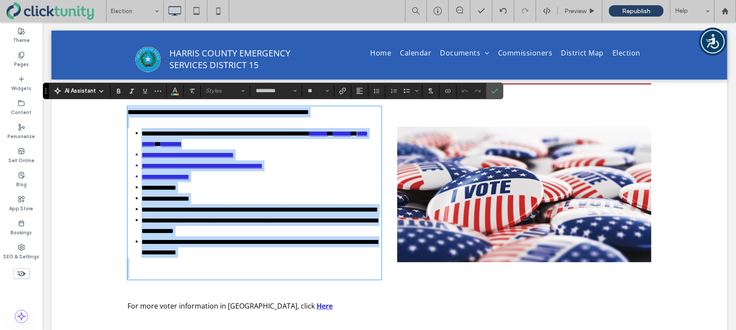
click at [141, 134] on span "**********" at bounding box center [225, 133] width 168 height 7
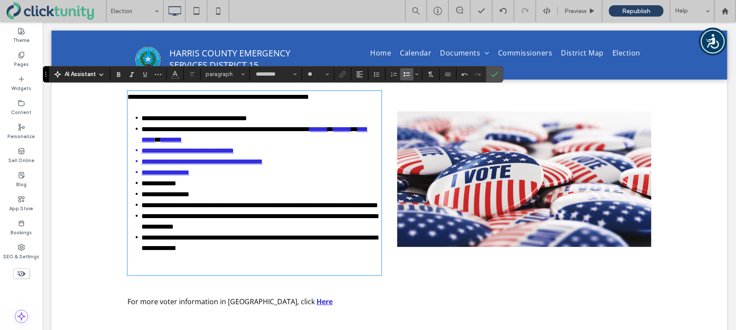
scroll to position [104, 0]
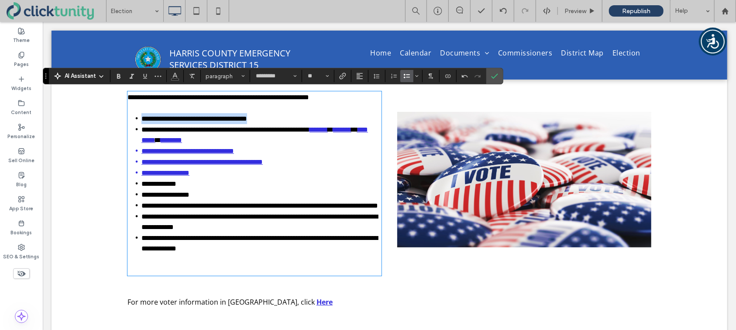
drag, startPoint x: 280, startPoint y: 118, endPoint x: 143, endPoint y: 118, distance: 136.7
click at [143, 118] on span "**********" at bounding box center [194, 118] width 106 height 7
click at [341, 80] on span "Link" at bounding box center [341, 76] width 4 height 12
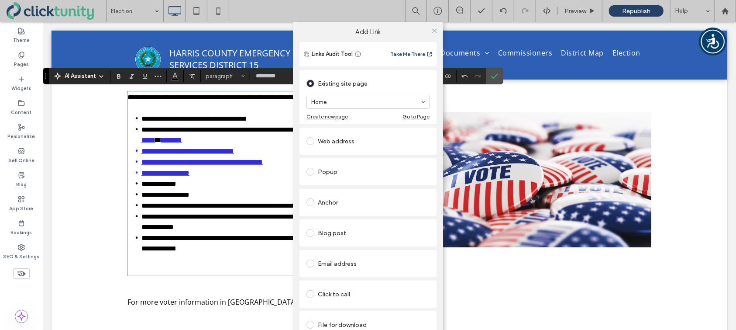
scroll to position [17, 0]
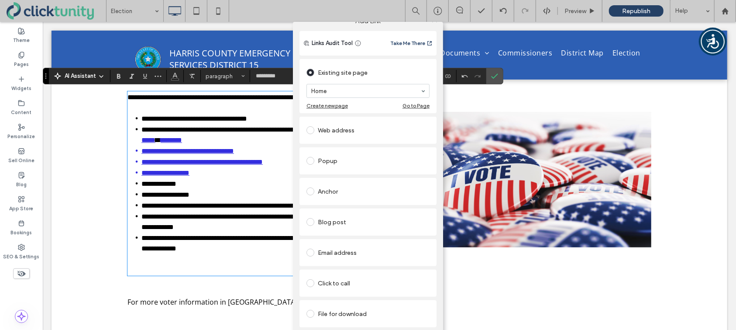
click at [309, 310] on span at bounding box center [311, 314] width 8 height 8
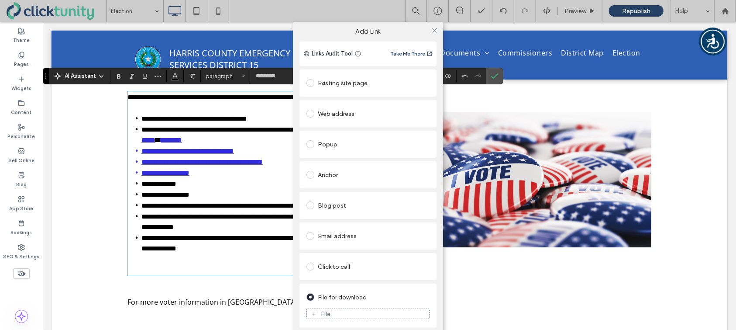
click at [313, 310] on span at bounding box center [313, 314] width 5 height 8
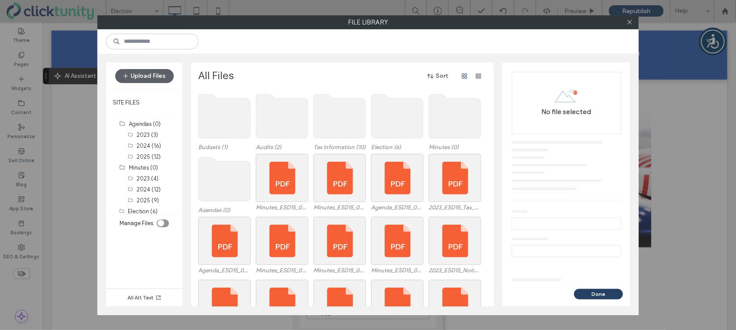
click at [415, 125] on use at bounding box center [398, 116] width 52 height 44
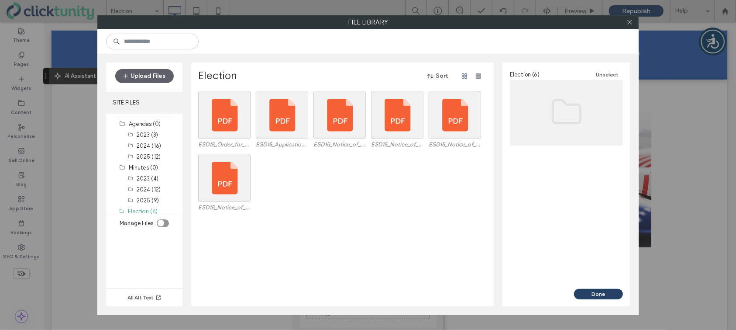
click at [156, 95] on label "SITE FILES" at bounding box center [144, 103] width 76 height 22
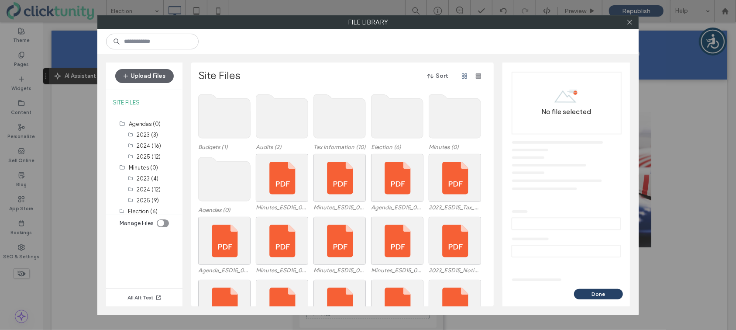
click at [161, 220] on div "toggle" at bounding box center [161, 223] width 7 height 7
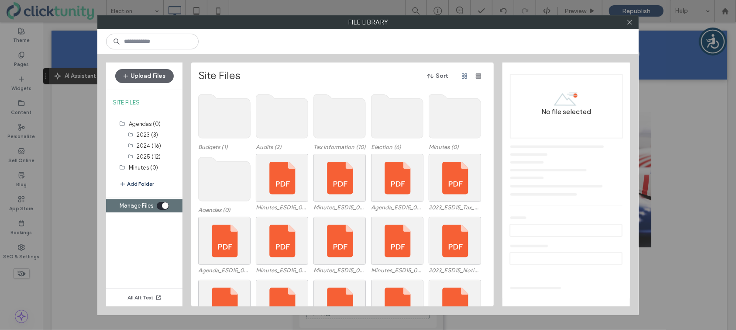
click at [135, 184] on button "Add Folder" at bounding box center [136, 183] width 35 height 9
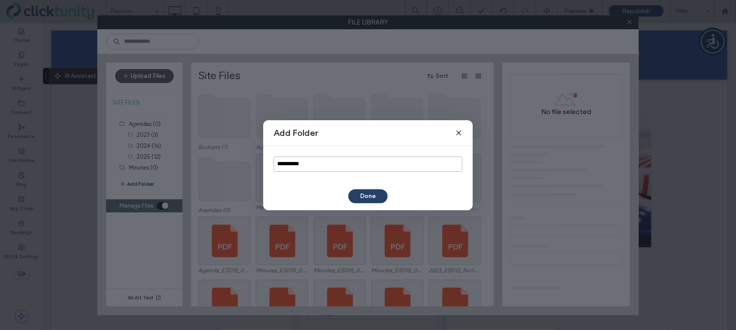
drag, startPoint x: 311, startPoint y: 166, endPoint x: 269, endPoint y: 160, distance: 43.2
click at [269, 160] on div "**********" at bounding box center [368, 164] width 210 height 36
type input "****"
click at [371, 195] on button "Done" at bounding box center [367, 196] width 39 height 14
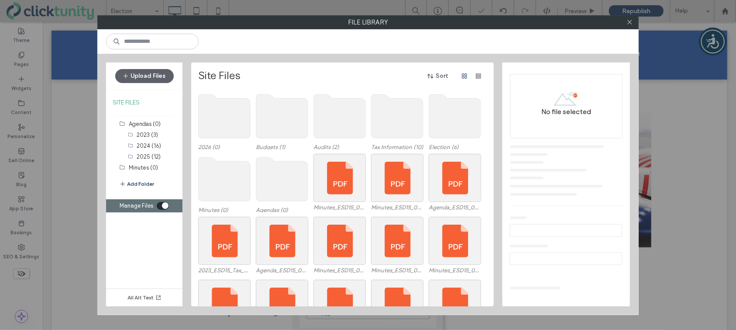
click at [229, 126] on use at bounding box center [225, 116] width 52 height 44
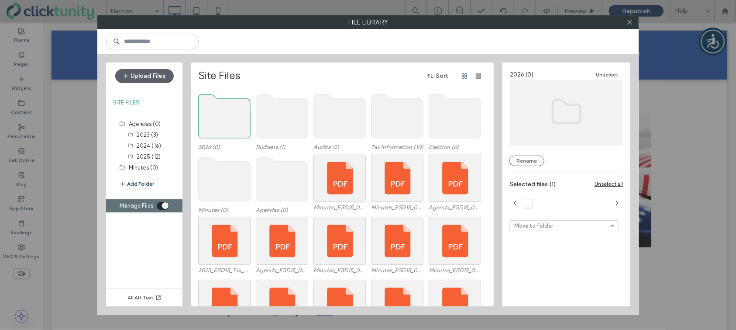
drag, startPoint x: 196, startPoint y: 123, endPoint x: 212, endPoint y: 124, distance: 15.3
click at [212, 124] on div "Site Files Sort 2026 (0) Budgets (1) Audits (2) Tax Information (10) Election (…" at bounding box center [342, 184] width 303 height 244
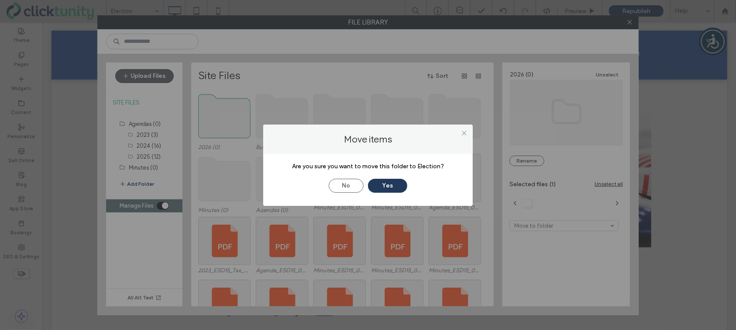
click at [394, 183] on button "Yes" at bounding box center [387, 186] width 39 height 14
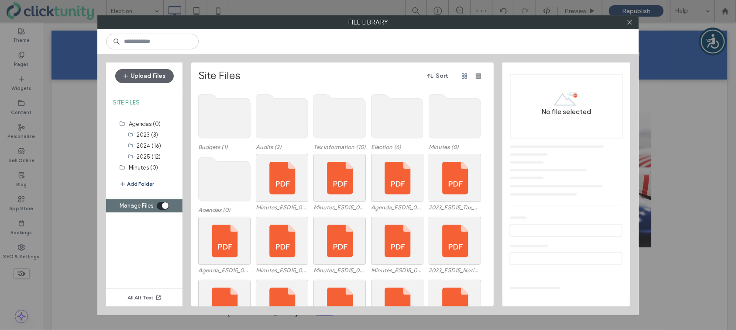
click at [165, 206] on div "toggle" at bounding box center [165, 205] width 7 height 7
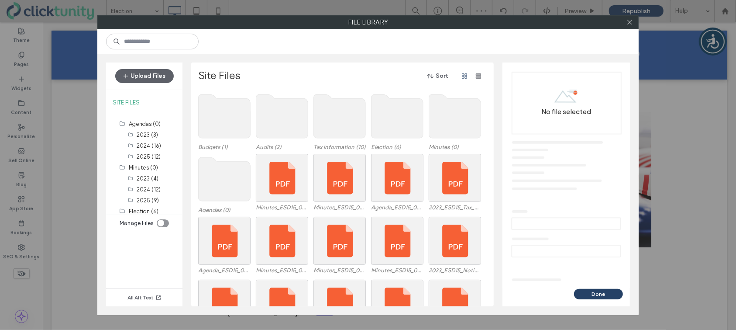
click at [391, 127] on use at bounding box center [398, 116] width 52 height 44
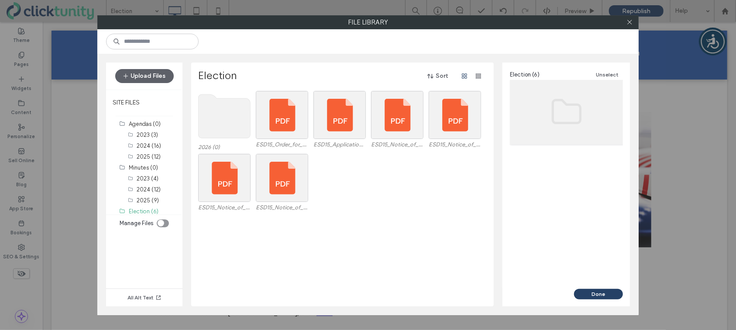
click at [391, 127] on div "2026 (0) ESD15_Order_for_Election_signed.pdf ESD15_Application_for_Place_on_Bal…" at bounding box center [344, 198] width 293 height 215
click at [220, 122] on use at bounding box center [225, 116] width 52 height 44
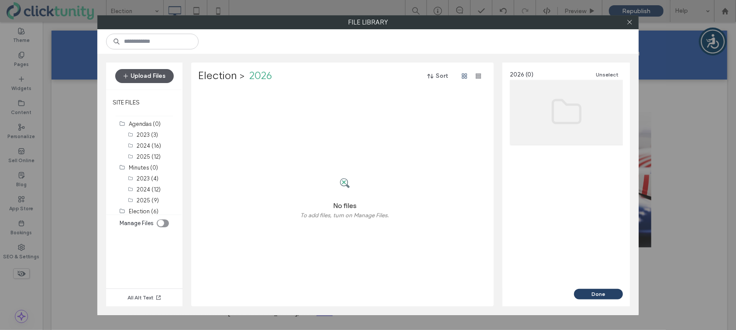
click at [141, 70] on button "Upload Files" at bounding box center [144, 76] width 59 height 14
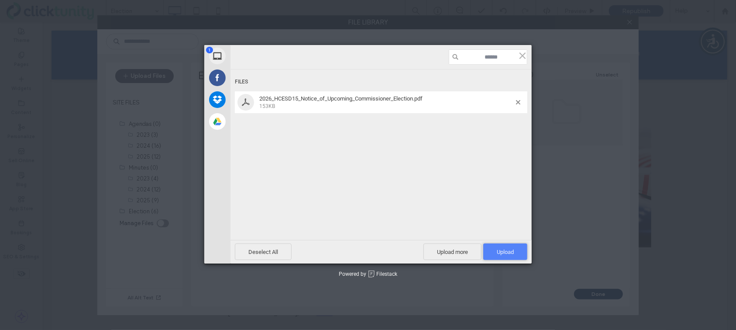
click at [483, 252] on span "Upload 1" at bounding box center [505, 251] width 44 height 17
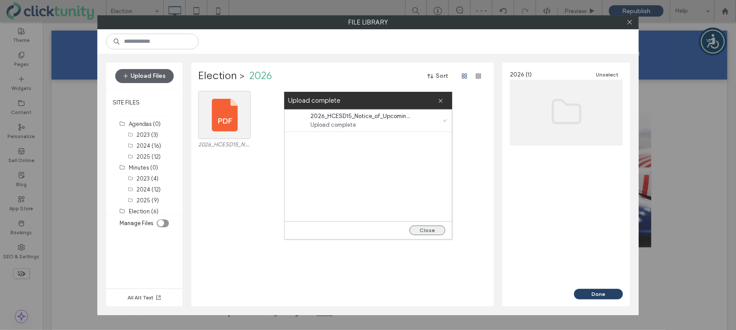
click at [433, 228] on button "Close" at bounding box center [428, 230] width 36 height 10
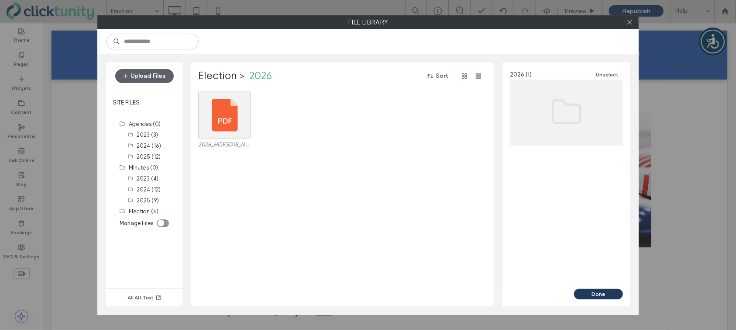
click at [595, 296] on button "Done" at bounding box center [598, 294] width 49 height 10
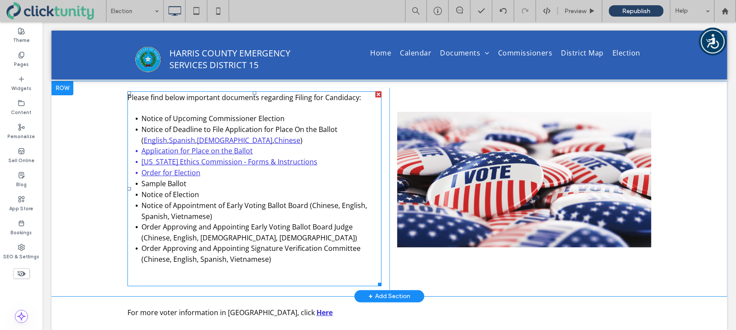
click at [273, 117] on link "Notice of Upcoming Commissioner Election" at bounding box center [212, 118] width 143 height 10
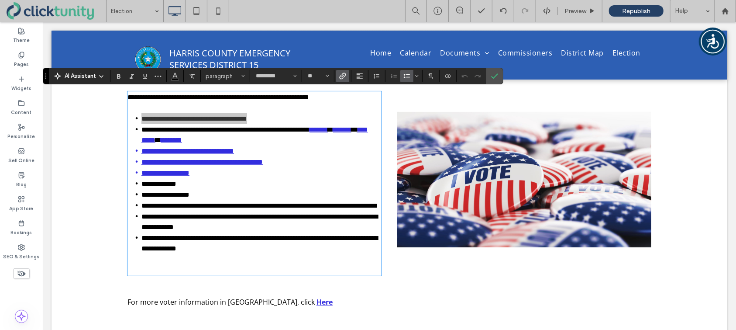
click at [344, 80] on span "Link" at bounding box center [342, 75] width 7 height 11
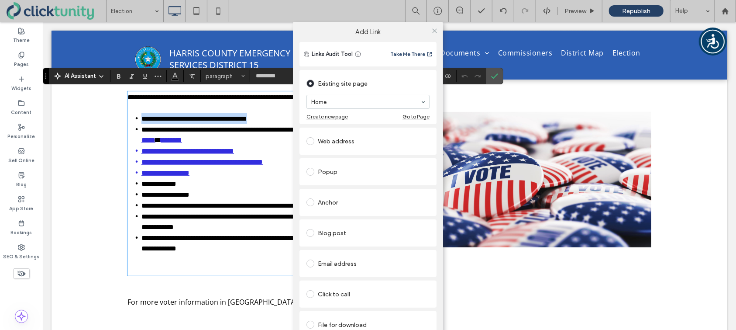
scroll to position [17, 0]
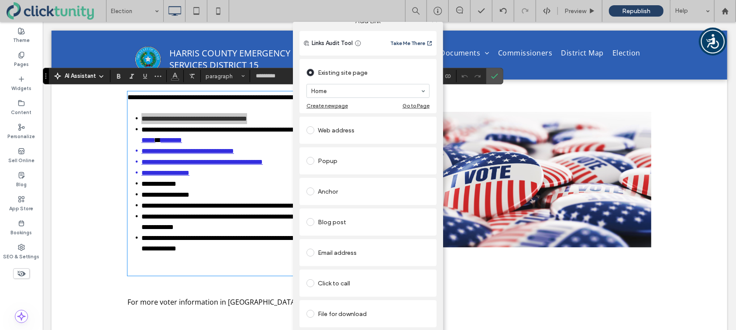
click at [309, 310] on span at bounding box center [311, 314] width 8 height 8
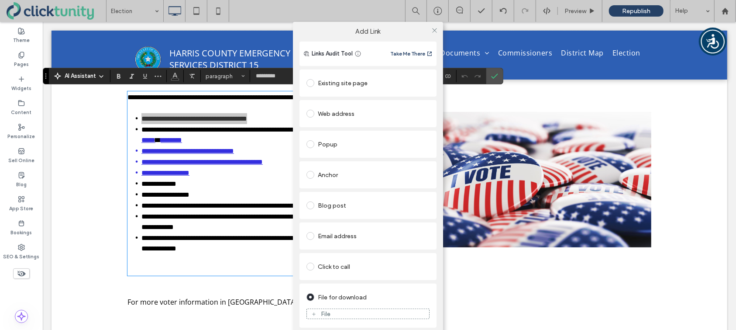
click at [314, 308] on figure "File" at bounding box center [368, 313] width 123 height 10
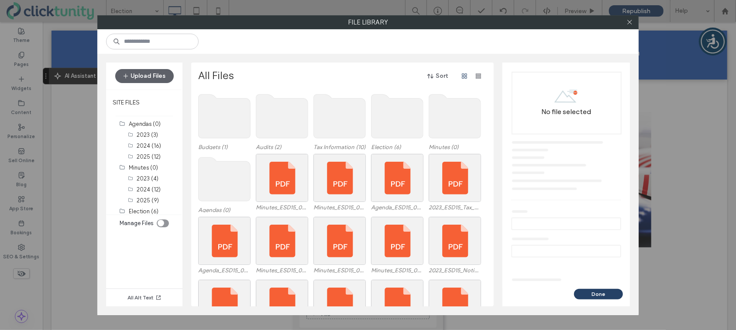
click at [394, 120] on use at bounding box center [398, 116] width 52 height 44
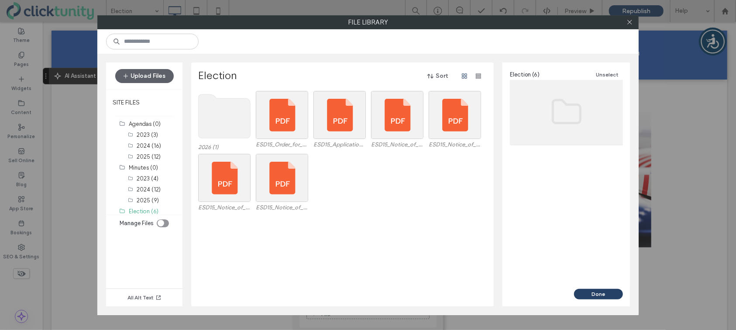
click at [228, 121] on use at bounding box center [225, 116] width 52 height 44
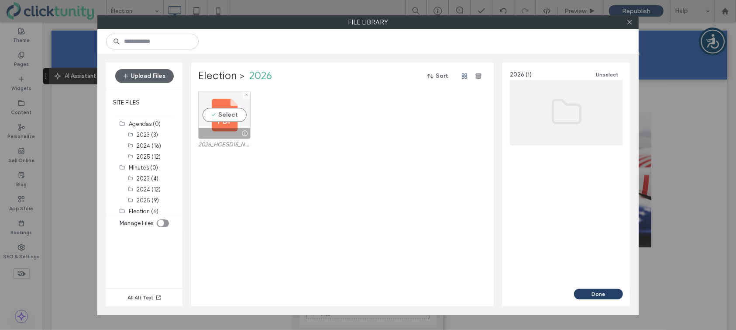
click at [228, 117] on div "Select" at bounding box center [224, 115] width 52 height 48
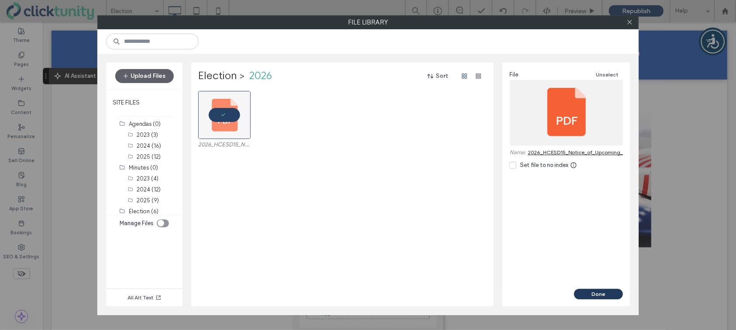
click at [603, 296] on button "Done" at bounding box center [598, 294] width 49 height 10
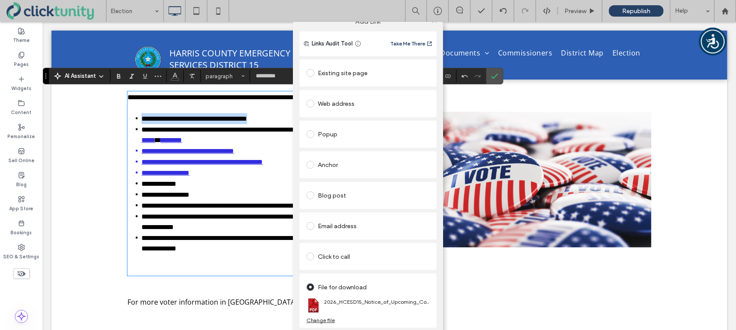
scroll to position [0, 0]
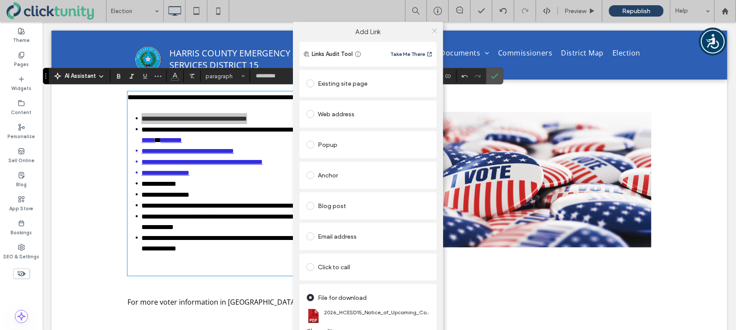
click at [433, 32] on use at bounding box center [434, 30] width 4 height 4
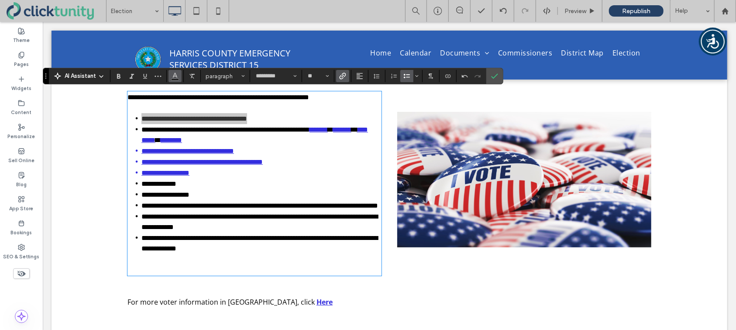
click at [175, 81] on span "Color" at bounding box center [175, 74] width 7 height 11
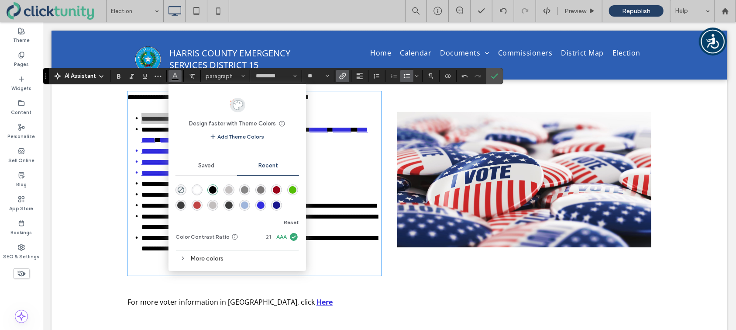
click at [259, 205] on div "rgba(51, 46, 223, 1)" at bounding box center [260, 204] width 7 height 7
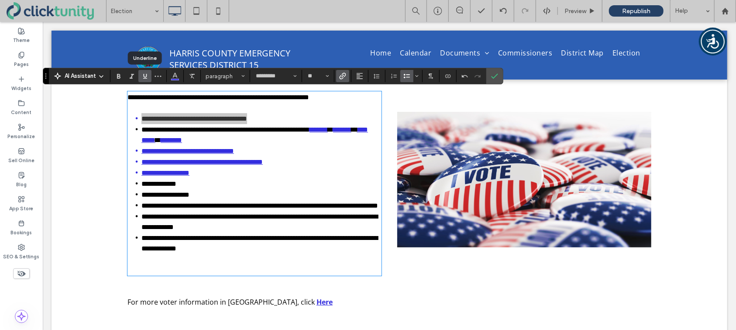
click at [146, 79] on span "Underline" at bounding box center [144, 75] width 7 height 11
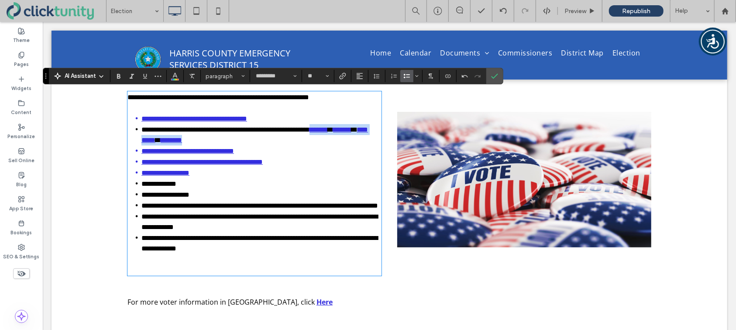
drag, startPoint x: 340, startPoint y: 129, endPoint x: 238, endPoint y: 140, distance: 102.3
click at [238, 140] on li "**********" at bounding box center [261, 134] width 240 height 21
click at [344, 78] on icon "Link" at bounding box center [342, 75] width 7 height 7
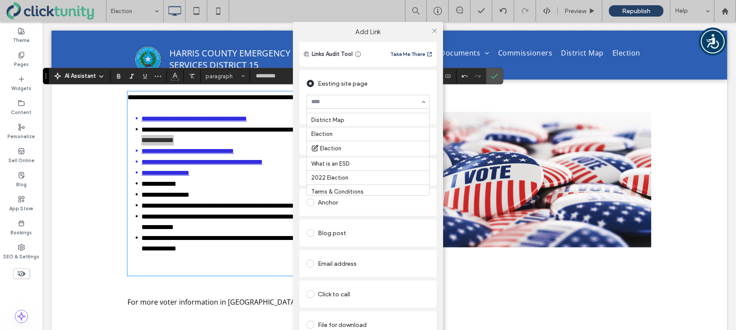
scroll to position [99, 0]
drag, startPoint x: 432, startPoint y: 32, endPoint x: 392, endPoint y: 50, distance: 44.4
click at [432, 32] on icon at bounding box center [434, 31] width 7 height 7
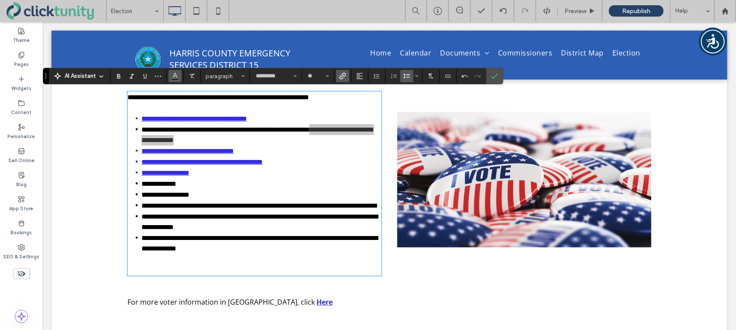
click at [174, 78] on icon "Color" at bounding box center [175, 75] width 7 height 7
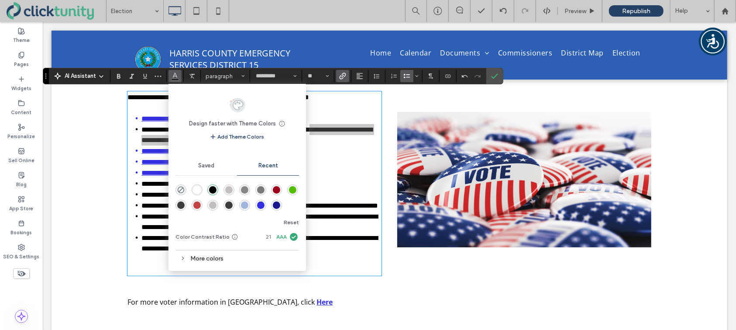
click at [212, 188] on div "rgba(0, 0, 0, 1)" at bounding box center [212, 189] width 7 height 7
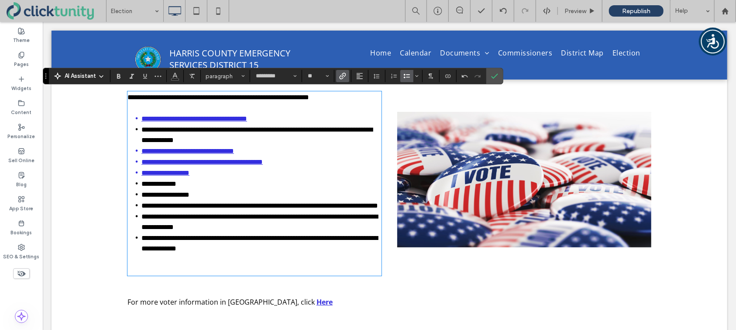
click at [203, 174] on li "**********" at bounding box center [261, 172] width 240 height 11
drag, startPoint x: 201, startPoint y: 173, endPoint x: 143, endPoint y: 169, distance: 58.3
click at [143, 169] on li "**********" at bounding box center [261, 172] width 240 height 11
click at [339, 76] on icon "Link" at bounding box center [342, 75] width 7 height 7
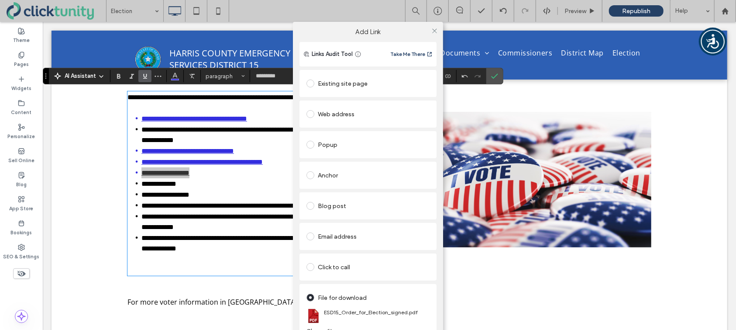
click at [343, 89] on div "Existing site page" at bounding box center [368, 83] width 123 height 14
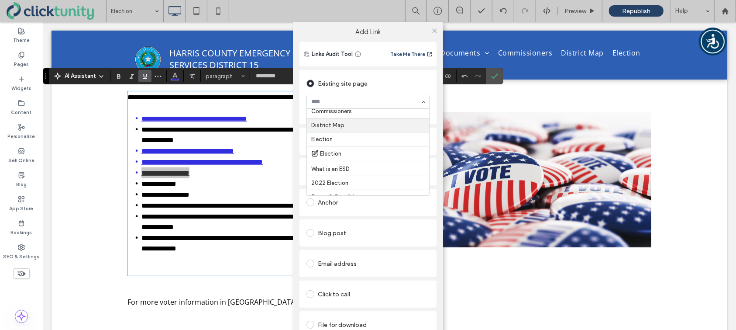
scroll to position [95, 0]
click at [433, 31] on icon at bounding box center [434, 31] width 7 height 7
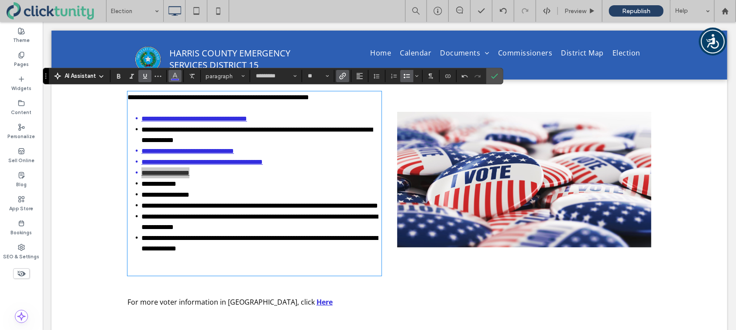
click at [174, 79] on span "Color" at bounding box center [175, 74] width 7 height 11
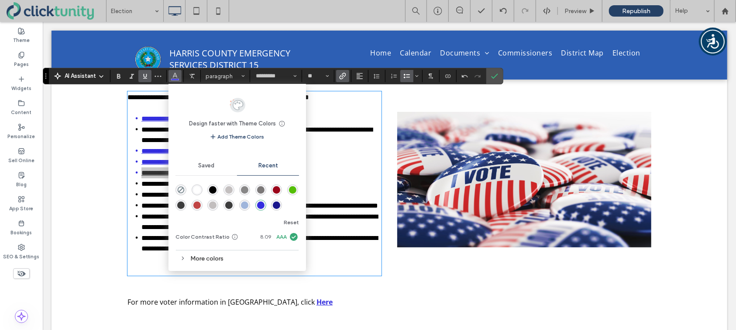
click at [212, 190] on div "rgba(0, 0, 0, 1)" at bounding box center [212, 189] width 7 height 7
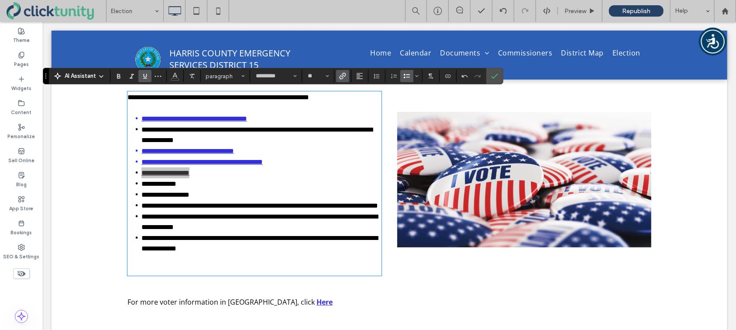
click at [147, 80] on span "Underline" at bounding box center [144, 75] width 7 height 11
click at [237, 178] on li "**********" at bounding box center [261, 183] width 240 height 11
drag, startPoint x: 493, startPoint y: 75, endPoint x: 450, endPoint y: 53, distance: 48.2
click at [493, 75] on icon "Confirm" at bounding box center [494, 75] width 7 height 7
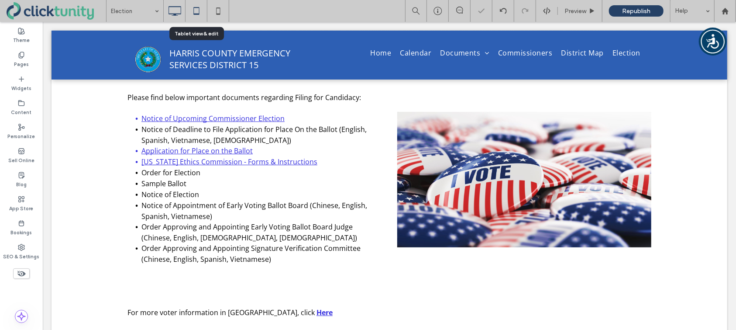
drag, startPoint x: 200, startPoint y: 12, endPoint x: 205, endPoint y: 14, distance: 6.3
click at [200, 12] on icon at bounding box center [196, 10] width 17 height 17
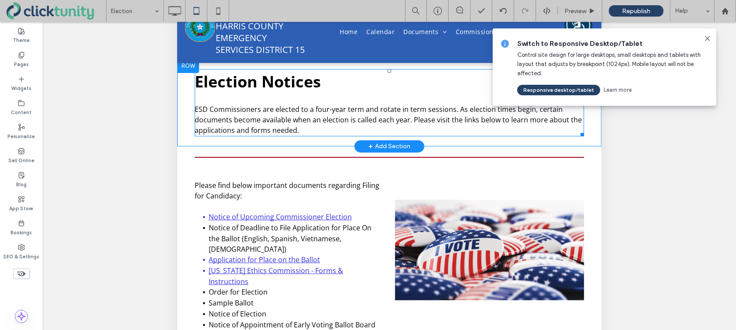
scroll to position [29, 0]
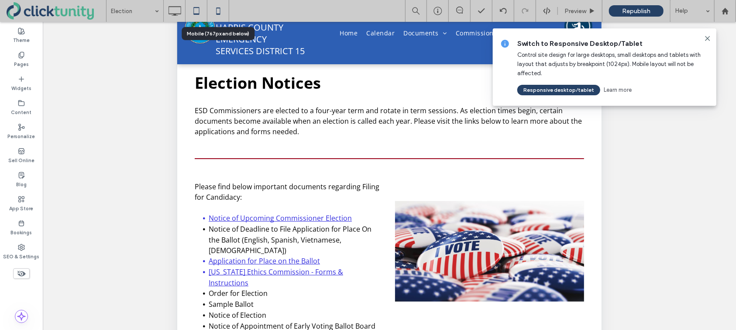
click at [218, 14] on use at bounding box center [218, 10] width 4 height 7
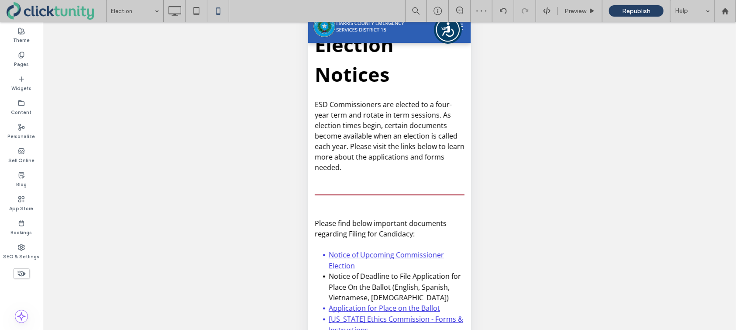
scroll to position [22, 0]
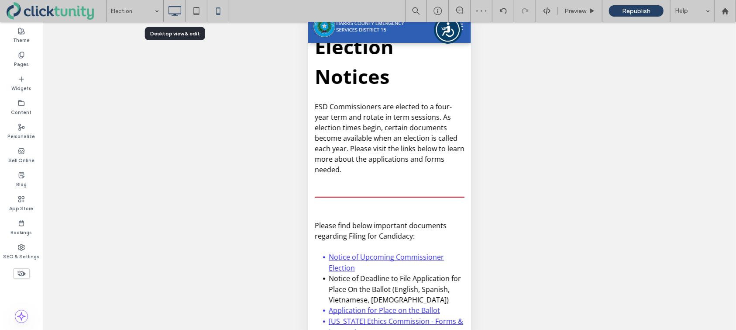
click at [176, 14] on use at bounding box center [175, 11] width 13 height 10
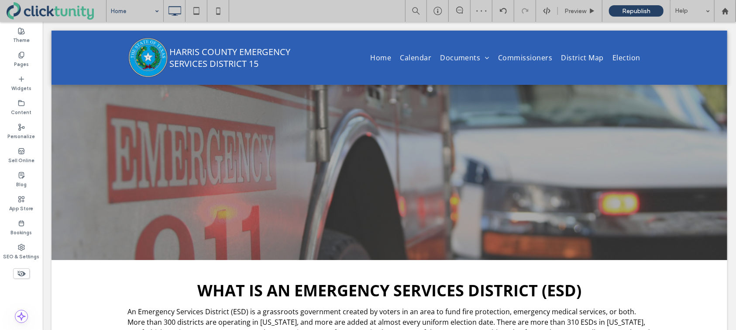
scroll to position [0, 0]
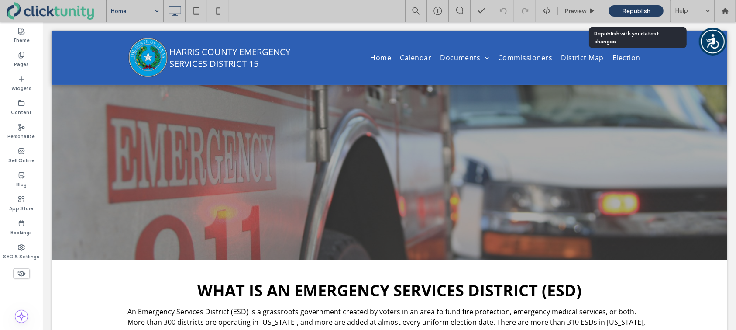
click at [632, 10] on span "Republish" at bounding box center [636, 10] width 28 height 7
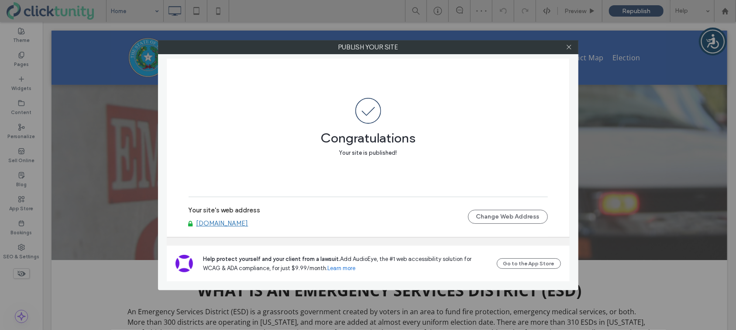
click at [221, 224] on link "www.hcesd15.org" at bounding box center [222, 223] width 52 height 8
click at [569, 49] on icon at bounding box center [569, 47] width 7 height 7
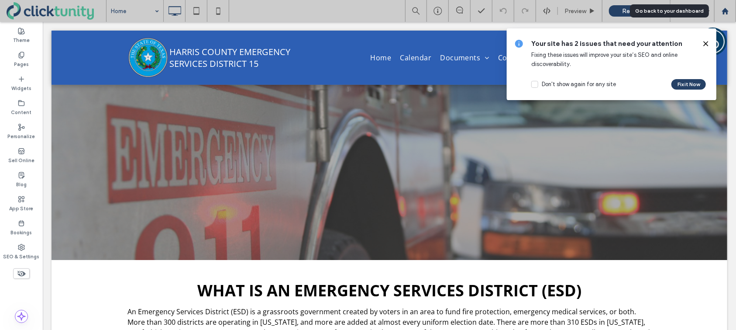
click at [725, 12] on icon at bounding box center [725, 10] width 7 height 7
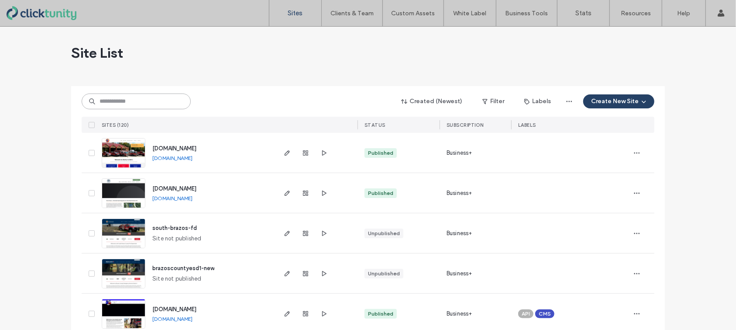
click at [140, 106] on input at bounding box center [136, 101] width 109 height 16
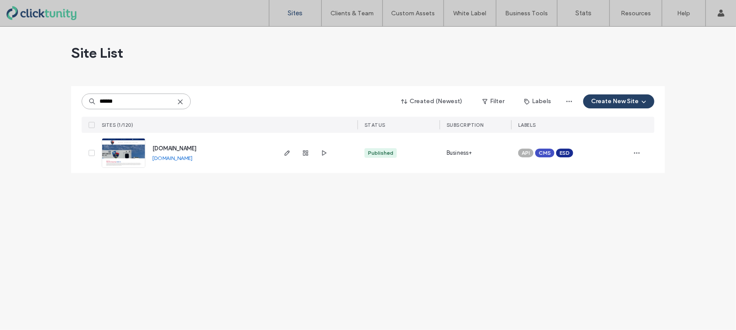
type input "******"
click at [161, 150] on span "[DOMAIN_NAME]" at bounding box center [174, 148] width 44 height 7
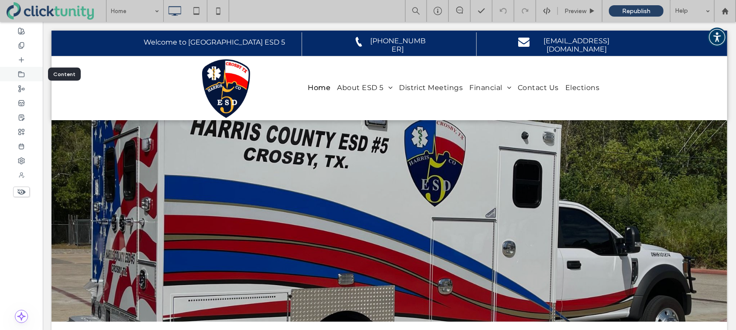
click at [28, 80] on div at bounding box center [21, 74] width 43 height 14
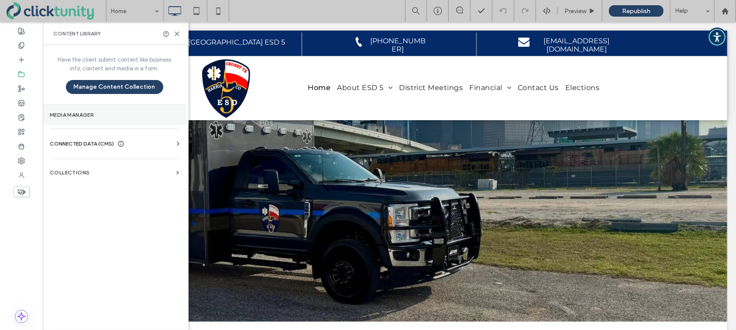
click at [69, 112] on label "Media Manager" at bounding box center [114, 115] width 129 height 6
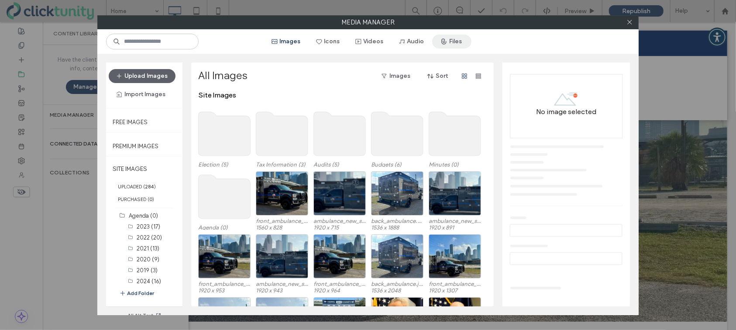
click at [463, 44] on button "Files" at bounding box center [451, 41] width 39 height 14
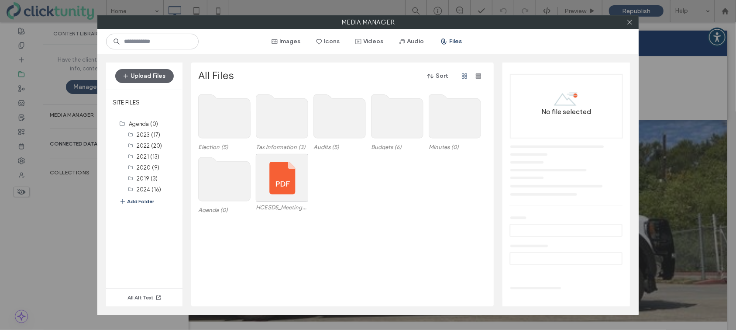
click at [230, 164] on use at bounding box center [225, 179] width 52 height 44
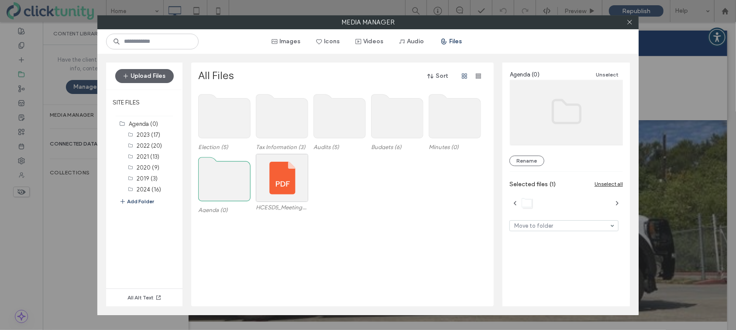
click at [230, 164] on use at bounding box center [225, 179] width 52 height 44
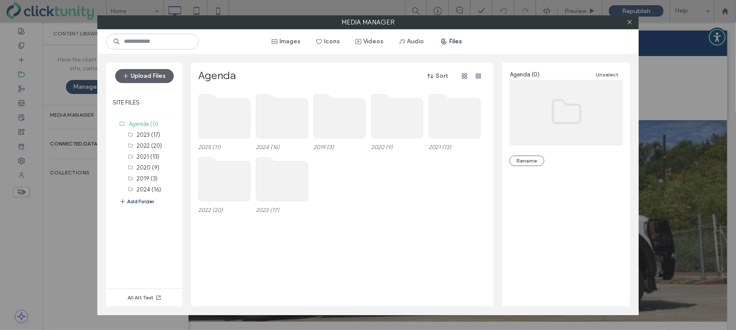
click at [207, 131] on use at bounding box center [225, 116] width 52 height 44
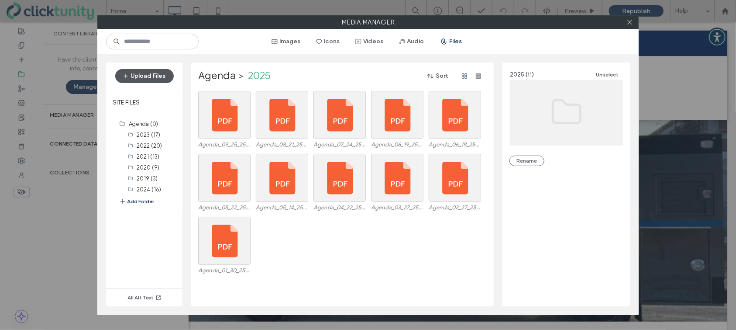
click at [161, 77] on button "Upload Files" at bounding box center [144, 76] width 59 height 14
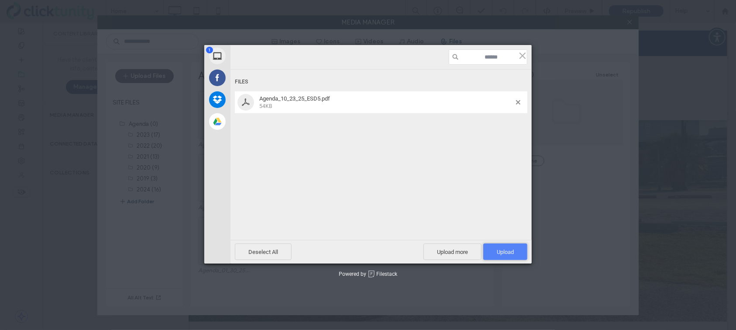
click at [509, 254] on span "Upload 1" at bounding box center [505, 251] width 17 height 7
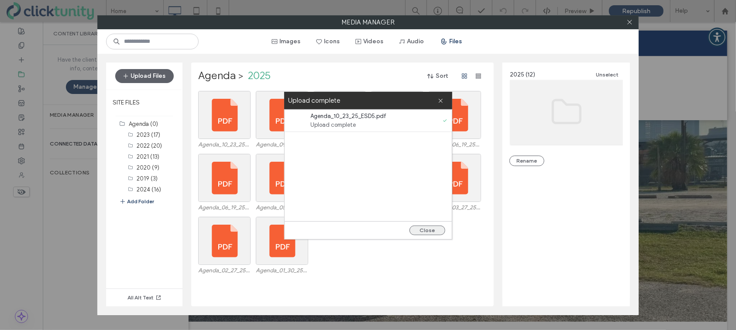
click at [428, 227] on button "Close" at bounding box center [428, 230] width 36 height 10
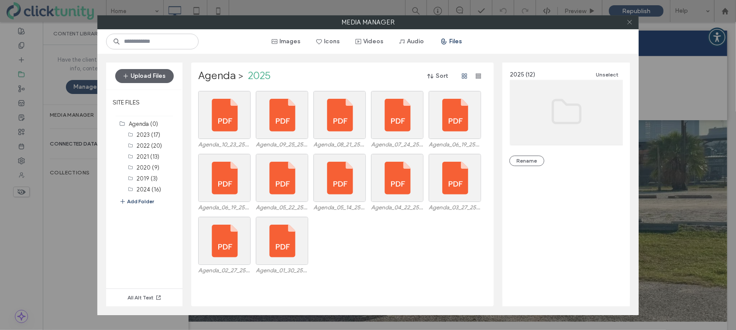
click at [630, 24] on icon at bounding box center [630, 22] width 7 height 7
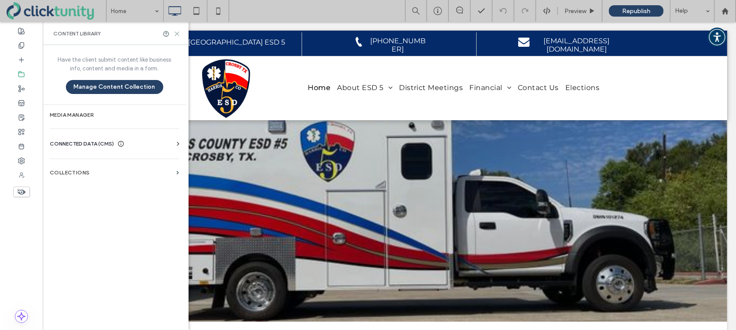
click at [177, 34] on icon at bounding box center [177, 34] width 7 height 7
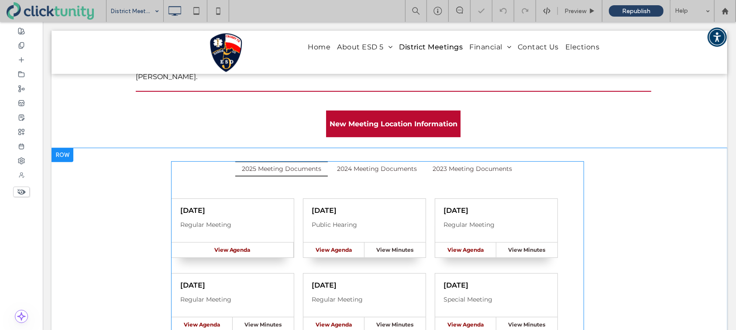
scroll to position [141, 0]
click at [196, 182] on span at bounding box center [377, 323] width 413 height 327
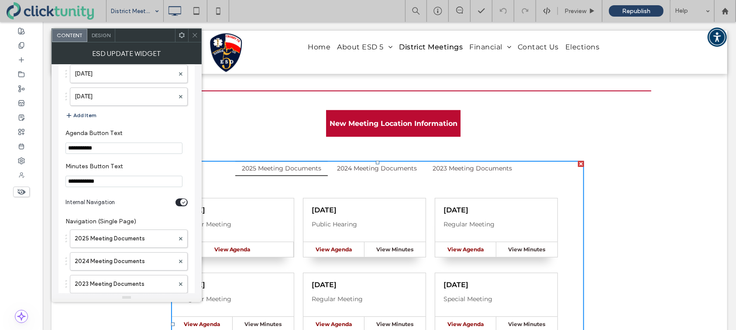
scroll to position [1658, 0]
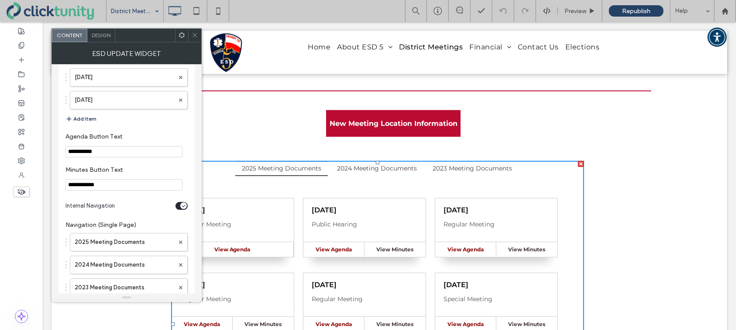
click at [87, 114] on button "Add Item" at bounding box center [80, 119] width 31 height 10
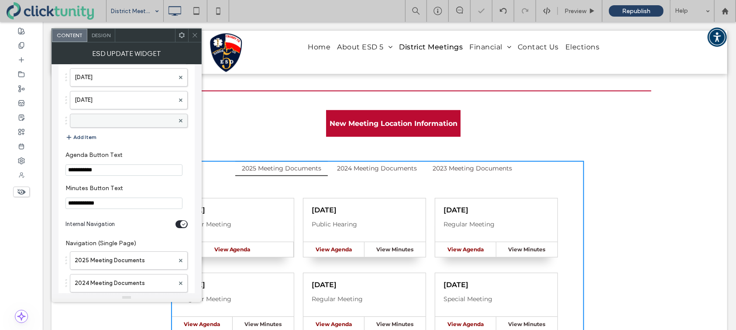
click at [98, 116] on label at bounding box center [125, 120] width 100 height 9
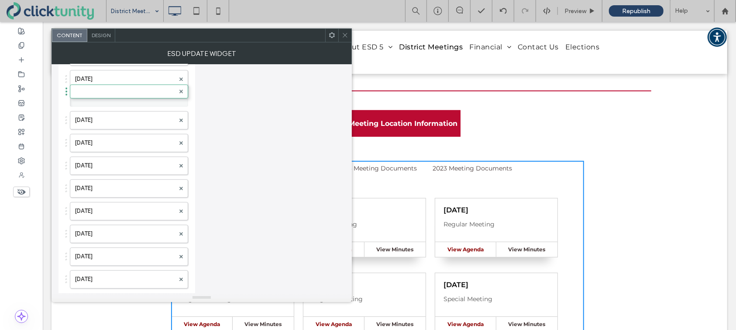
scroll to position [1430, 0]
drag, startPoint x: 114, startPoint y: 276, endPoint x: 122, endPoint y: 67, distance: 208.4
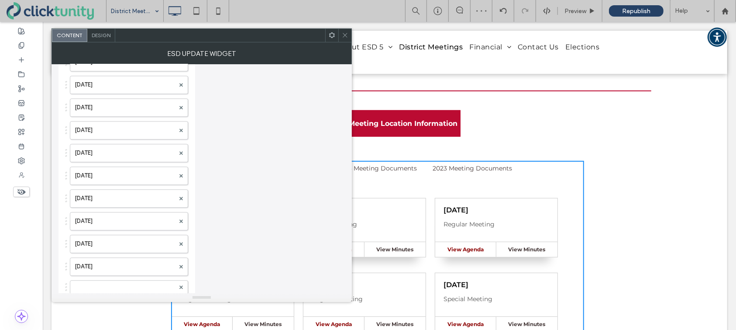
scroll to position [1241, 0]
click at [100, 284] on label at bounding box center [125, 288] width 100 height 9
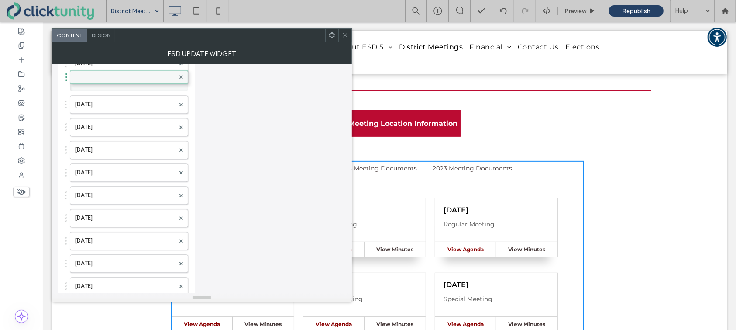
drag, startPoint x: 101, startPoint y: 280, endPoint x: 134, endPoint y: 71, distance: 211.4
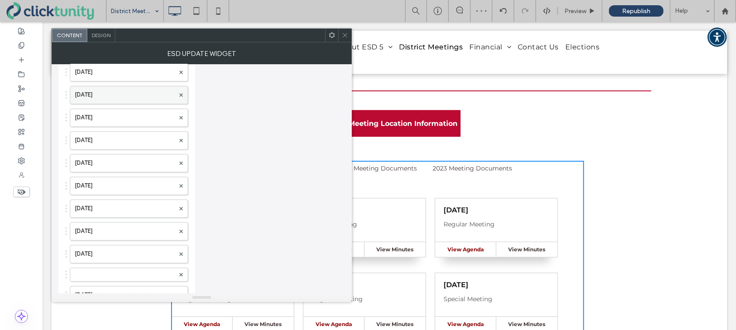
scroll to position [1052, 0]
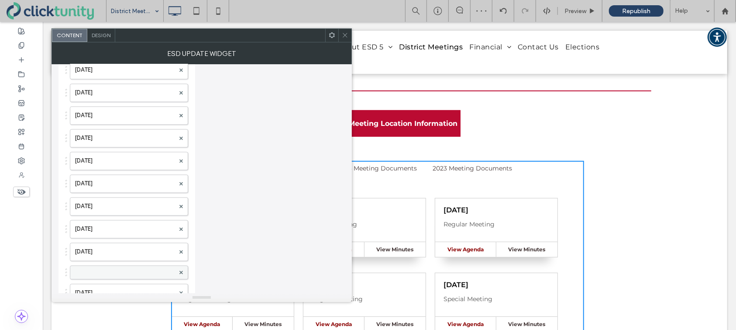
click at [111, 269] on label at bounding box center [125, 272] width 100 height 9
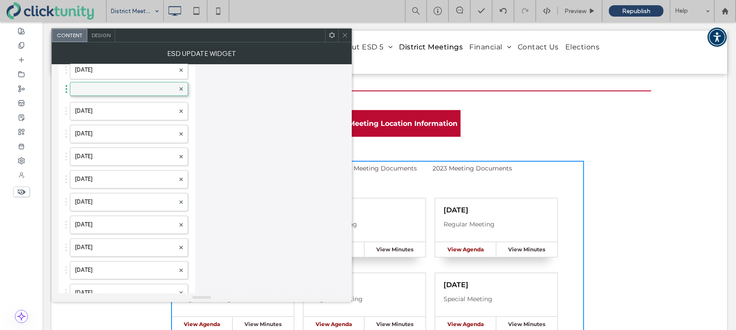
drag, startPoint x: 114, startPoint y: 269, endPoint x: 118, endPoint y: 86, distance: 183.4
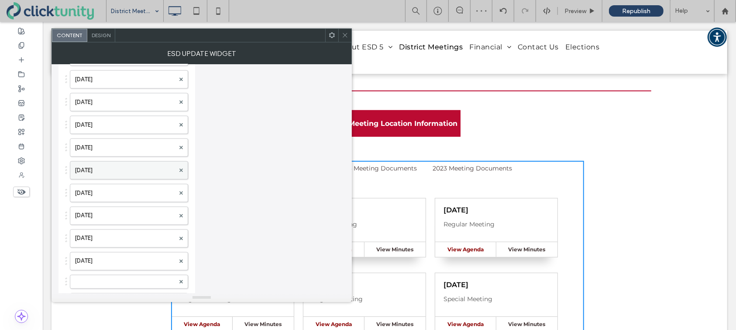
scroll to position [858, 0]
click at [136, 280] on label at bounding box center [125, 284] width 100 height 9
drag, startPoint x: 136, startPoint y: 269, endPoint x: 145, endPoint y: 69, distance: 199.7
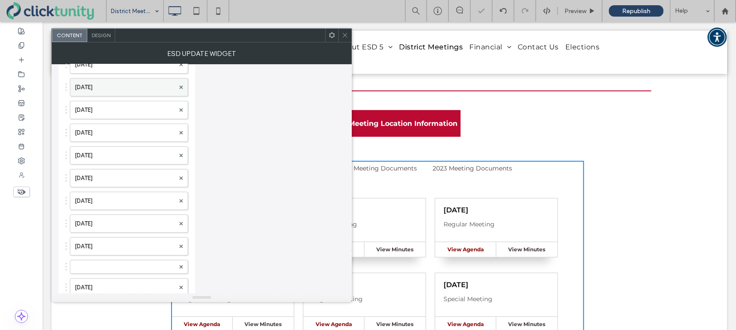
scroll to position [659, 0]
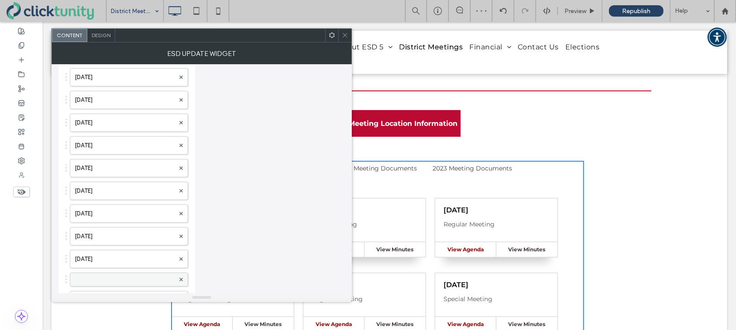
click at [122, 283] on div at bounding box center [129, 279] width 118 height 14
click at [123, 276] on label at bounding box center [125, 279] width 100 height 9
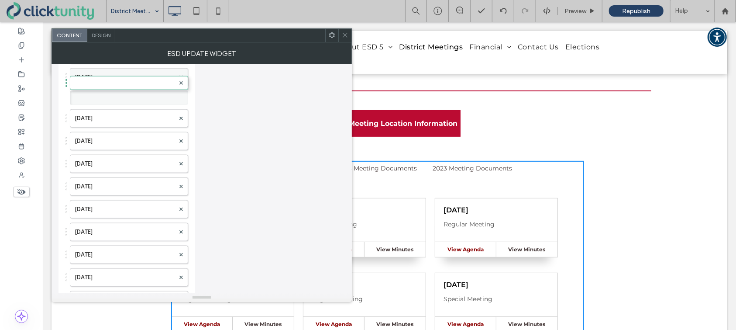
drag, startPoint x: 123, startPoint y: 276, endPoint x: 130, endPoint y: 78, distance: 197.9
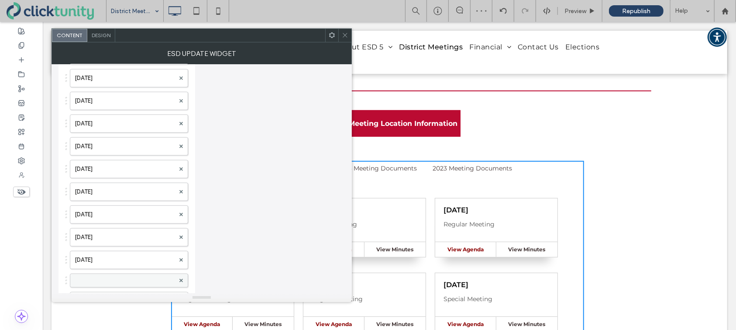
click at [118, 276] on label at bounding box center [125, 280] width 100 height 9
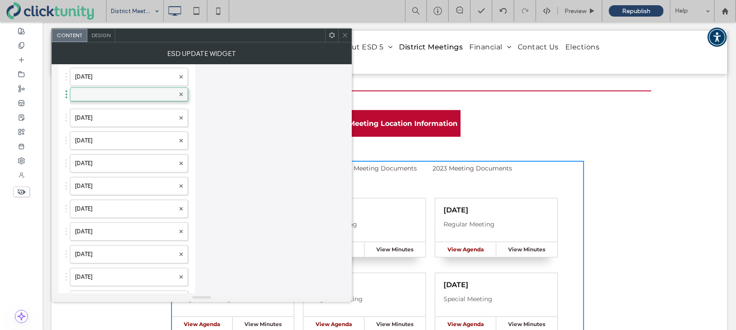
drag, startPoint x: 117, startPoint y: 276, endPoint x: 124, endPoint y: 87, distance: 188.3
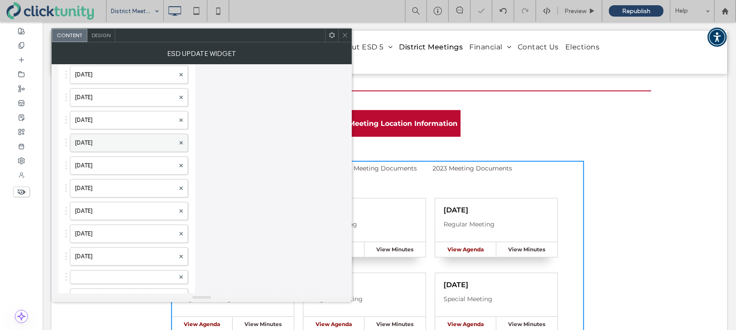
scroll to position [296, 0]
click at [112, 275] on label at bounding box center [125, 279] width 100 height 9
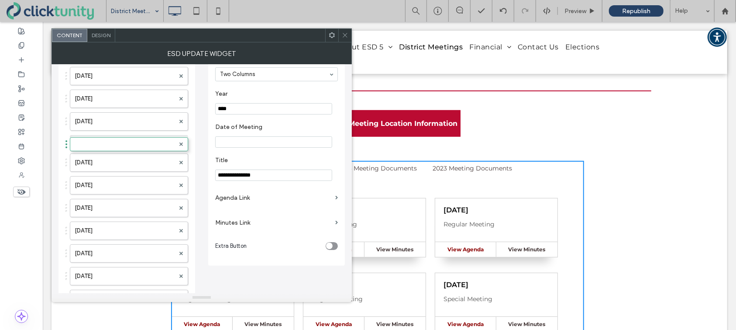
drag, startPoint x: 112, startPoint y: 276, endPoint x: 126, endPoint y: 69, distance: 206.6
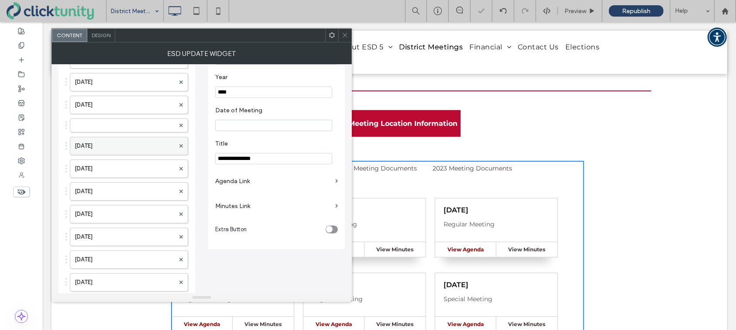
scroll to position [0, 0]
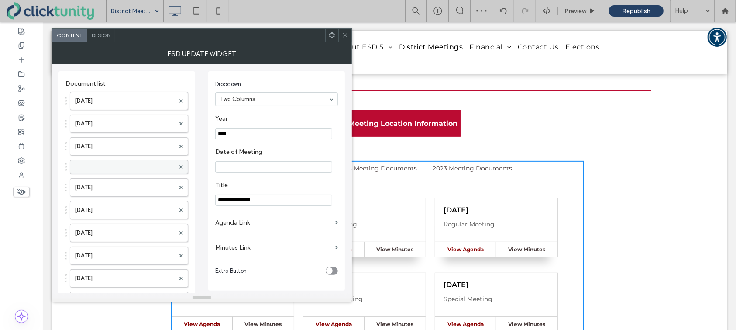
click at [110, 162] on label at bounding box center [125, 166] width 100 height 9
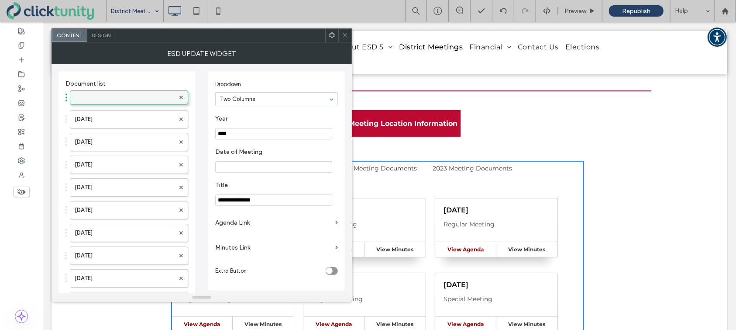
drag, startPoint x: 113, startPoint y: 164, endPoint x: 119, endPoint y: 92, distance: 72.7
drag, startPoint x: 116, startPoint y: 96, endPoint x: 142, endPoint y: 106, distance: 28.1
click at [116, 96] on label at bounding box center [125, 98] width 100 height 9
drag, startPoint x: 228, startPoint y: 134, endPoint x: 241, endPoint y: 134, distance: 12.2
click at [241, 134] on input "****" at bounding box center [273, 133] width 117 height 11
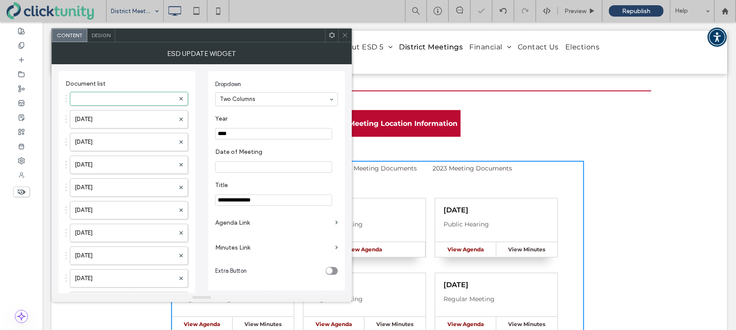
type input "****"
click at [243, 166] on input "Date of Meeting" at bounding box center [273, 166] width 117 height 11
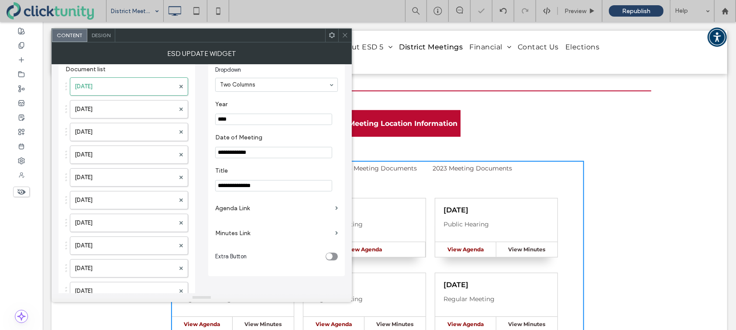
scroll to position [20, 0]
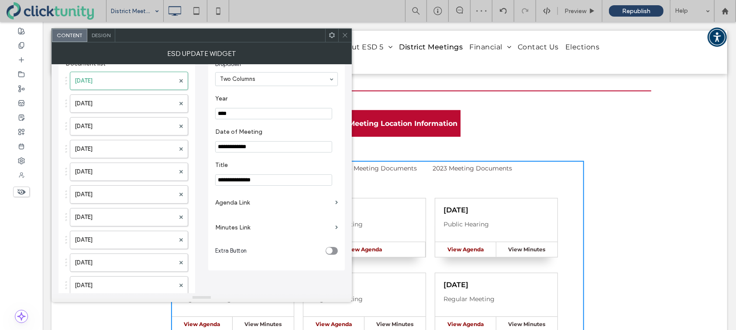
type input "**********"
click at [239, 206] on label "Agenda Link" at bounding box center [273, 202] width 117 height 16
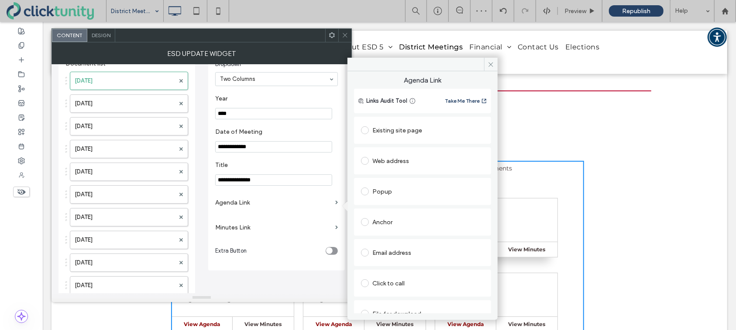
scroll to position [13, 0]
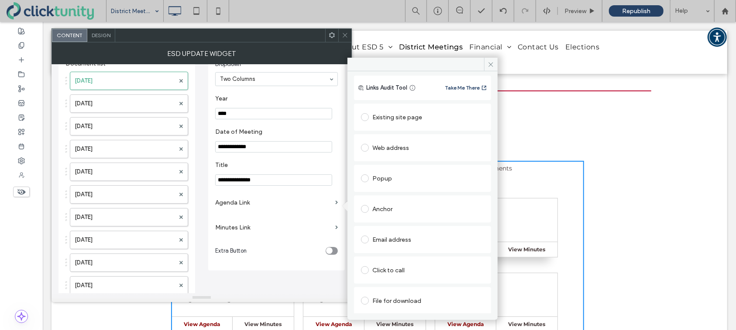
click at [370, 299] on label at bounding box center [366, 300] width 11 height 8
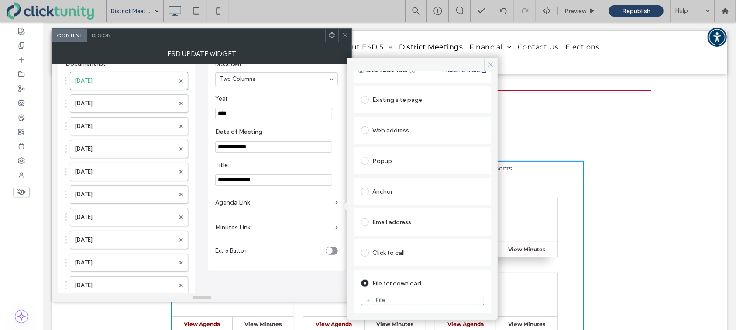
click at [373, 298] on div "File" at bounding box center [423, 300] width 122 height 8
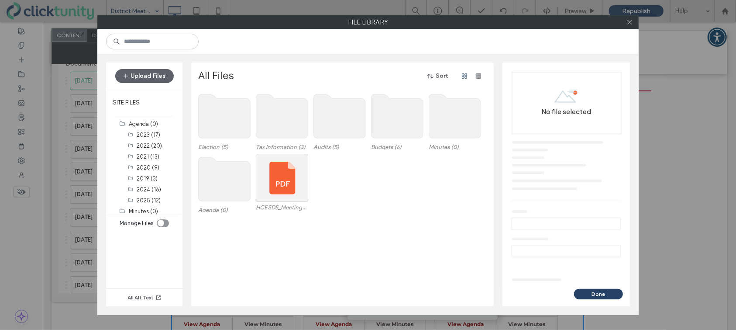
click at [235, 190] on use at bounding box center [225, 179] width 52 height 44
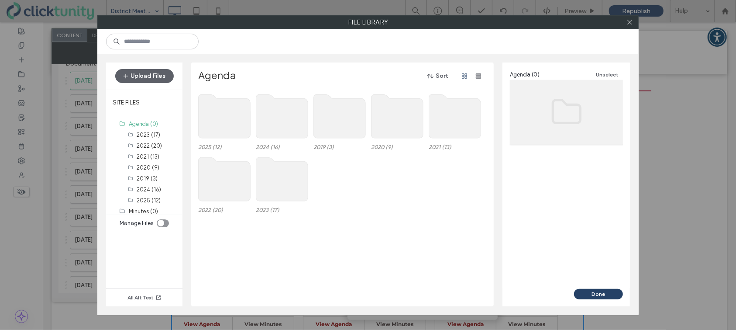
click at [228, 135] on use at bounding box center [225, 116] width 52 height 44
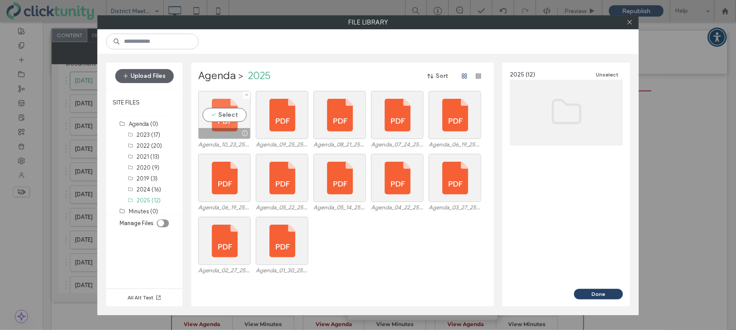
click at [227, 117] on div "Select" at bounding box center [224, 115] width 52 height 48
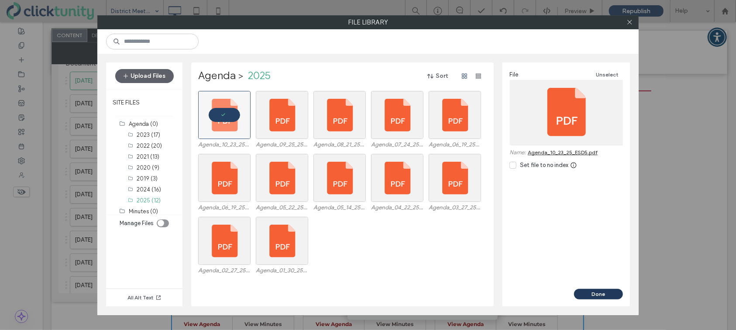
click at [585, 295] on button "Done" at bounding box center [598, 294] width 49 height 10
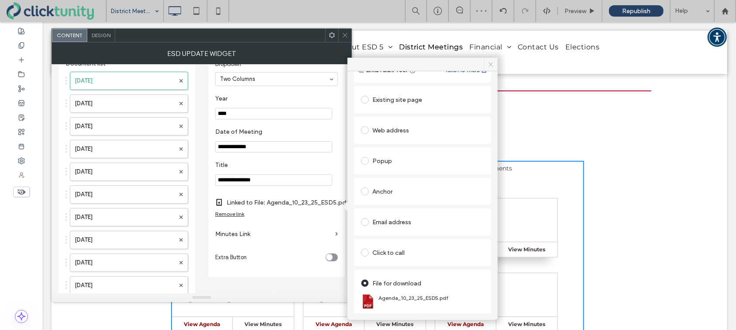
drag, startPoint x: 490, startPoint y: 65, endPoint x: 441, endPoint y: 44, distance: 53.4
click at [490, 65] on use at bounding box center [491, 64] width 4 height 4
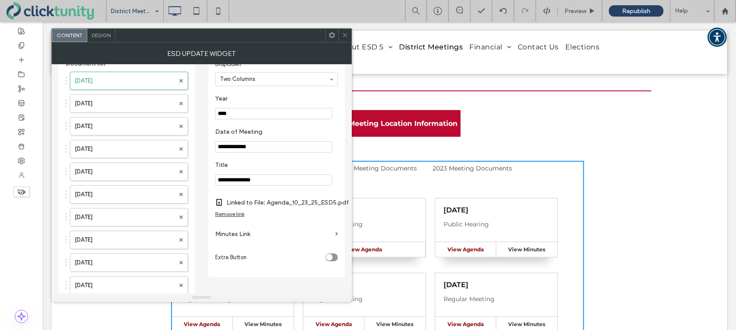
drag, startPoint x: 346, startPoint y: 37, endPoint x: 346, endPoint y: 45, distance: 7.9
click at [346, 37] on icon at bounding box center [345, 35] width 7 height 7
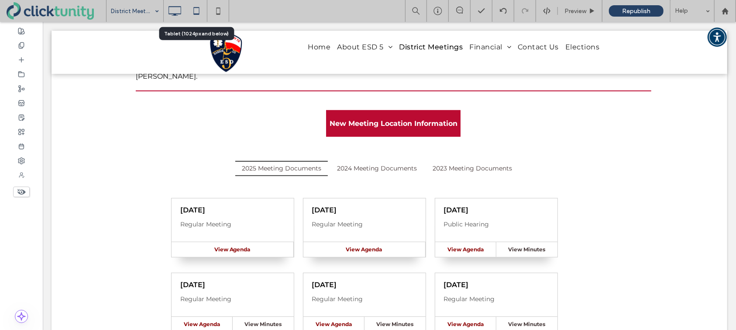
click at [197, 12] on icon at bounding box center [196, 10] width 17 height 17
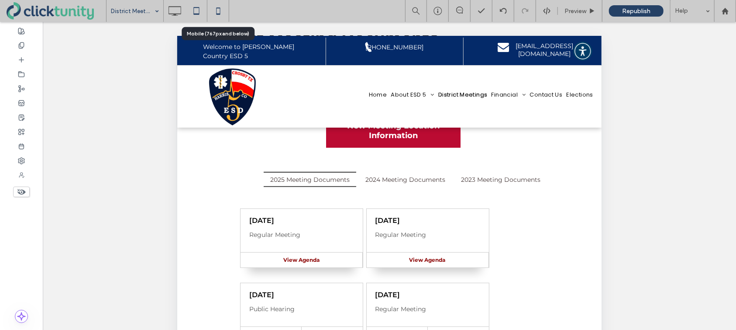
click at [218, 12] on icon at bounding box center [218, 10] width 17 height 17
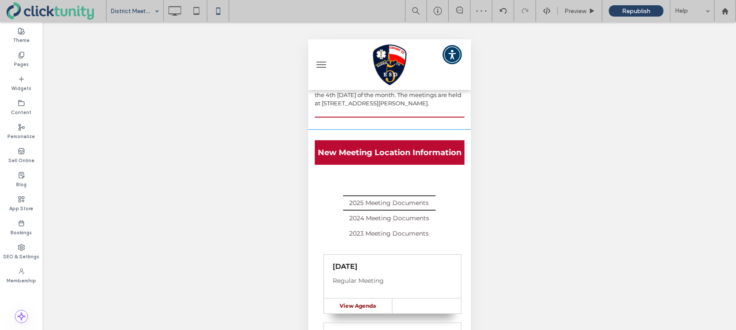
scroll to position [99, 0]
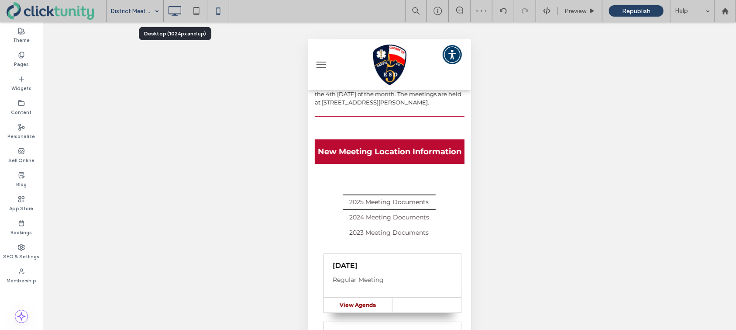
click at [178, 10] on icon at bounding box center [174, 10] width 17 height 17
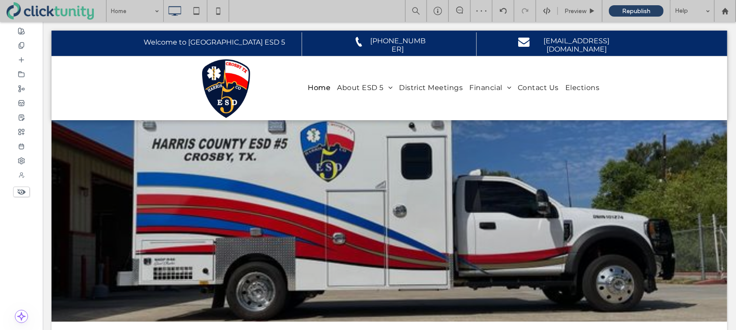
scroll to position [0, 0]
click at [27, 74] on div at bounding box center [21, 74] width 43 height 14
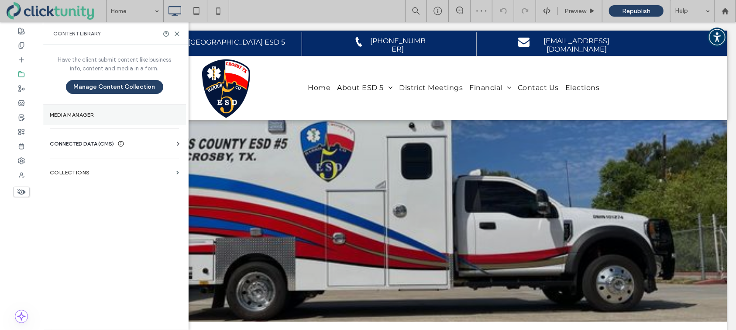
click at [79, 110] on section "Media Manager" at bounding box center [114, 115] width 143 height 20
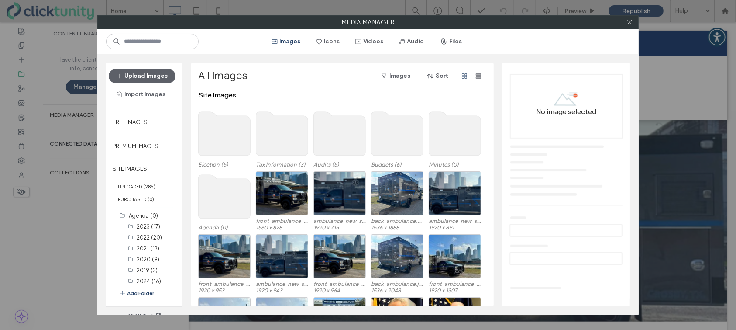
drag, startPoint x: 459, startPoint y: 44, endPoint x: 470, endPoint y: 83, distance: 40.5
click at [459, 44] on button "Files" at bounding box center [451, 41] width 39 height 14
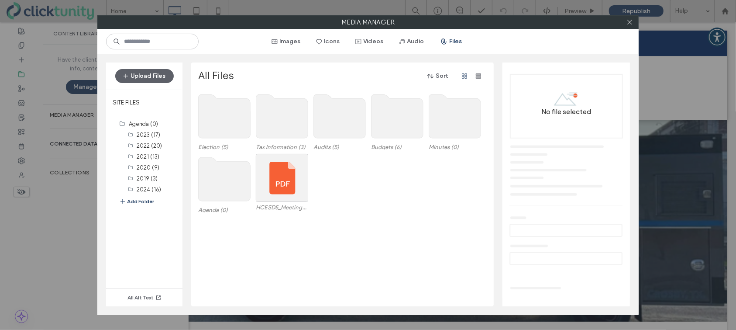
click at [455, 117] on use at bounding box center [455, 116] width 52 height 44
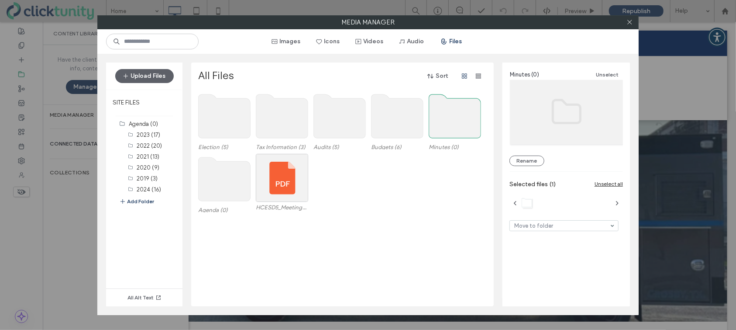
click at [455, 117] on use at bounding box center [455, 116] width 52 height 44
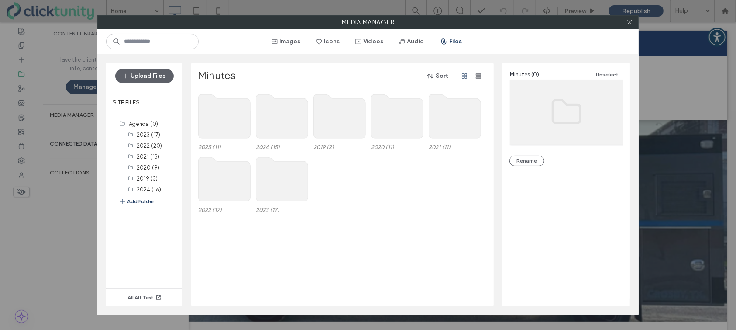
click at [239, 118] on use at bounding box center [225, 116] width 52 height 44
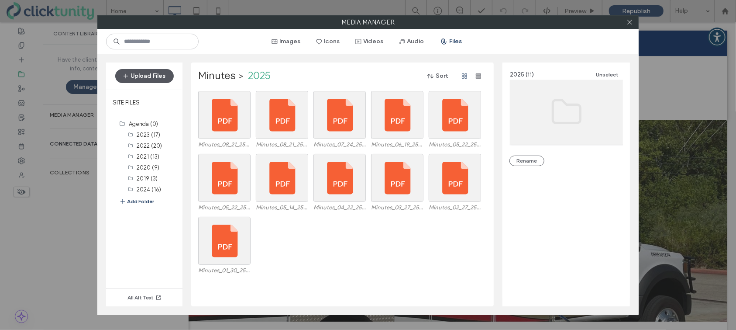
click at [138, 78] on button "Upload Files" at bounding box center [144, 76] width 59 height 14
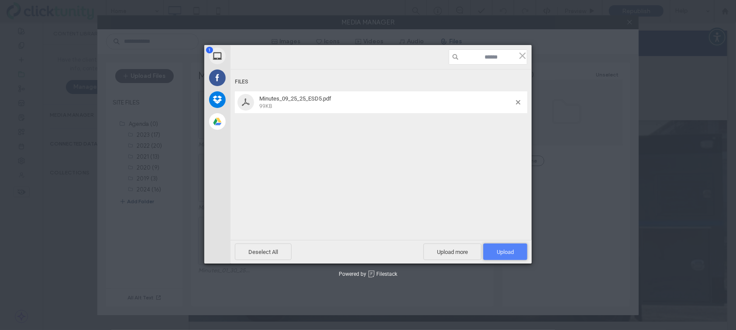
click at [510, 252] on span "Upload 1" at bounding box center [505, 251] width 17 height 7
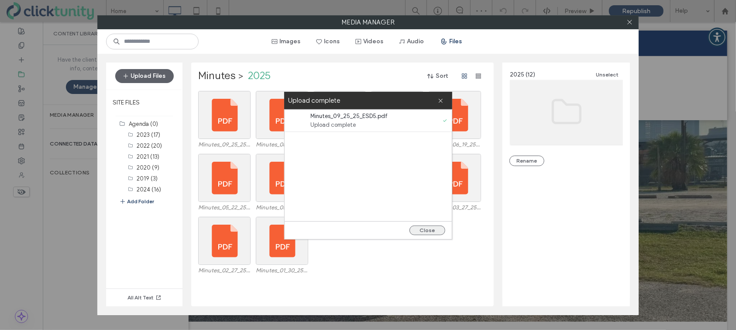
click at [432, 231] on button "Close" at bounding box center [428, 230] width 36 height 10
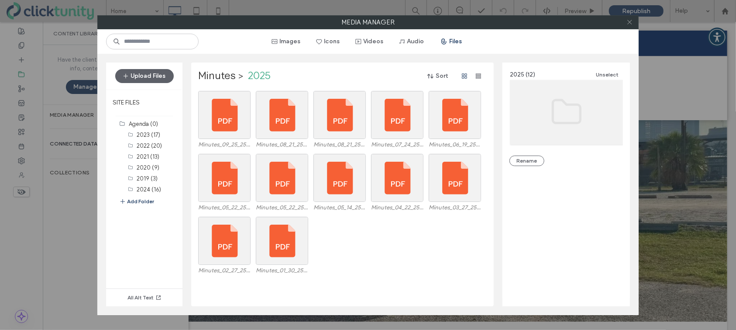
click at [631, 23] on icon at bounding box center [630, 22] width 7 height 7
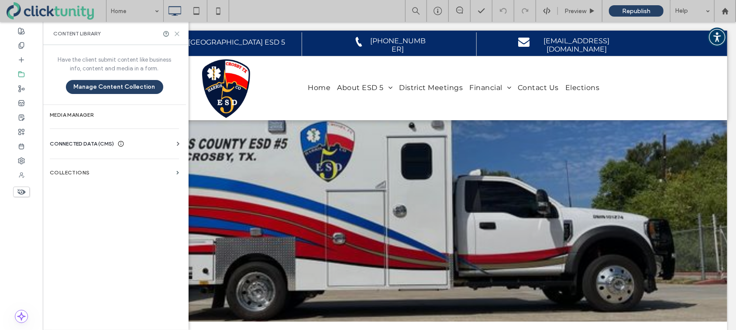
click at [178, 34] on use at bounding box center [177, 34] width 4 height 4
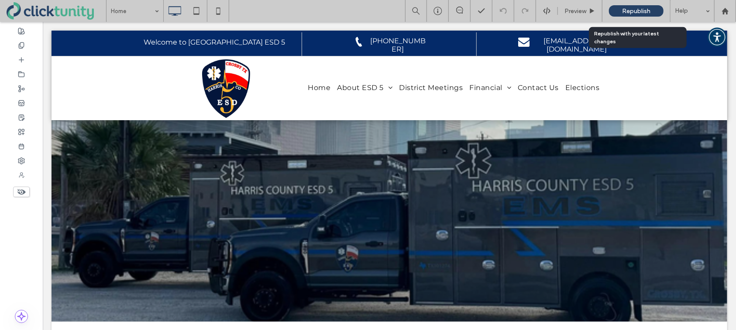
click at [649, 12] on span "Republish" at bounding box center [636, 10] width 28 height 7
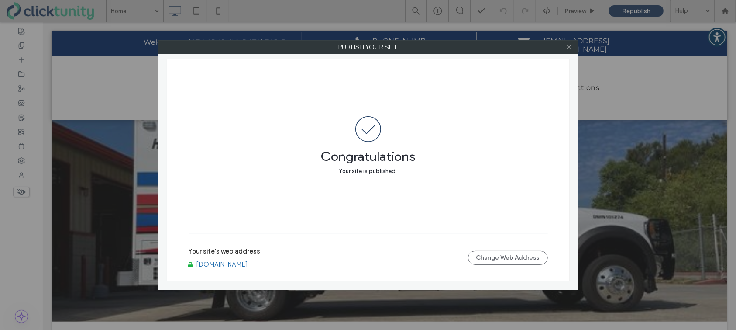
click at [569, 49] on icon at bounding box center [569, 47] width 7 height 7
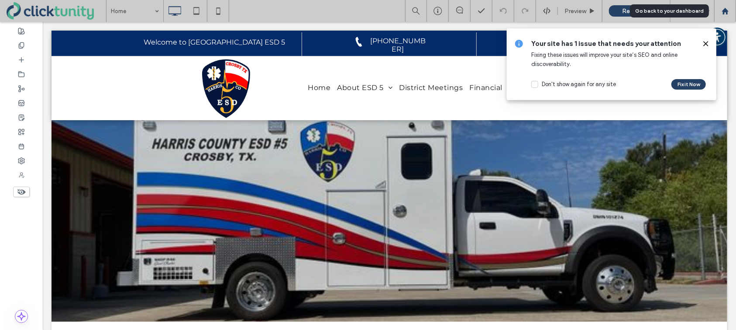
click at [725, 14] on div at bounding box center [725, 11] width 22 height 22
